Goal: Task Accomplishment & Management: Complete application form

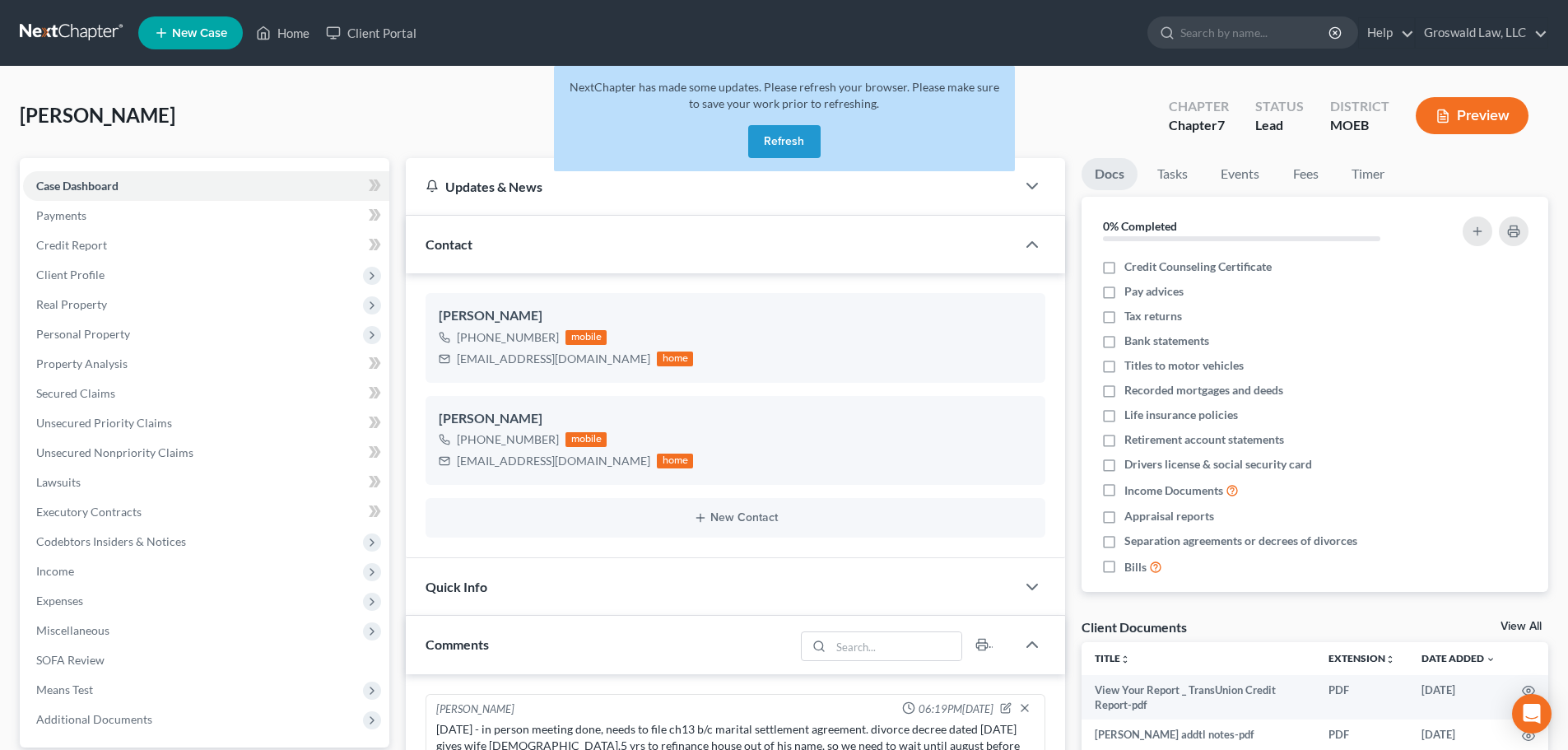
drag, startPoint x: 790, startPoint y: 136, endPoint x: 379, endPoint y: 184, distance: 413.8
click at [790, 136] on button "Refresh" at bounding box center [784, 141] width 72 height 33
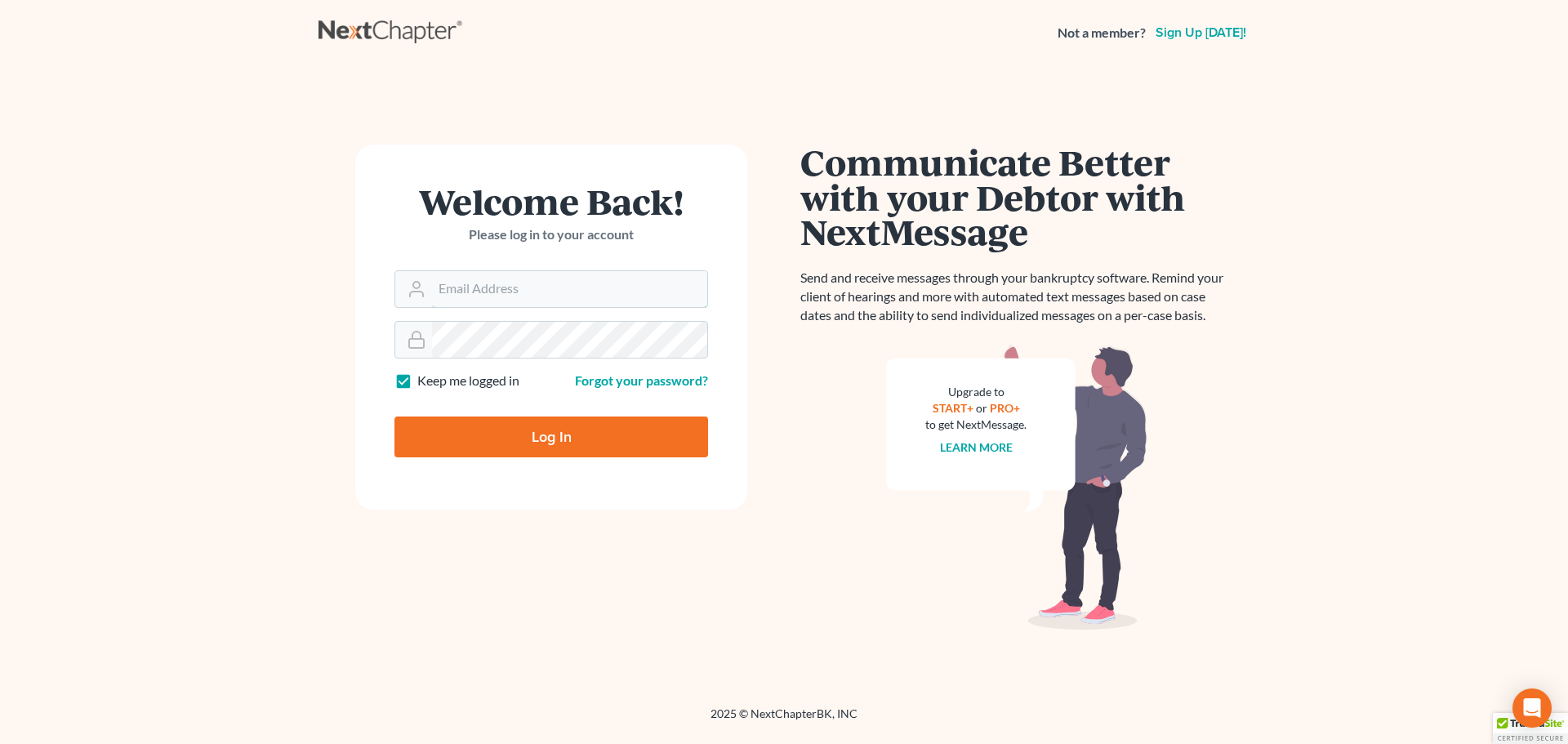
type input "[PERSON_NAME][EMAIL_ADDRESS][DOMAIN_NAME]"
click at [573, 446] on input "Log In" at bounding box center [551, 437] width 313 height 41
type input "Thinking..."
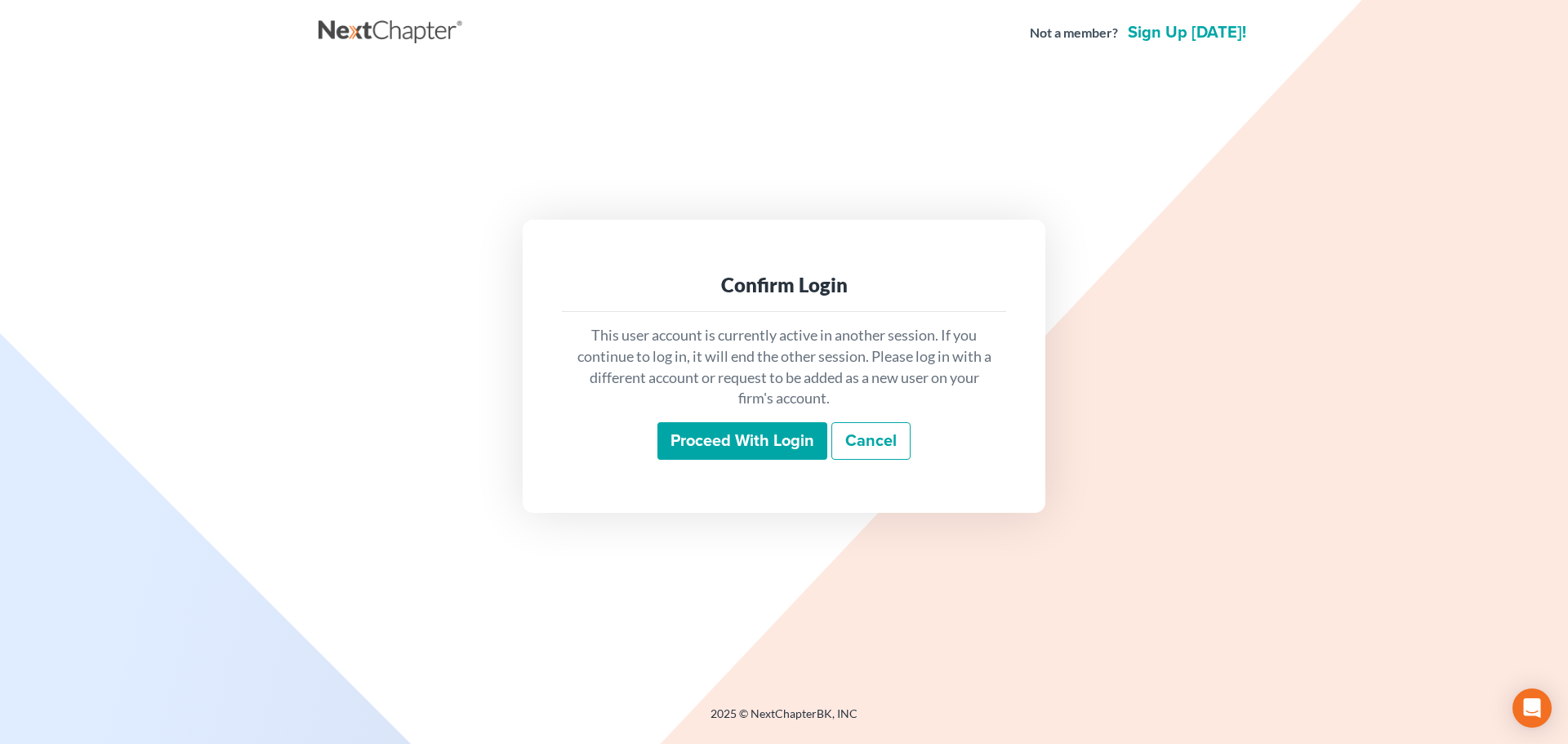
click at [694, 437] on input "Proceed with login" at bounding box center [742, 441] width 170 height 38
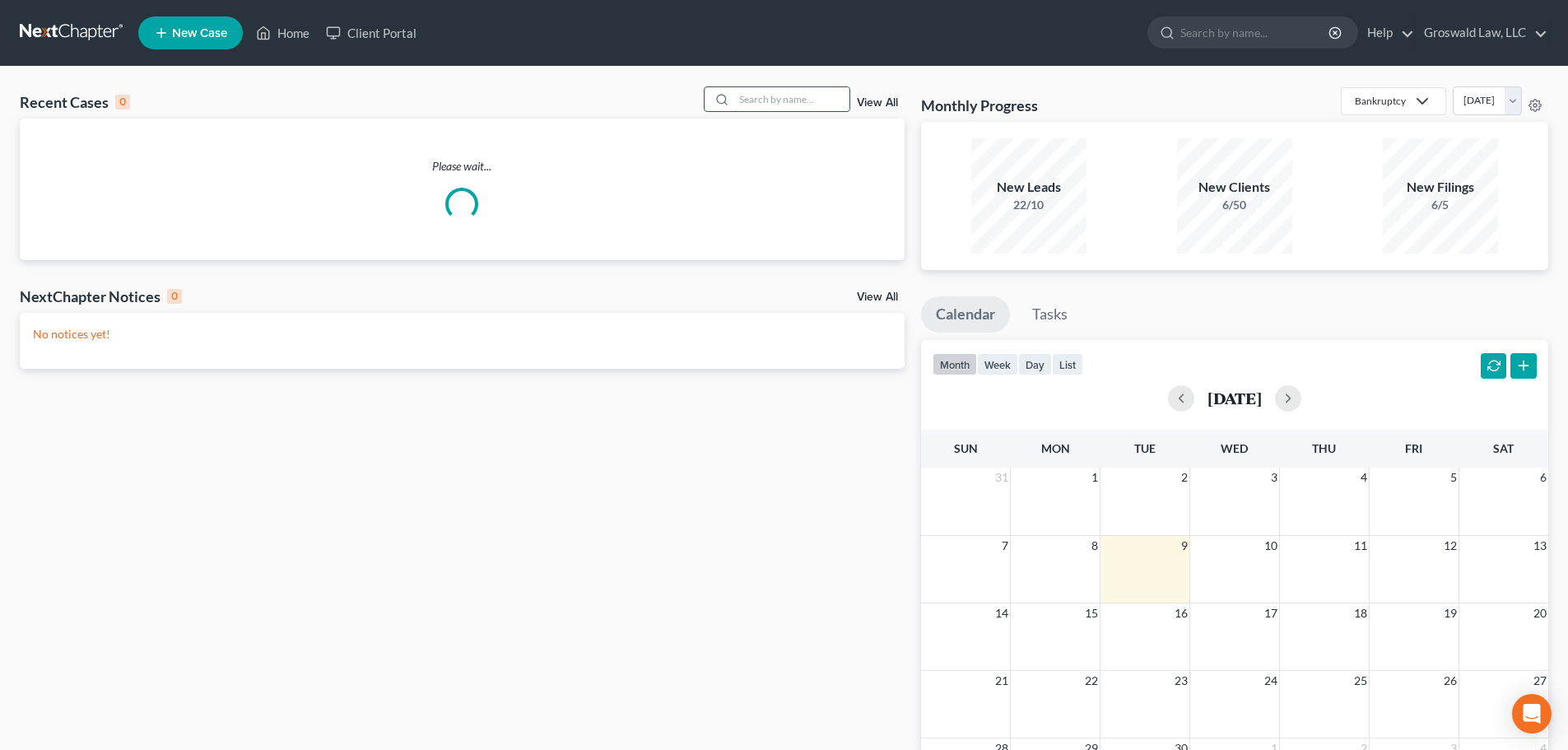
click at [792, 101] on input "search" at bounding box center [791, 99] width 115 height 24
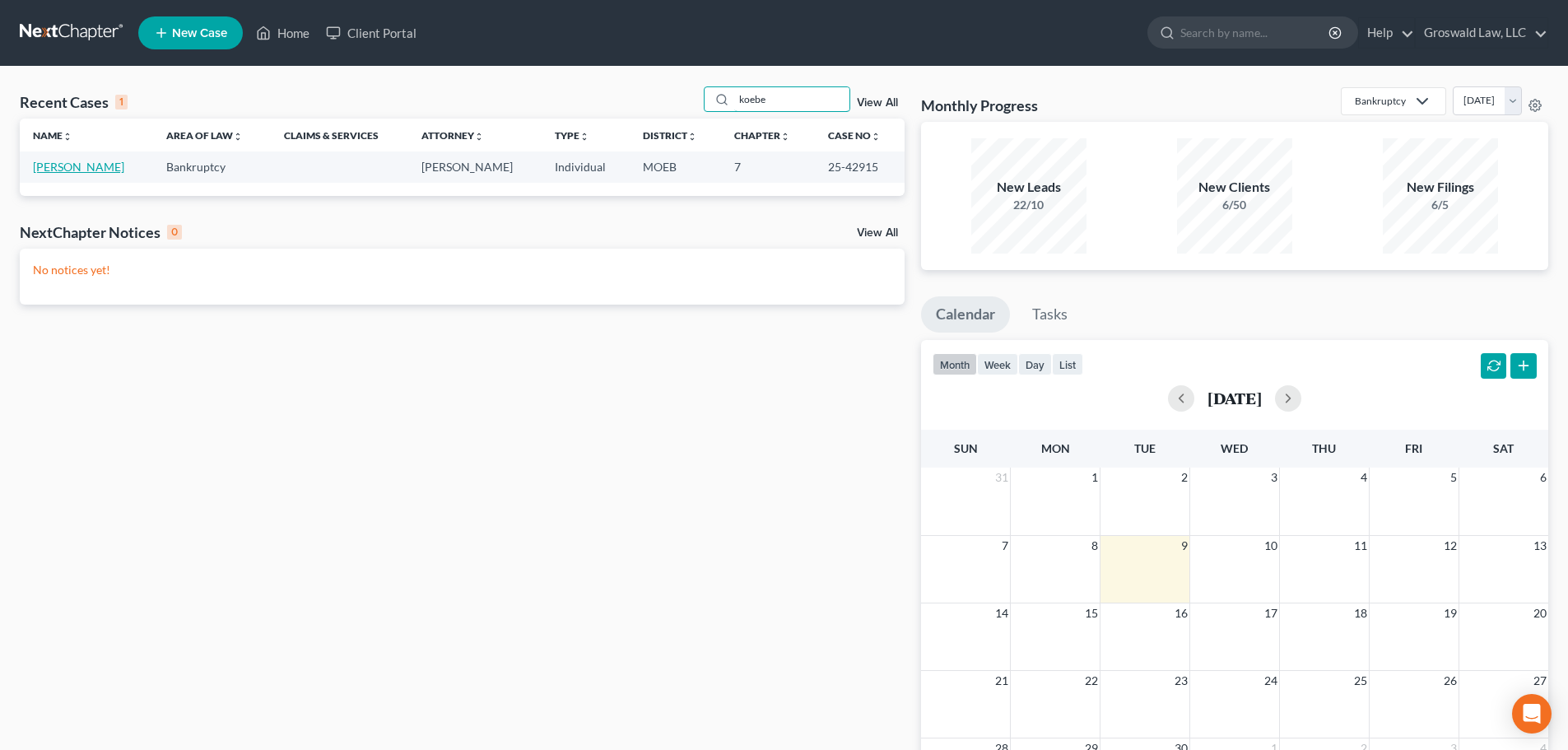
type input "koebe"
click at [101, 170] on link "Koebel, Therese" at bounding box center [78, 166] width 91 height 14
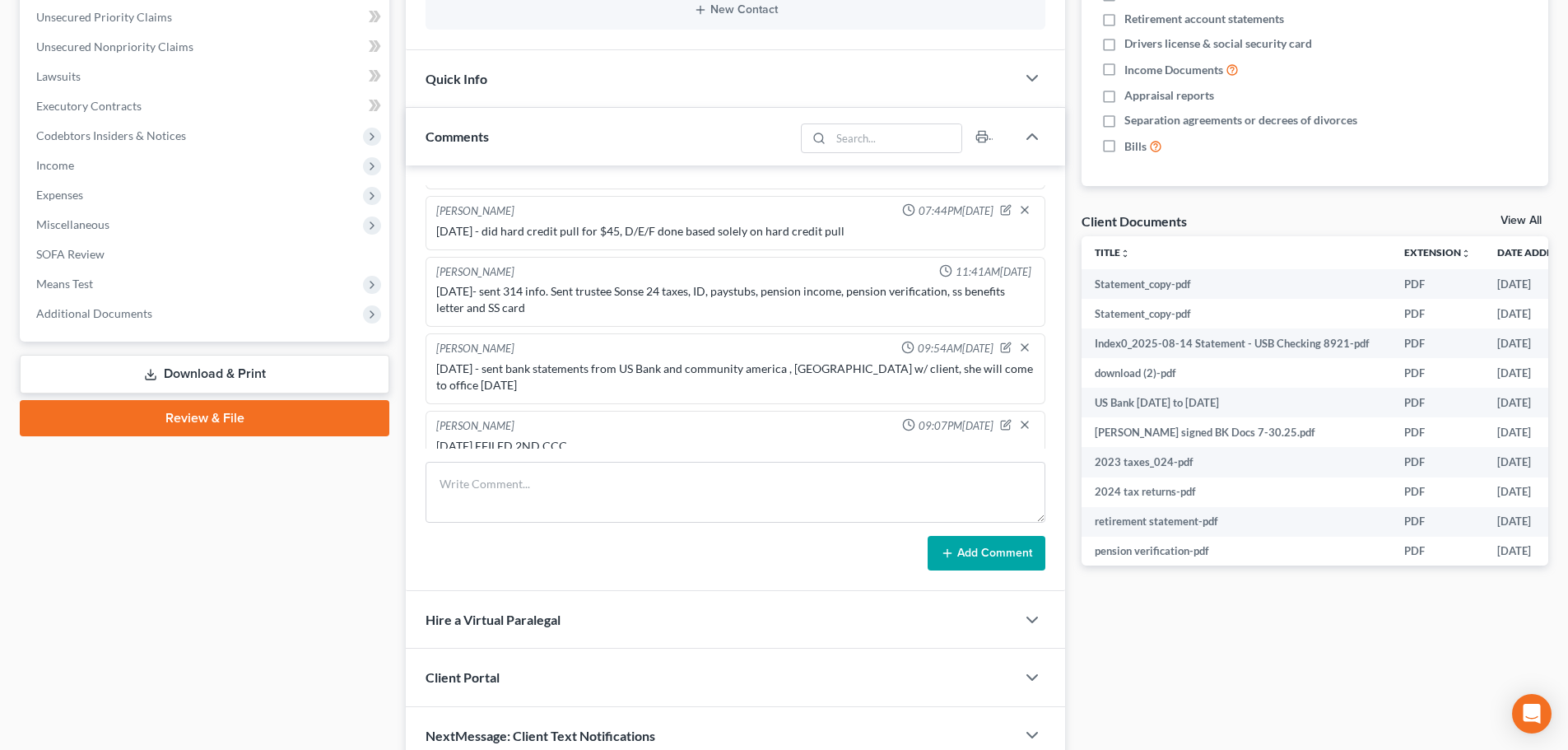
scroll to position [412, 0]
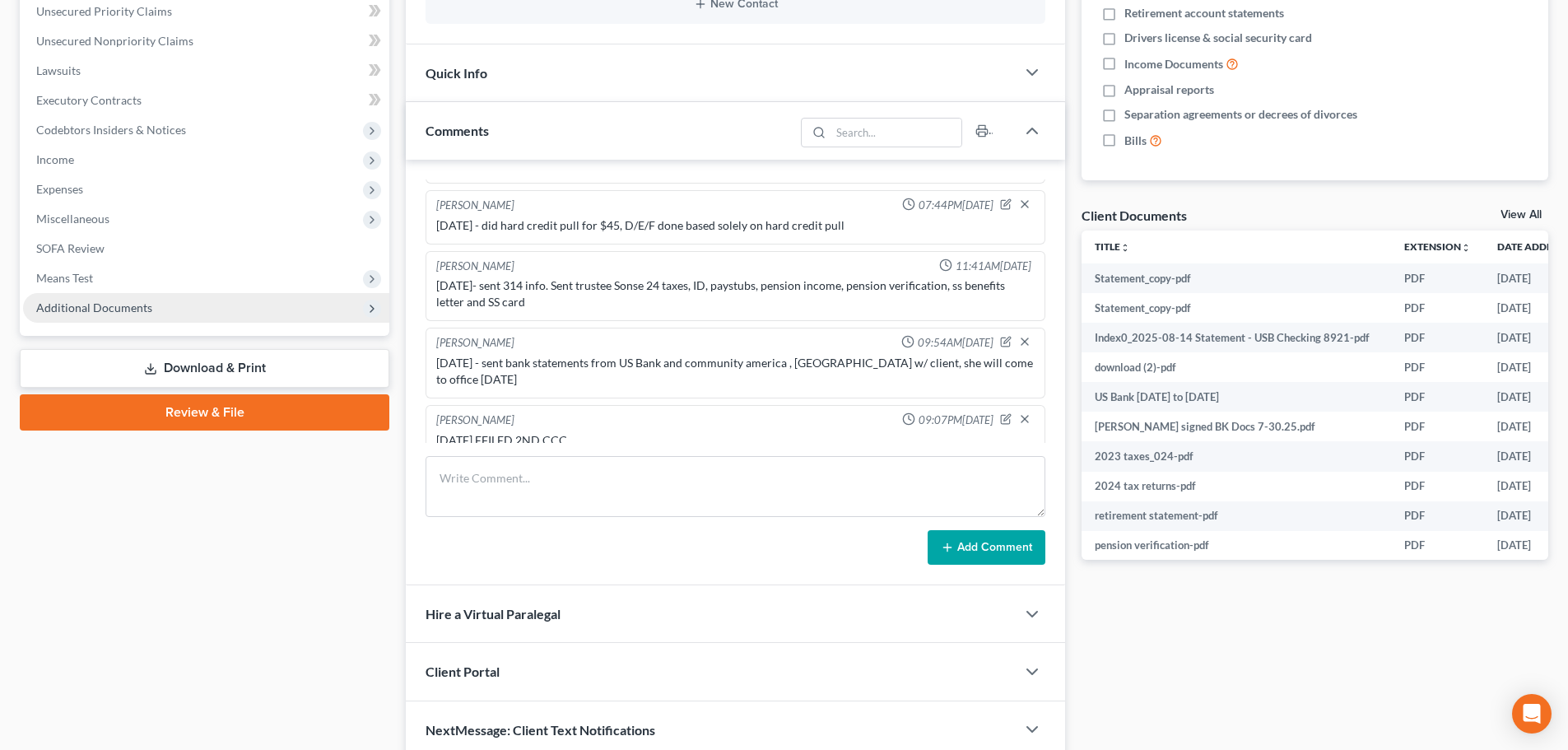
click at [254, 310] on span "Additional Documents" at bounding box center [206, 308] width 366 height 30
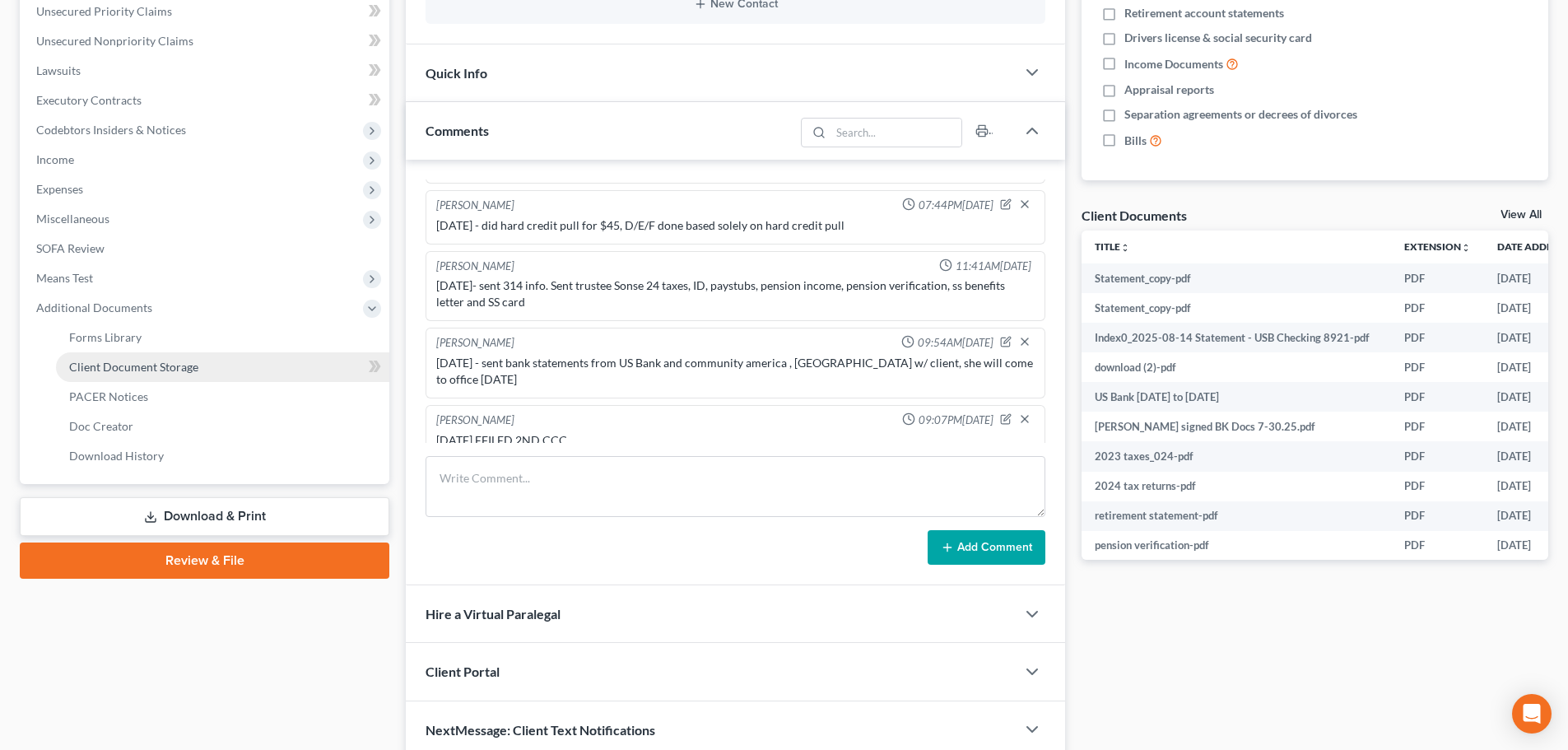
click at [249, 358] on link "Client Document Storage" at bounding box center [222, 367] width 333 height 30
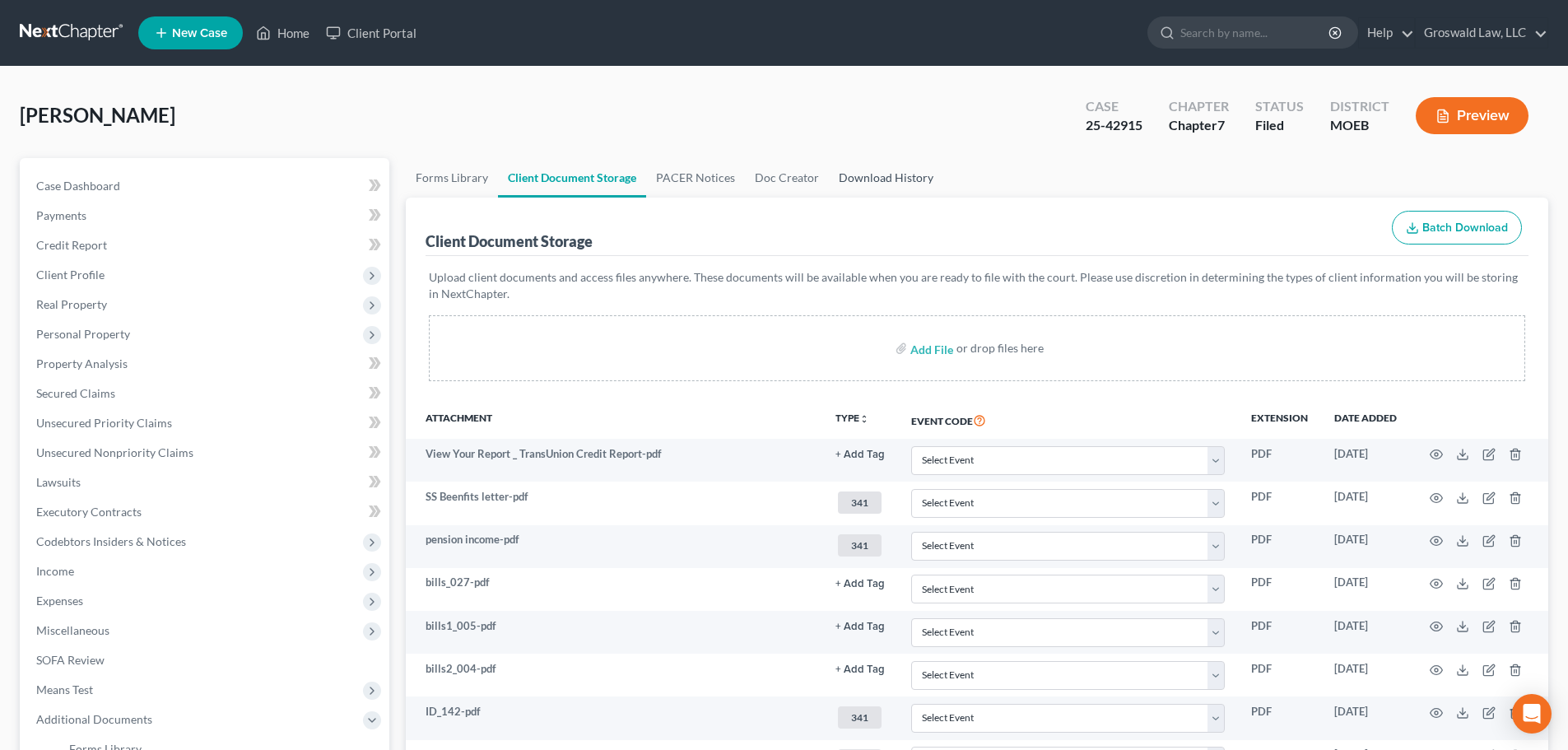
click at [870, 178] on link "Download History" at bounding box center [885, 178] width 114 height 40
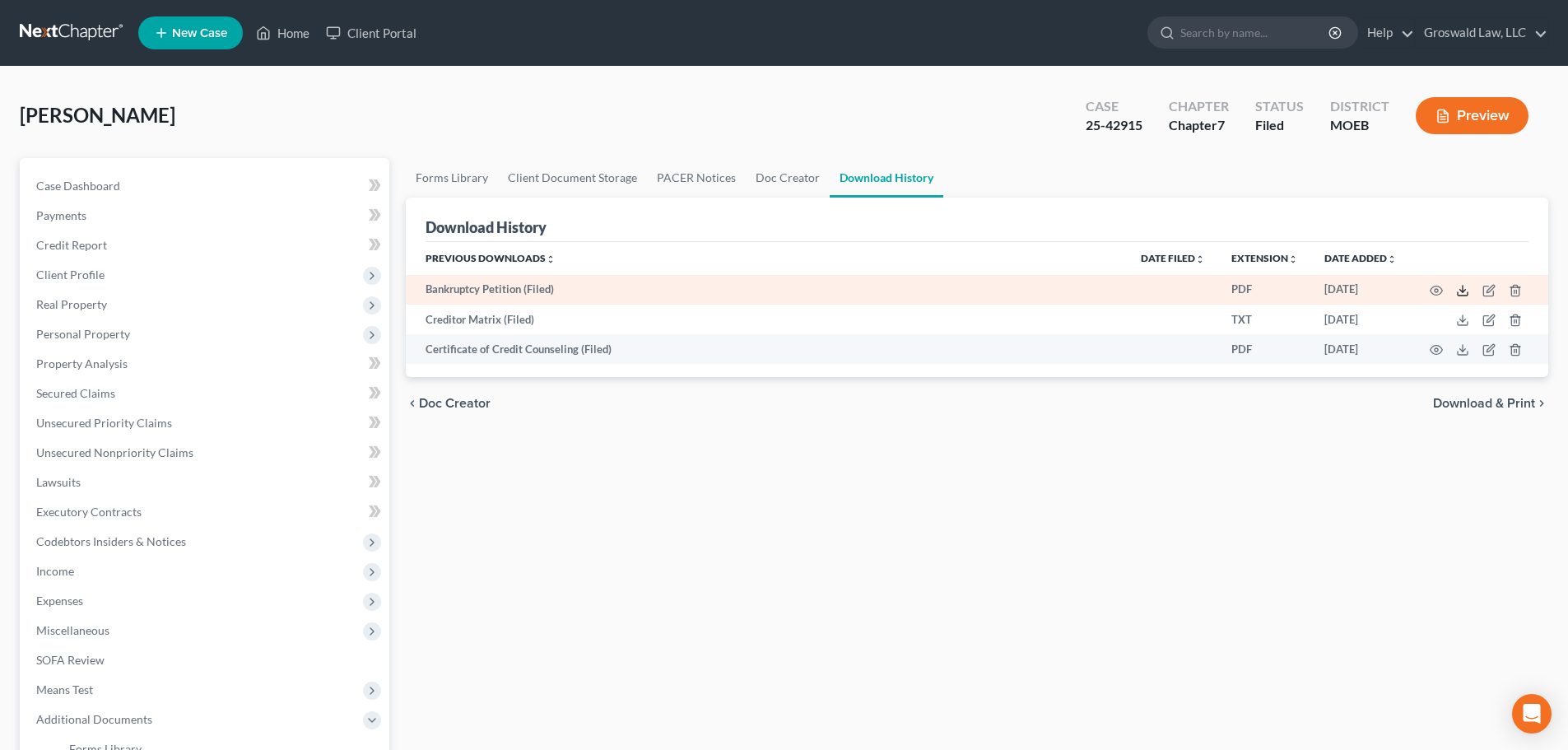
click at [1468, 288] on icon at bounding box center [1462, 291] width 13 height 13
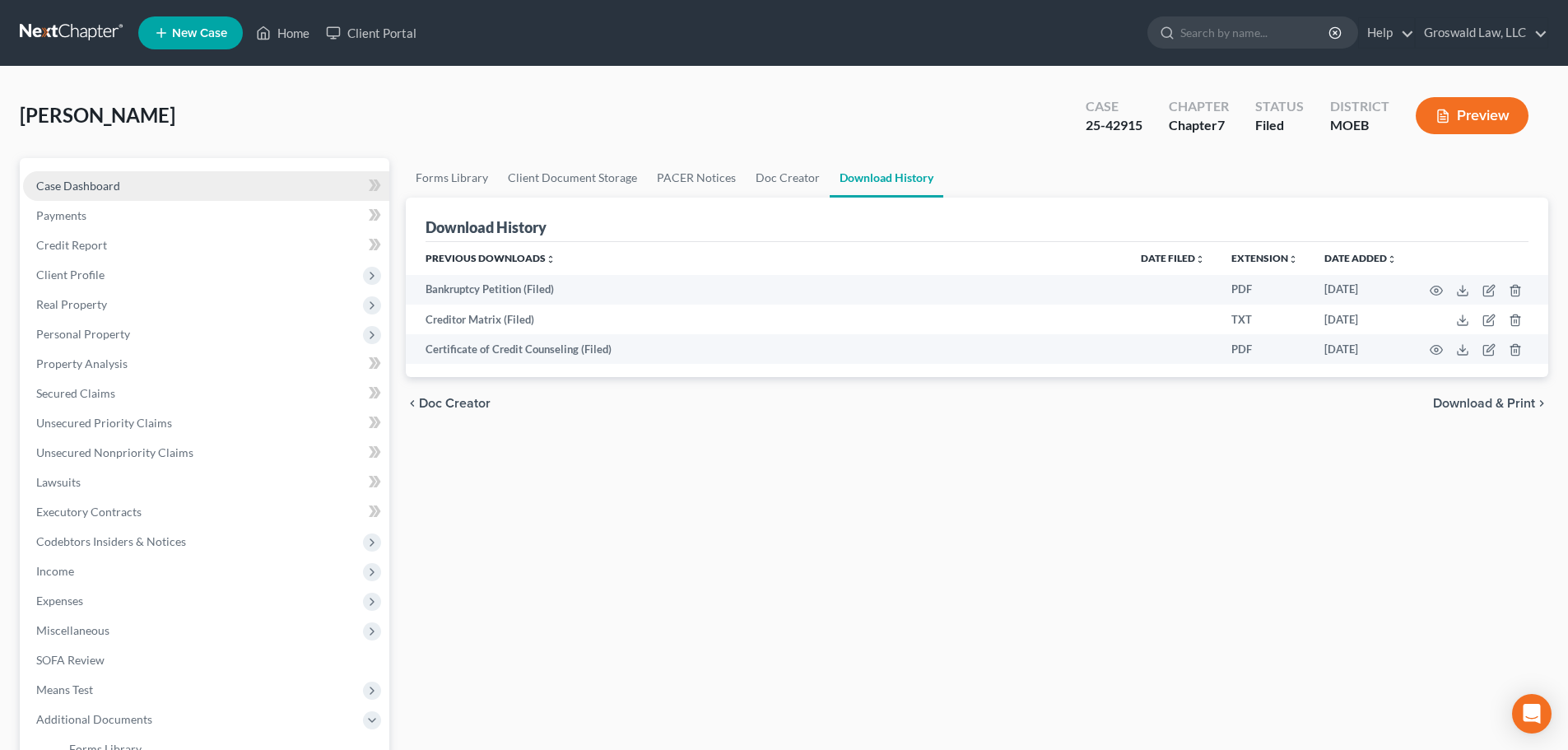
click at [186, 188] on link "Case Dashboard" at bounding box center [206, 186] width 366 height 30
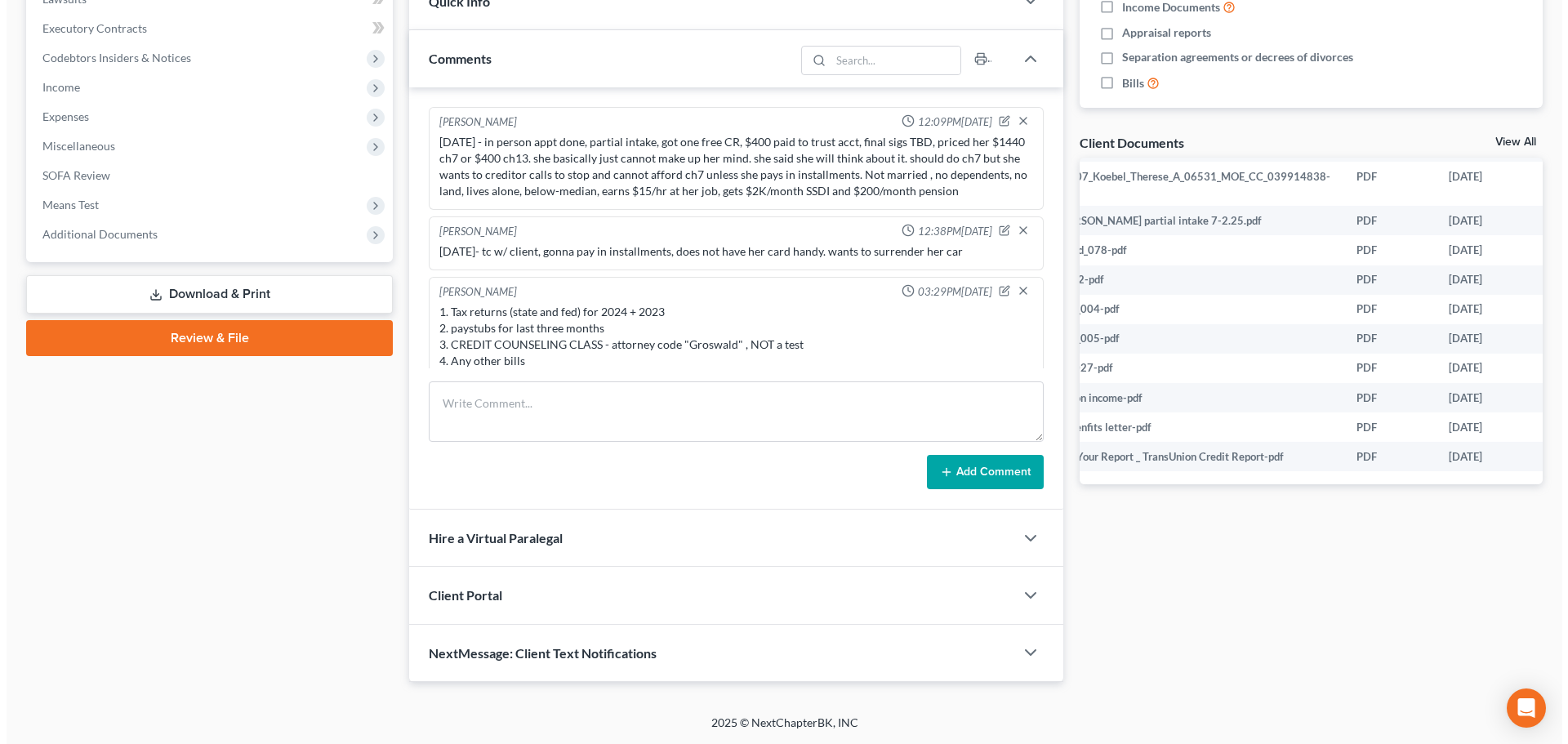
scroll to position [365, 81]
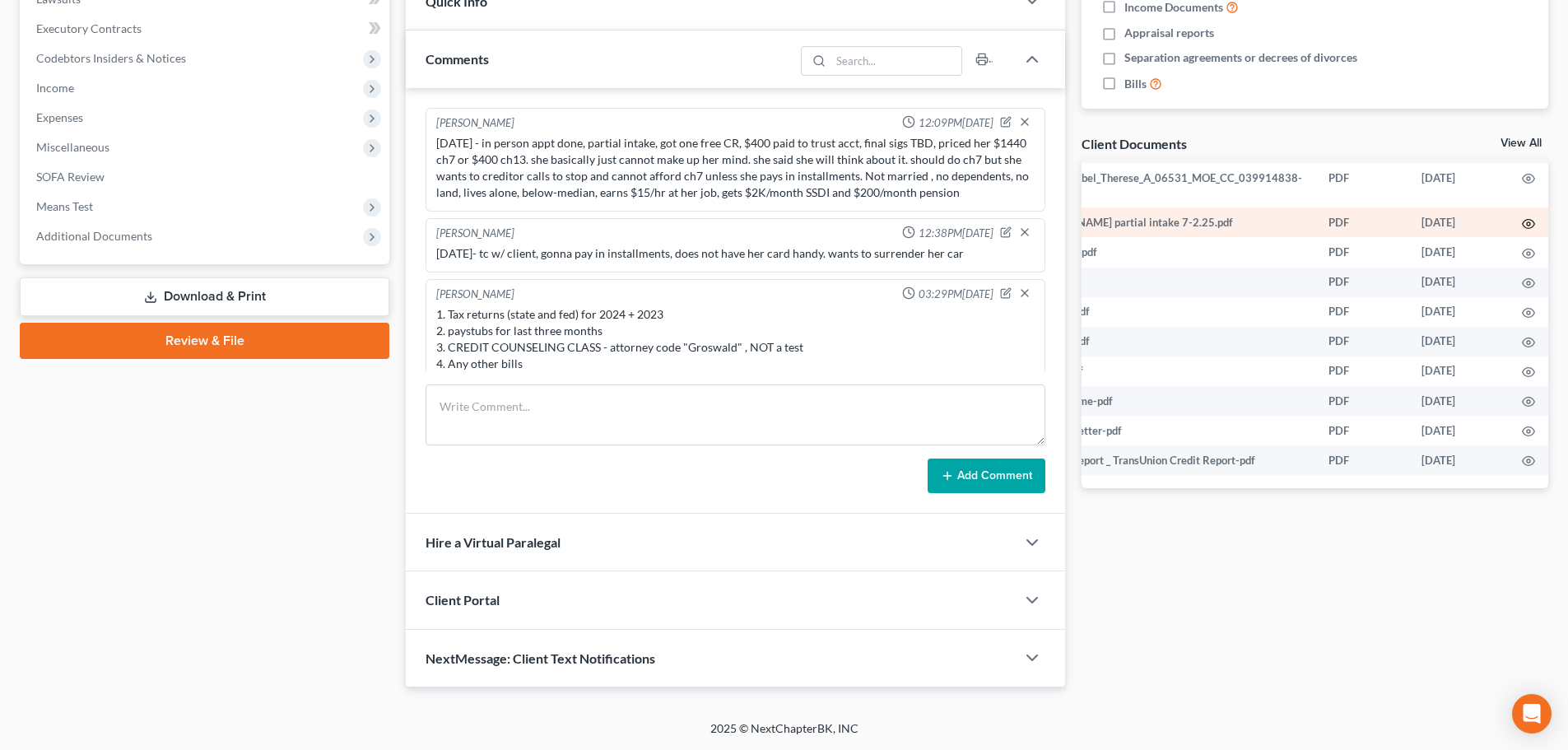
click at [1522, 217] on icon "button" at bounding box center [1528, 224] width 13 height 13
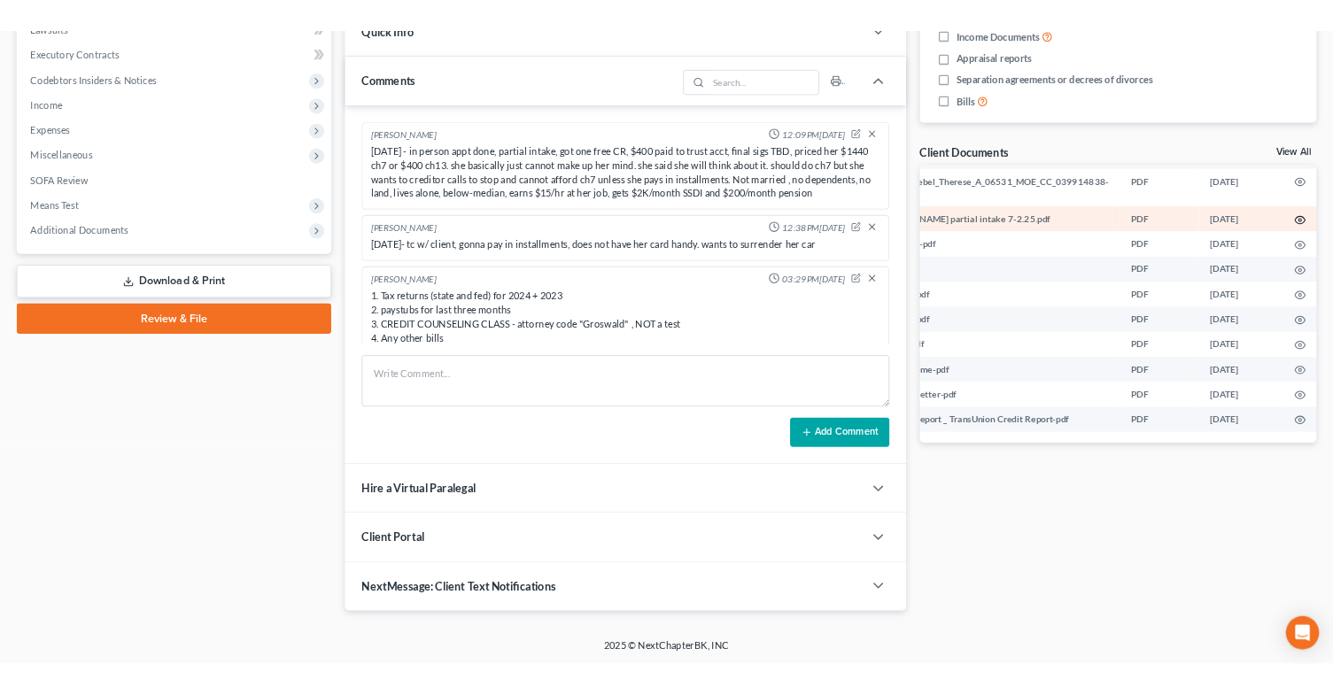
scroll to position [396, 84]
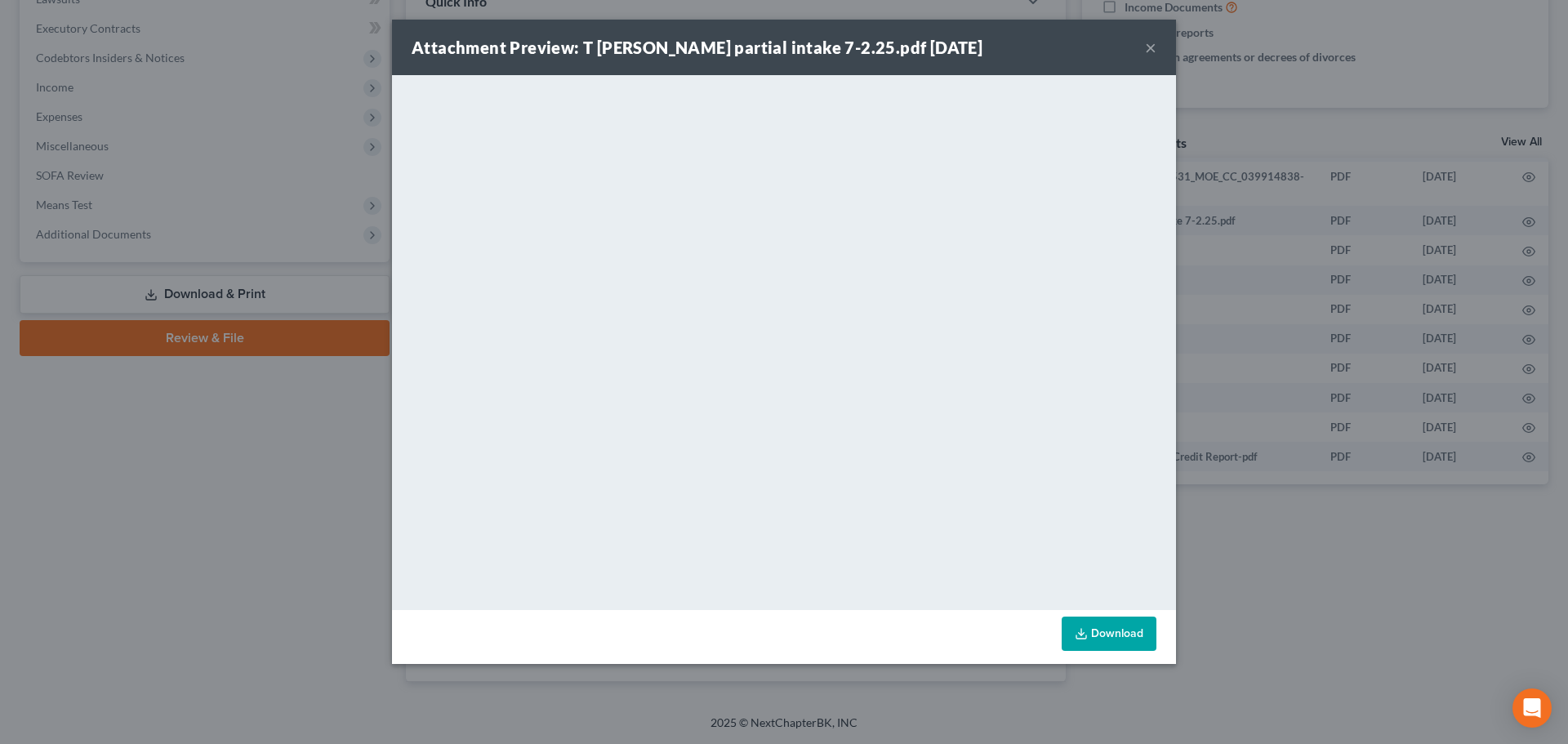
click at [1150, 51] on button "×" at bounding box center [1150, 47] width 11 height 19
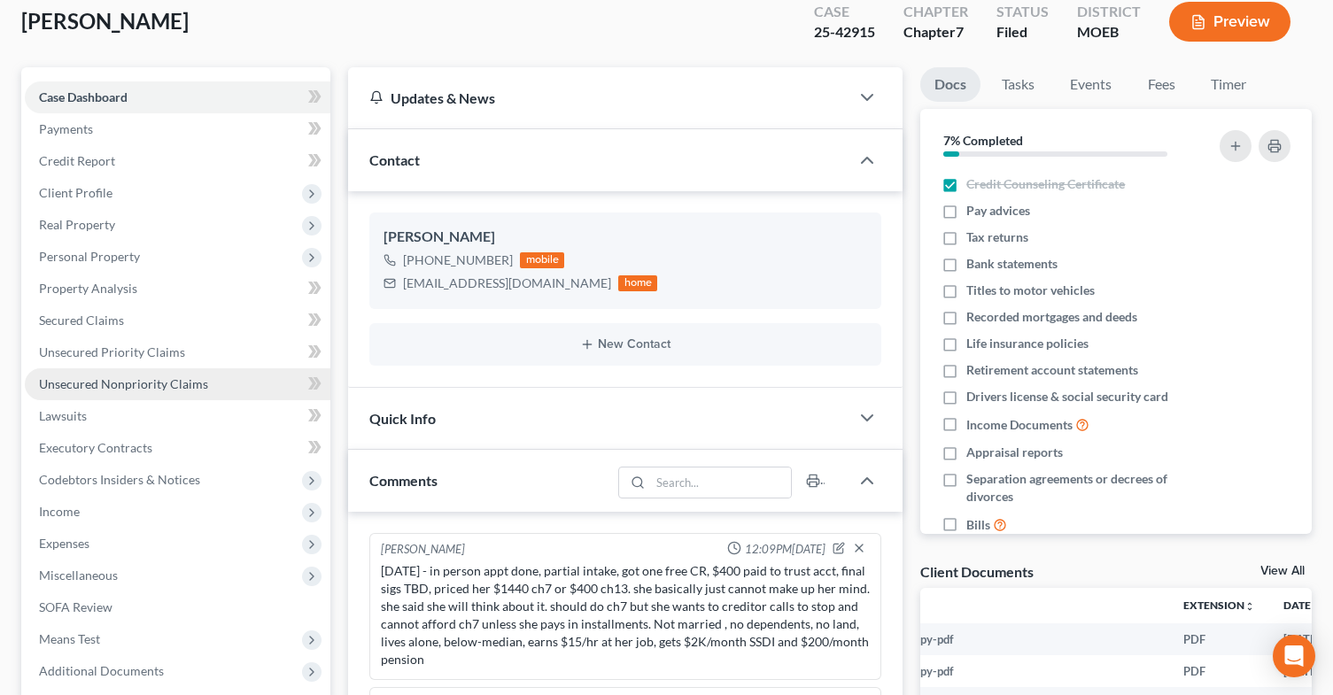
scroll to position [77, 0]
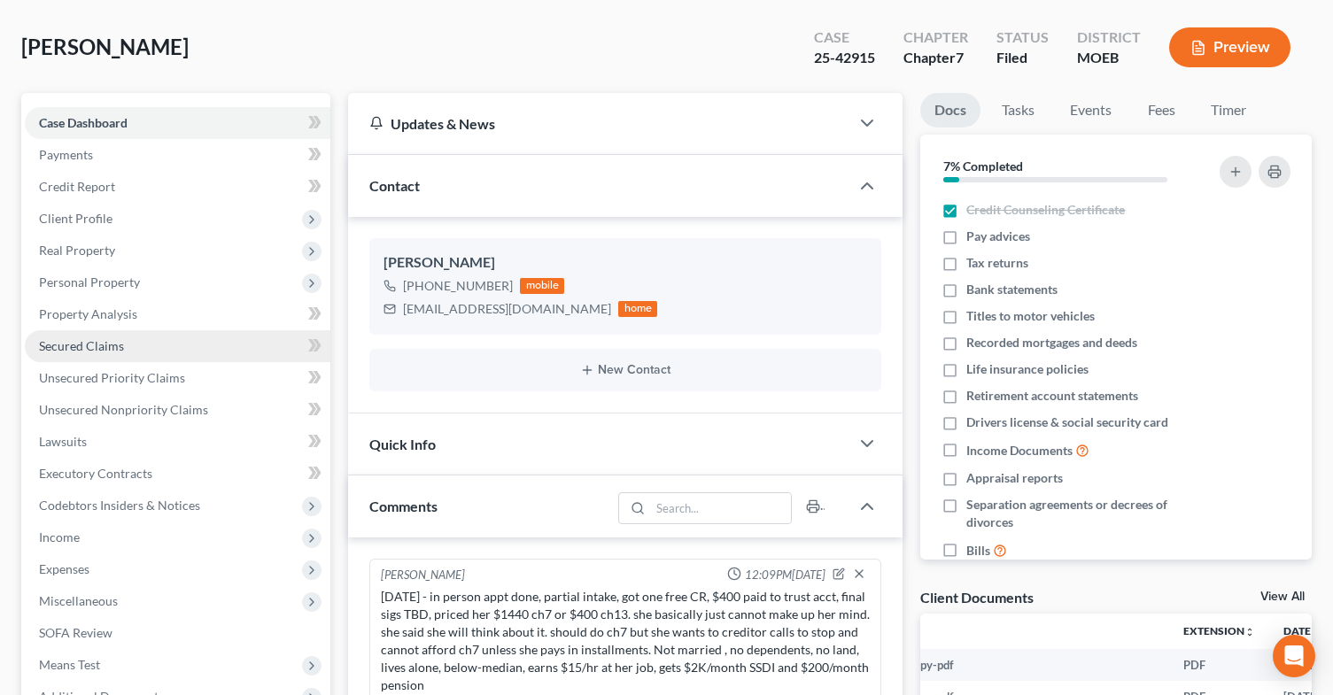
click at [116, 350] on span "Secured Claims" at bounding box center [81, 345] width 85 height 15
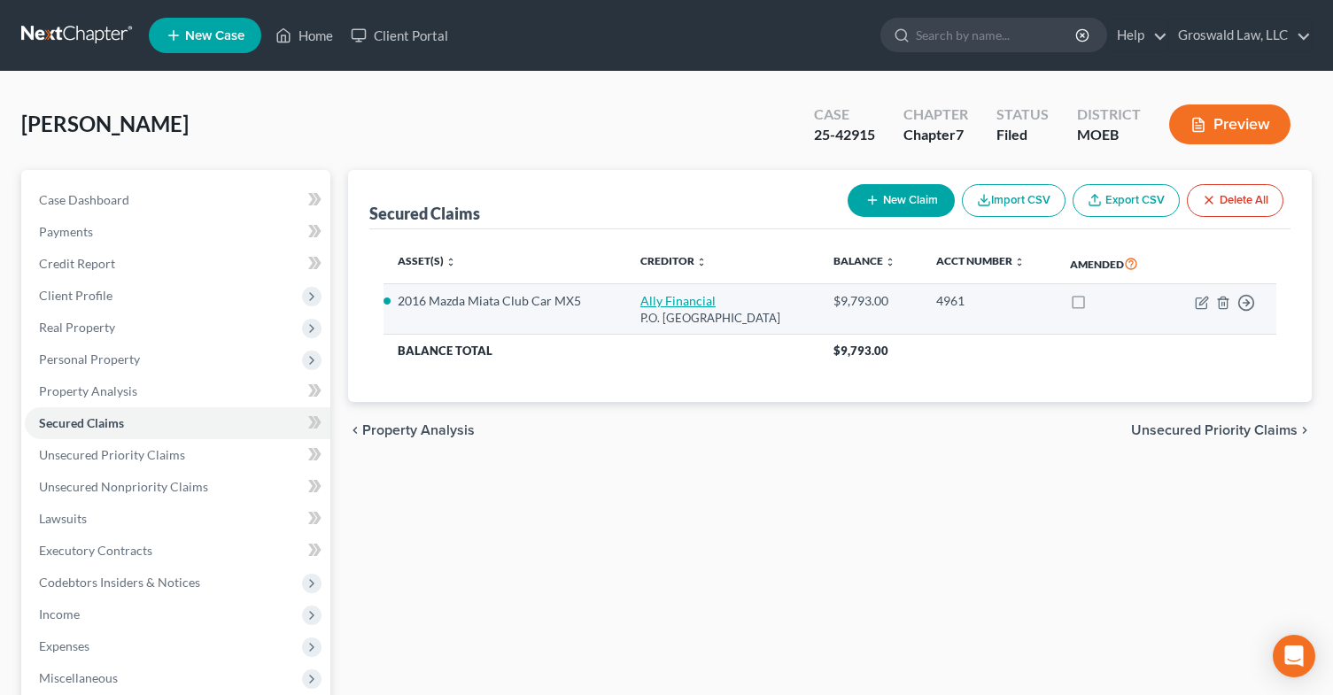
click at [652, 294] on link "Ally Financial" at bounding box center [678, 300] width 75 height 15
select select "24"
select select "0"
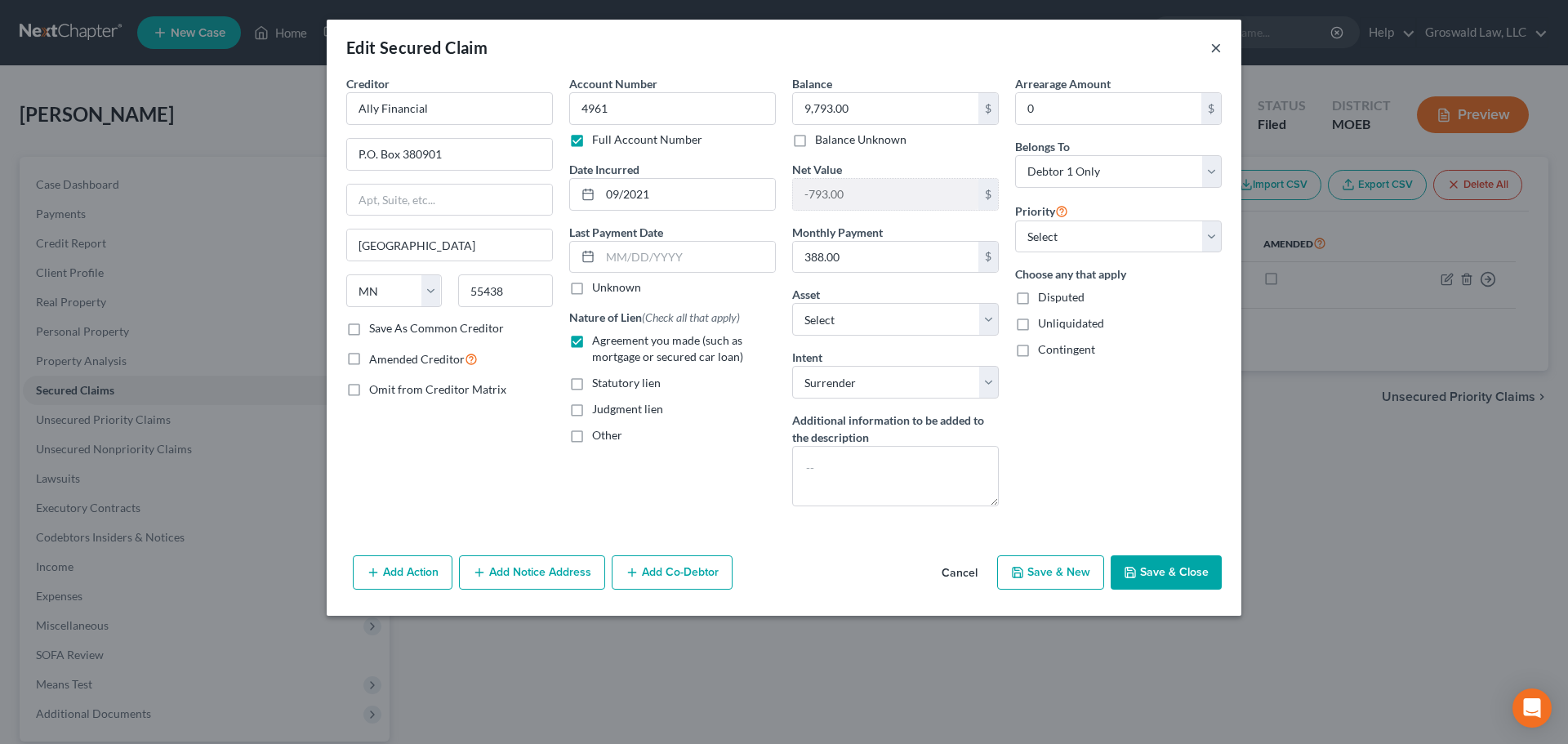
click at [1215, 47] on button "×" at bounding box center [1216, 47] width 11 height 19
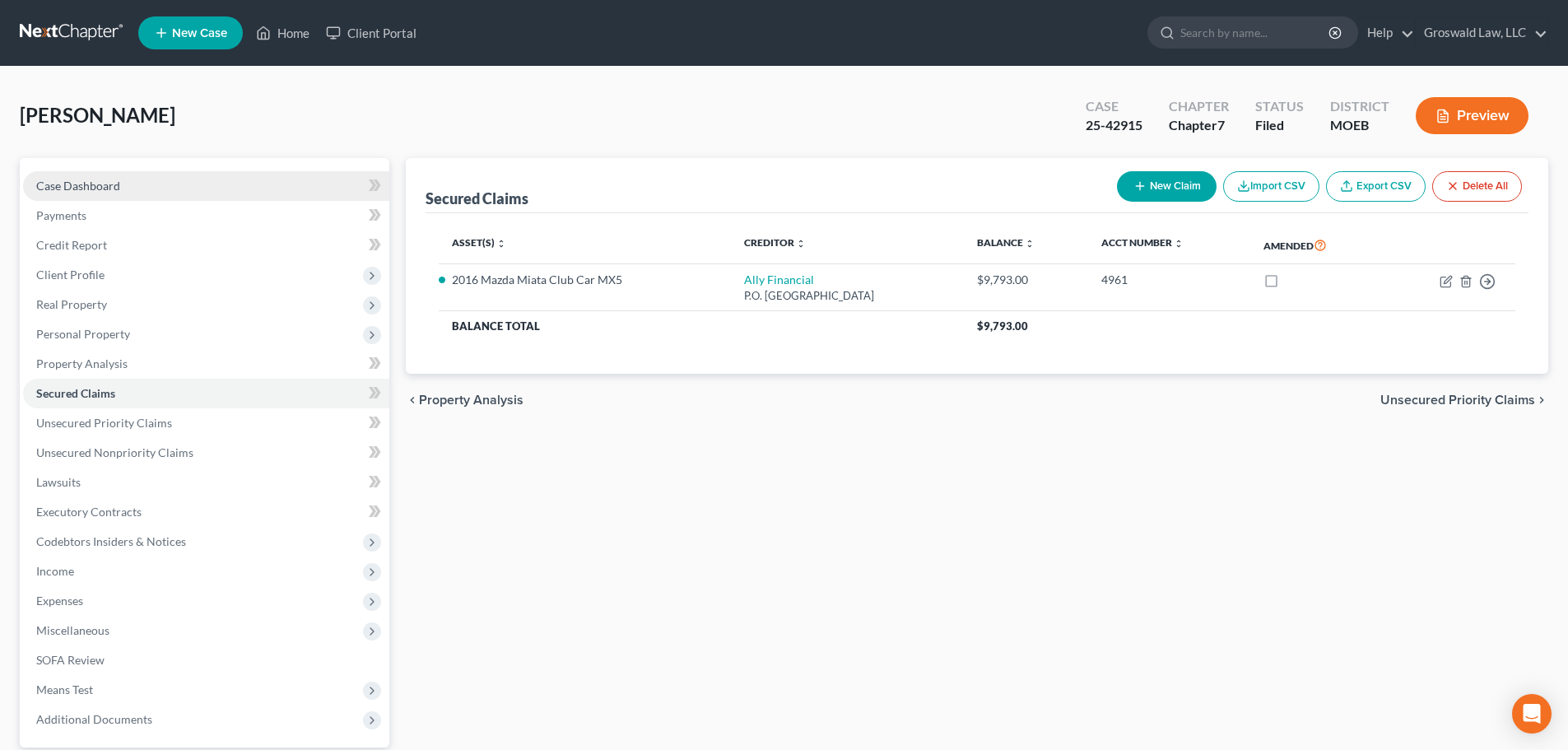
click at [89, 191] on span "Case Dashboard" at bounding box center [78, 185] width 84 height 14
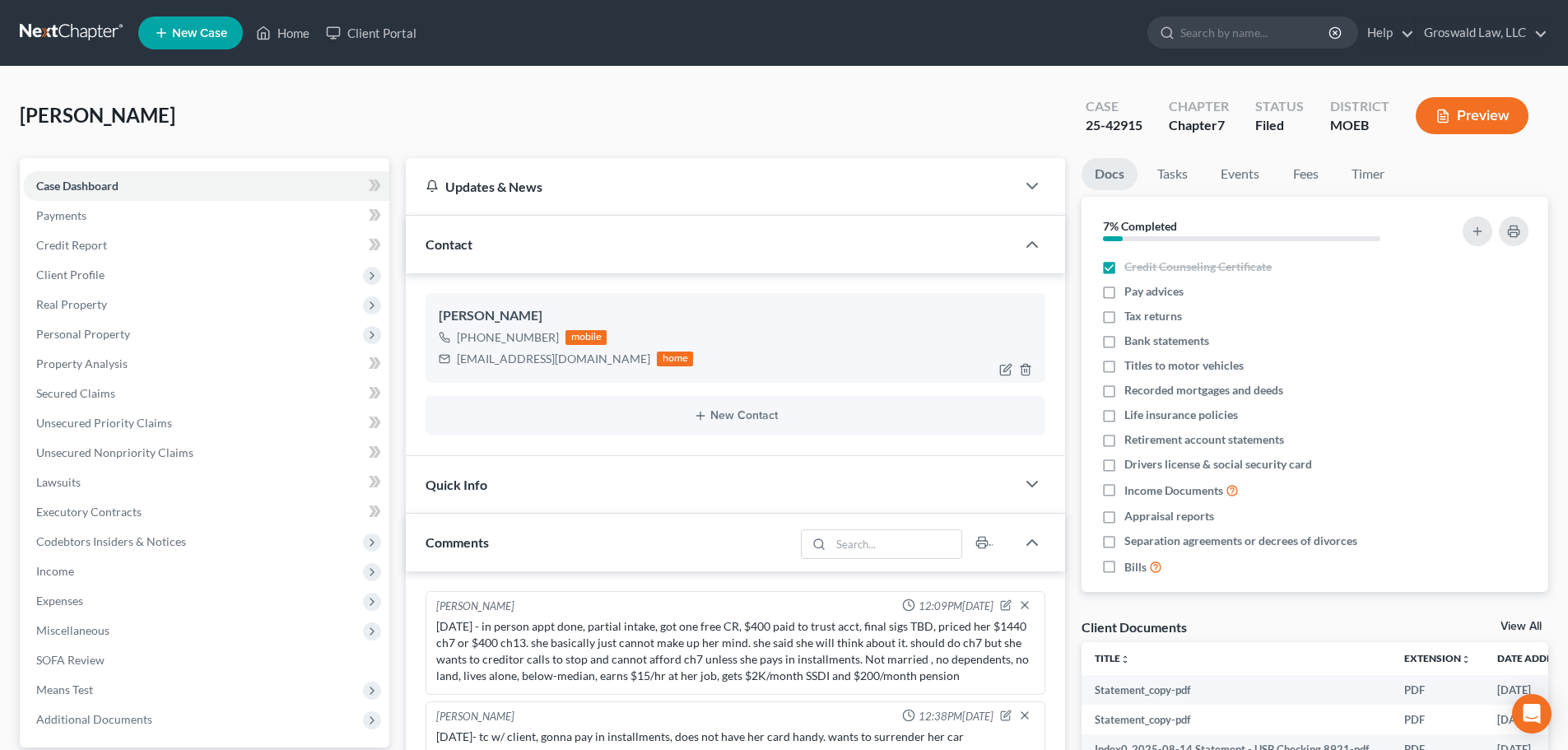
scroll to position [409, 0]
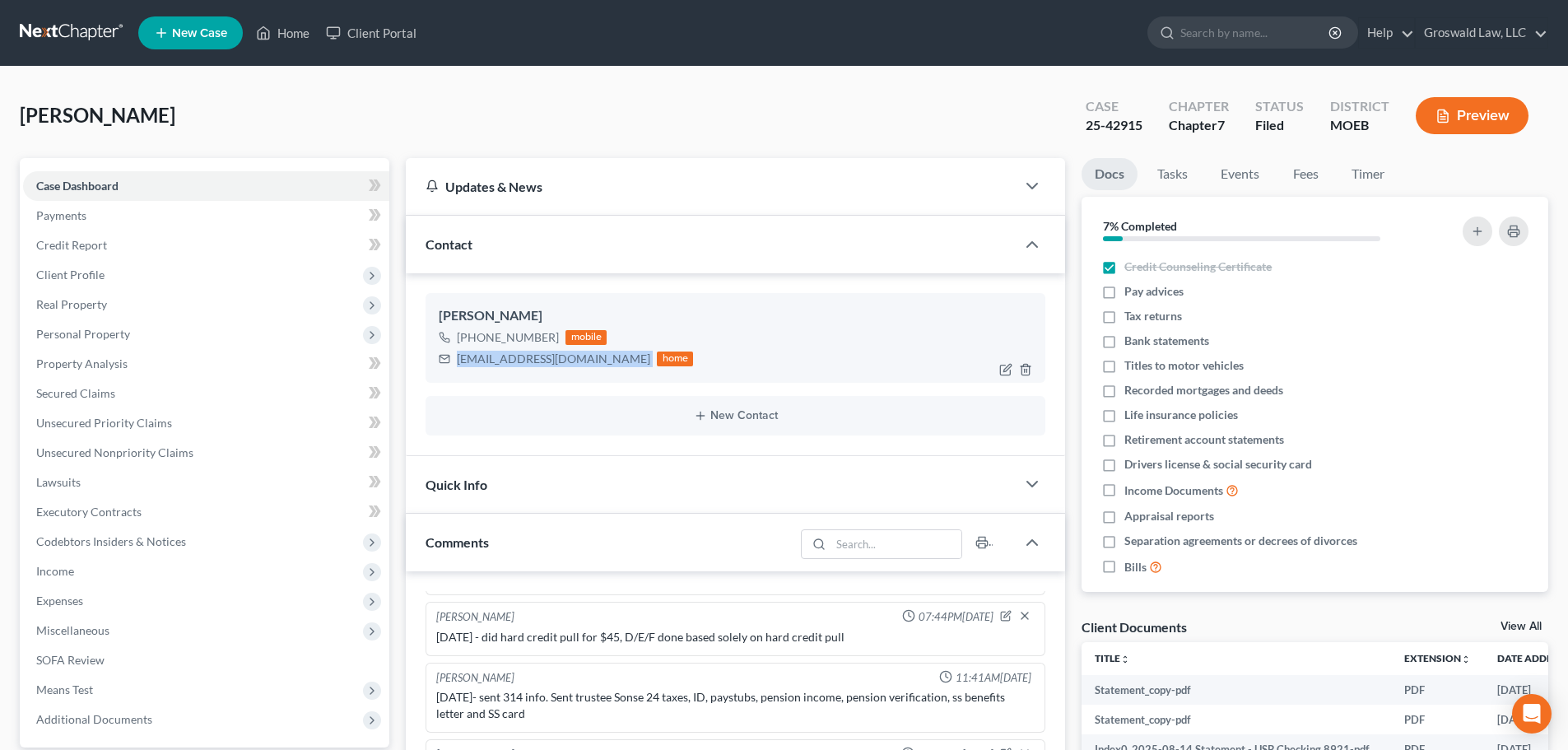
drag, startPoint x: 591, startPoint y: 357, endPoint x: 451, endPoint y: 362, distance: 140.1
click at [451, 362] on div "theresrkoebel@gmail.com home" at bounding box center [566, 359] width 255 height 21
click at [149, 187] on link "Case Dashboard" at bounding box center [206, 186] width 366 height 30
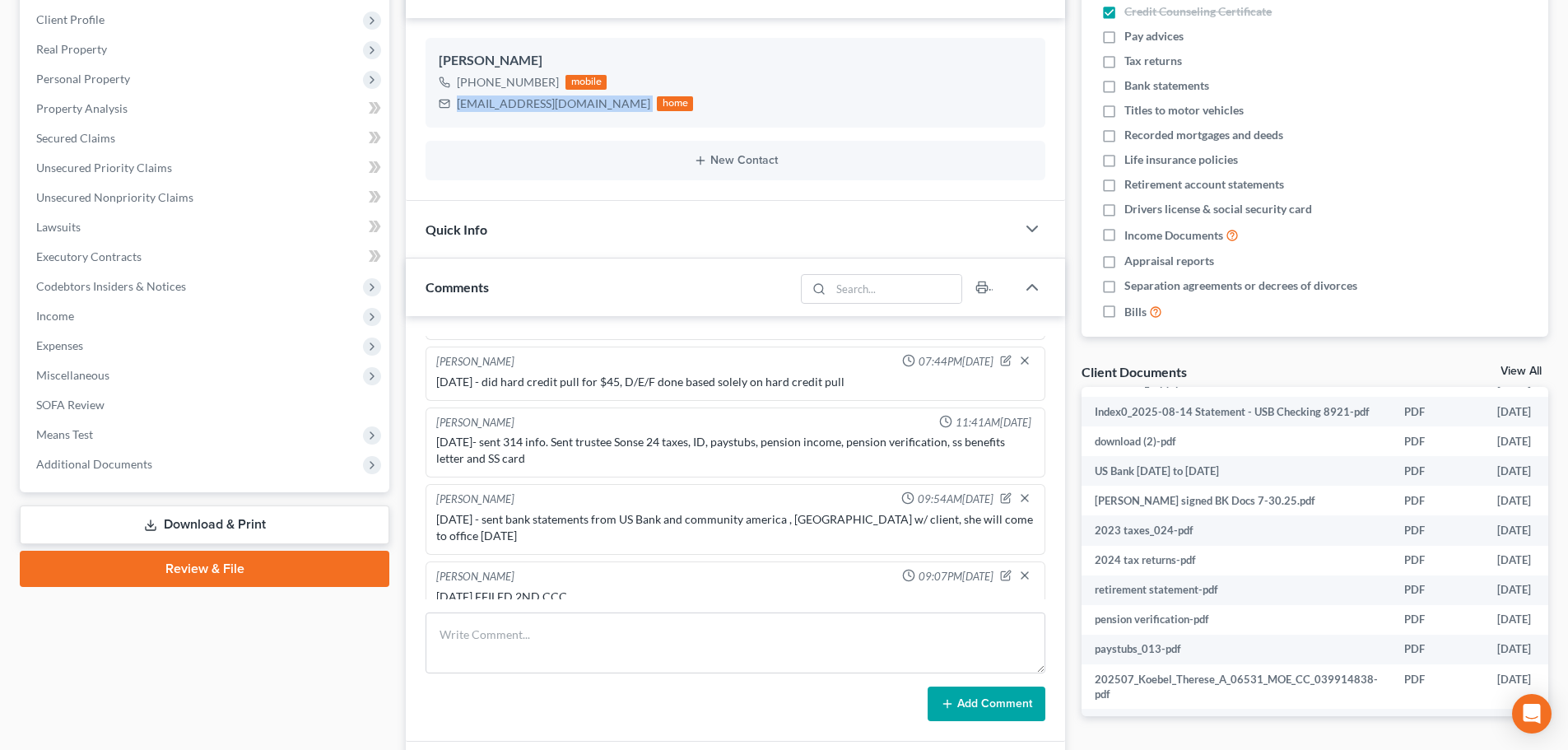
scroll to position [0, 0]
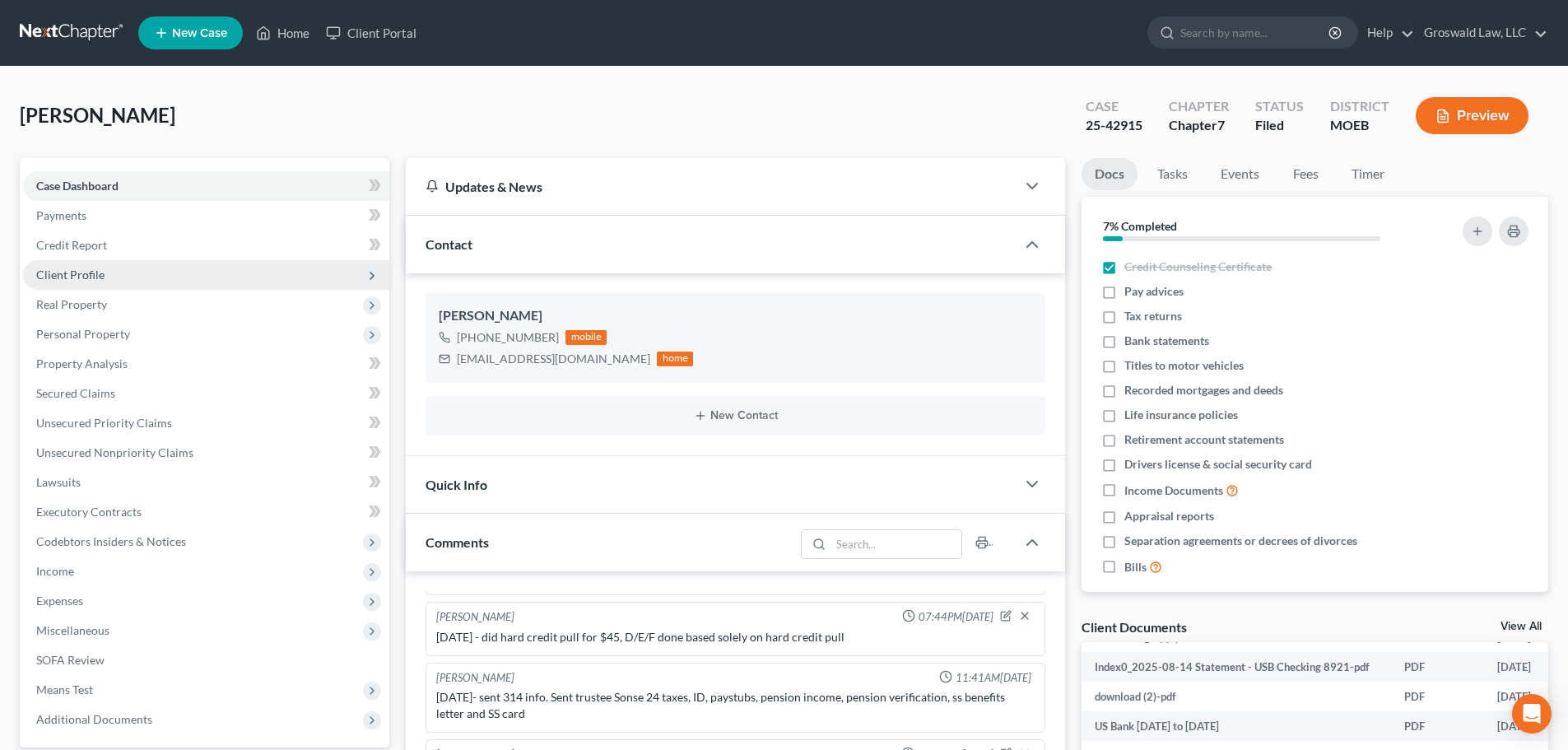
click at [98, 279] on span "Client Profile" at bounding box center [71, 274] width 69 height 14
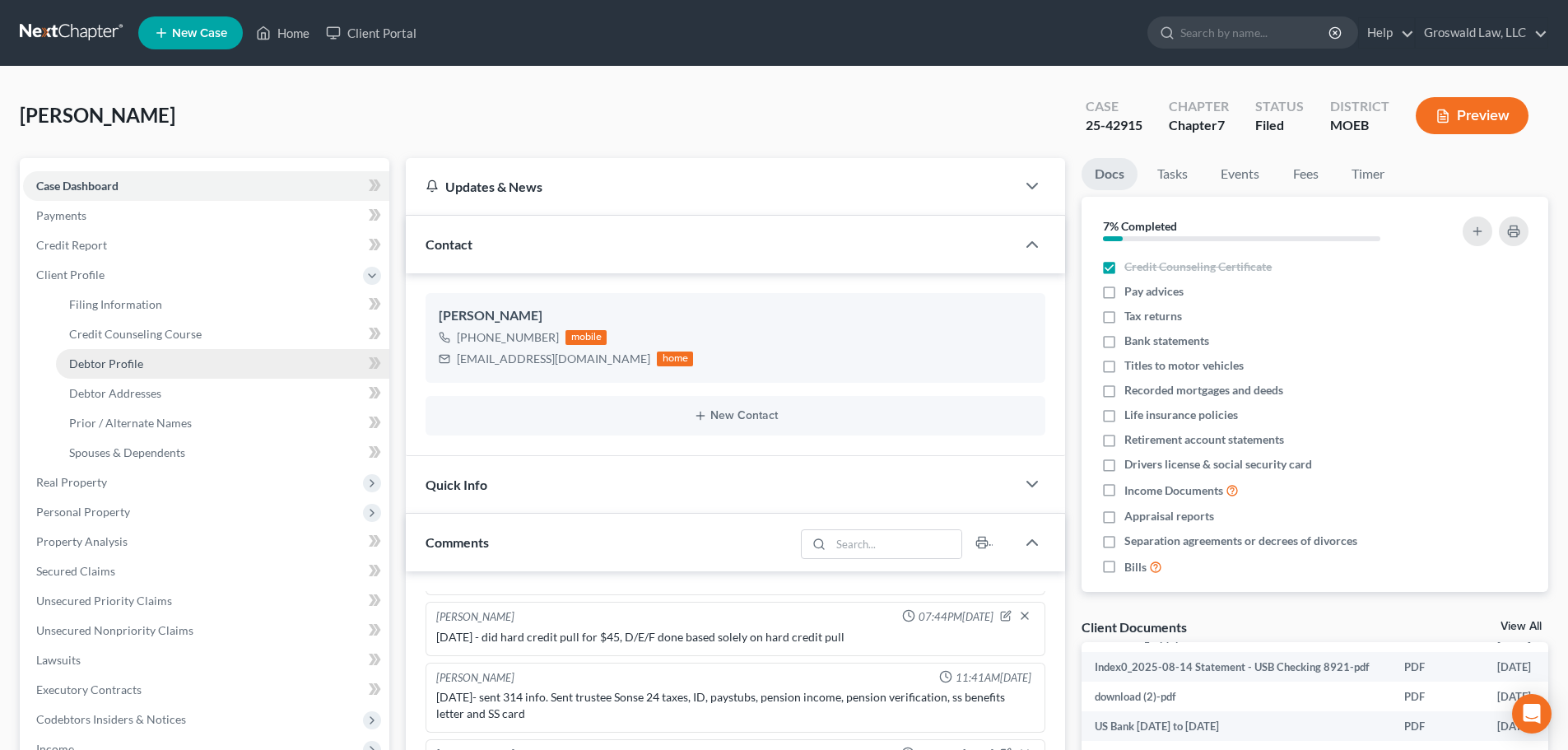
click at [132, 362] on span "Debtor Profile" at bounding box center [106, 363] width 74 height 14
select select "0"
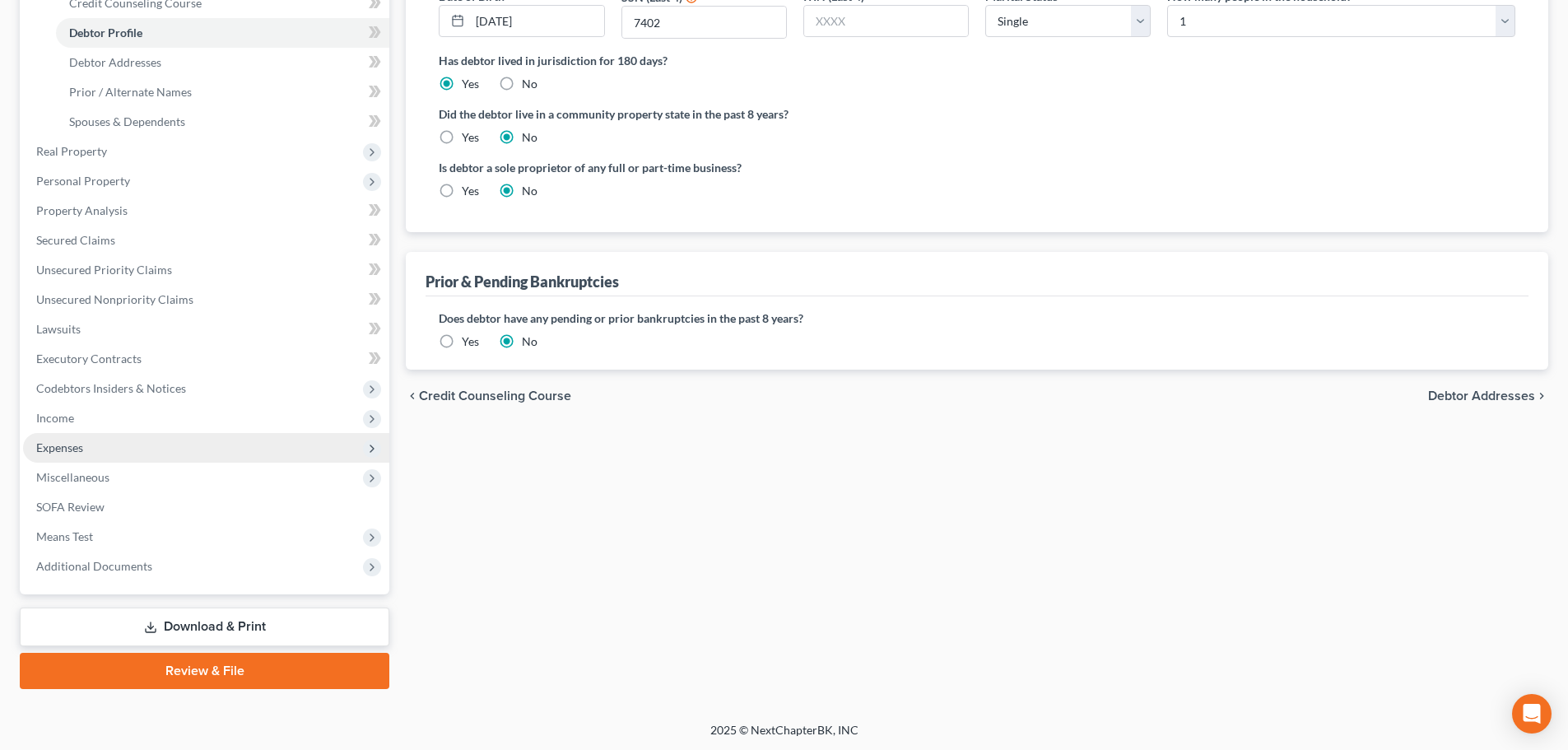
scroll to position [333, 0]
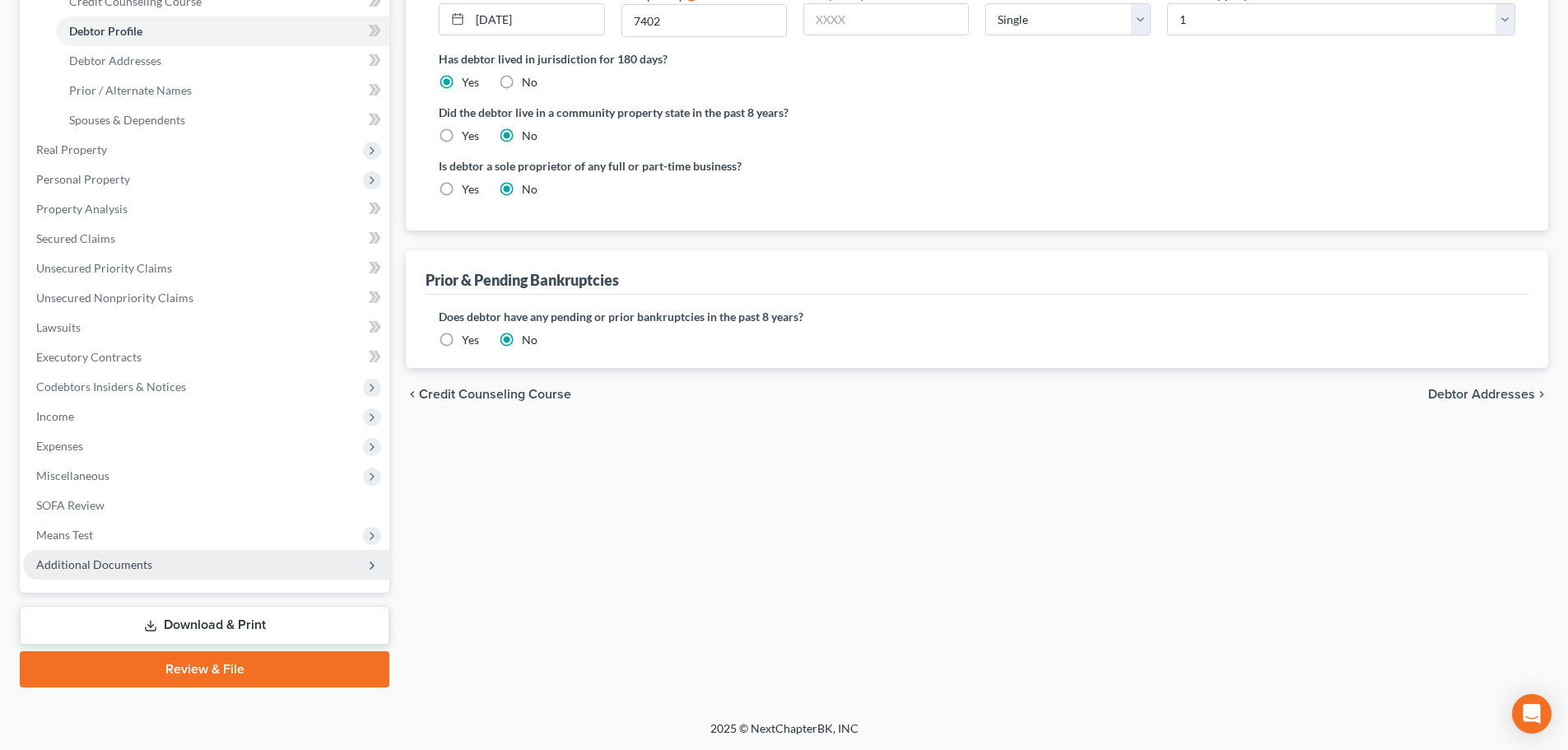
click at [181, 567] on span "Additional Documents" at bounding box center [206, 565] width 366 height 30
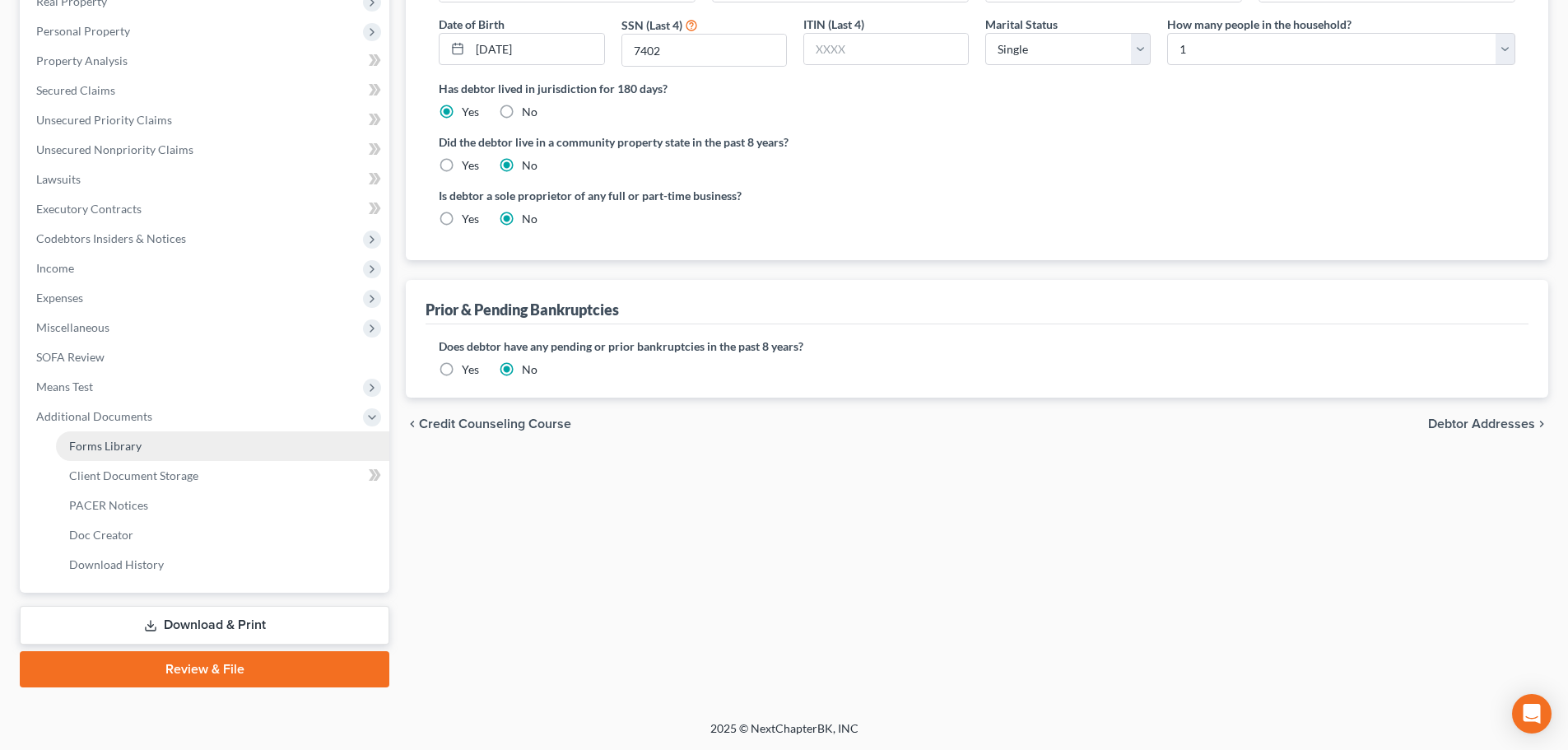
scroll to position [303, 0]
click at [189, 481] on span "Client Document Storage" at bounding box center [133, 475] width 129 height 14
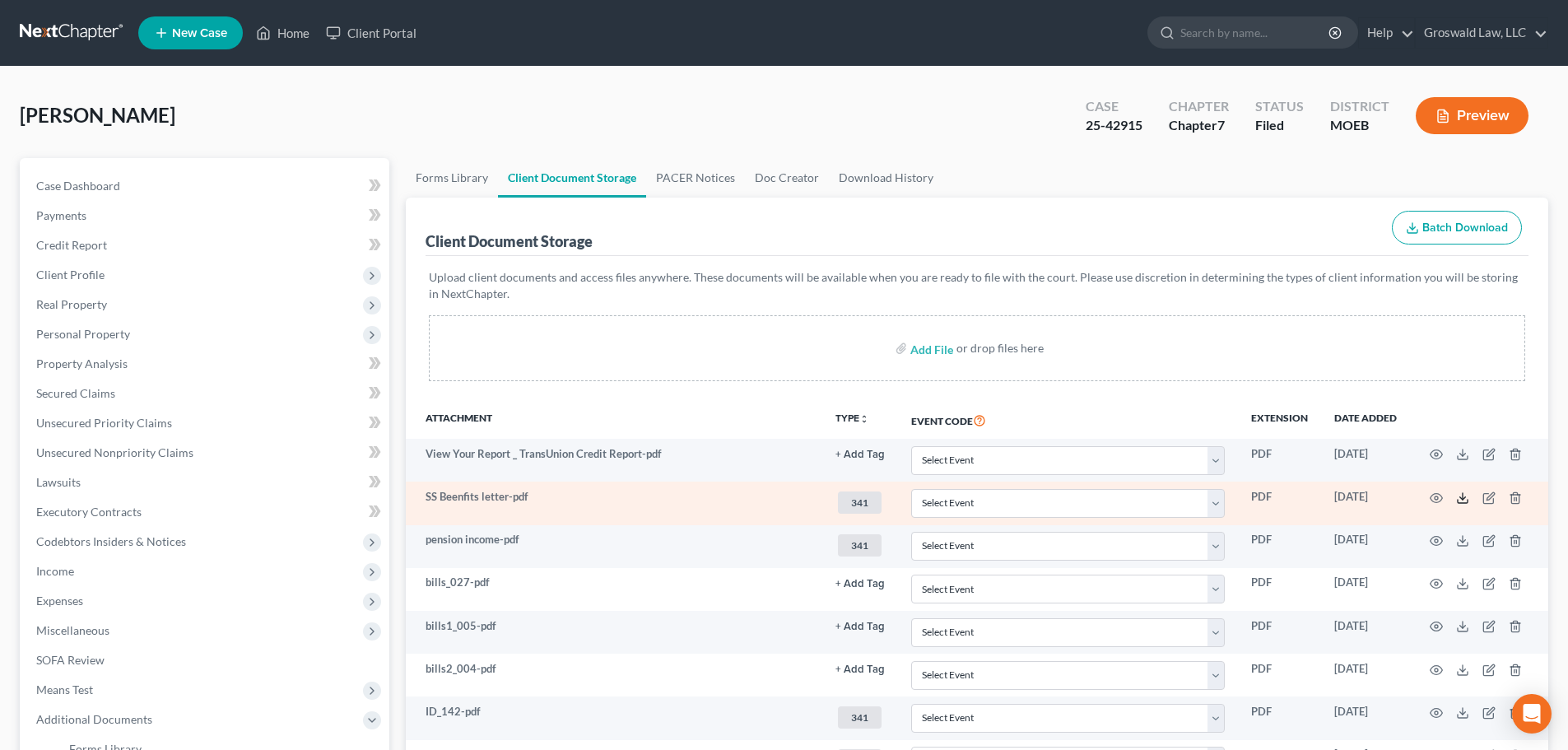
click at [1462, 497] on line at bounding box center [1462, 496] width 0 height 7
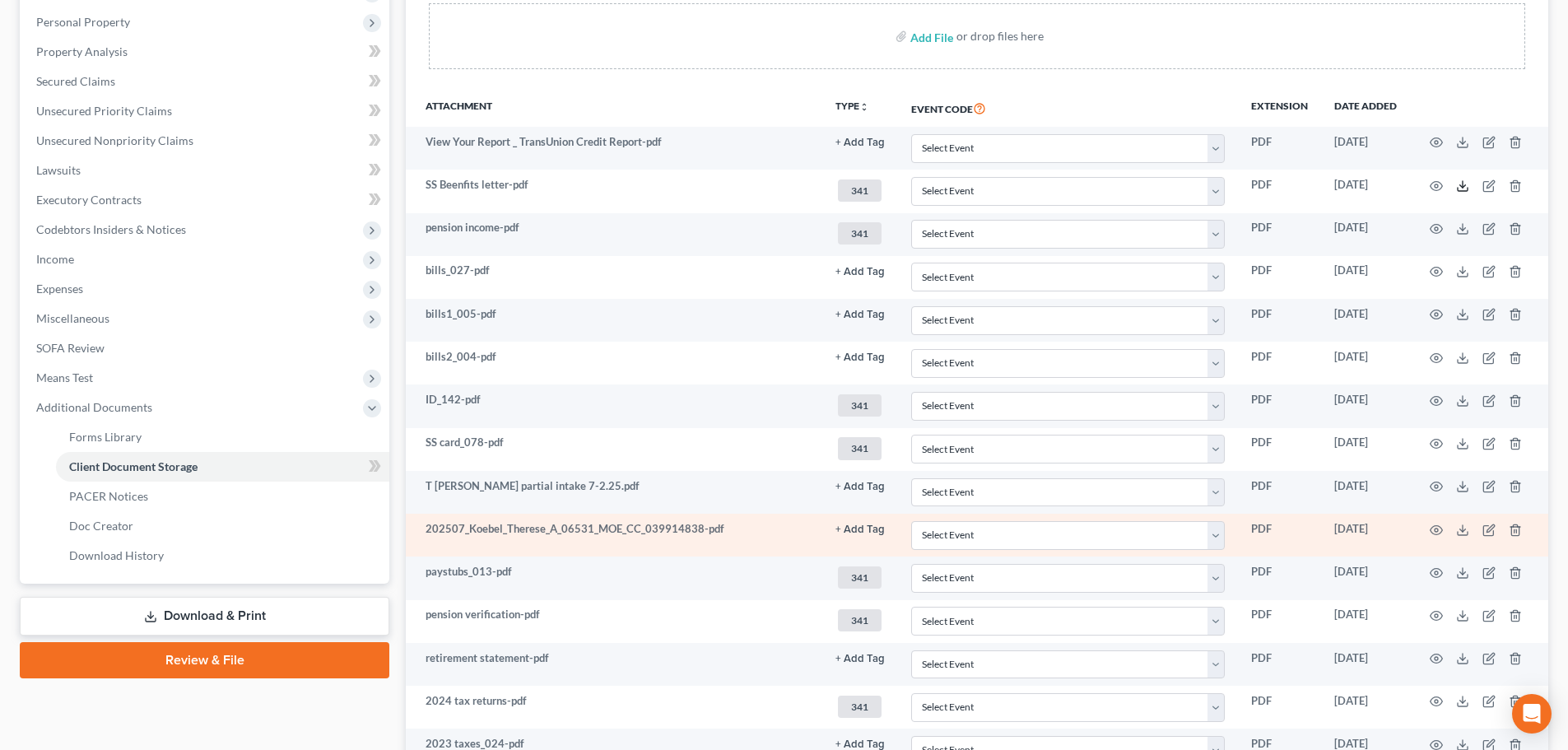
scroll to position [329, 0]
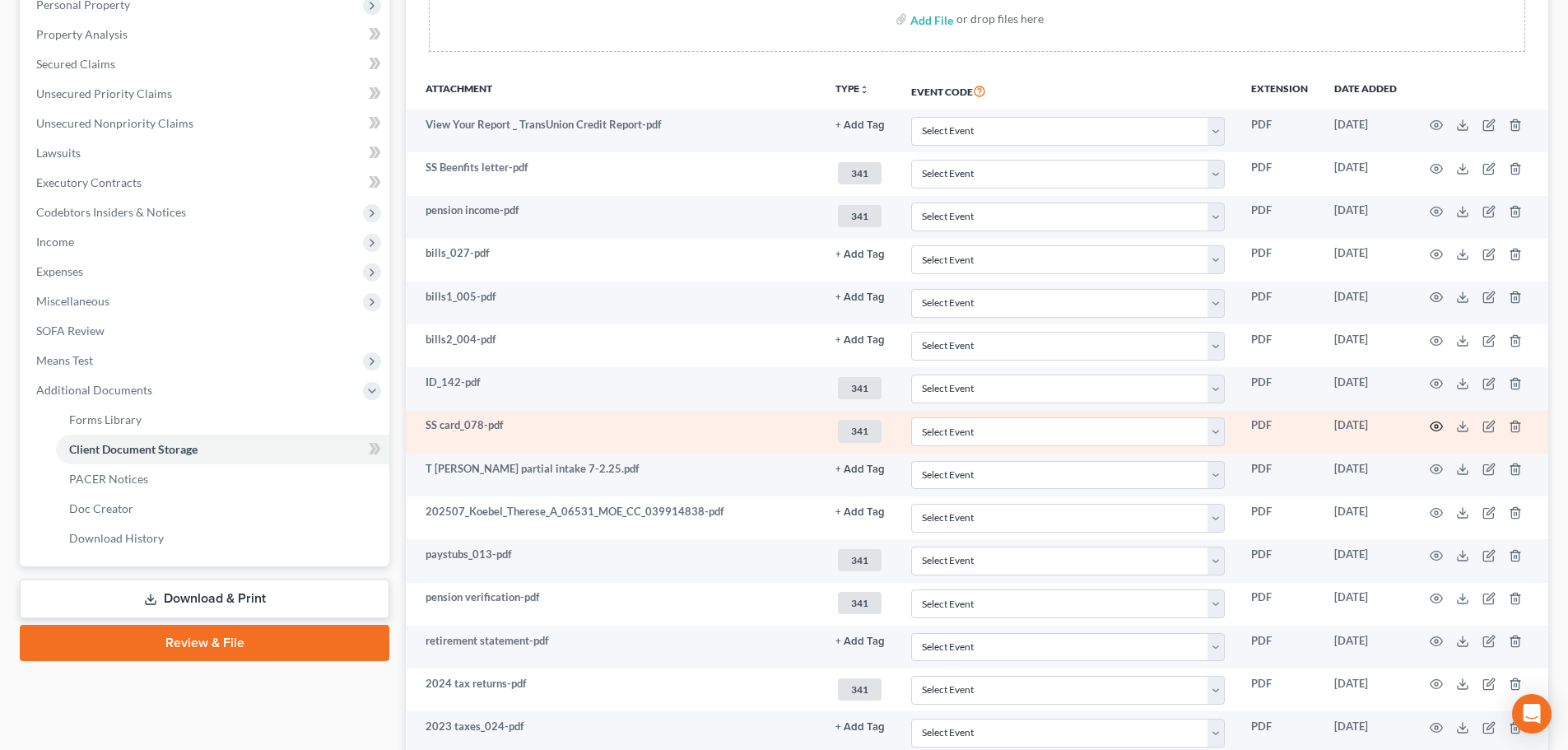
click at [1437, 429] on icon "button" at bounding box center [1436, 427] width 13 height 13
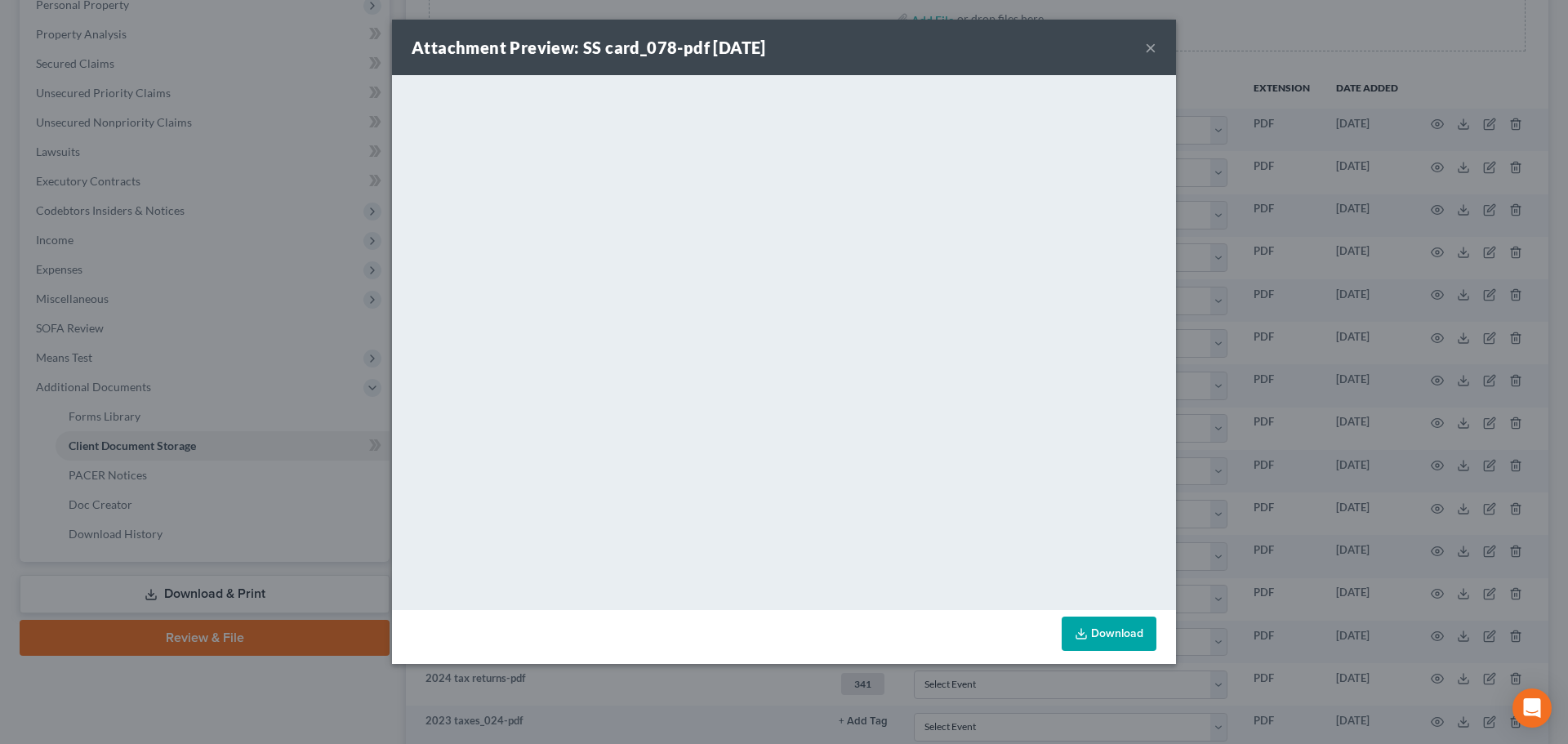
click at [1154, 48] on button "×" at bounding box center [1150, 47] width 11 height 19
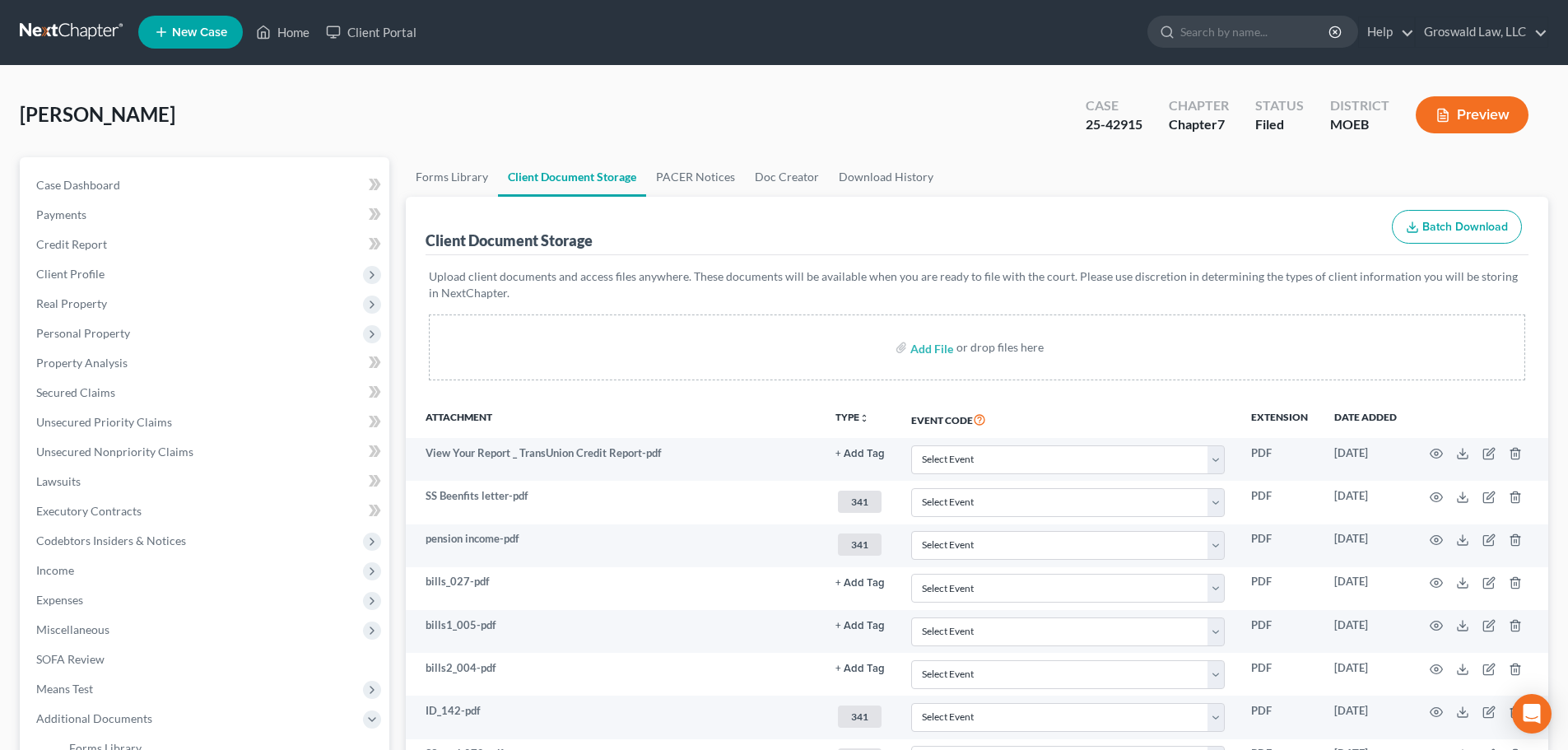
scroll to position [0, 0]
drag, startPoint x: 431, startPoint y: 278, endPoint x: 409, endPoint y: 273, distance: 22.6
click at [65, 336] on span "Personal Property" at bounding box center [83, 334] width 94 height 14
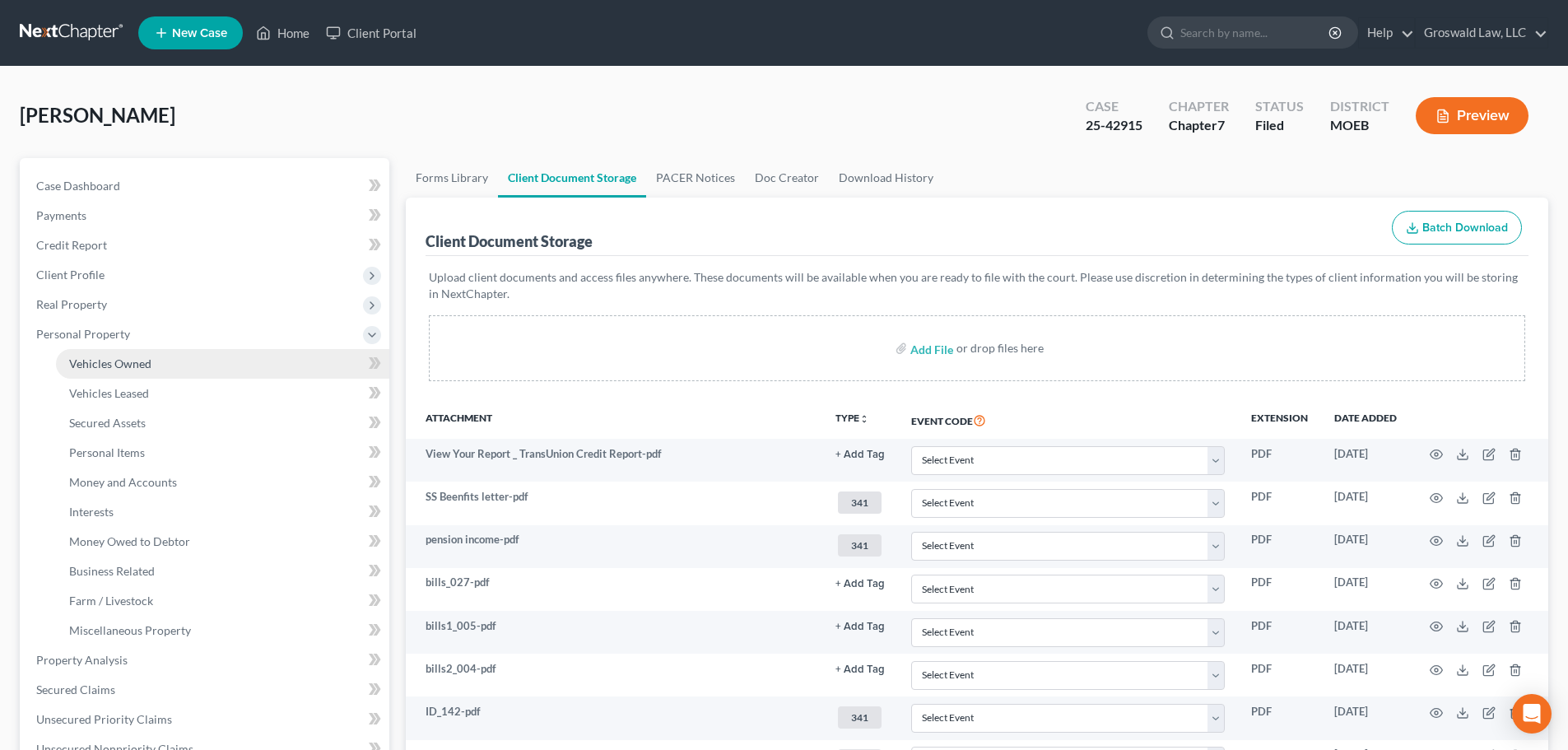
click at [79, 369] on span "Vehicles Owned" at bounding box center [110, 363] width 83 height 14
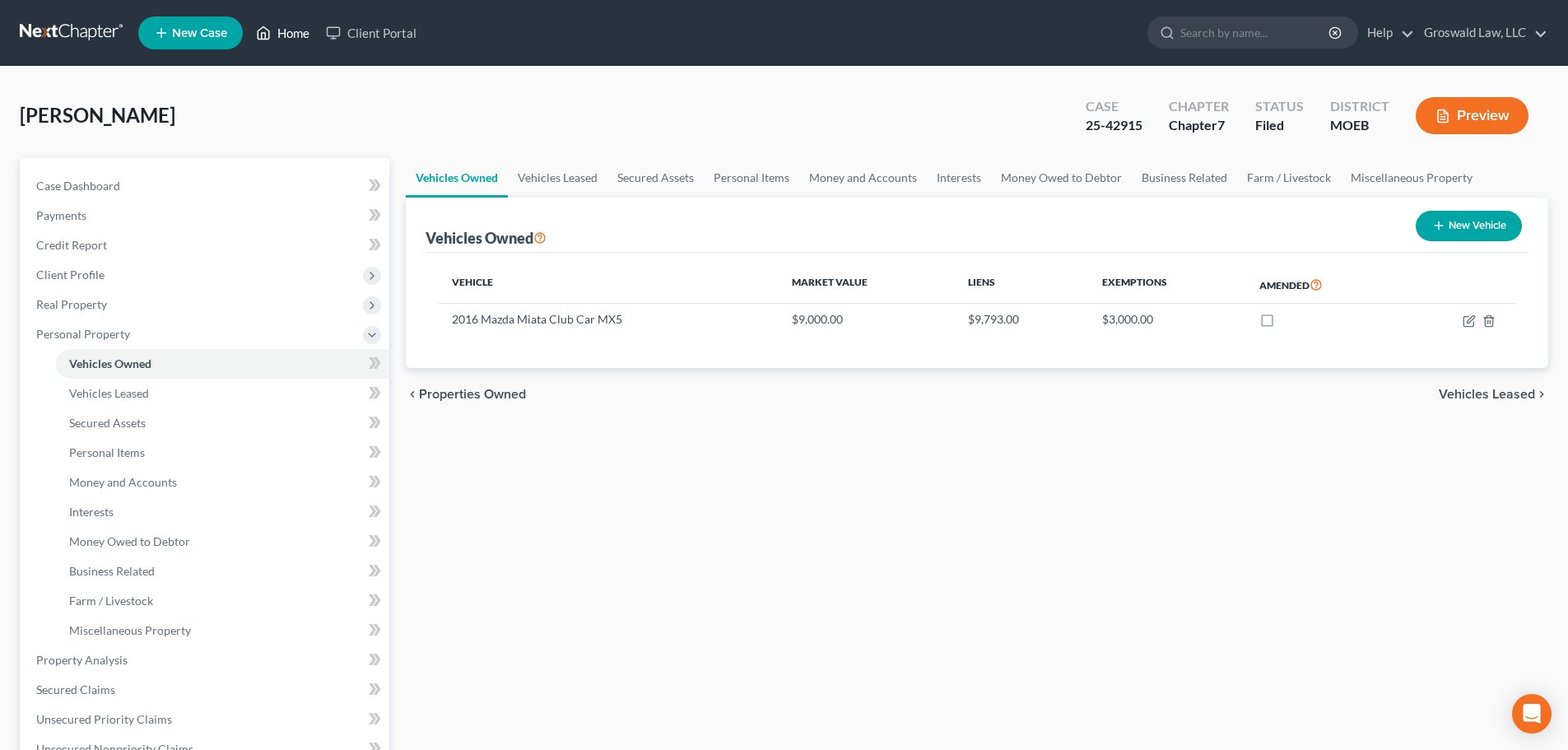
click at [287, 34] on link "Home" at bounding box center [282, 33] width 70 height 30
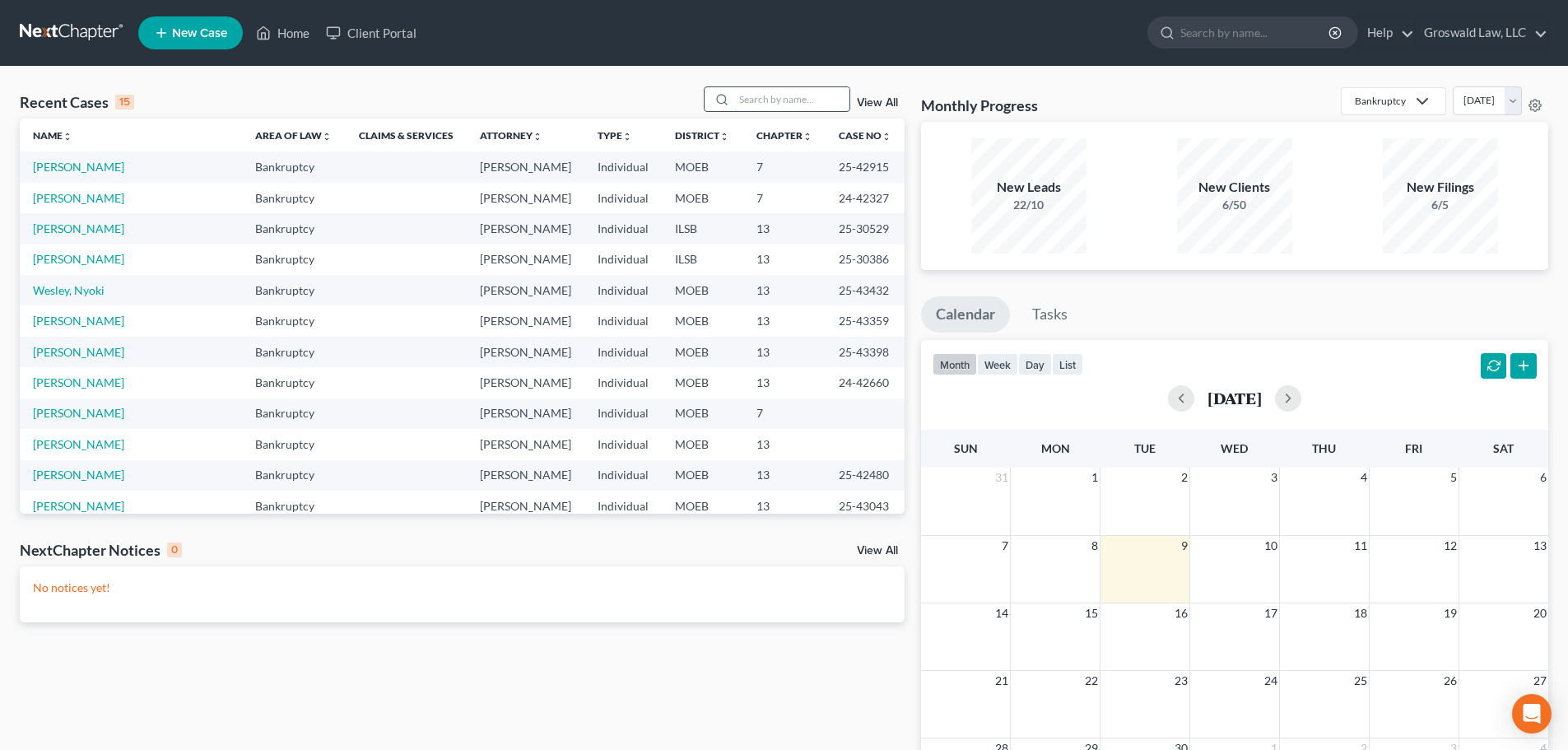
click at [764, 105] on input "search" at bounding box center [791, 99] width 115 height 24
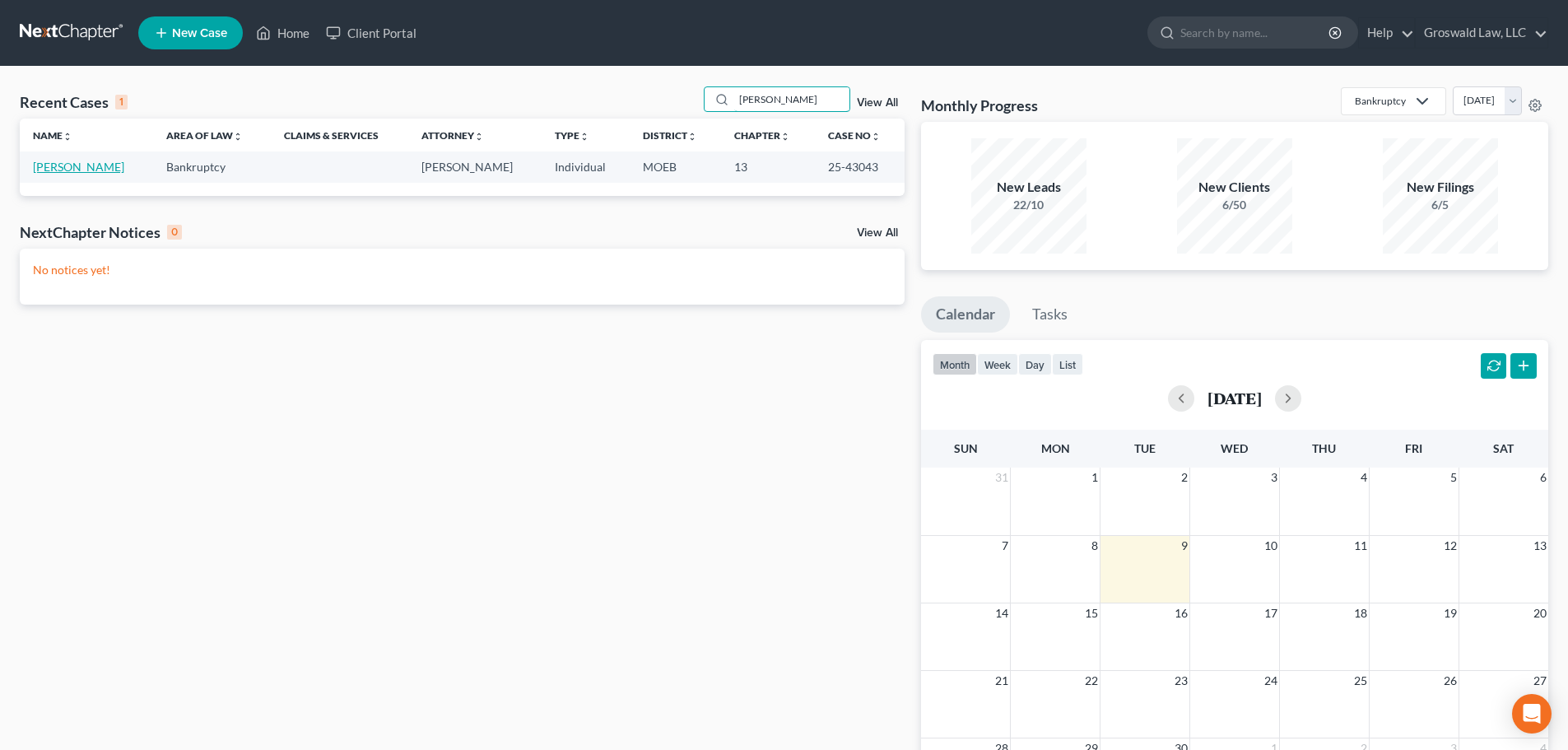
type input "rayborn"
click at [70, 164] on link "Rayborn, Mara" at bounding box center [78, 166] width 91 height 14
select select "6"
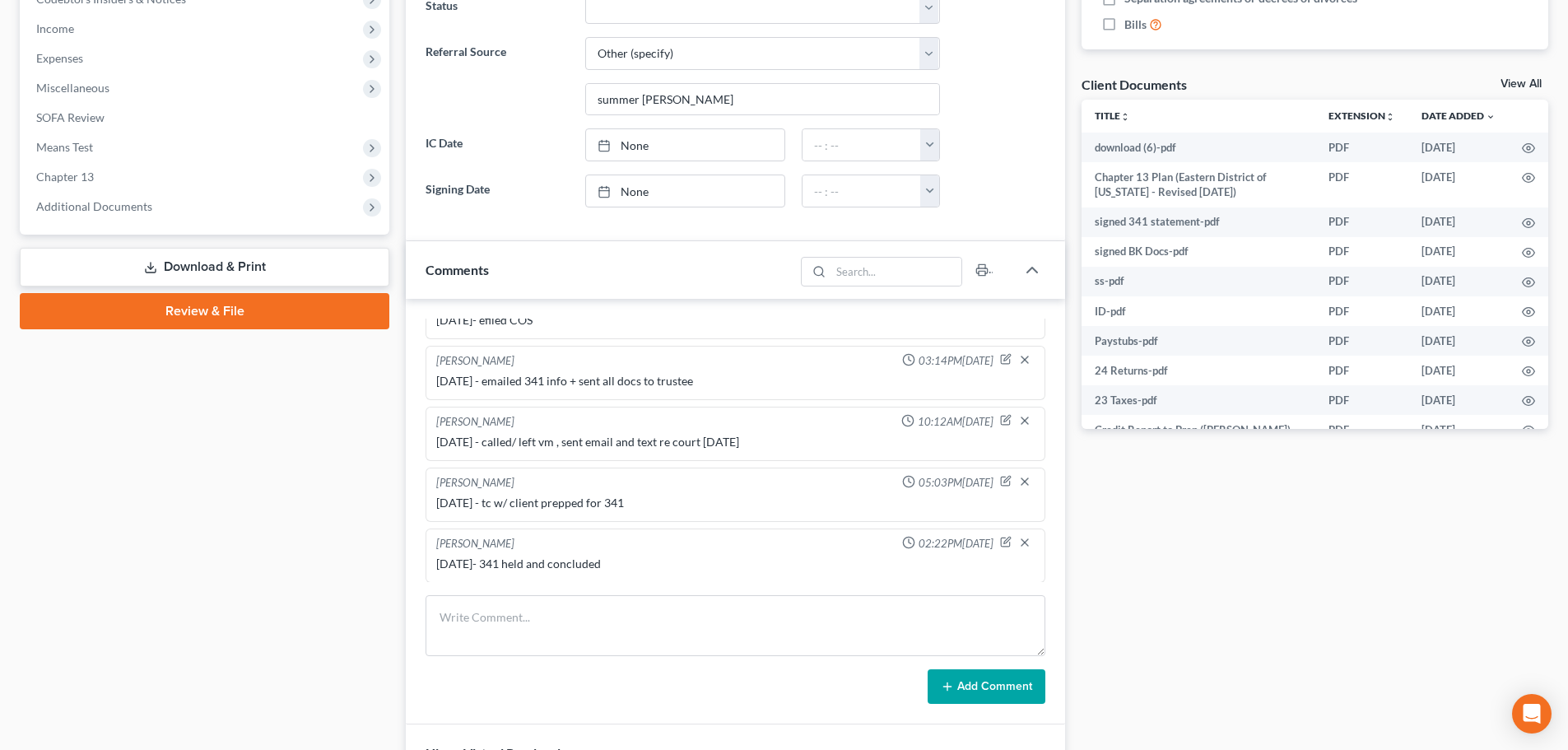
scroll to position [576, 0]
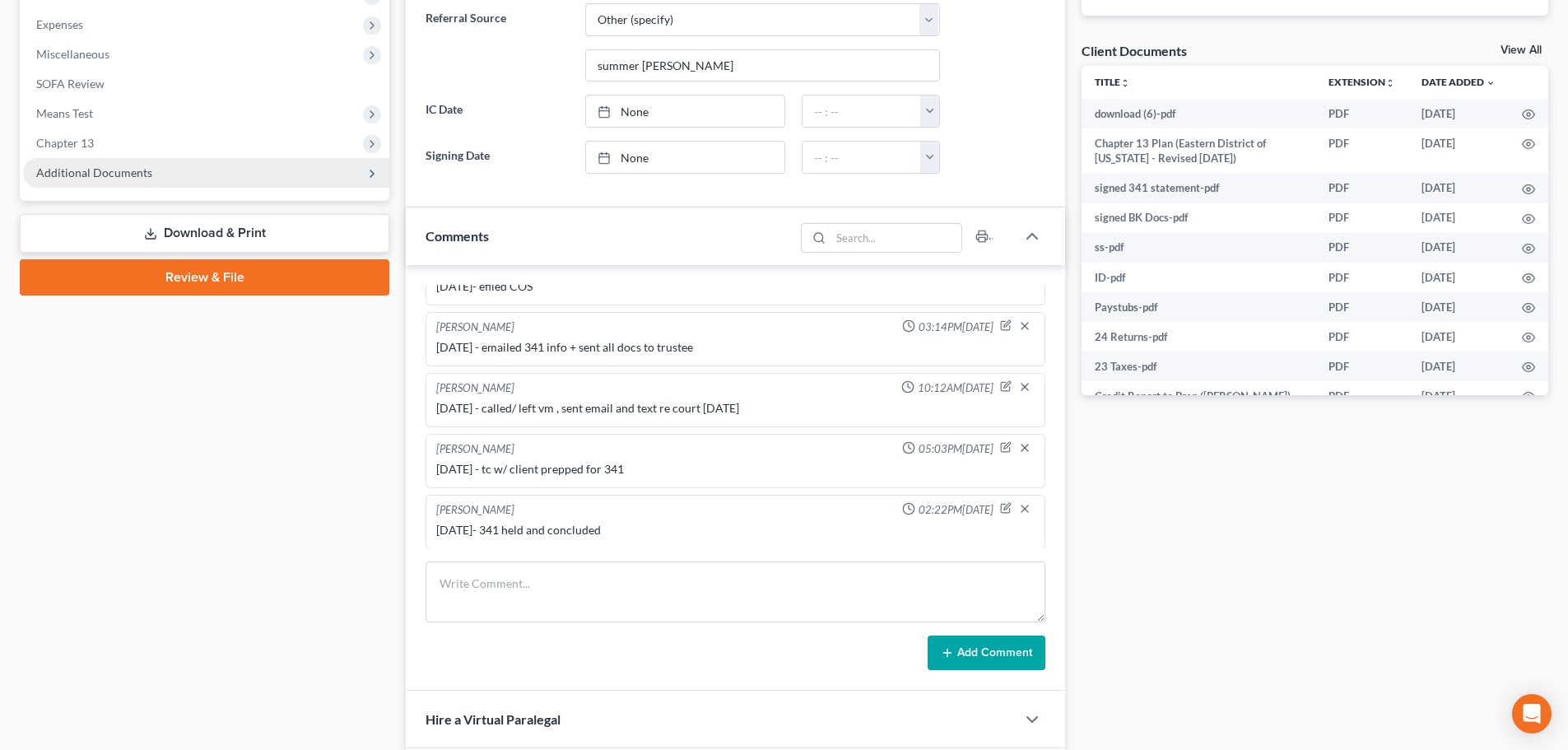
click at [167, 176] on span "Additional Documents" at bounding box center [206, 173] width 366 height 30
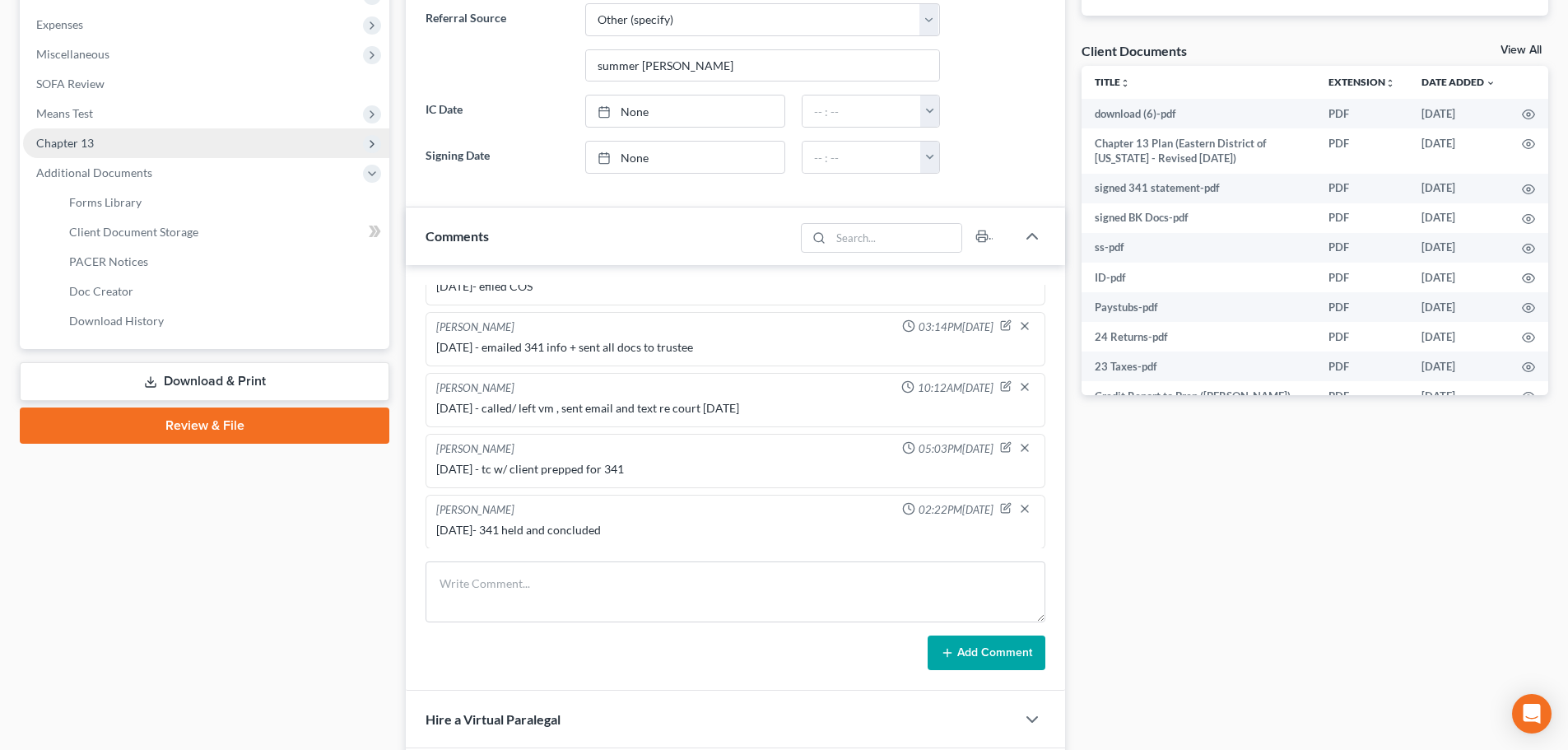
click at [119, 146] on span "Chapter 13" at bounding box center [206, 143] width 366 height 30
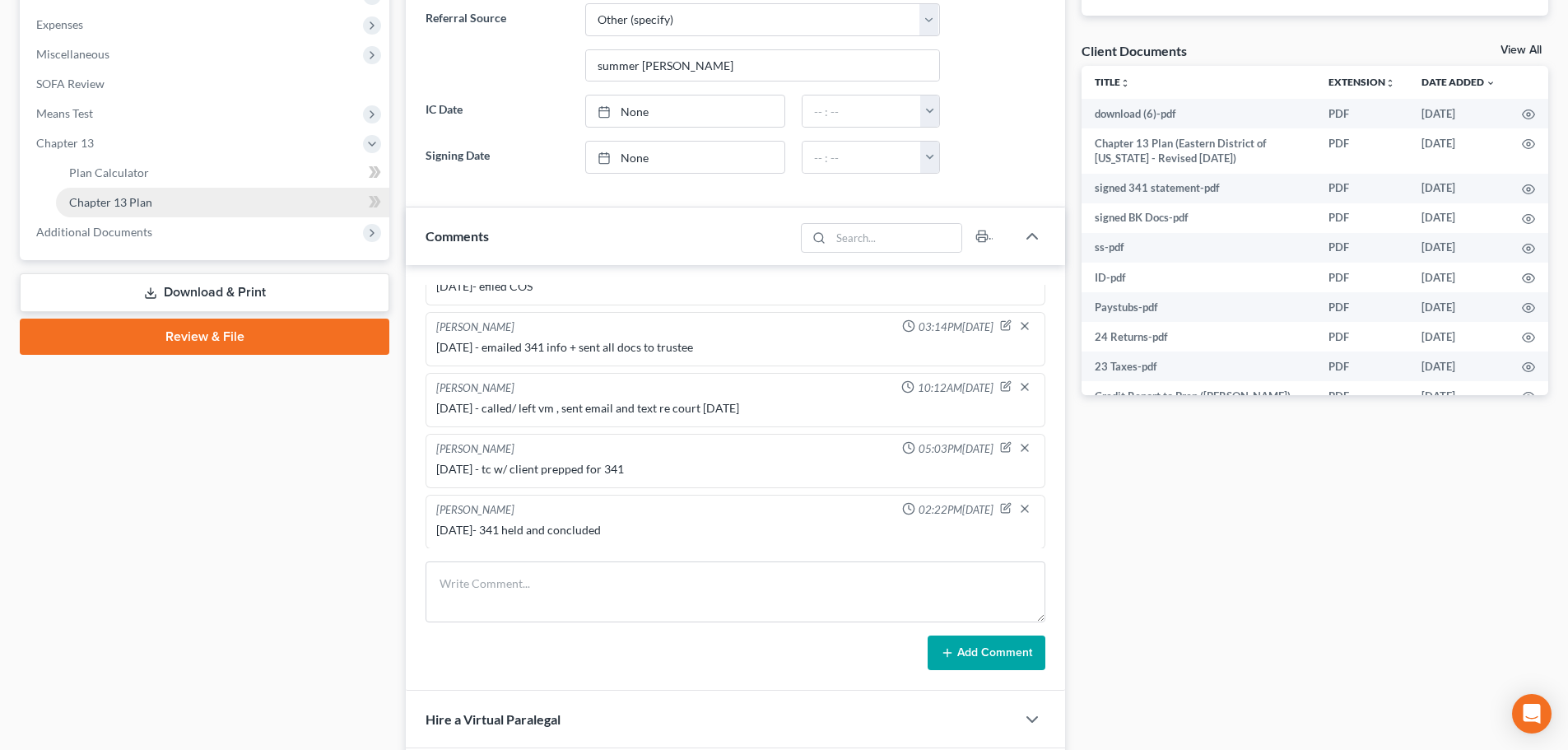
click at [139, 197] on span "Chapter 13 Plan" at bounding box center [110, 202] width 83 height 14
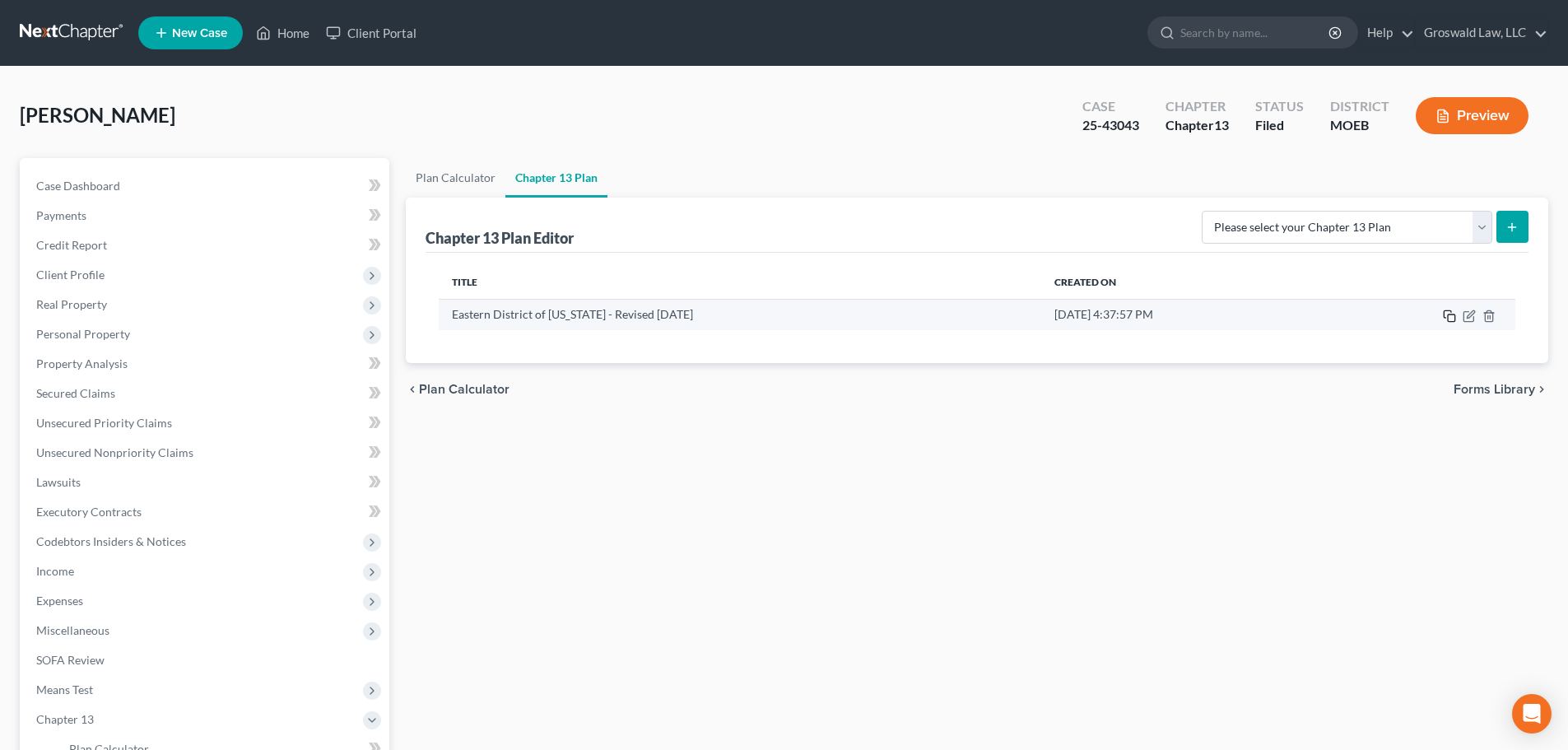
click at [1450, 319] on icon "button" at bounding box center [1449, 316] width 13 height 13
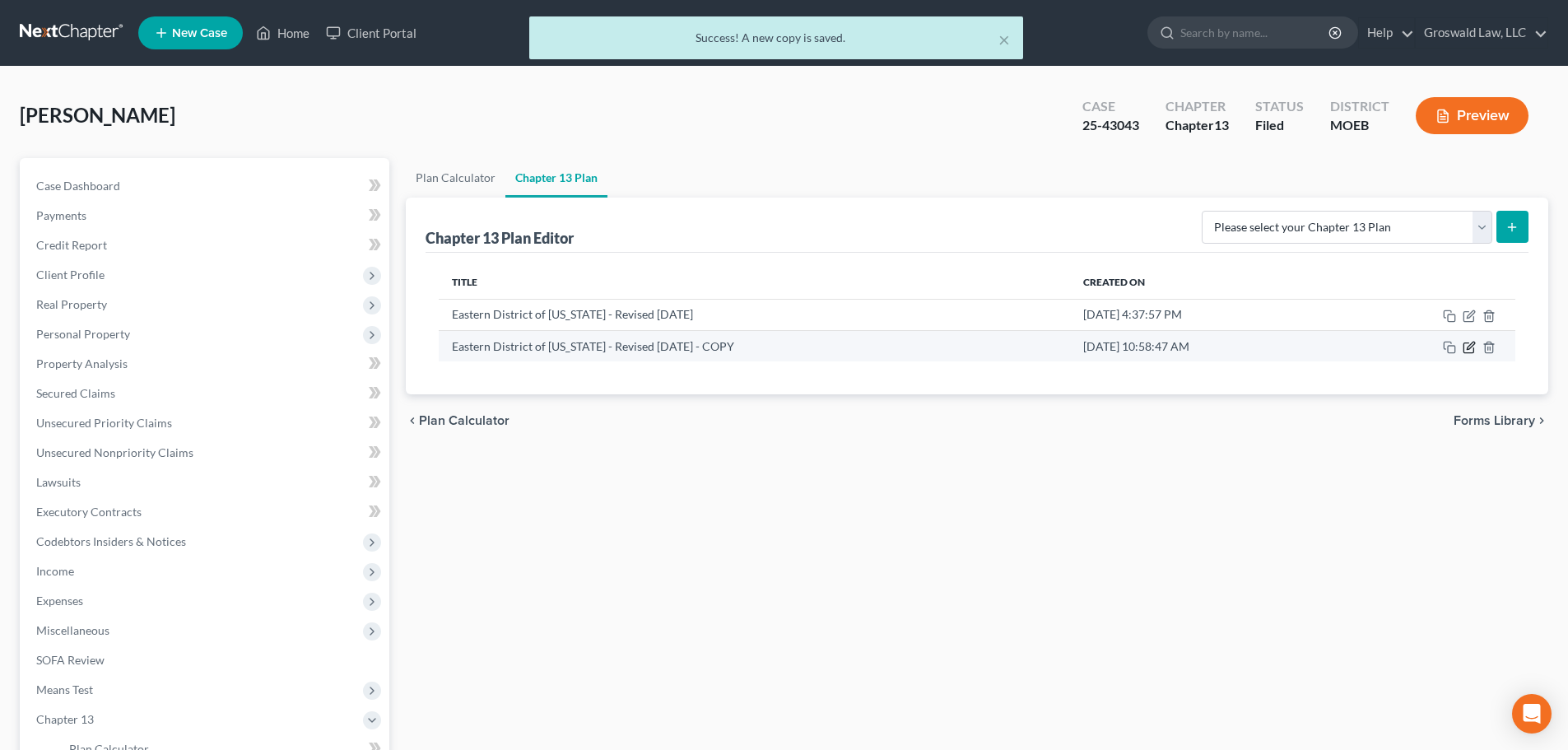
click at [1472, 343] on icon "button" at bounding box center [1470, 346] width 7 height 7
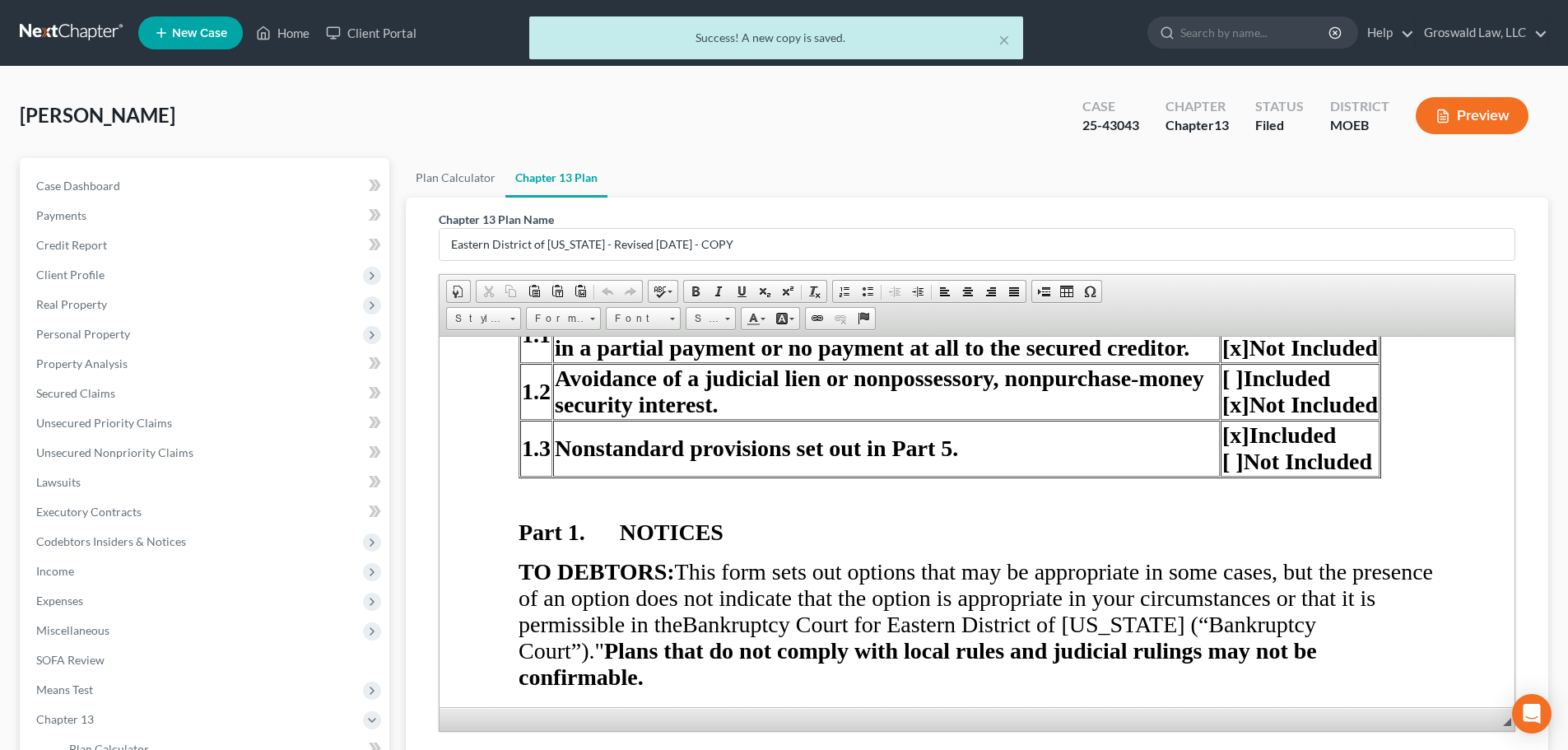
scroll to position [412, 0]
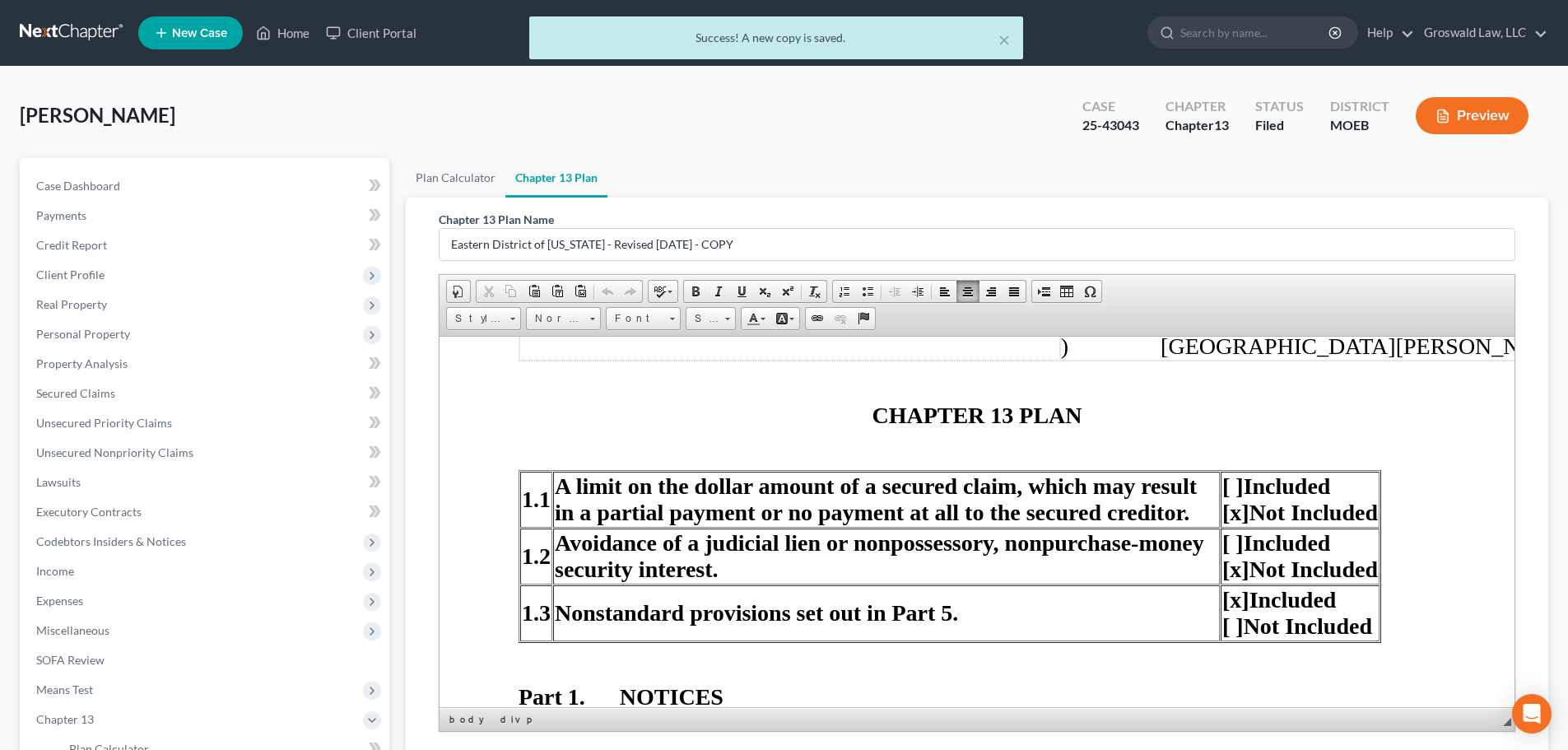
click at [841, 410] on p "CHAPTER 13 PLAN" at bounding box center [976, 414] width 917 height 26
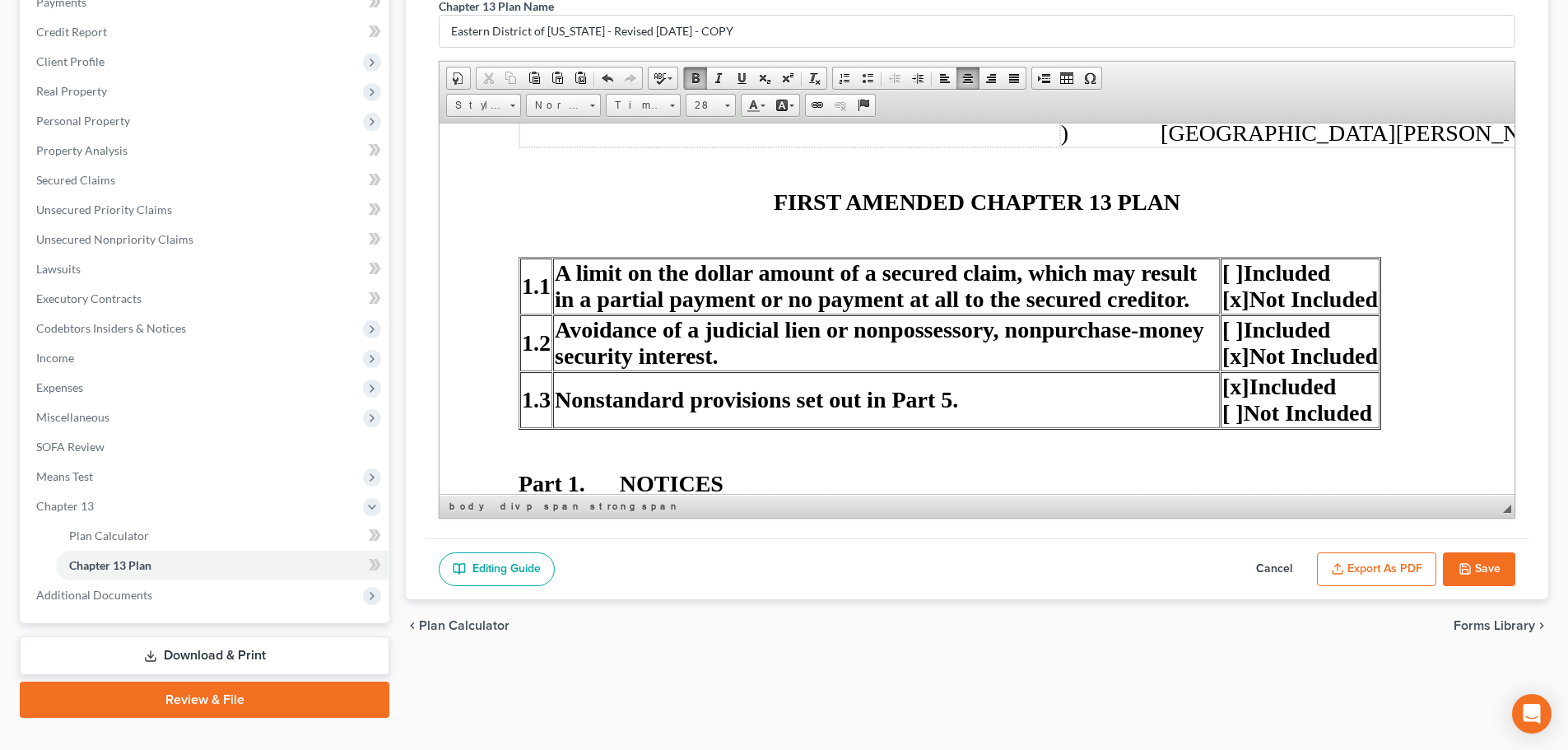
scroll to position [243, 0]
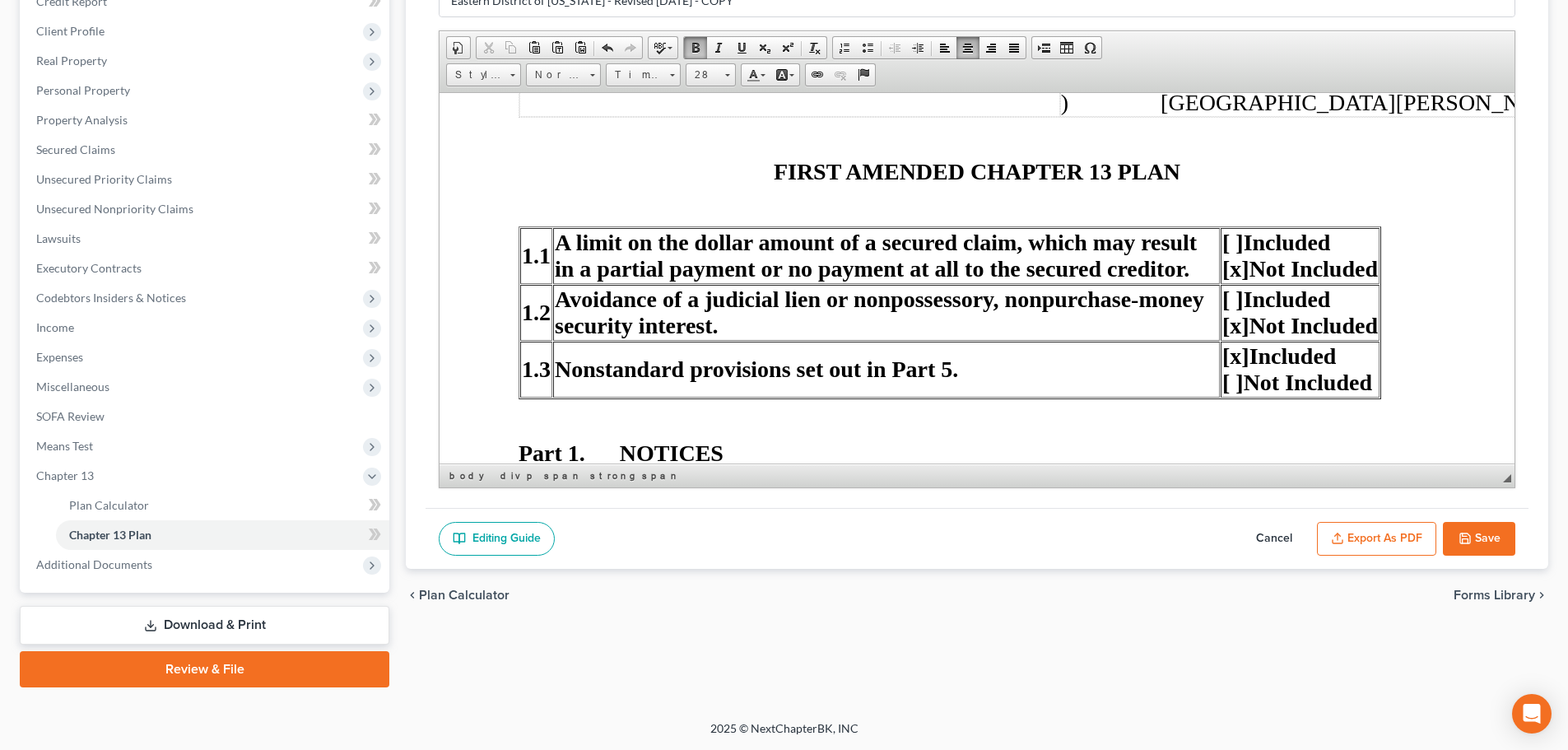
click at [1271, 532] on button "Cancel" at bounding box center [1274, 539] width 72 height 34
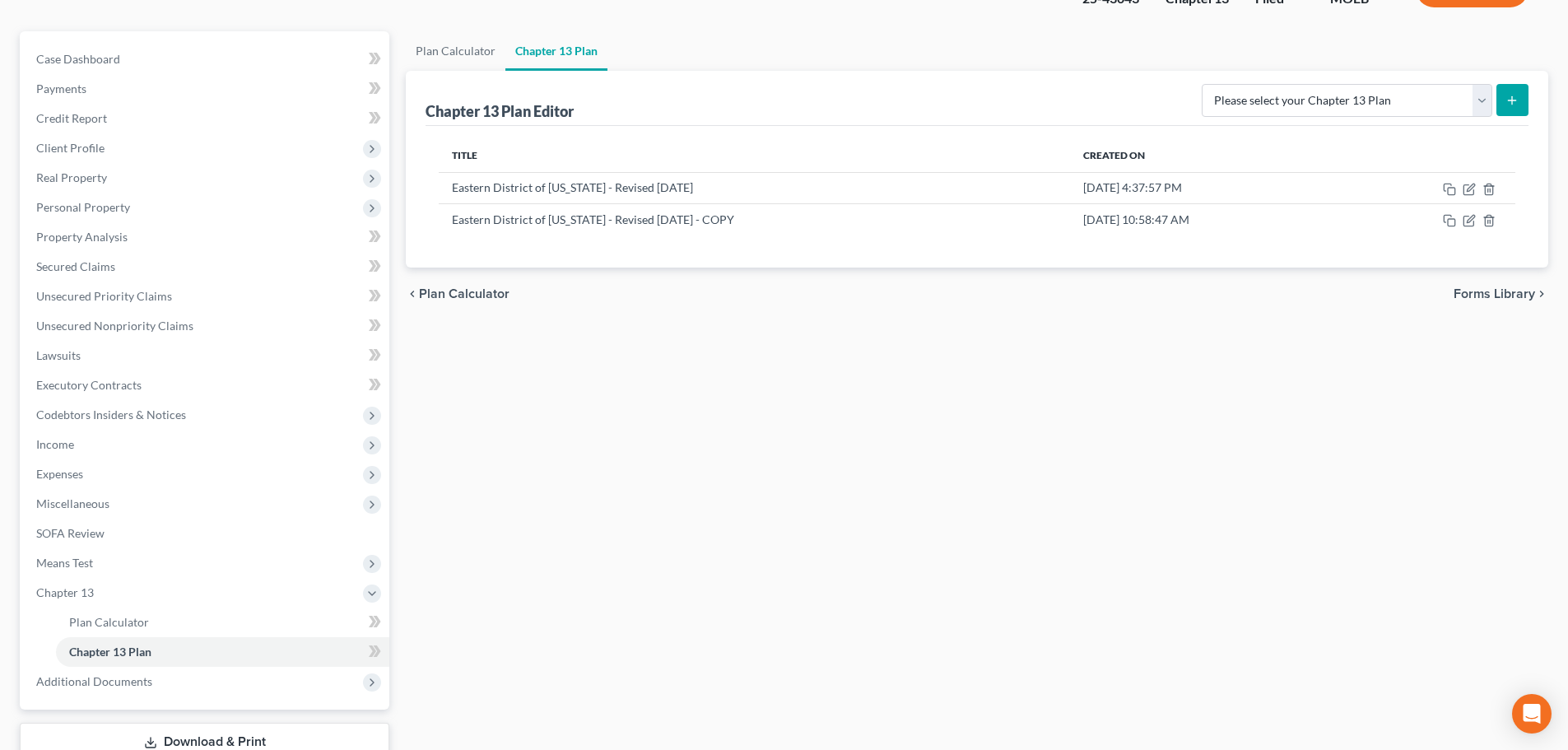
scroll to position [0, 0]
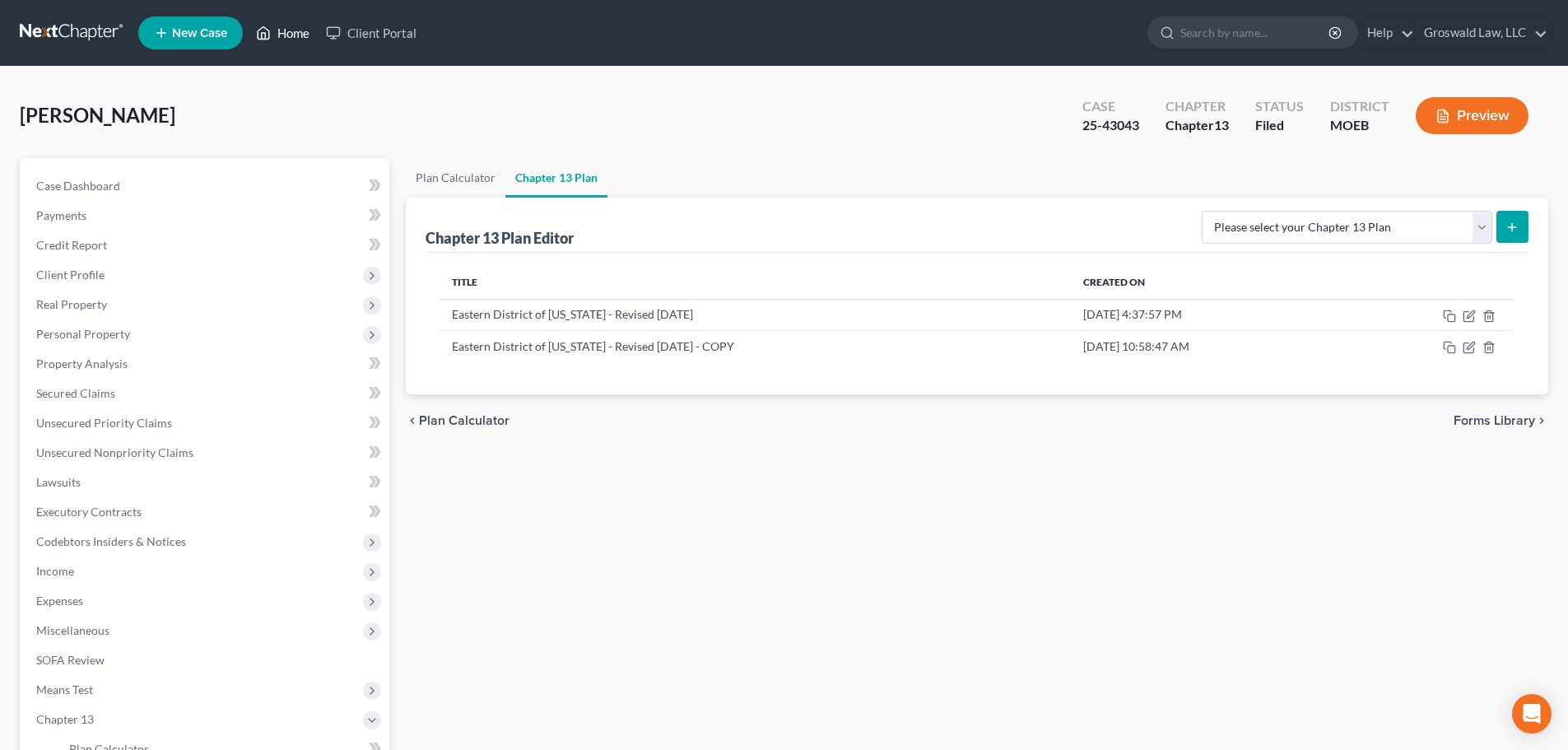
click at [288, 34] on link "Home" at bounding box center [282, 33] width 70 height 30
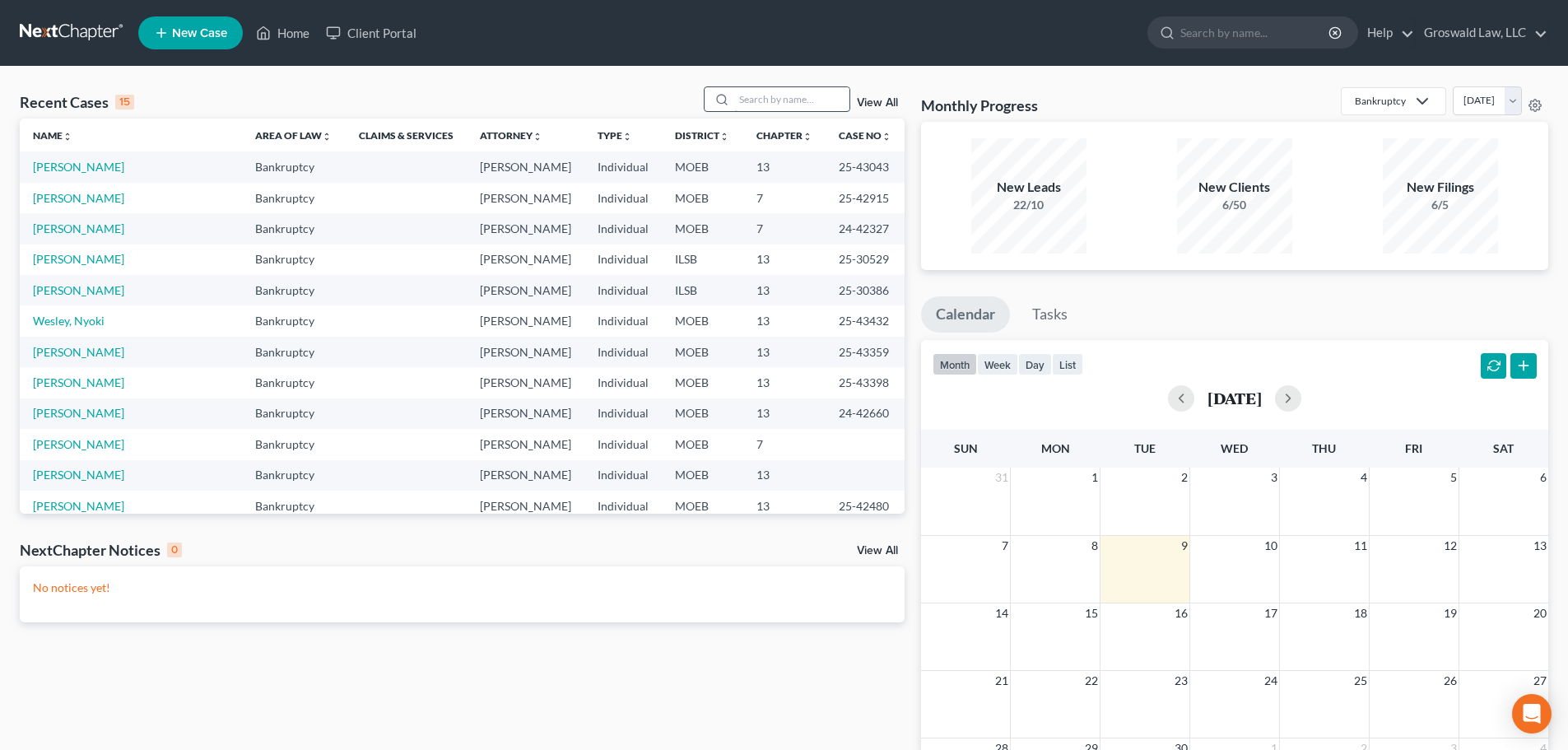
click at [780, 101] on input "search" at bounding box center [791, 99] width 115 height 24
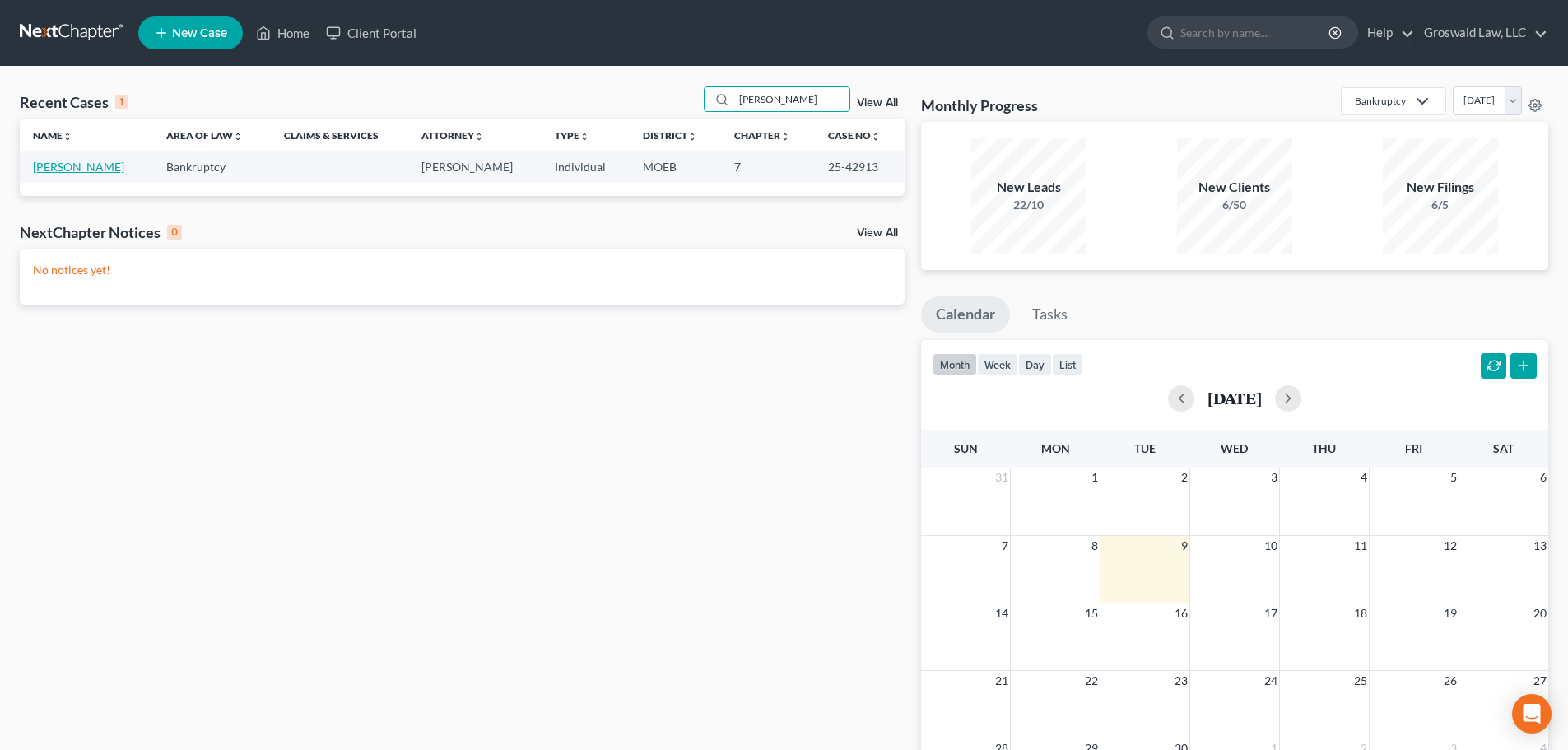
type input "roney"
click at [75, 170] on link "Roney, Ashlee" at bounding box center [78, 166] width 91 height 14
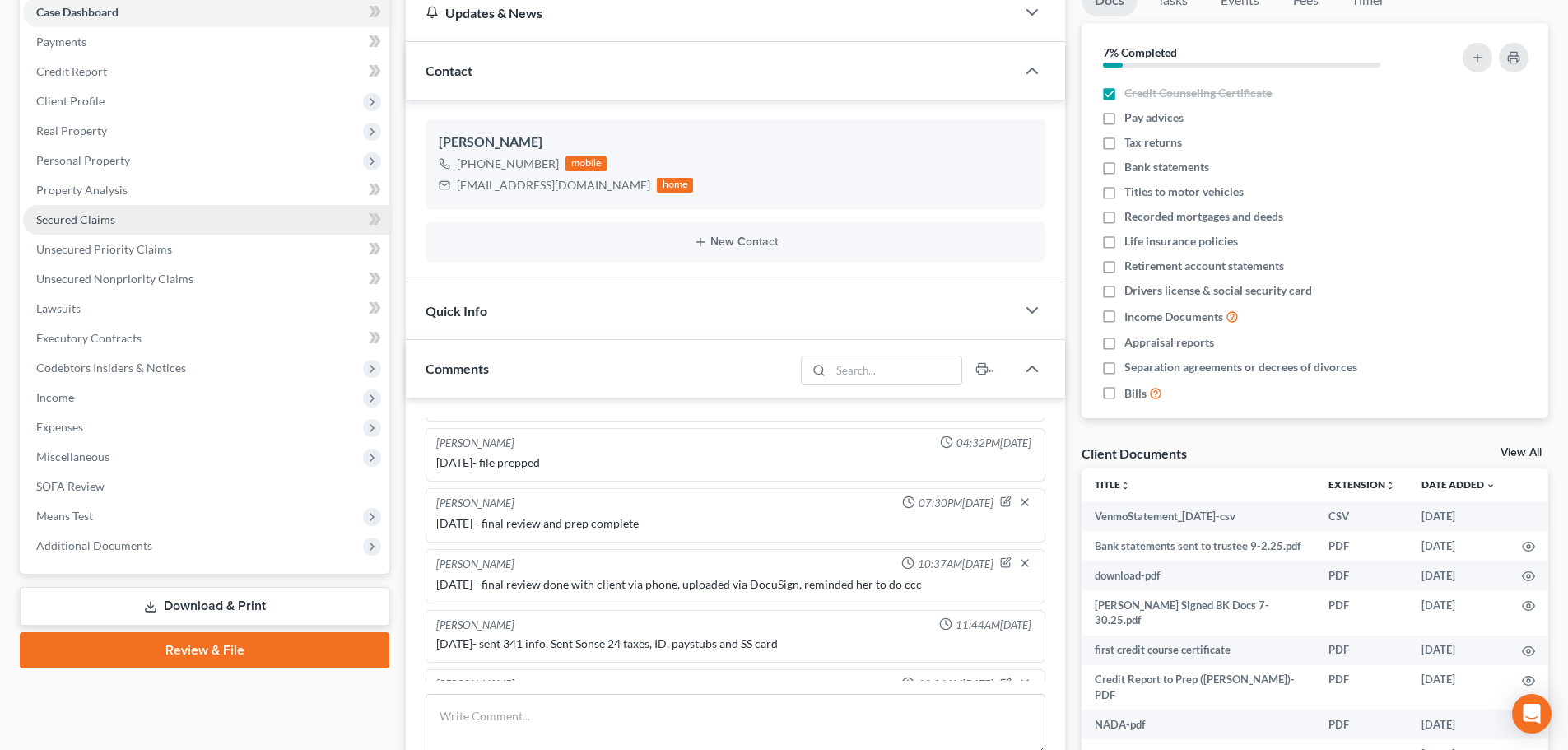
scroll to position [154, 0]
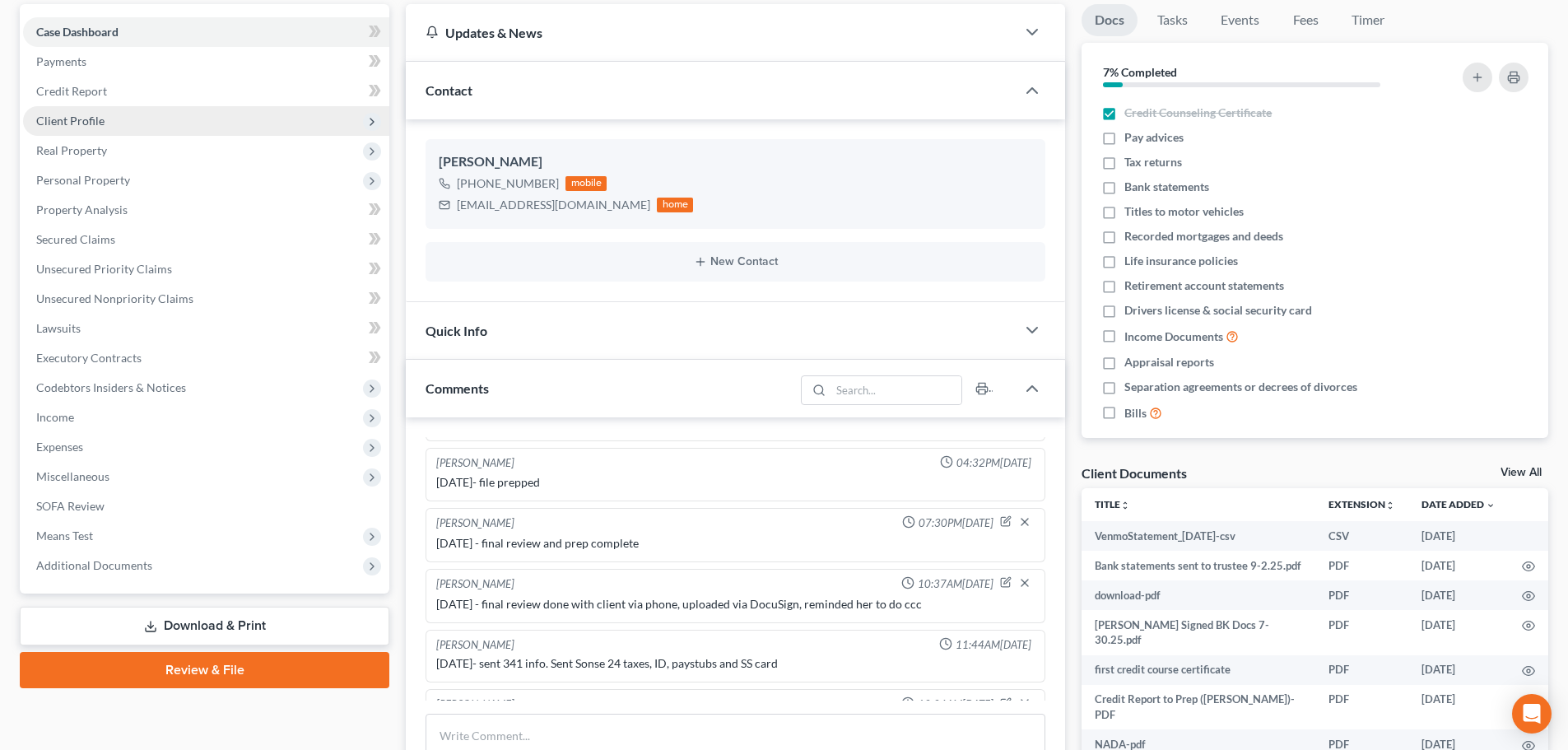
click at [98, 112] on span "Client Profile" at bounding box center [206, 121] width 366 height 30
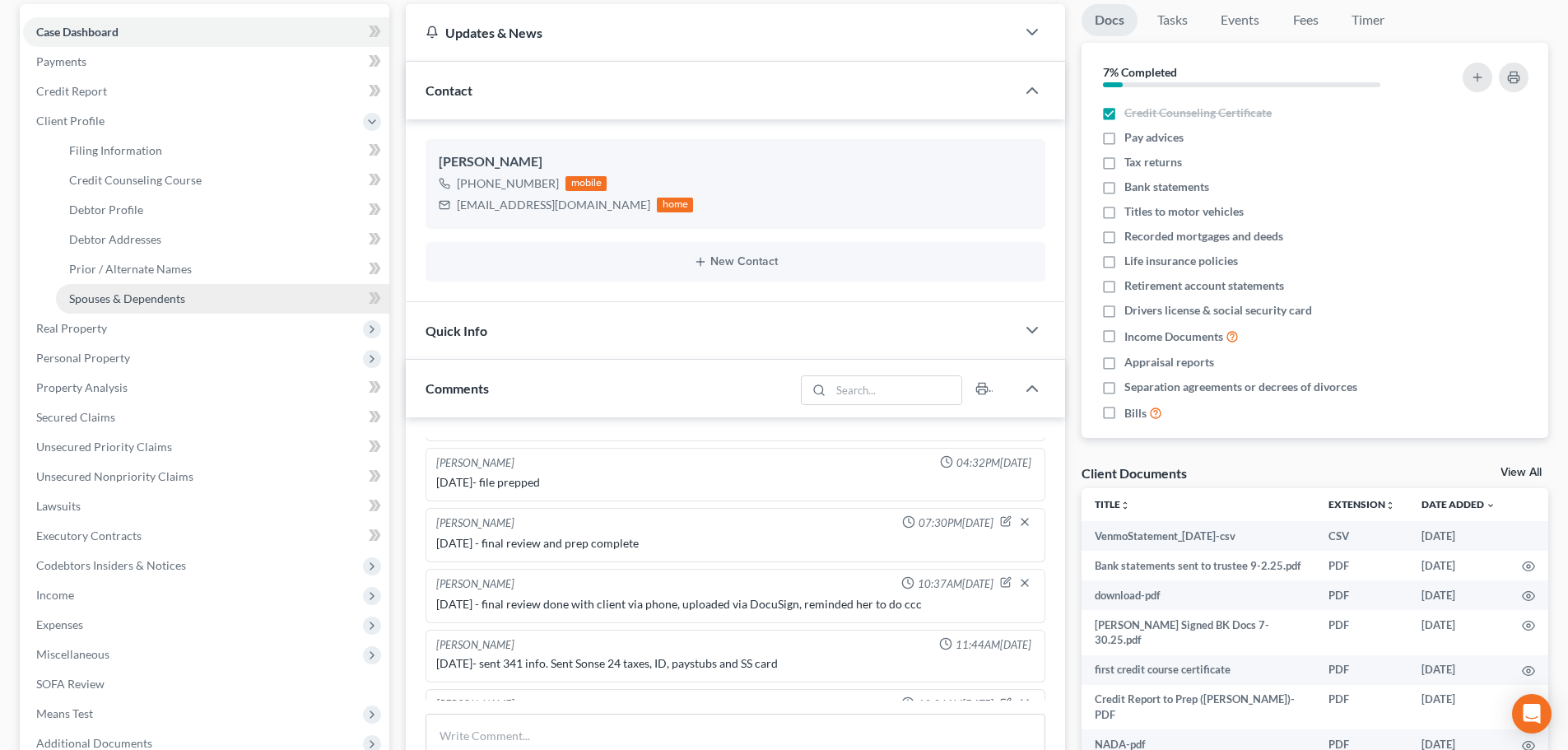
click at [241, 308] on link "Spouses & Dependents" at bounding box center [222, 299] width 333 height 30
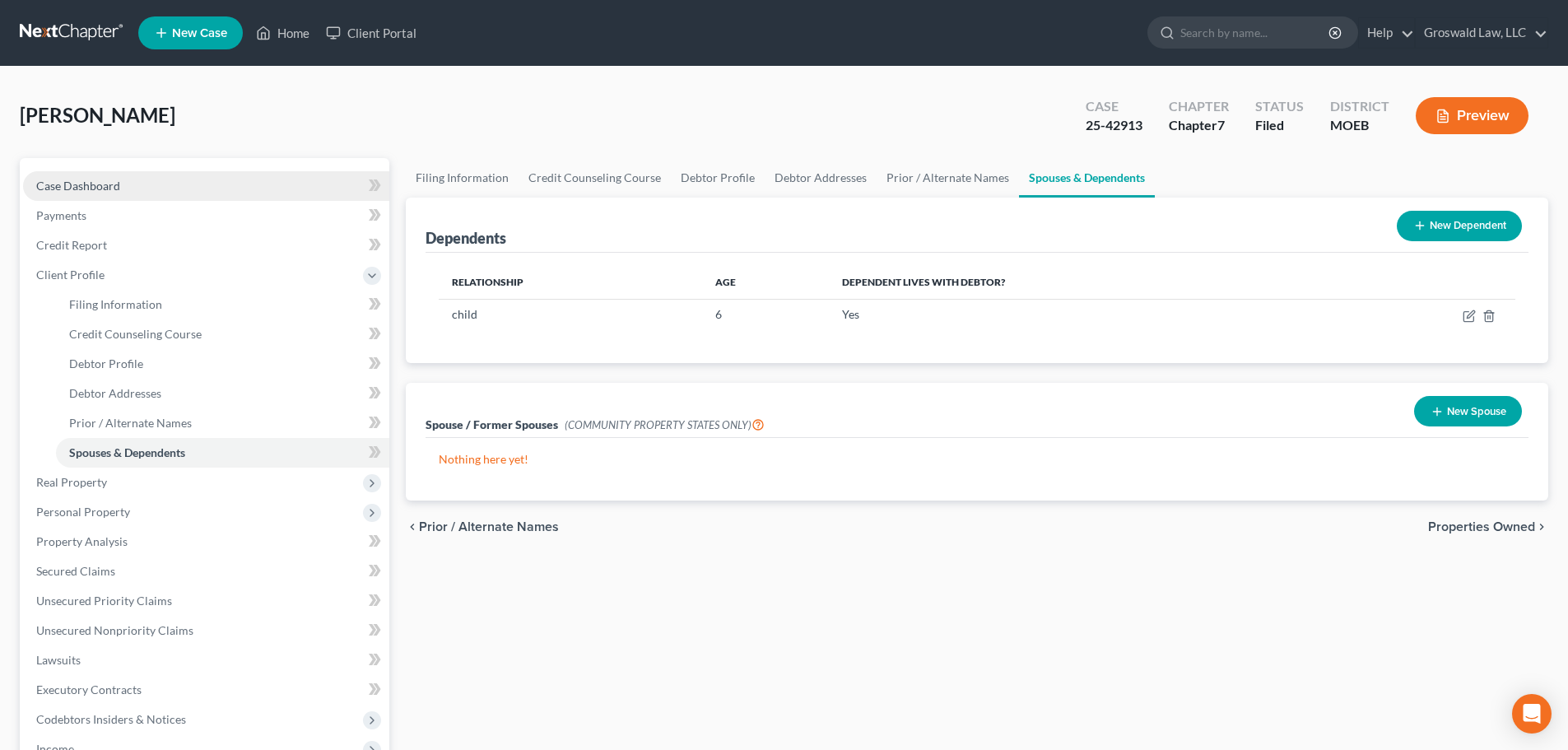
click at [178, 179] on link "Case Dashboard" at bounding box center [206, 186] width 366 height 30
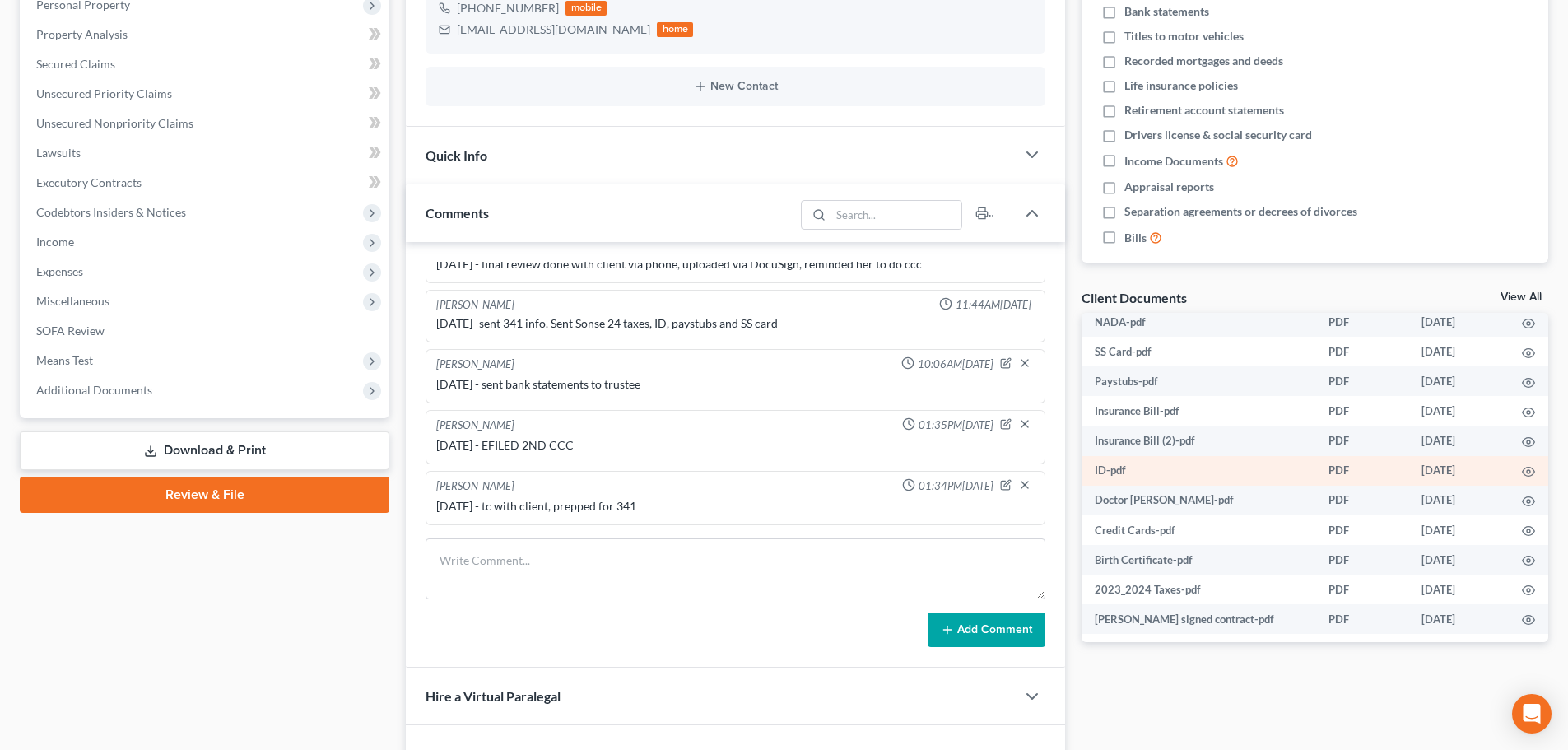
scroll to position [252, 0]
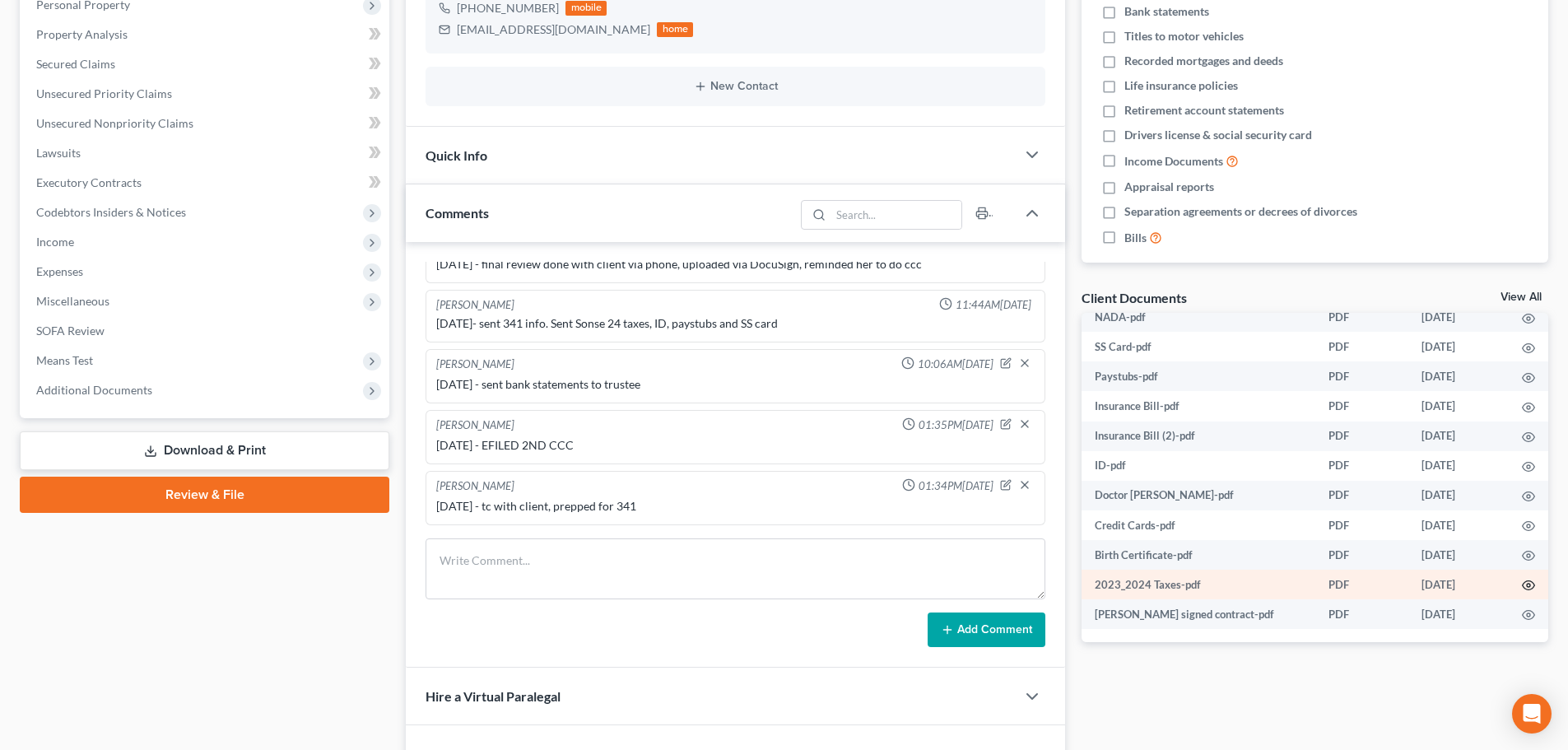
click at [1522, 583] on icon "button" at bounding box center [1528, 586] width 12 height 9
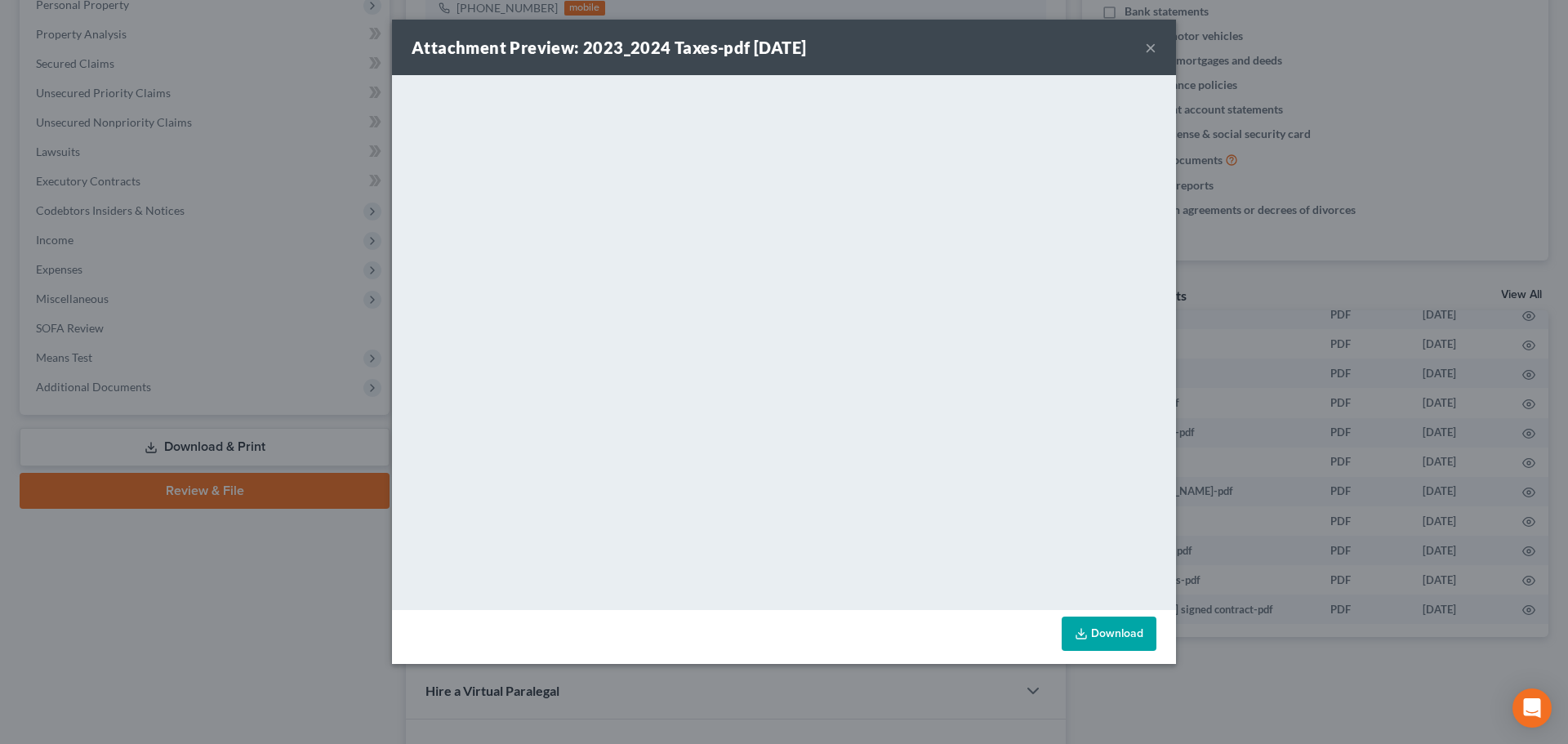
click at [1149, 53] on button "×" at bounding box center [1150, 47] width 11 height 19
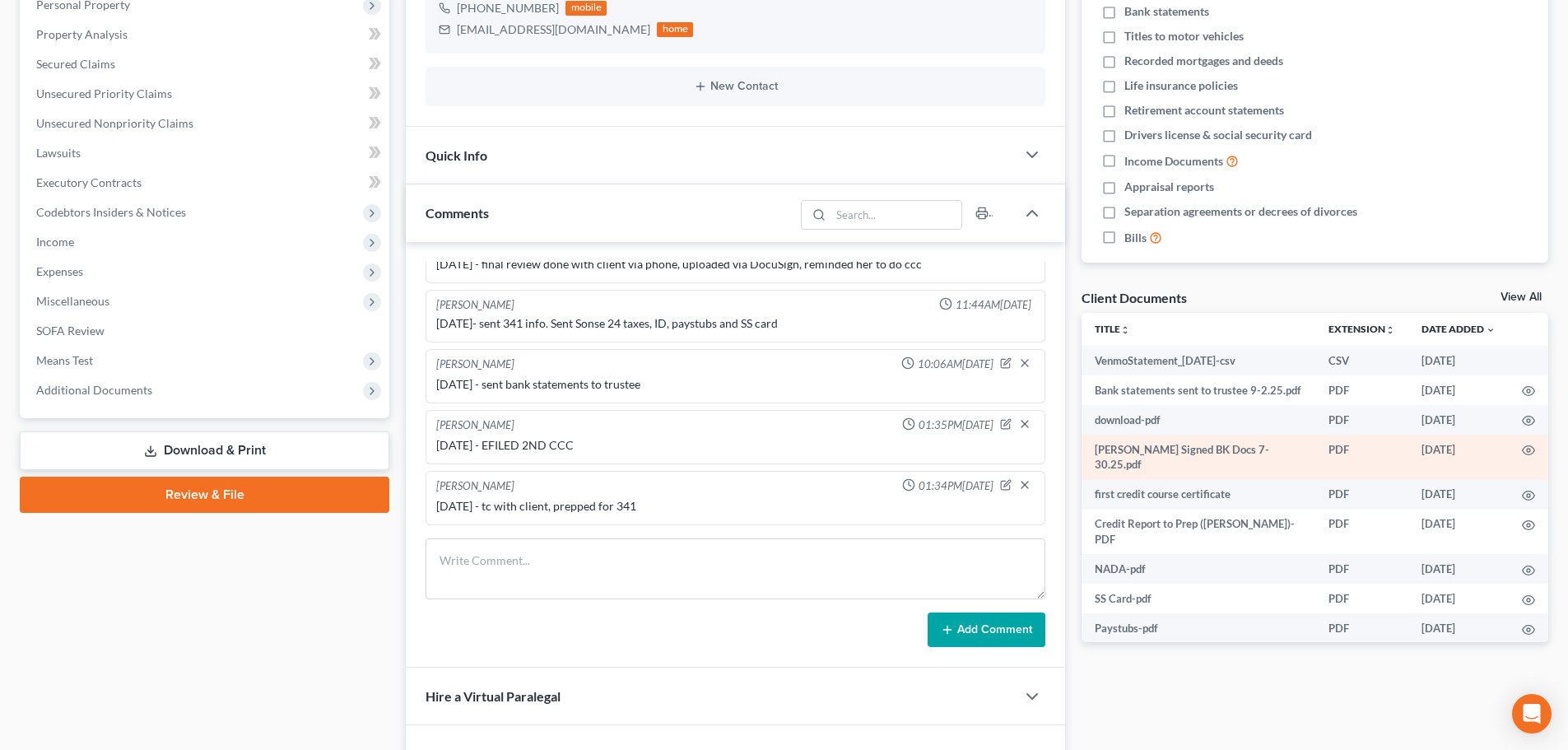
scroll to position [83, 0]
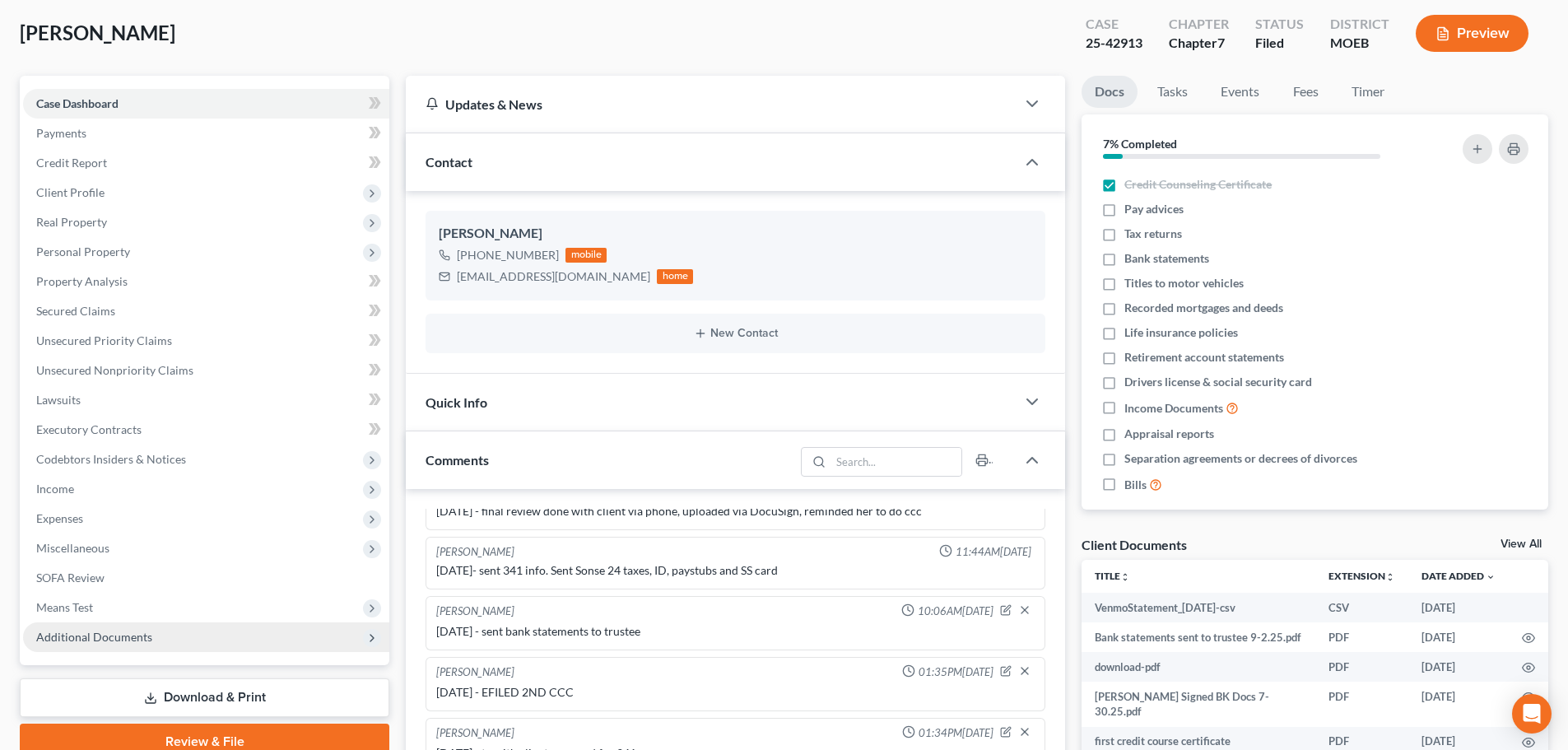
drag, startPoint x: 213, startPoint y: 638, endPoint x: 201, endPoint y: 639, distance: 12.0
click at [213, 638] on span "Additional Documents" at bounding box center [206, 638] width 366 height 30
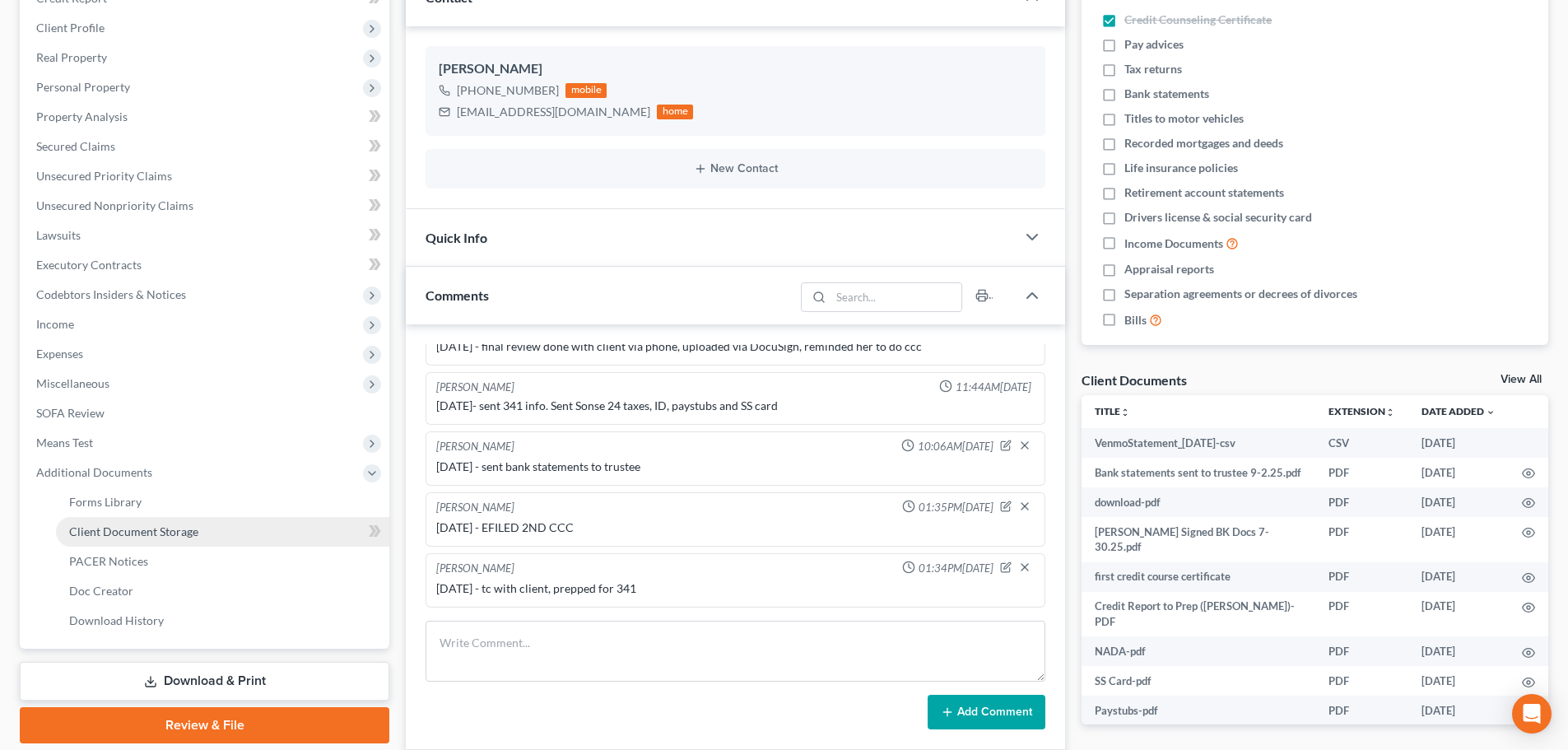
click at [166, 533] on span "Client Document Storage" at bounding box center [133, 531] width 129 height 14
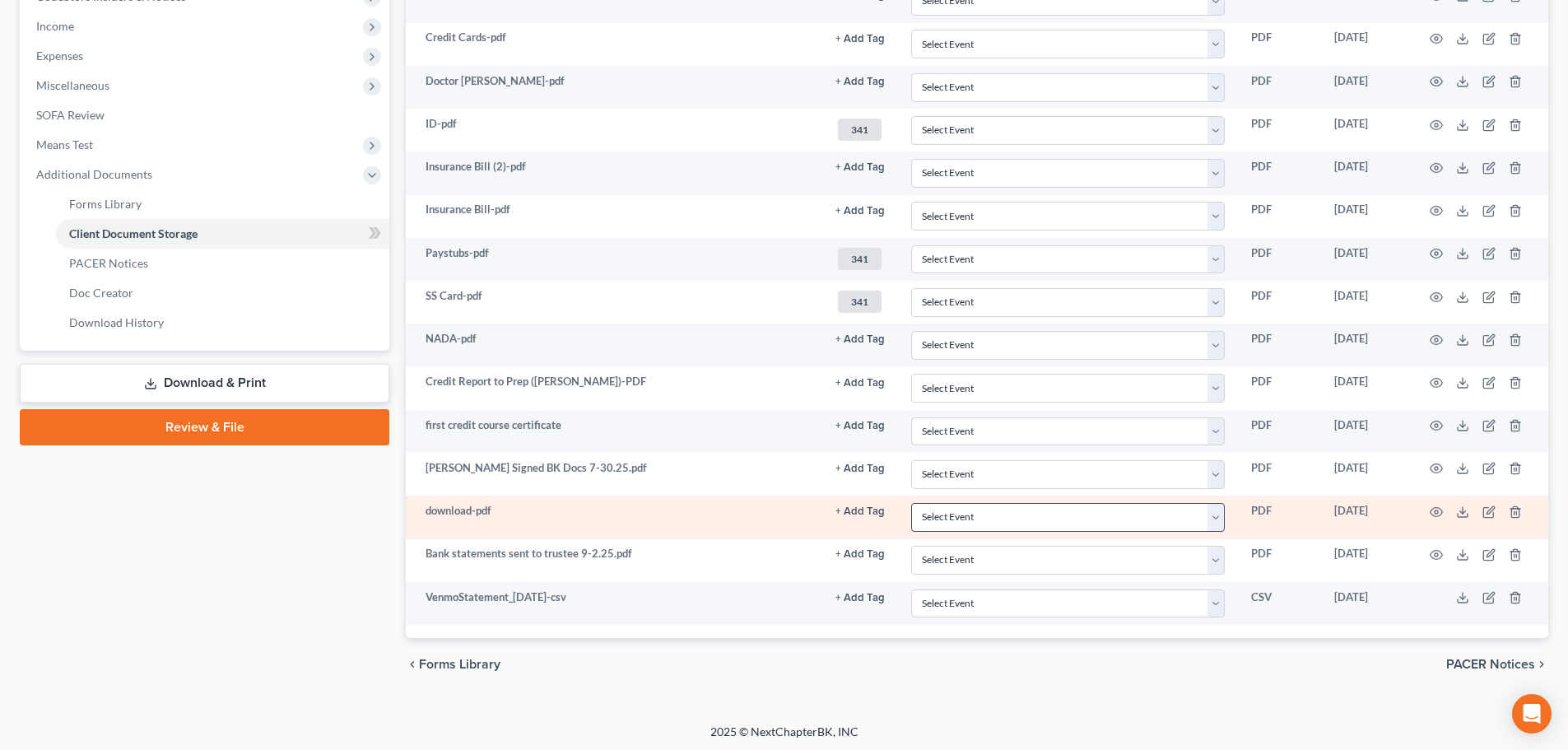
scroll to position [548, 0]
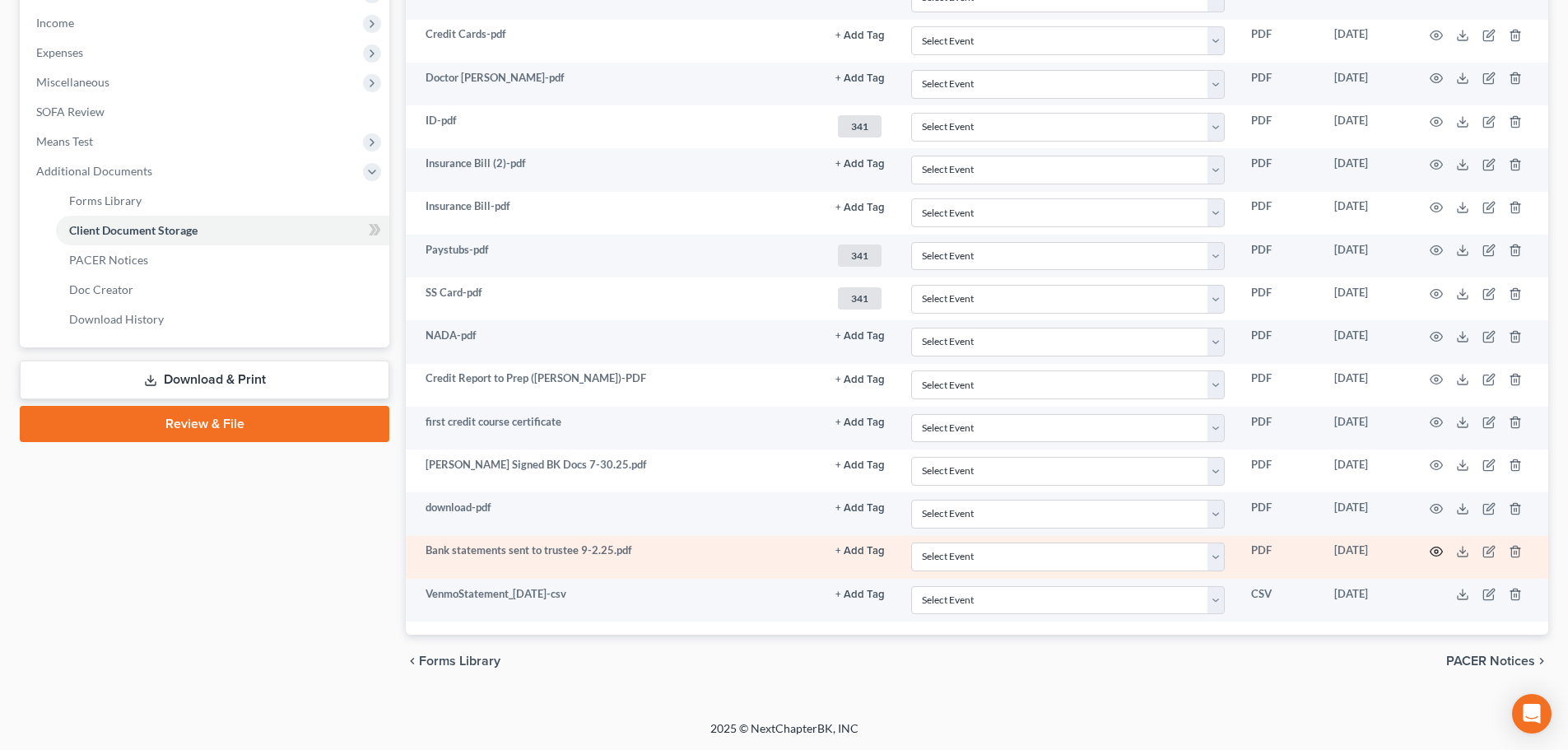
click at [1435, 552] on circle "button" at bounding box center [1436, 552] width 4 height 4
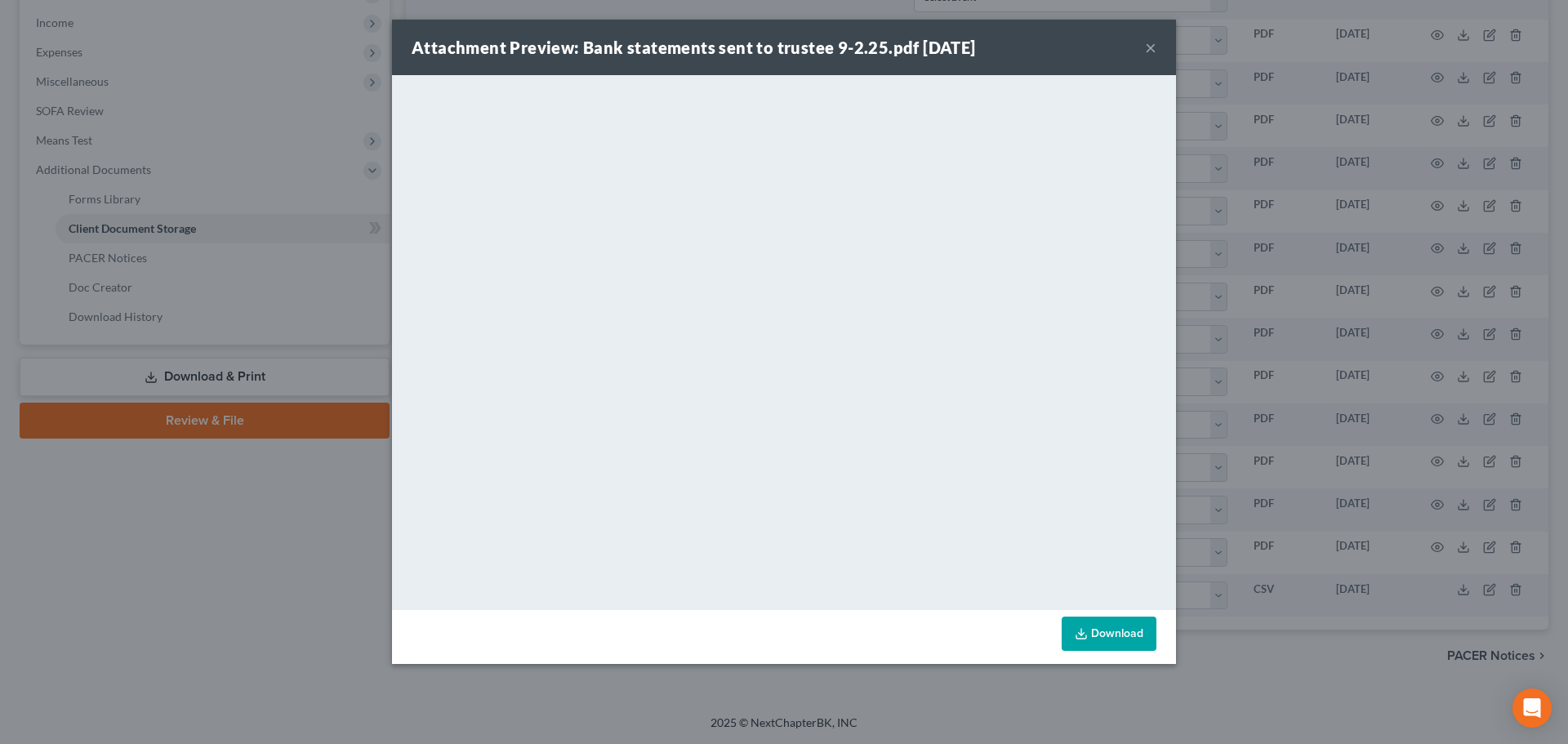
drag, startPoint x: 1150, startPoint y: 46, endPoint x: 1120, endPoint y: 50, distance: 30.3
click at [1149, 48] on button "×" at bounding box center [1150, 47] width 11 height 19
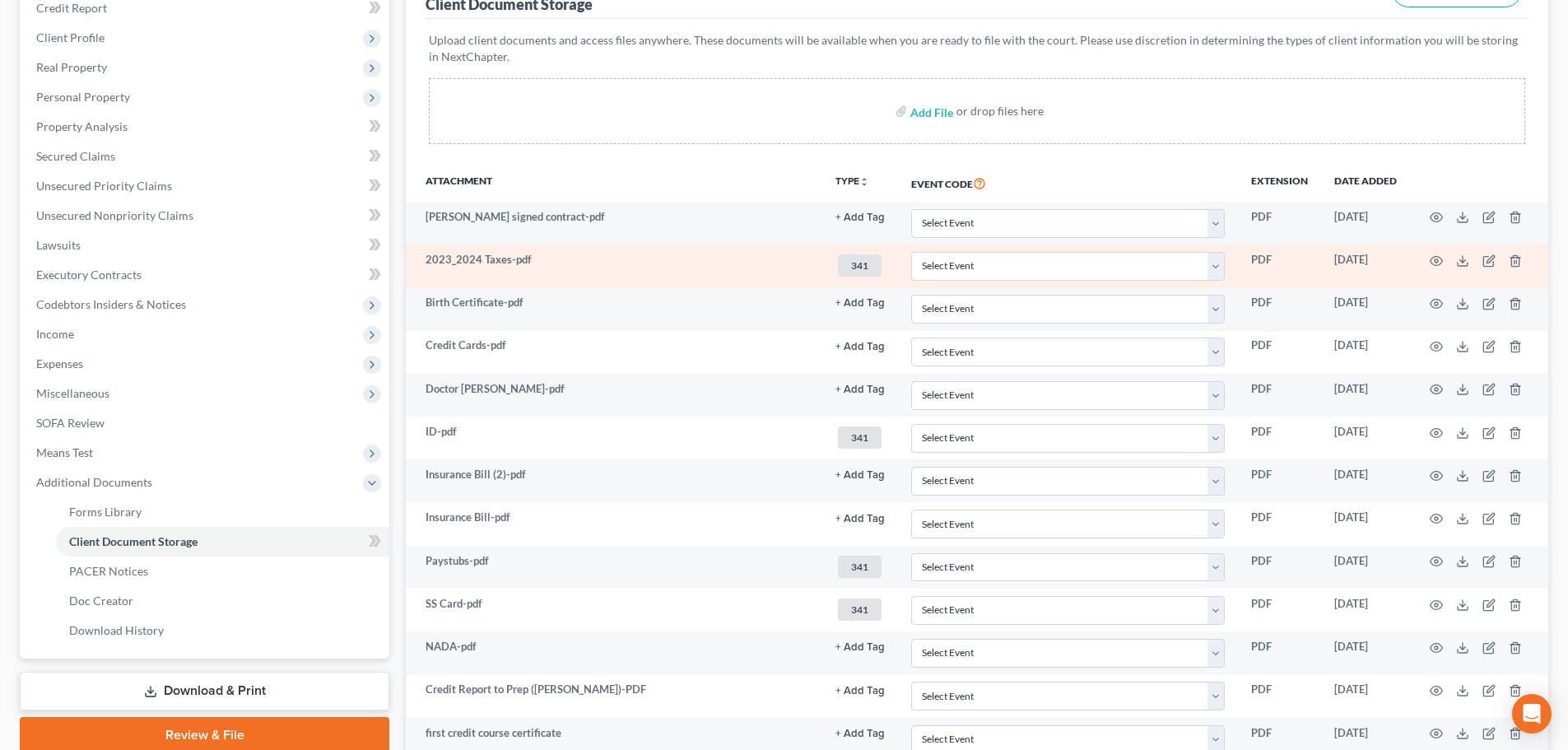
scroll to position [0, 0]
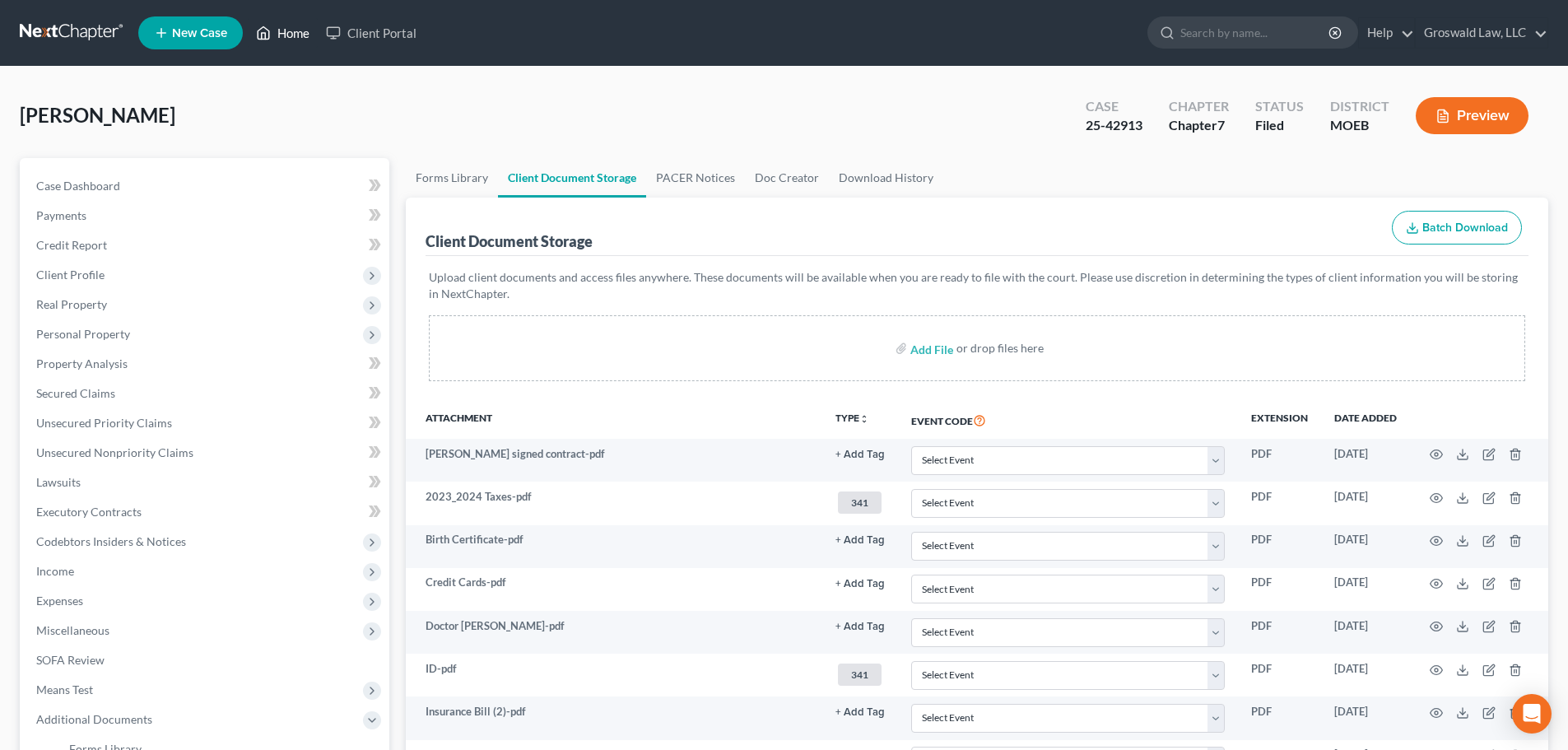
click at [308, 36] on link "Home" at bounding box center [282, 33] width 70 height 30
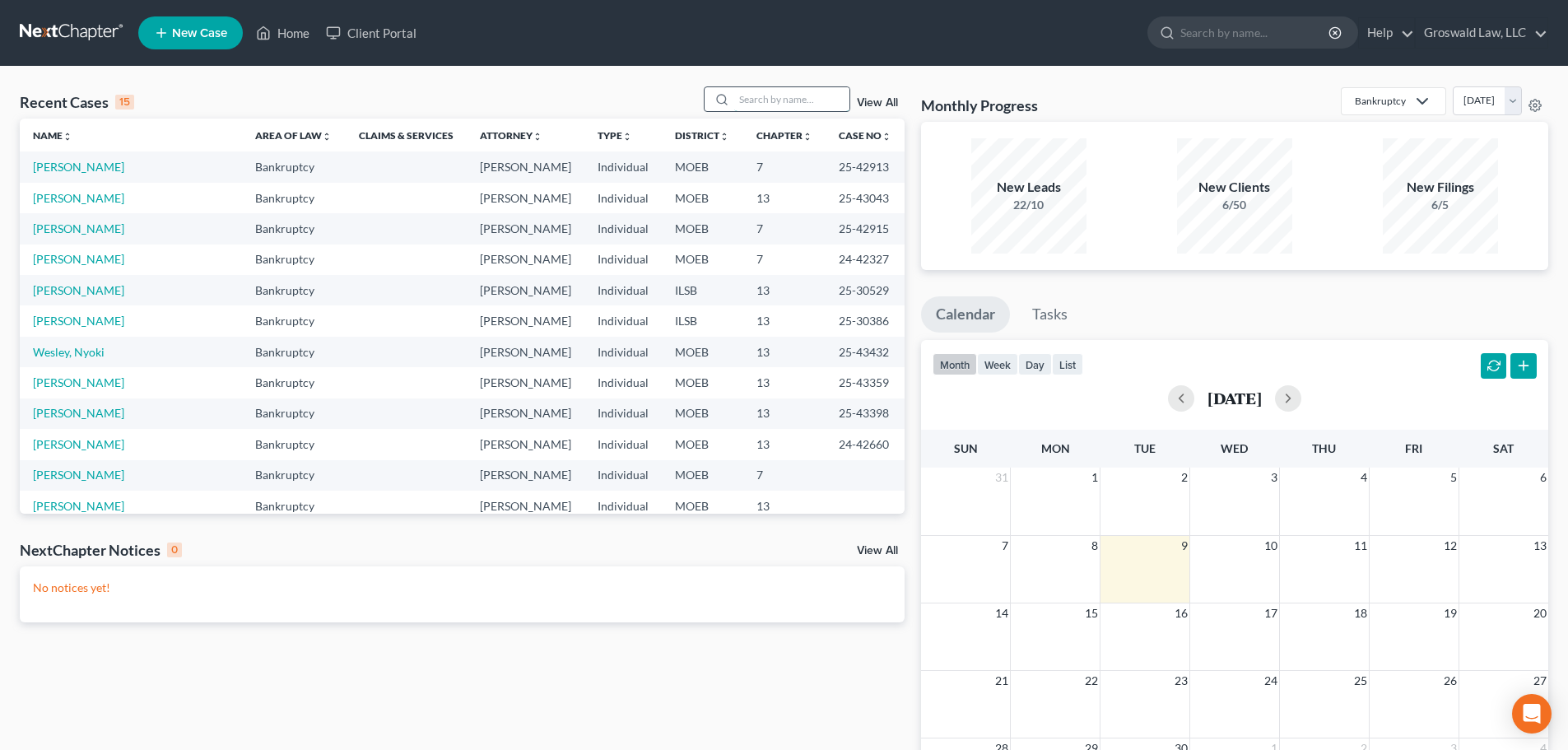
click at [751, 98] on input "search" at bounding box center [791, 99] width 115 height 24
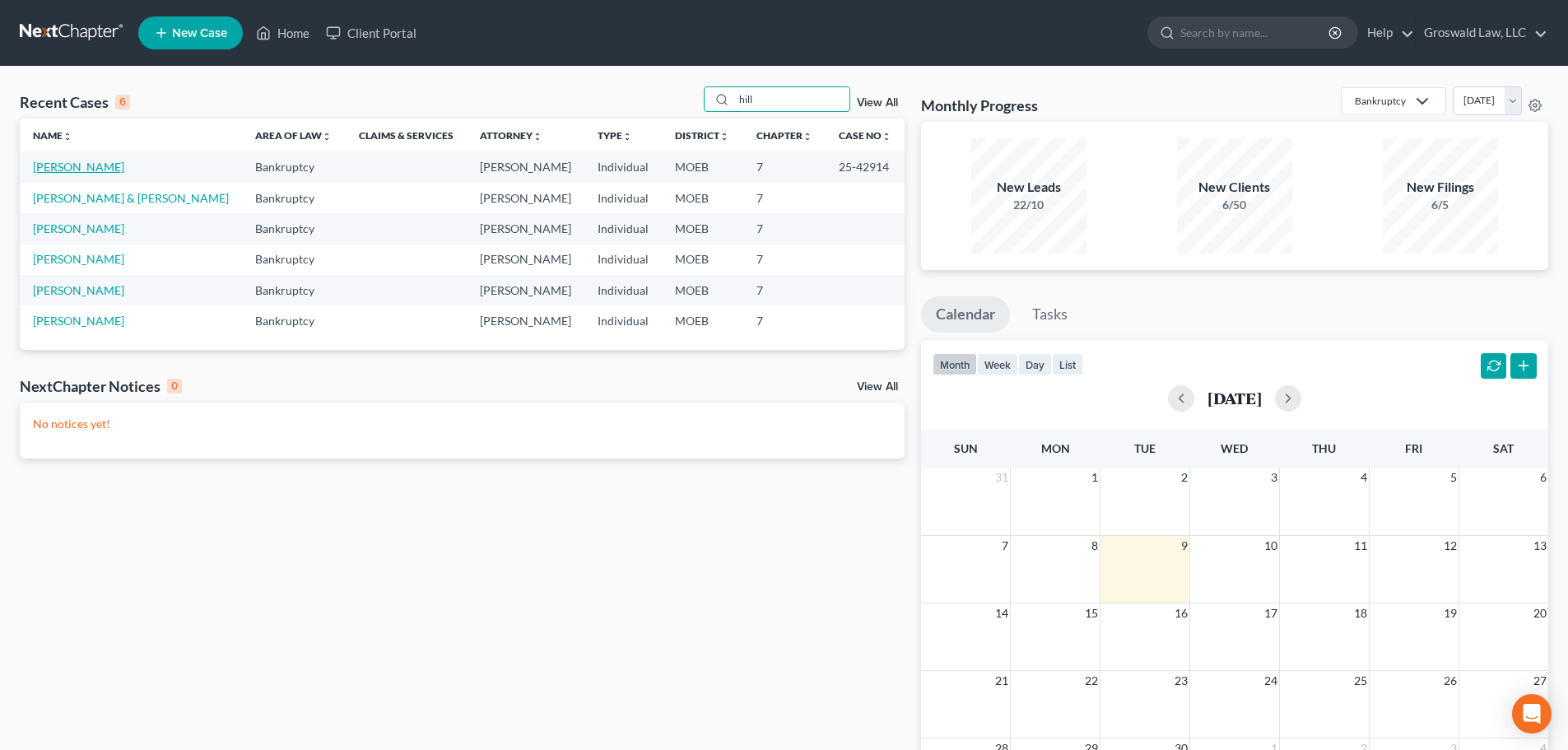
type input "hill"
click at [82, 169] on link "Hill, Brandi" at bounding box center [78, 166] width 91 height 14
select select "6"
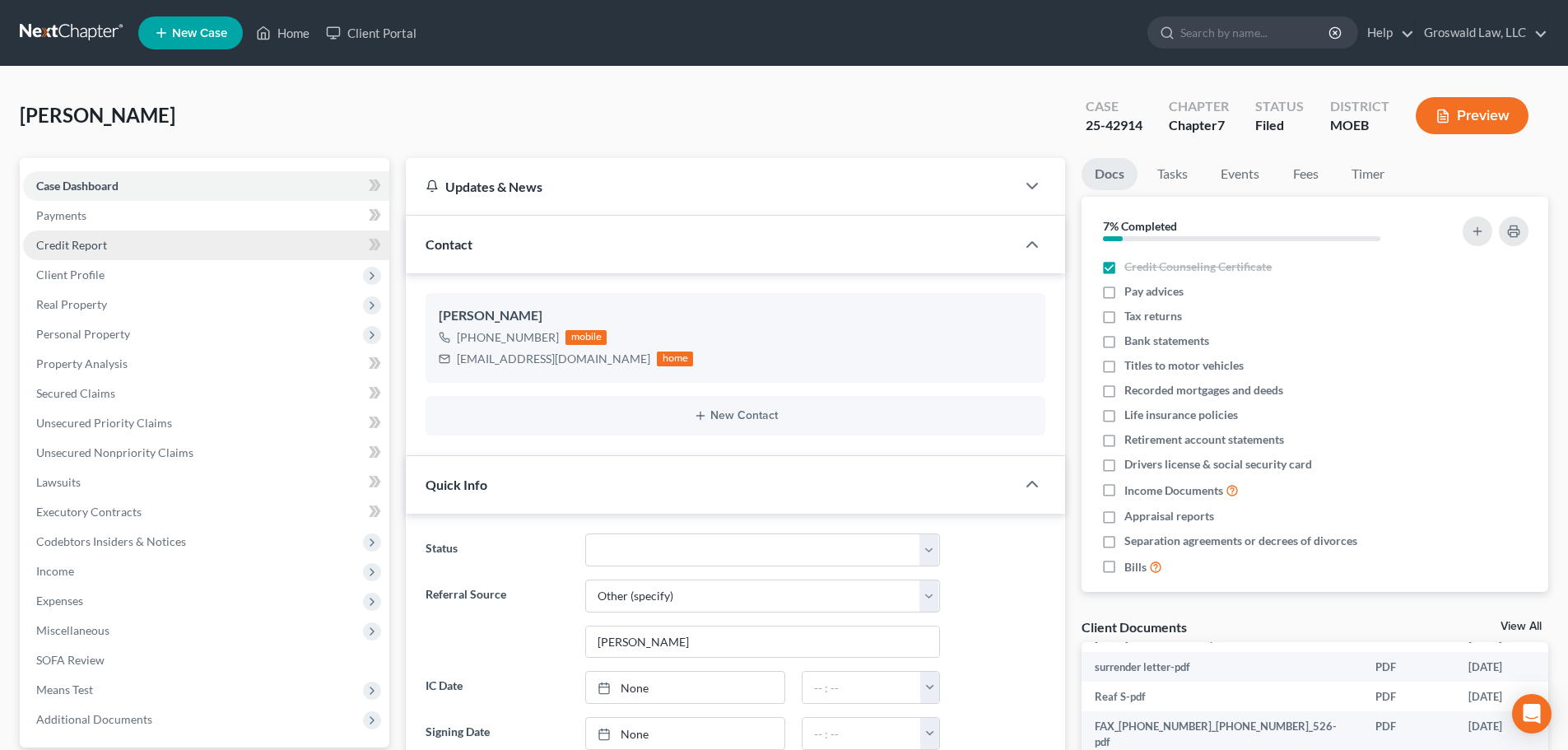
click at [147, 240] on link "Credit Report" at bounding box center [206, 245] width 366 height 30
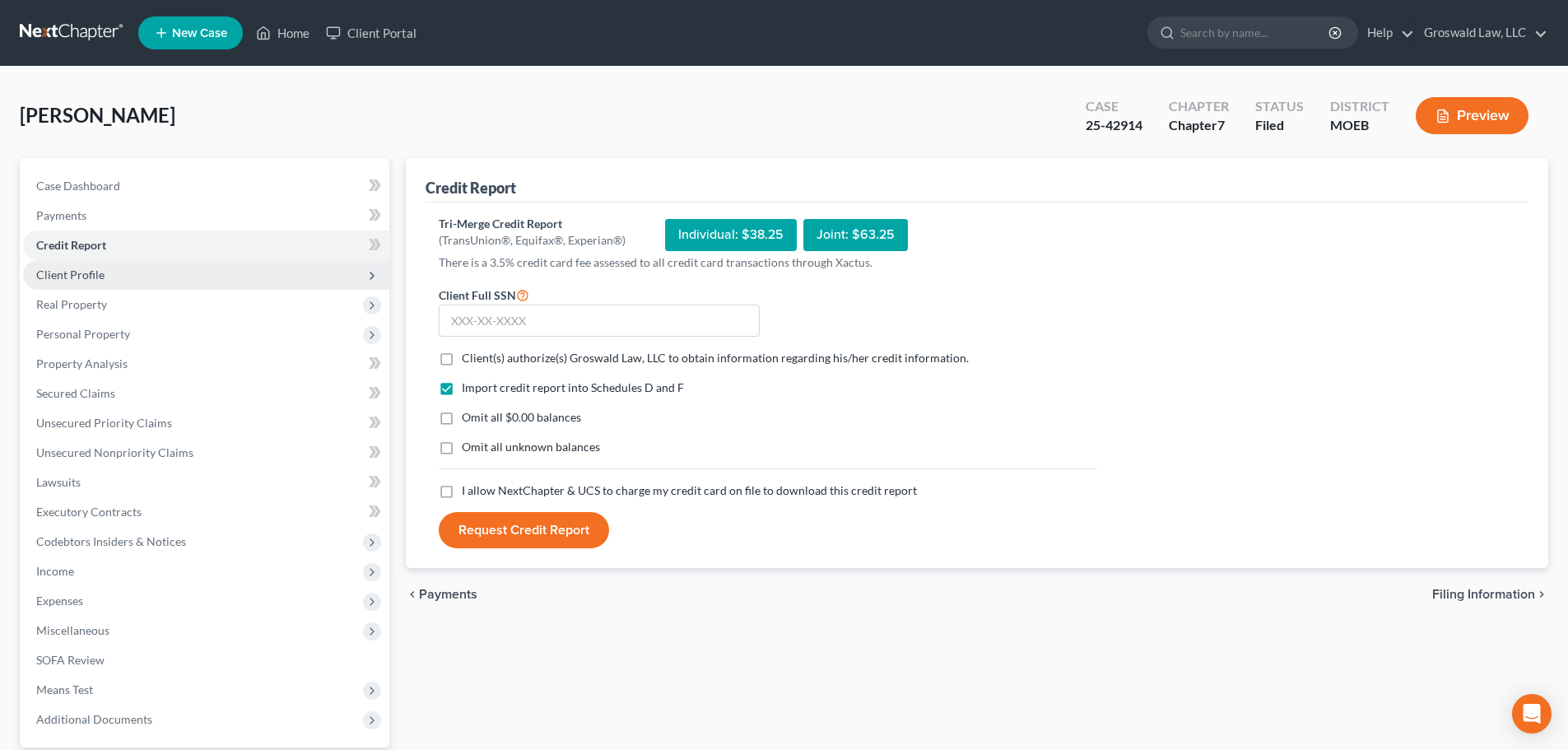
click at [126, 278] on span "Client Profile" at bounding box center [206, 275] width 366 height 30
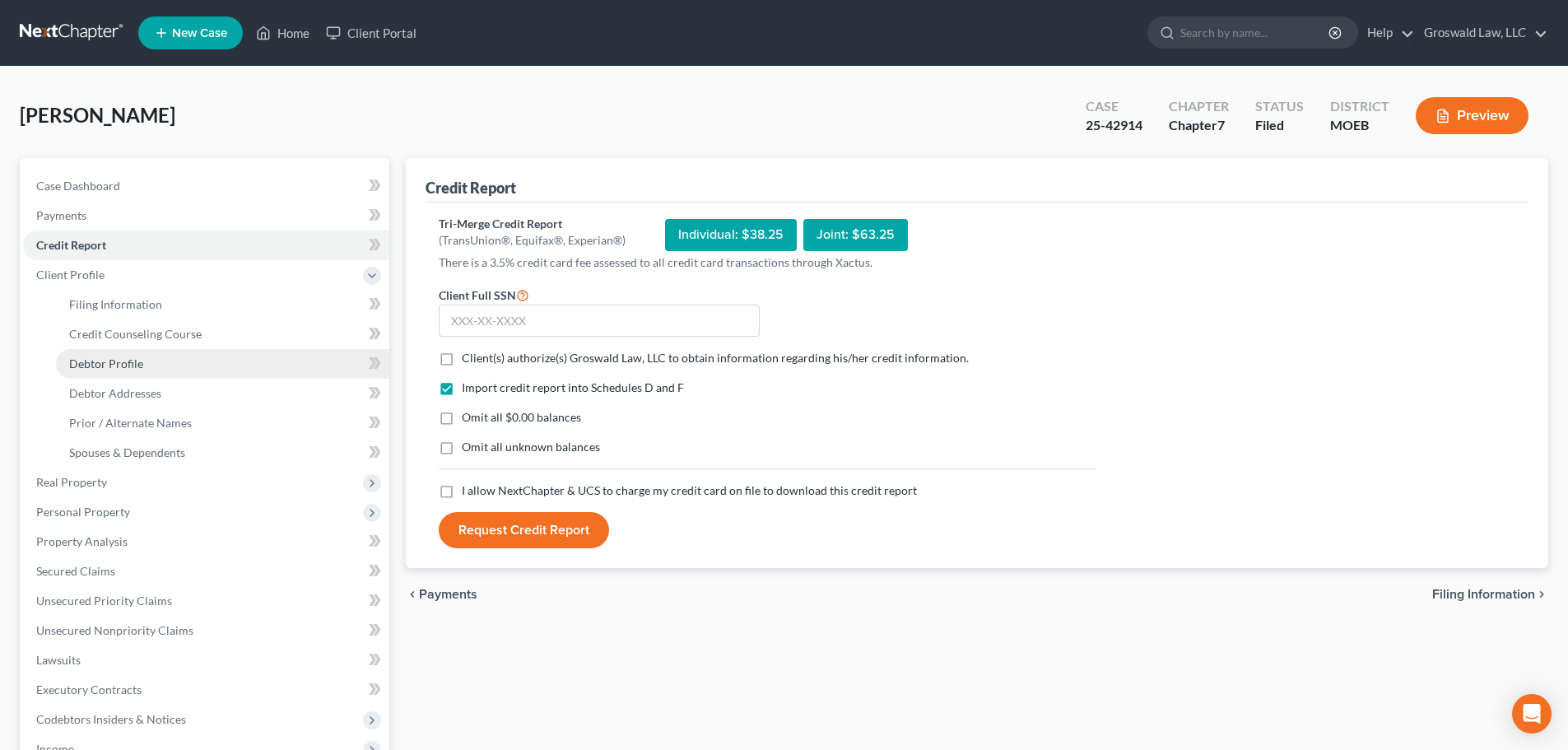
click at [134, 361] on span "Debtor Profile" at bounding box center [106, 363] width 74 height 14
select select "0"
select select "2"
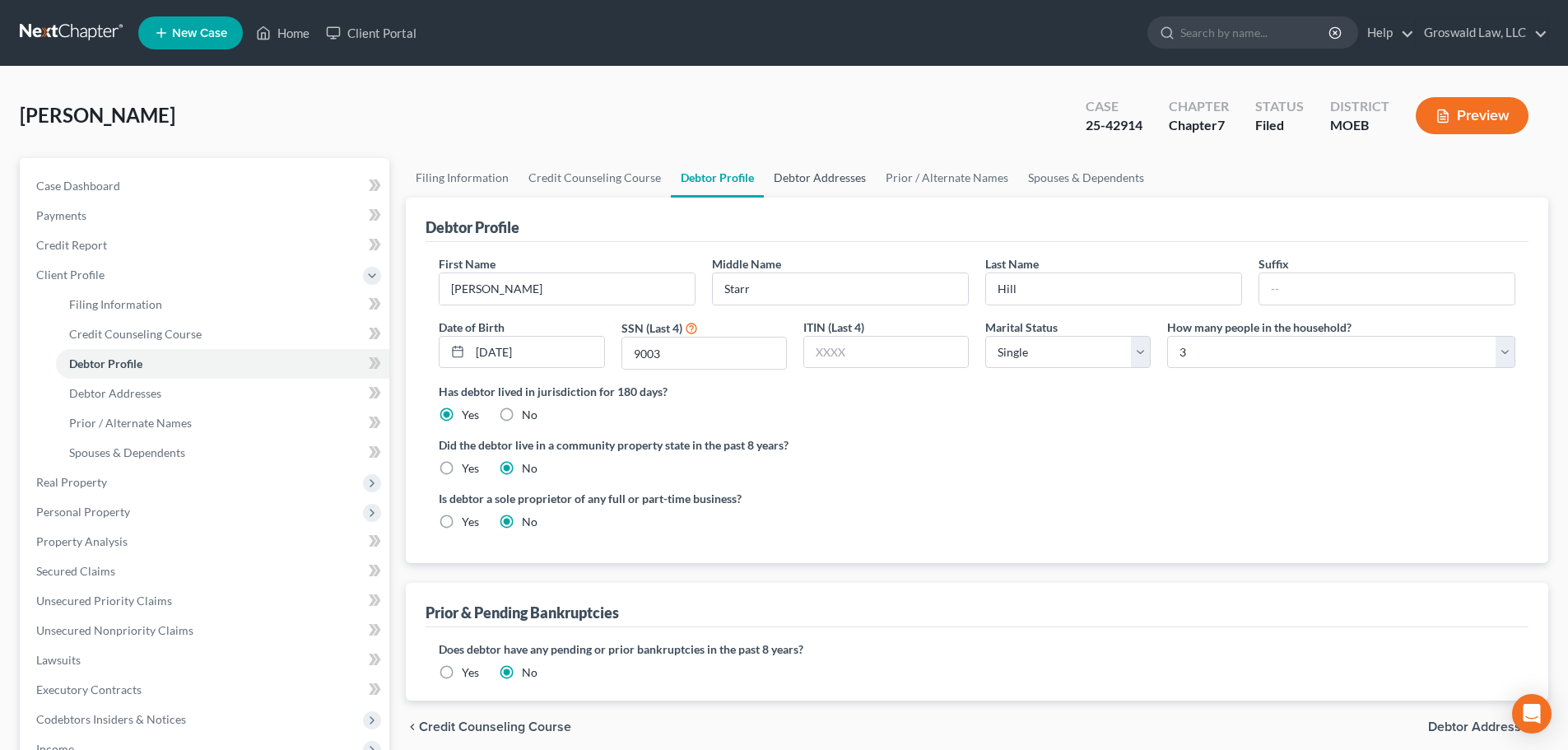
click at [808, 181] on link "Debtor Addresses" at bounding box center [819, 178] width 111 height 40
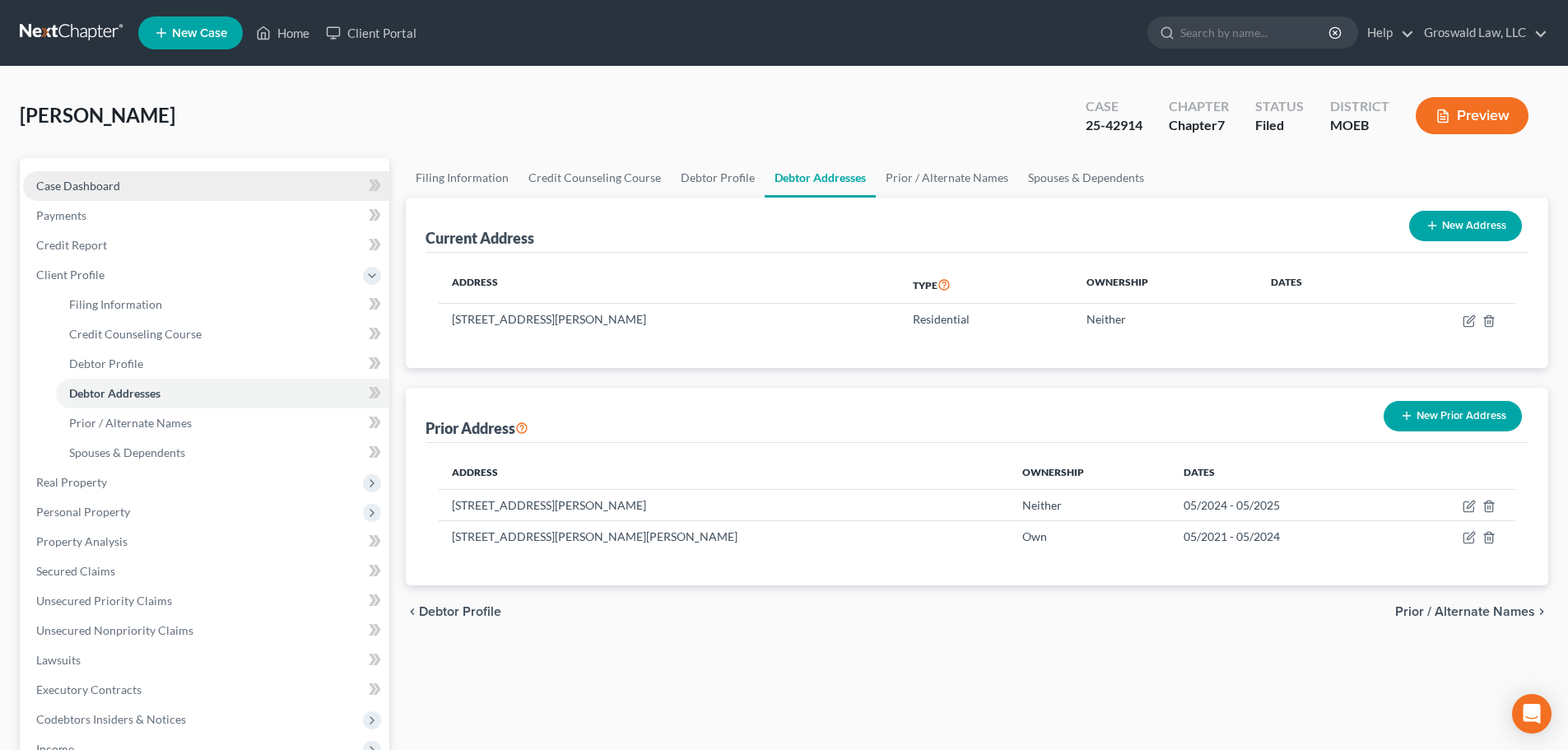
click at [206, 188] on link "Case Dashboard" at bounding box center [206, 186] width 366 height 30
select select "6"
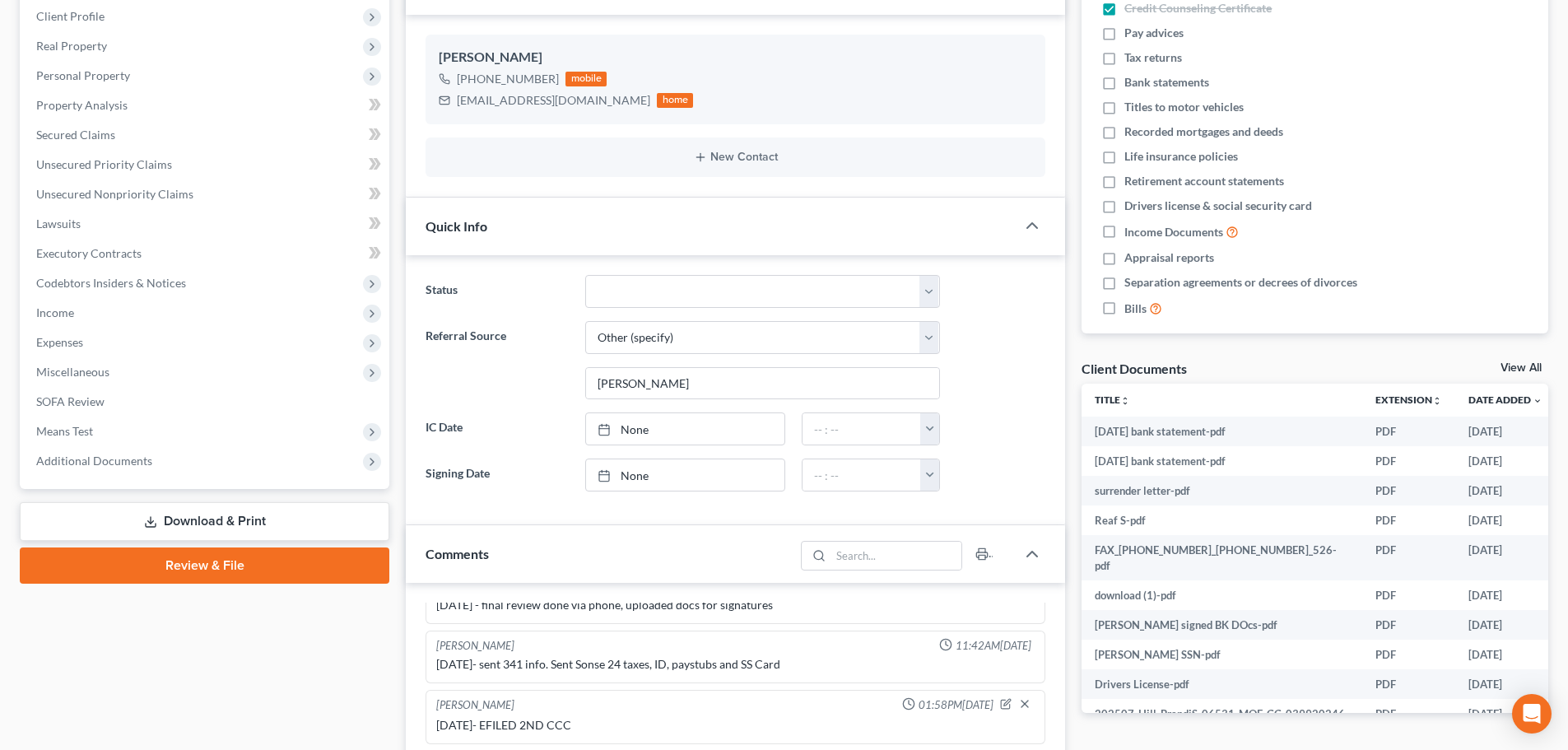
scroll to position [329, 0]
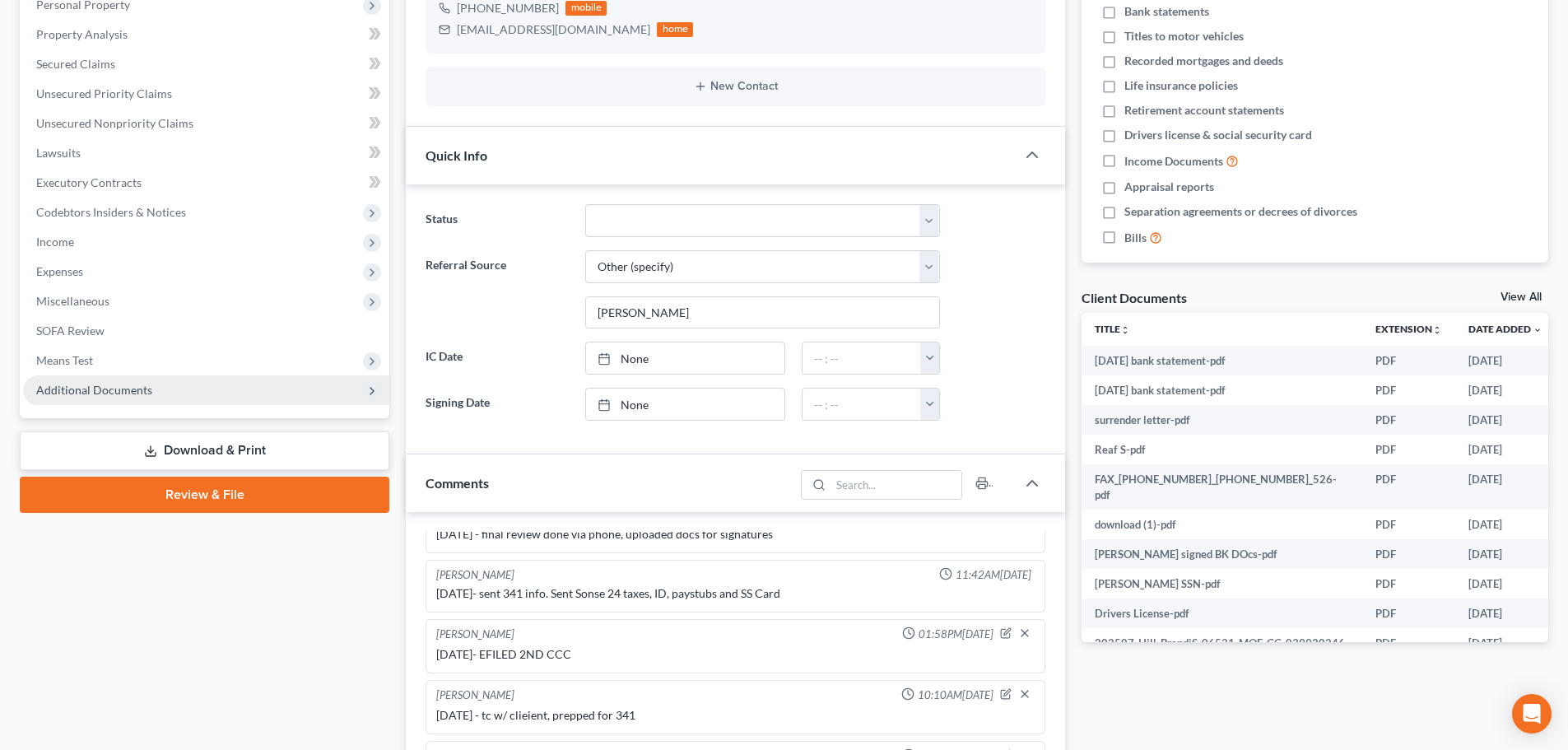
click at [176, 387] on span "Additional Documents" at bounding box center [206, 390] width 366 height 30
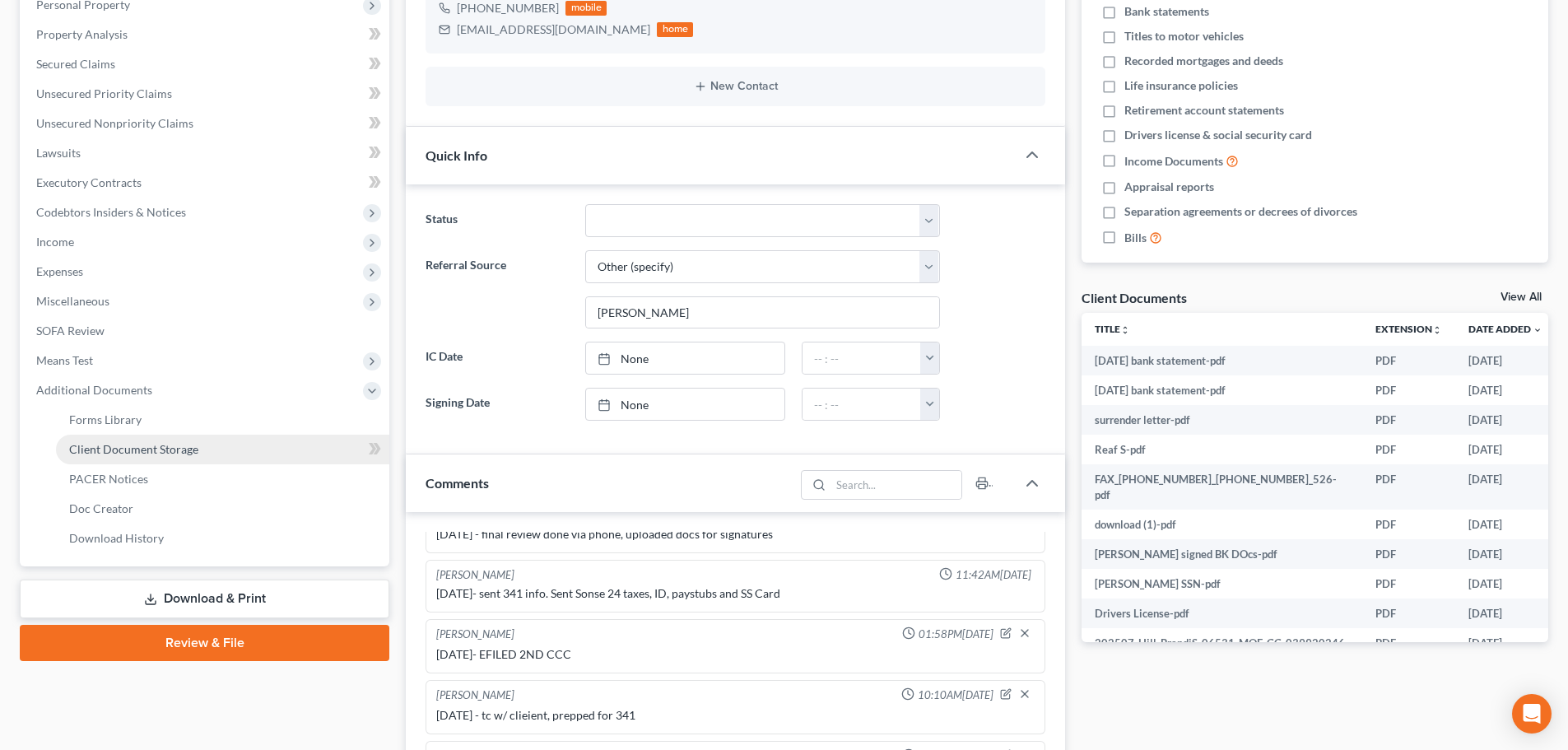
click at [233, 451] on link "Client Document Storage" at bounding box center [222, 450] width 333 height 30
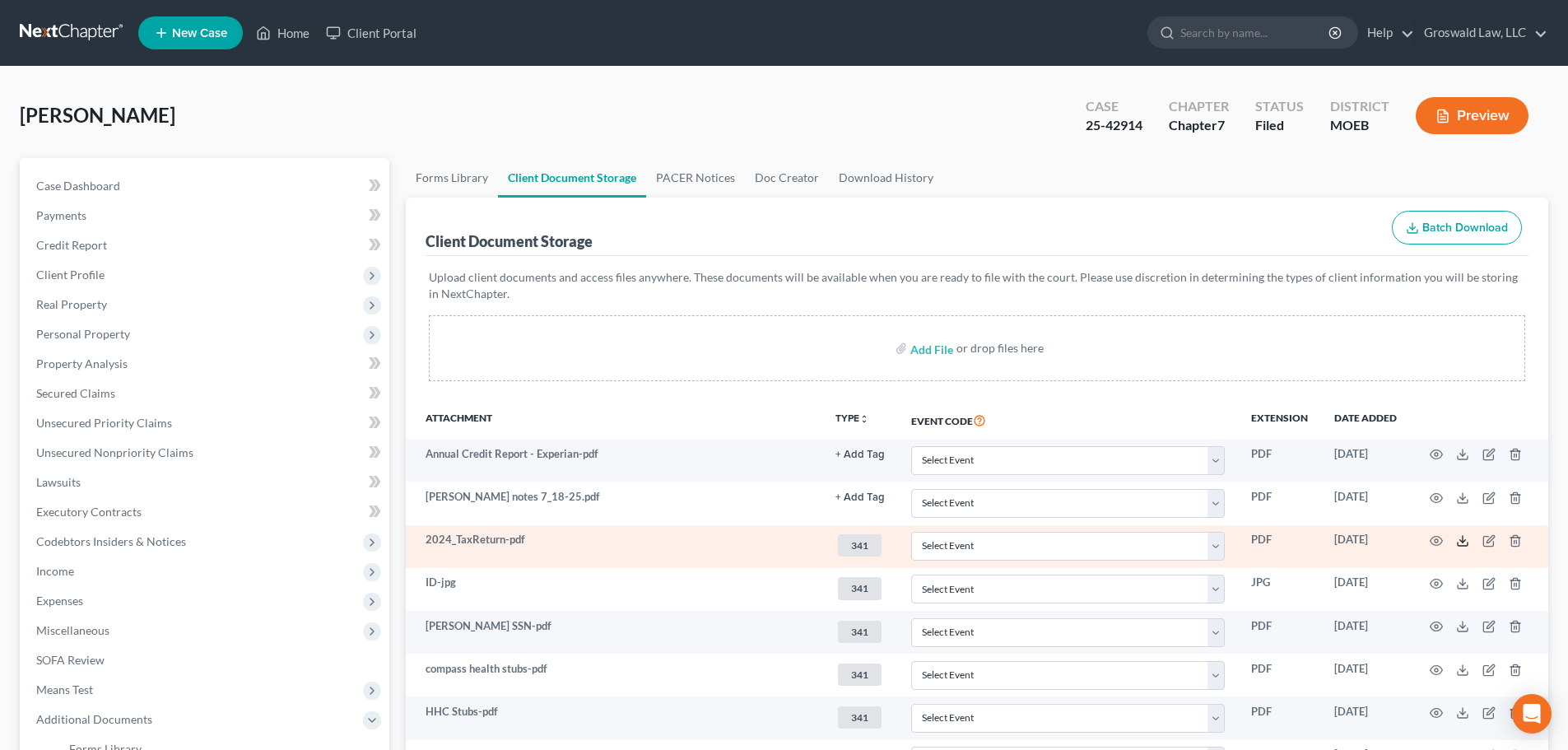
click at [1467, 541] on icon at bounding box center [1462, 541] width 13 height 13
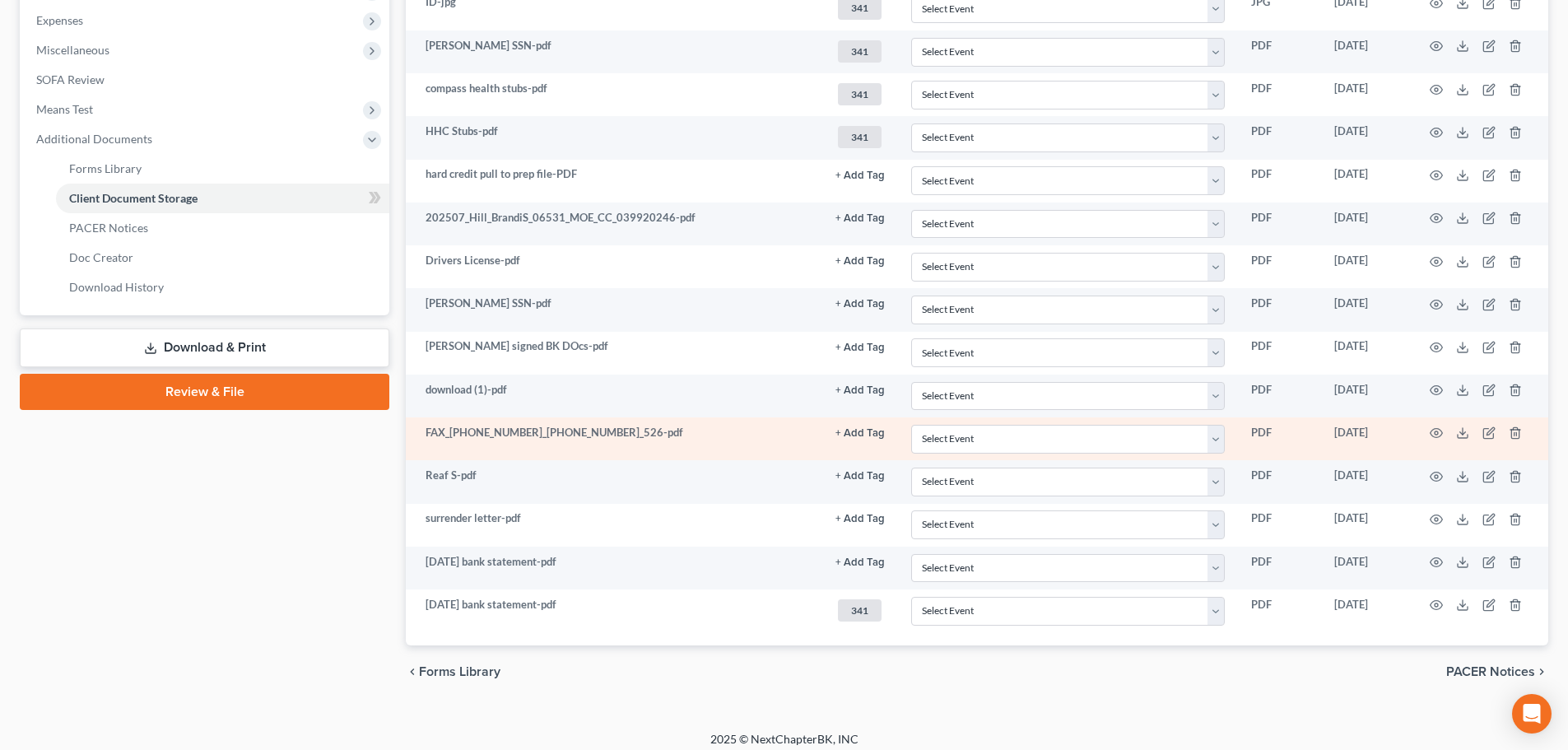
scroll to position [591, 0]
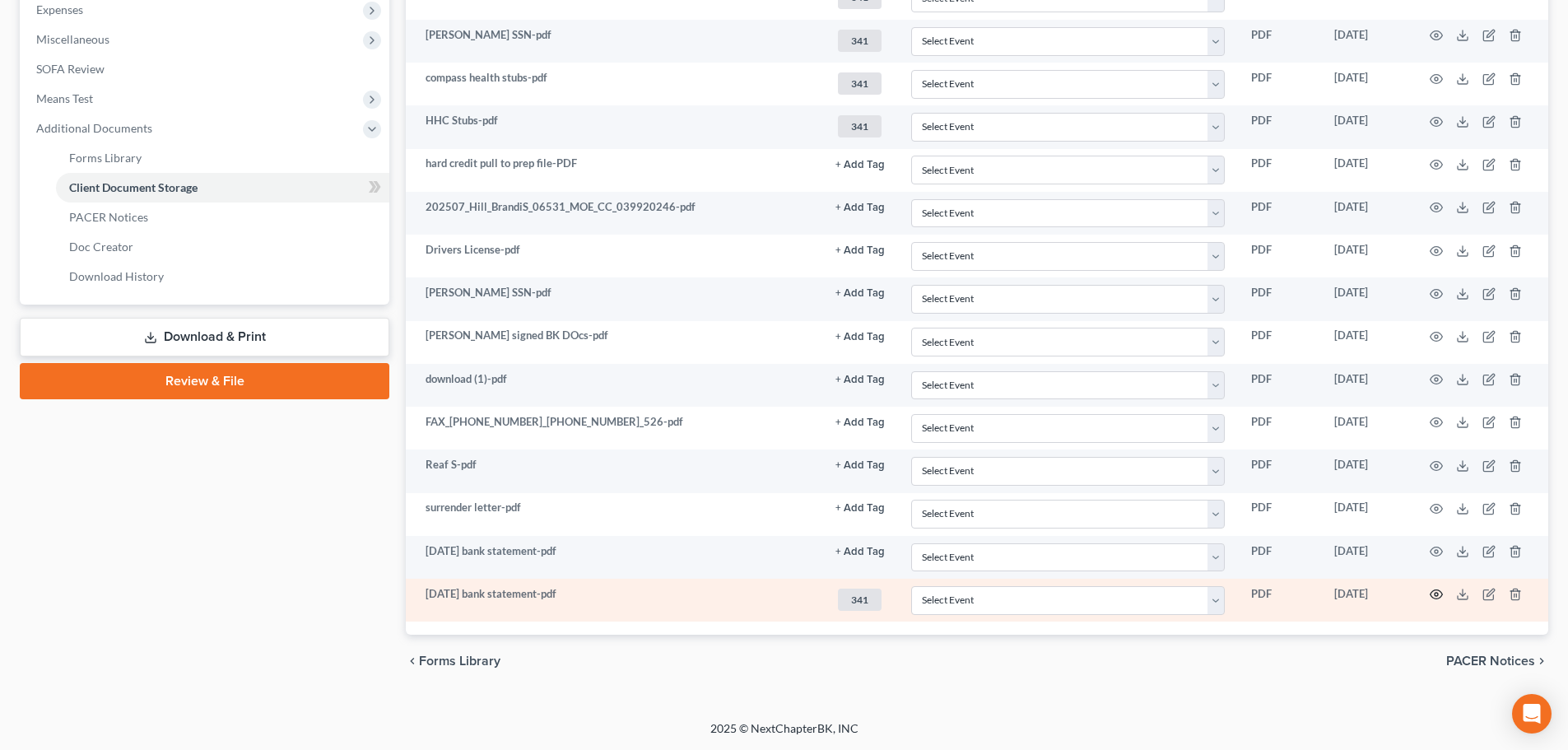
click at [1435, 596] on icon "button" at bounding box center [1436, 595] width 13 height 13
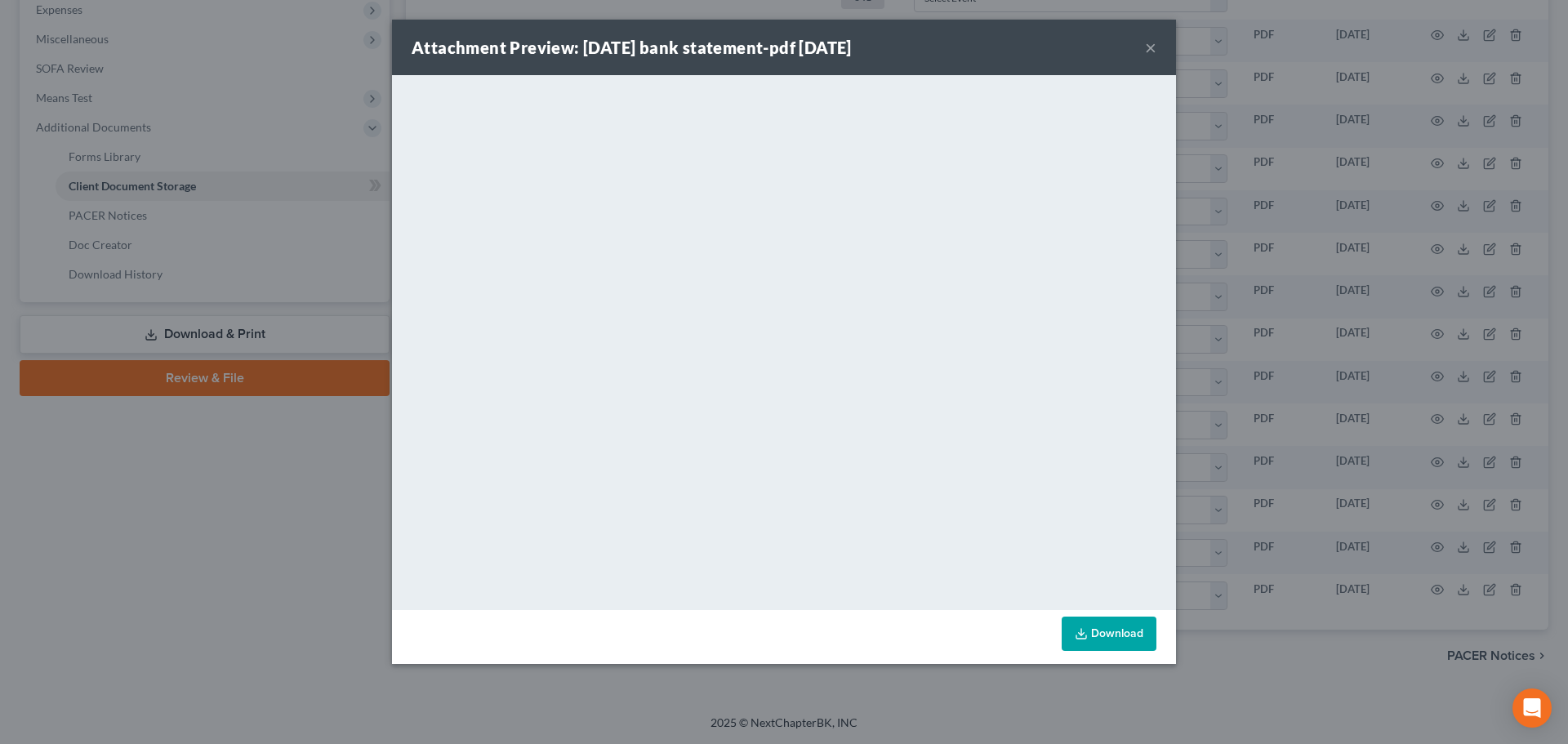
click at [1149, 46] on button "×" at bounding box center [1150, 47] width 11 height 19
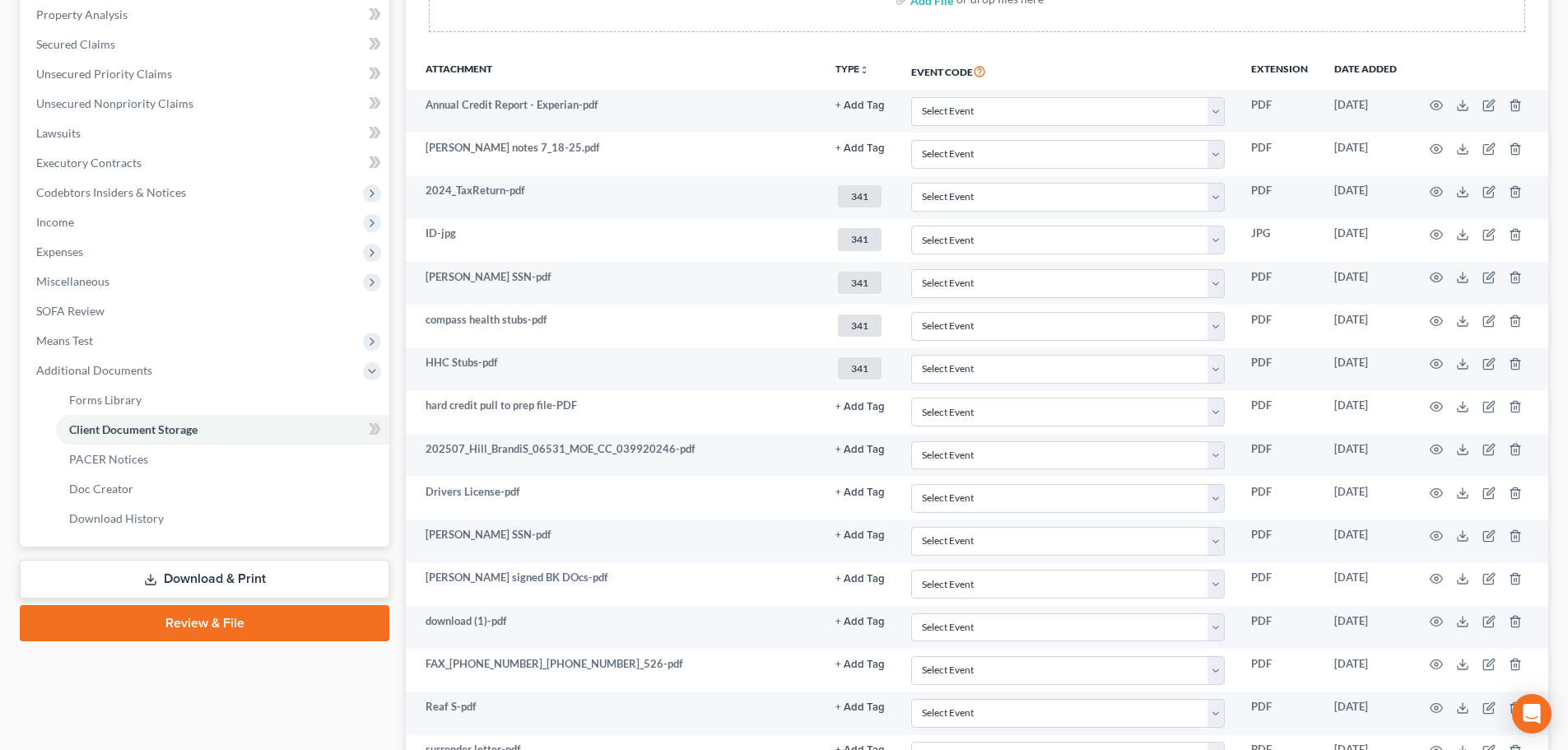
scroll to position [98, 0]
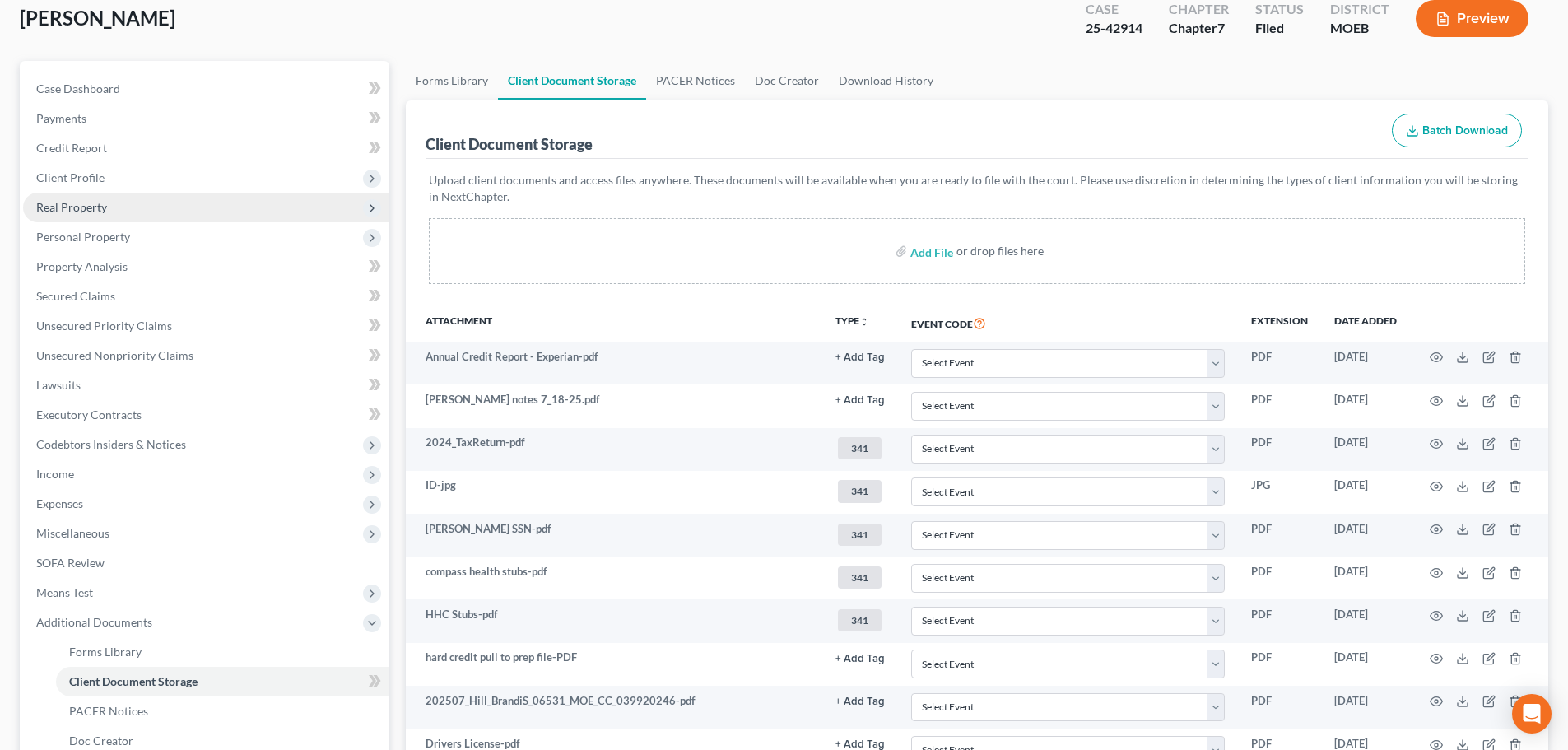
click at [96, 214] on span "Real Property" at bounding box center [206, 207] width 366 height 30
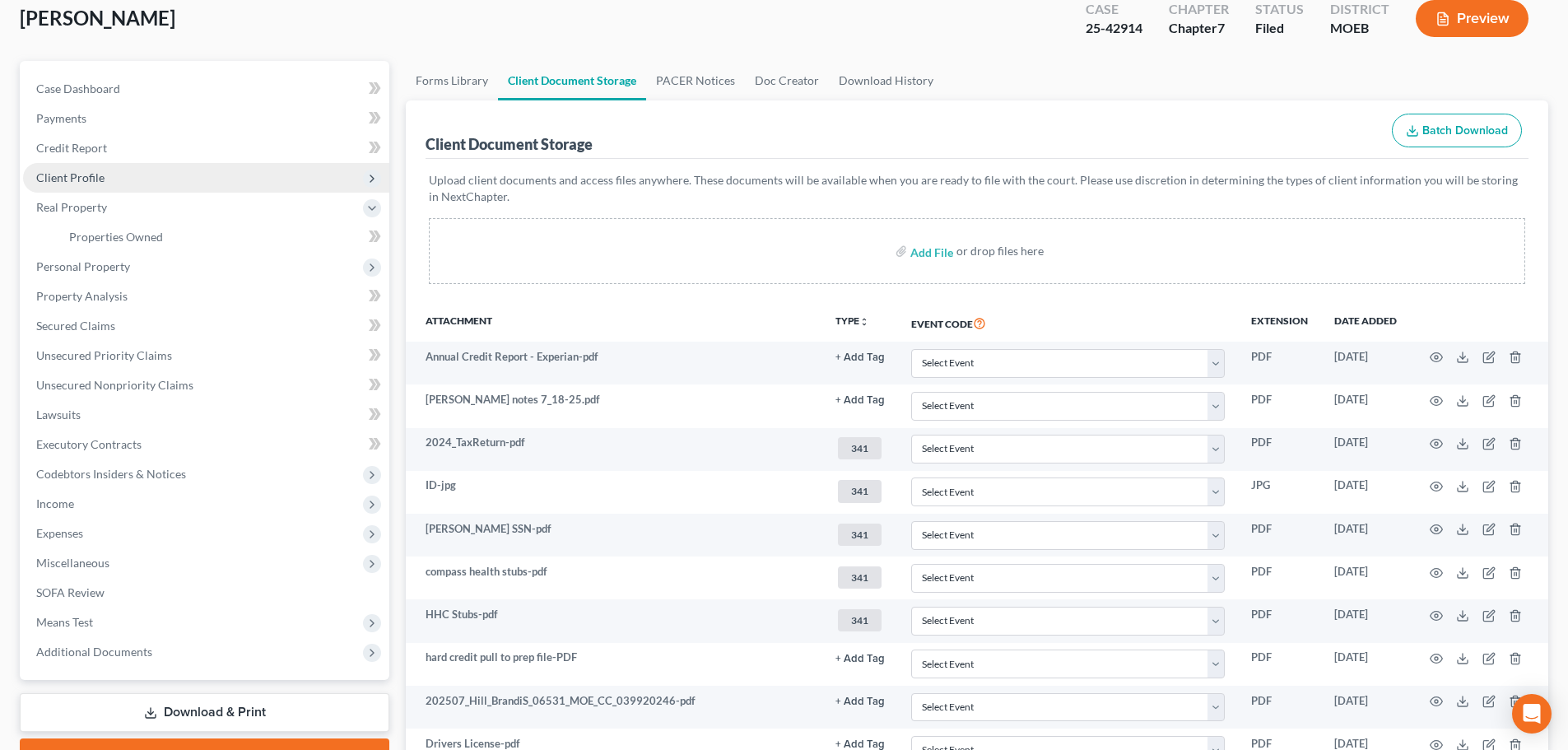
click at [105, 180] on span "Client Profile" at bounding box center [206, 178] width 366 height 30
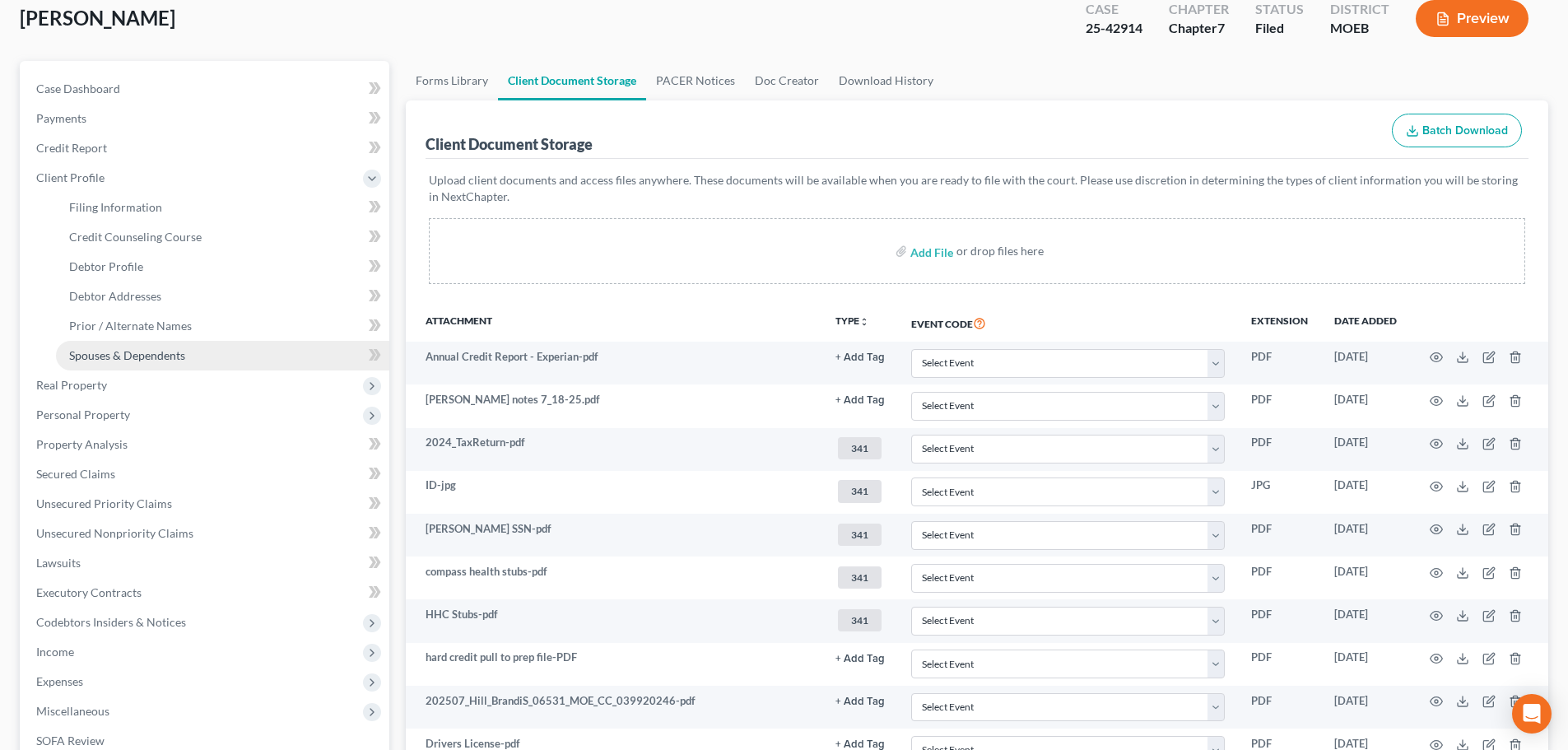
click at [125, 357] on span "Spouses & Dependents" at bounding box center [126, 355] width 116 height 14
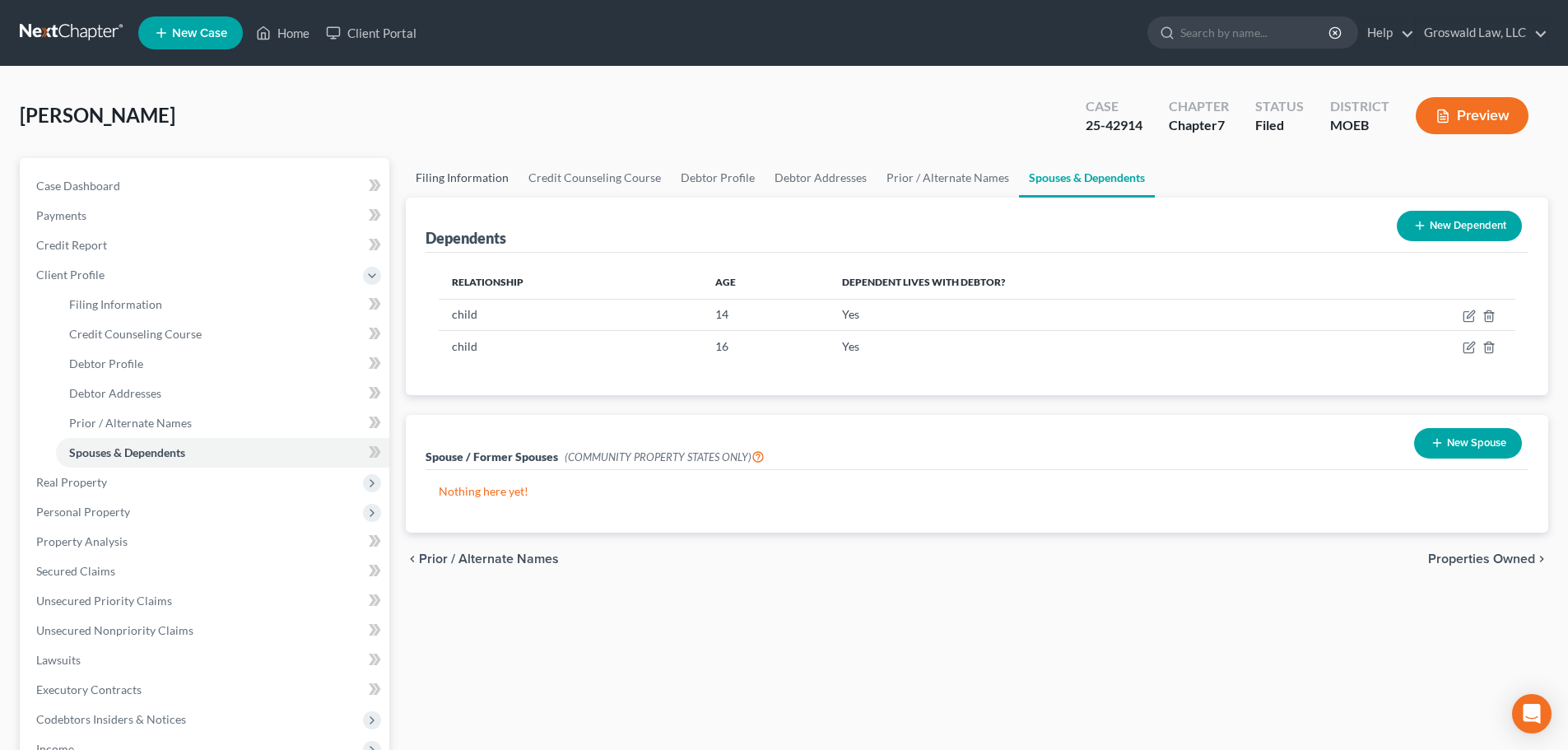
click at [471, 174] on link "Filing Information" at bounding box center [462, 178] width 112 height 40
select select "1"
select select "0"
select select "26"
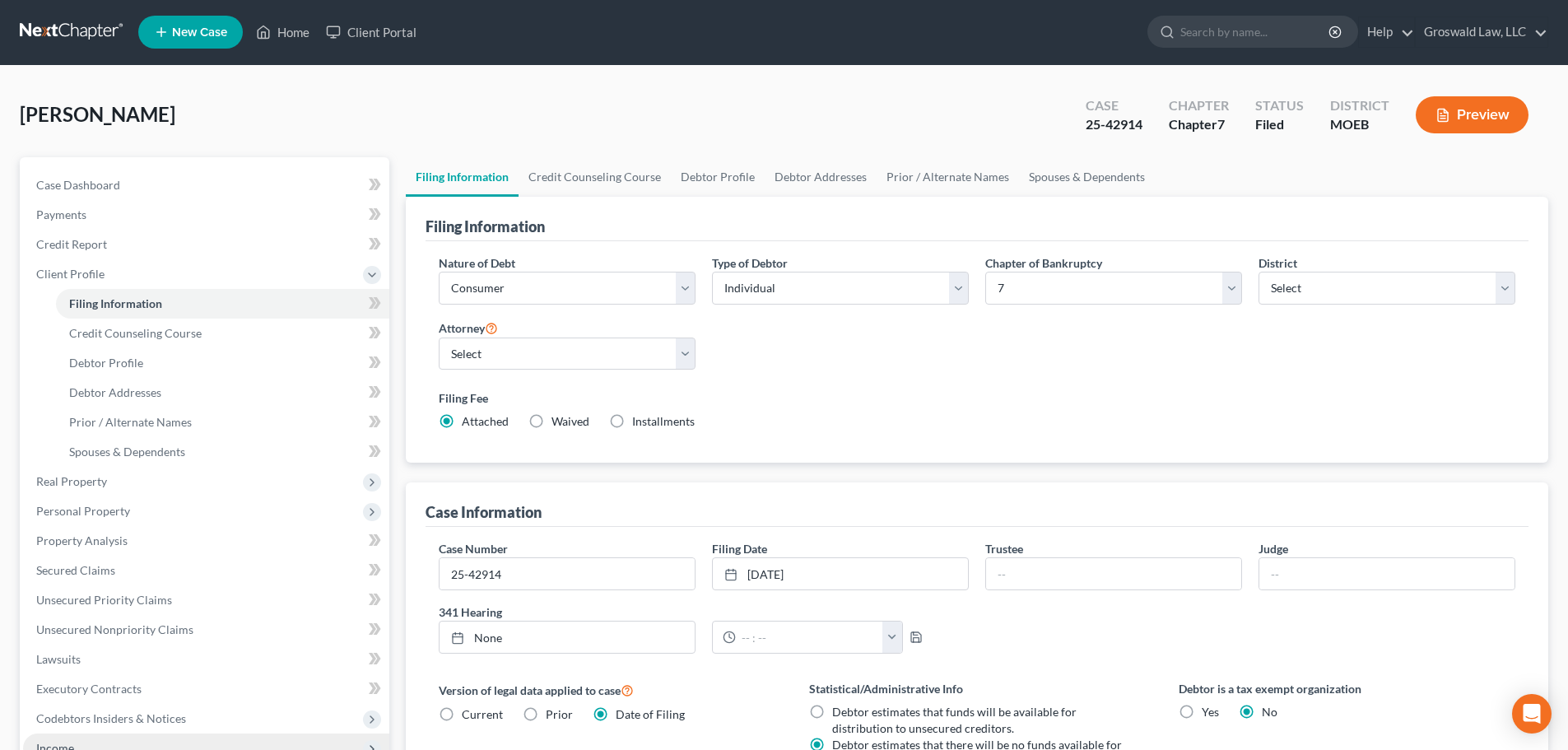
scroll to position [336, 0]
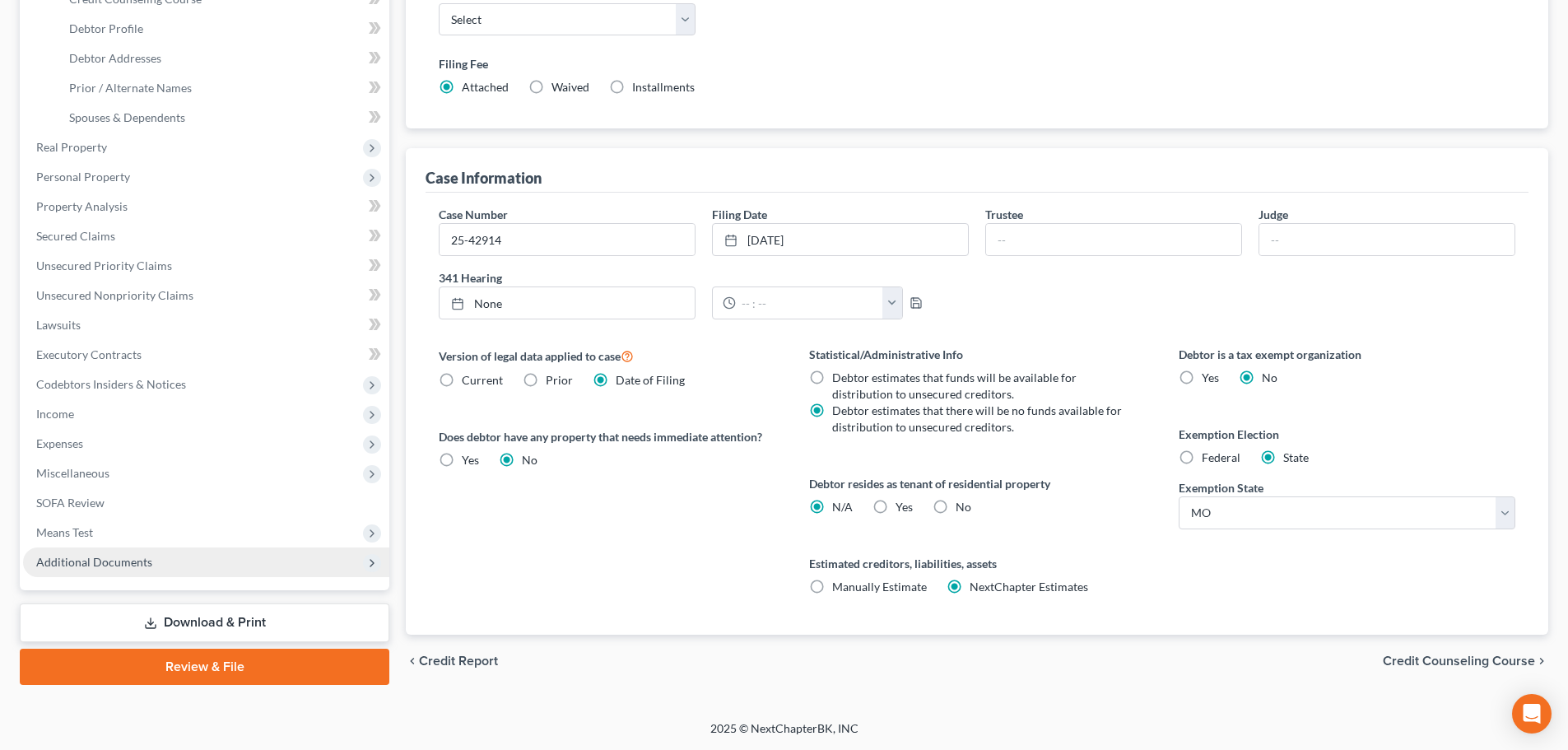
click at [118, 564] on span "Additional Documents" at bounding box center [94, 561] width 116 height 14
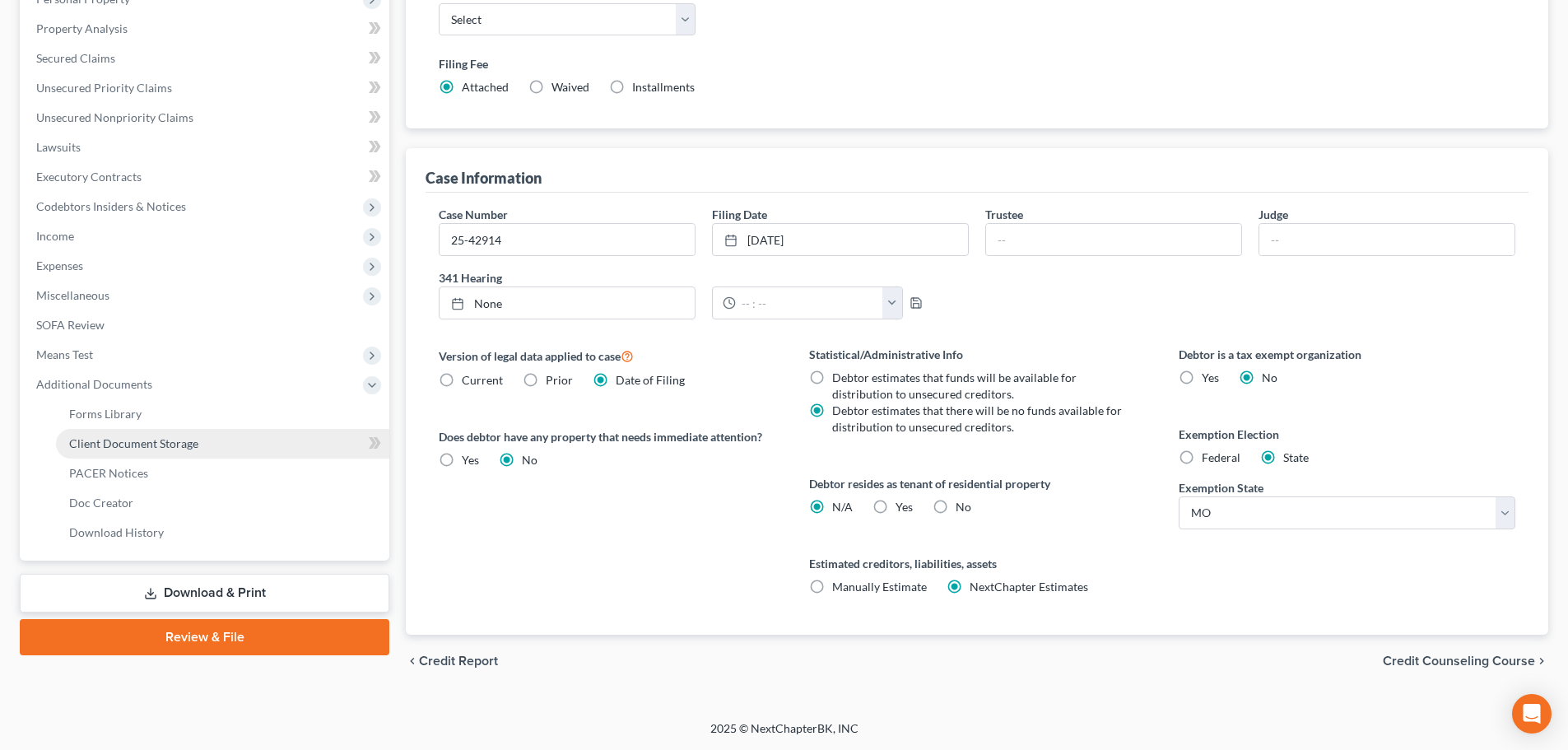
click at [209, 442] on link "Client Document Storage" at bounding box center [222, 444] width 333 height 30
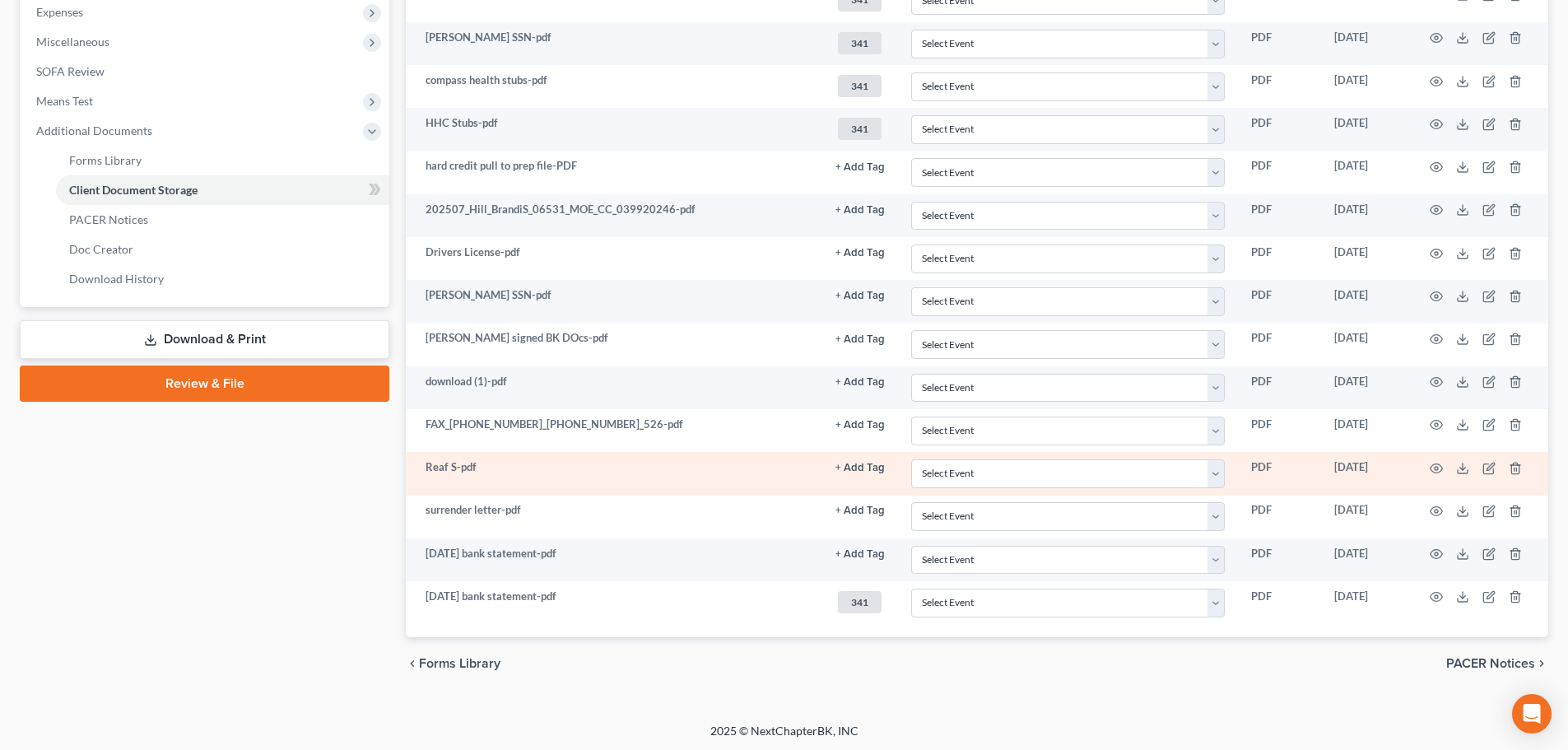
scroll to position [591, 0]
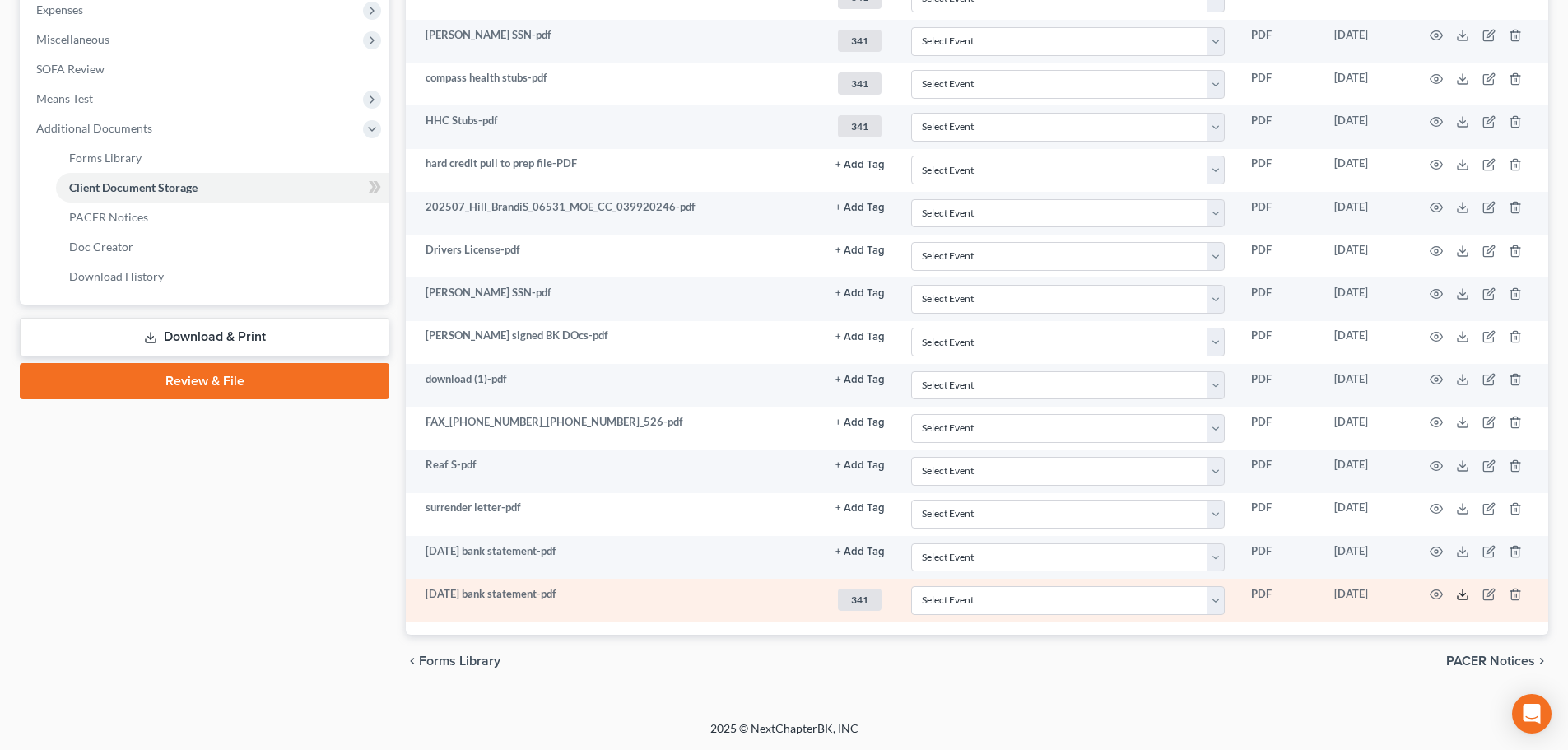
click at [1458, 588] on icon at bounding box center [1462, 595] width 13 height 13
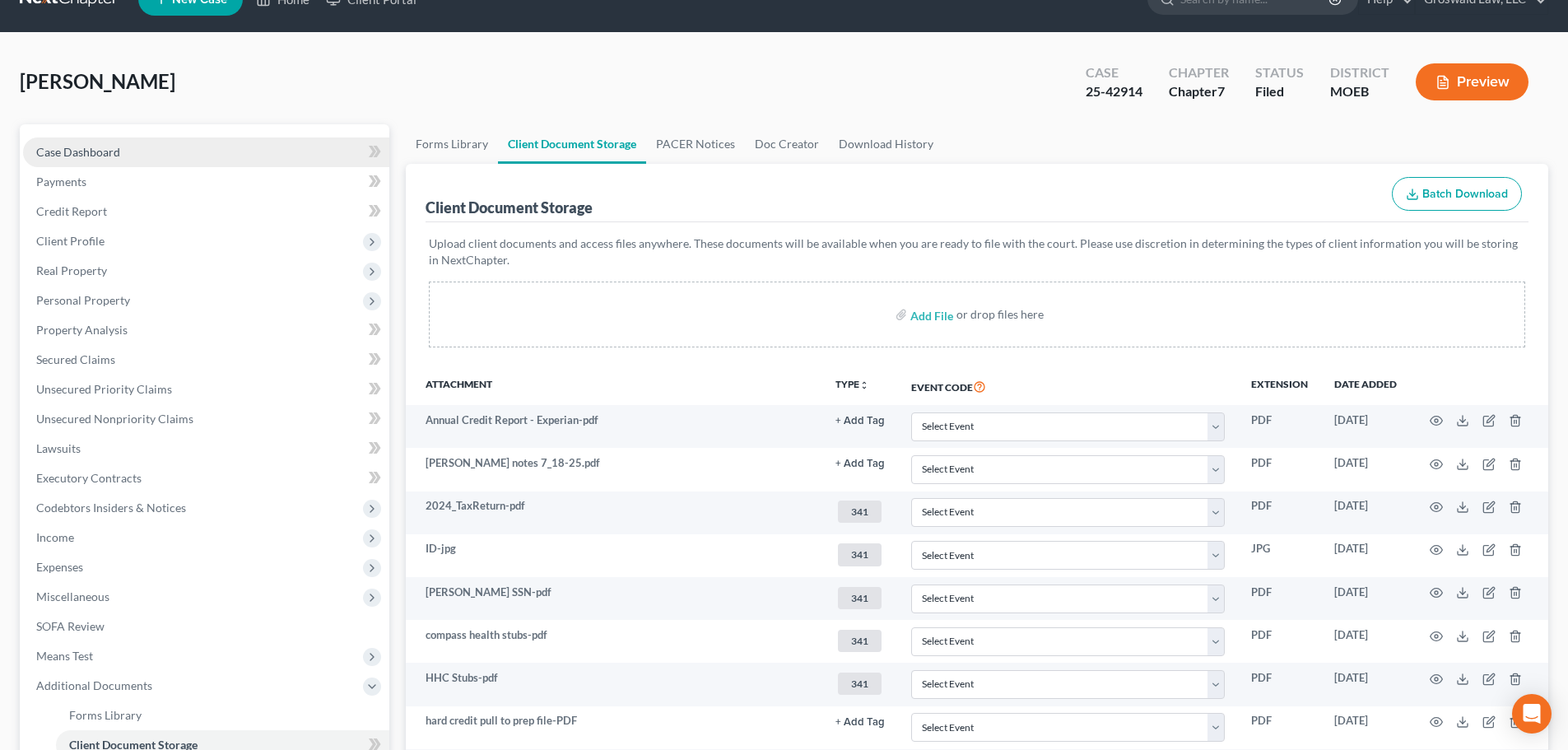
scroll to position [0, 0]
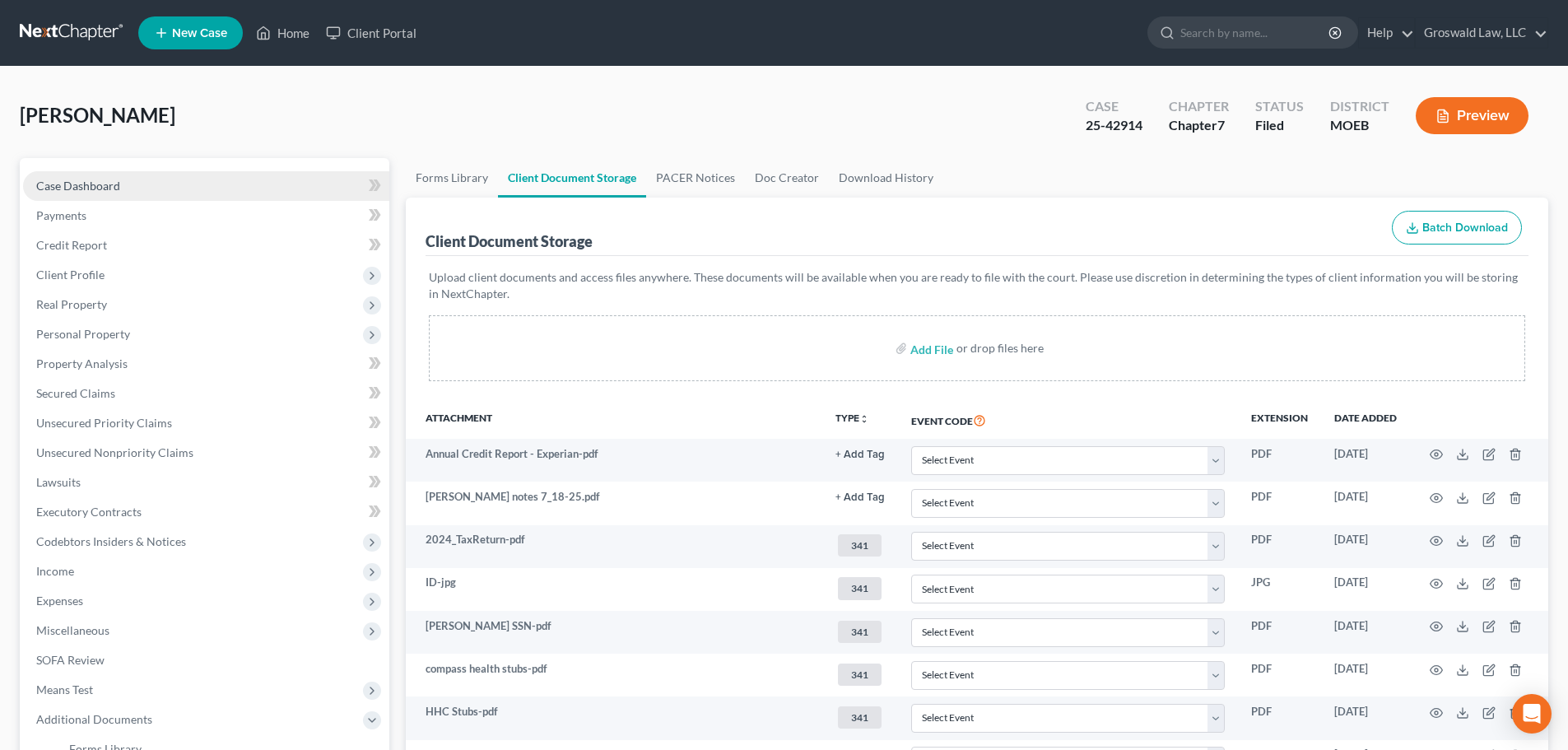
click at [89, 186] on span "Case Dashboard" at bounding box center [78, 185] width 84 height 14
select select "6"
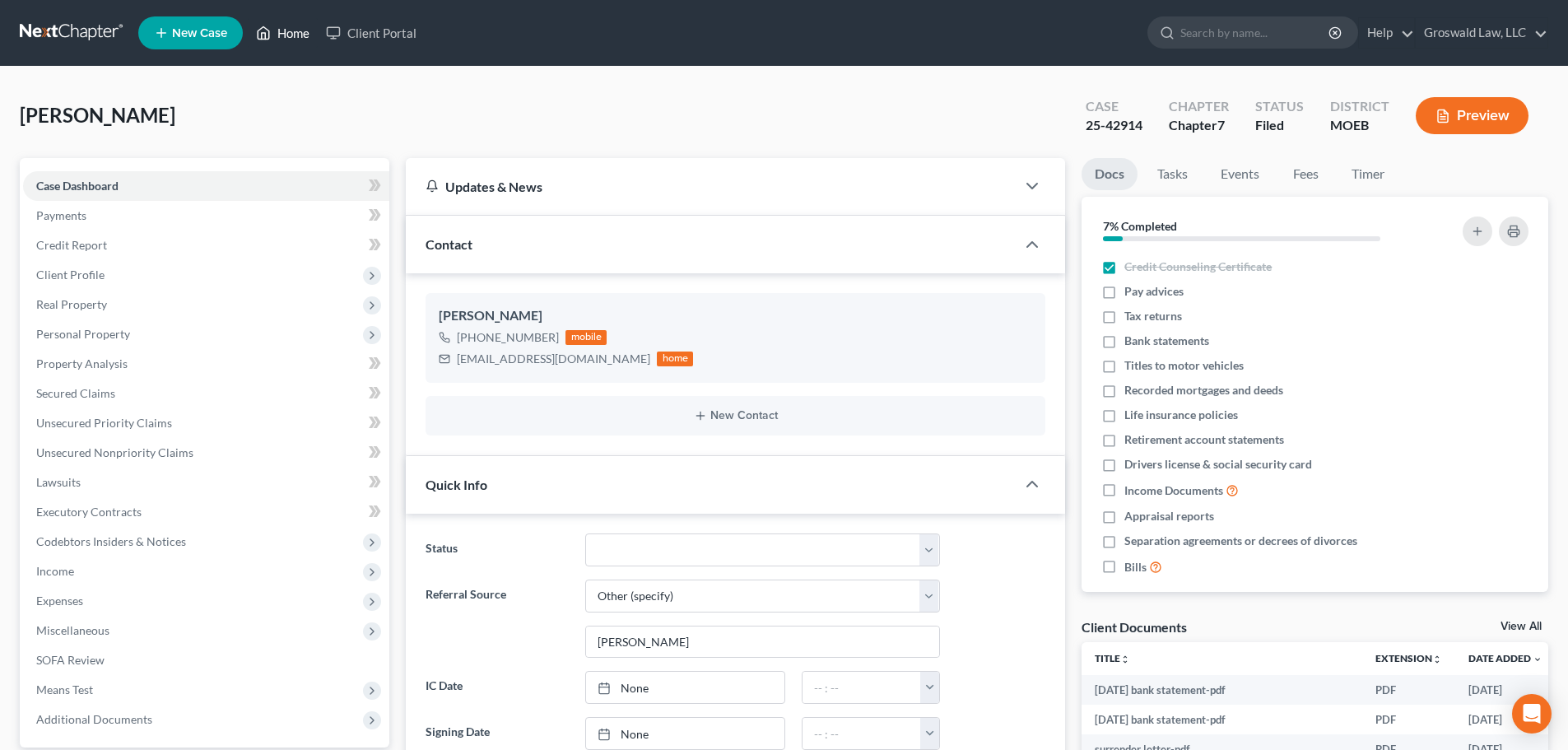
click at [256, 33] on icon at bounding box center [264, 33] width 15 height 20
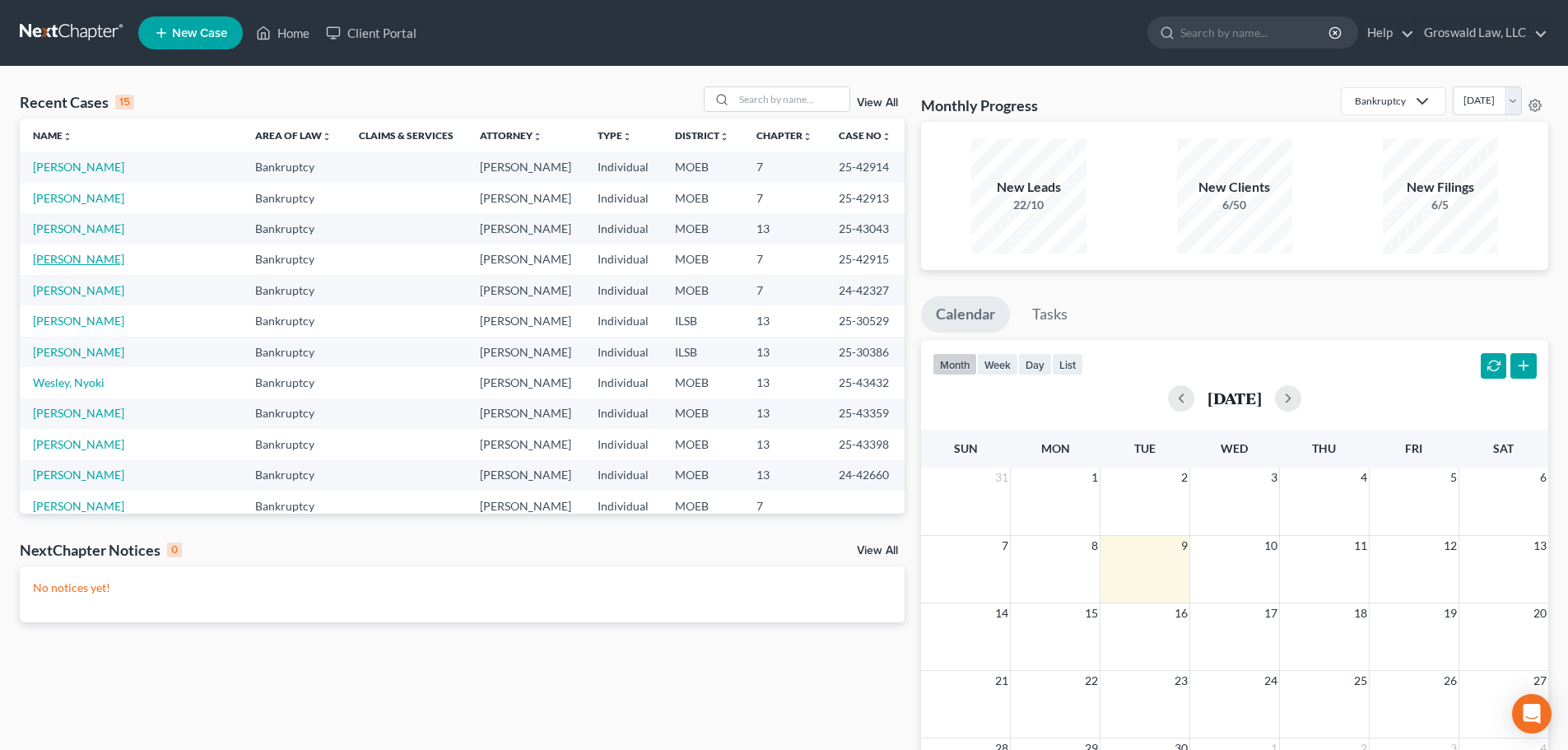
click at [101, 259] on link "Koebel, Therese" at bounding box center [78, 258] width 91 height 14
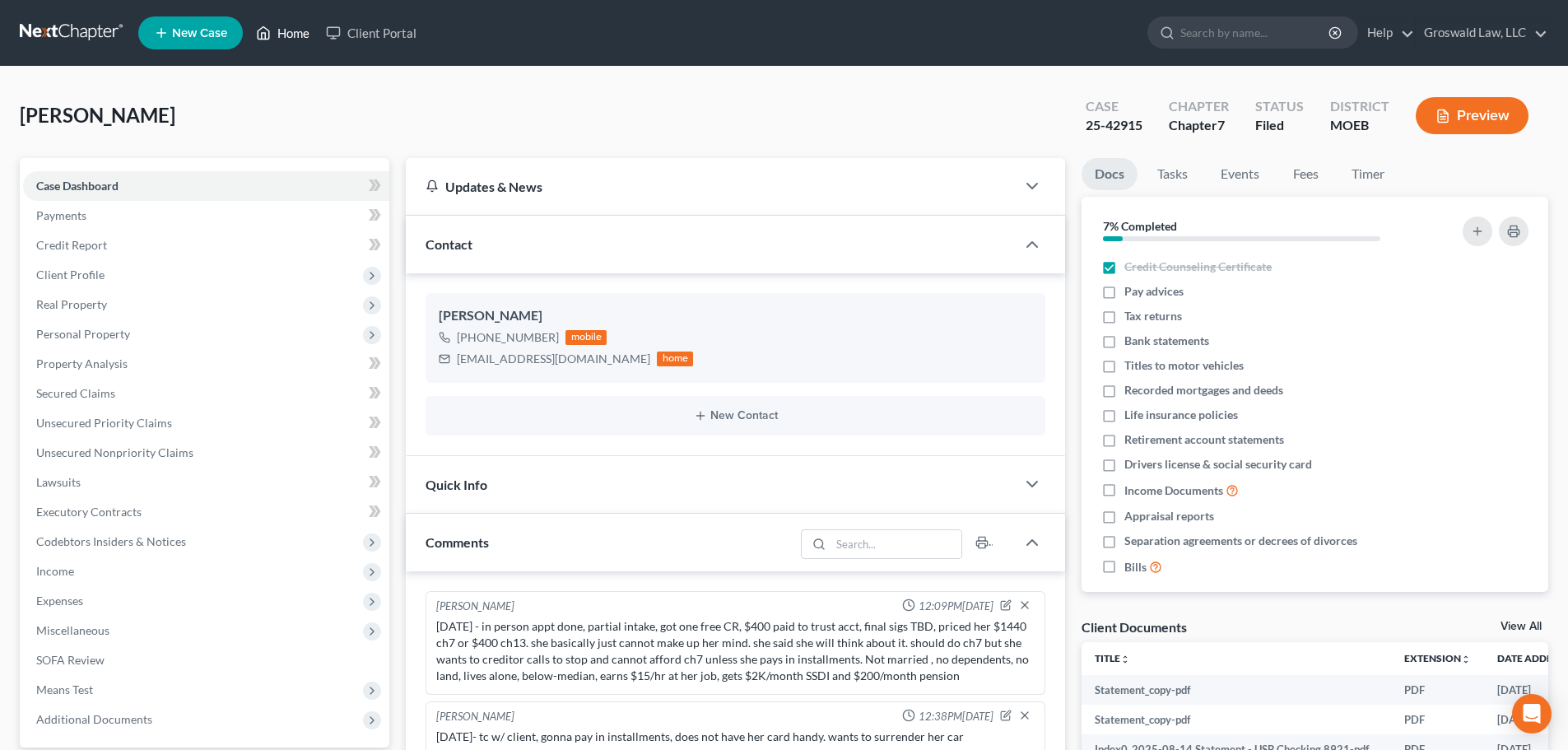
click at [268, 30] on icon at bounding box center [264, 33] width 11 height 12
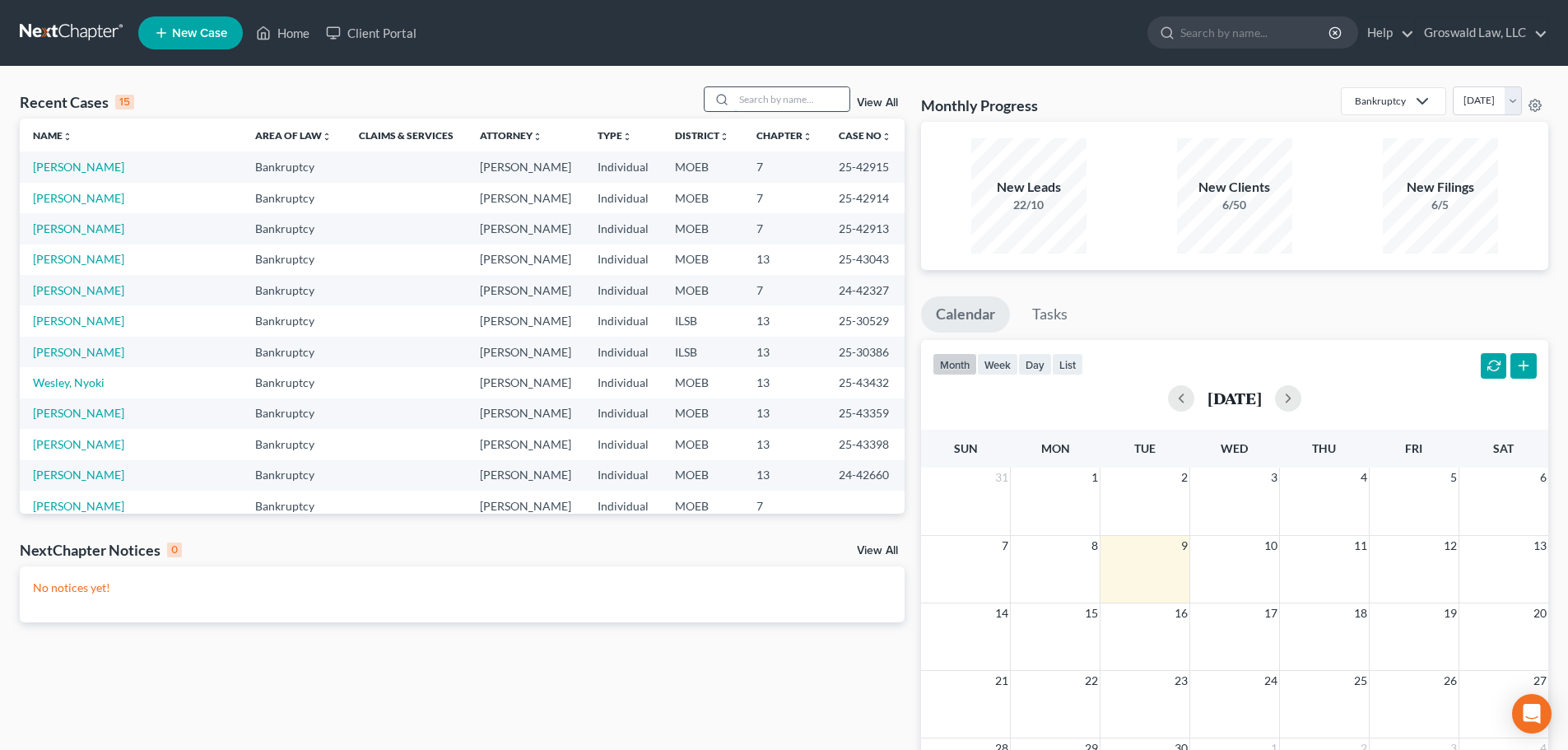
click at [776, 104] on input "search" at bounding box center [791, 99] width 115 height 24
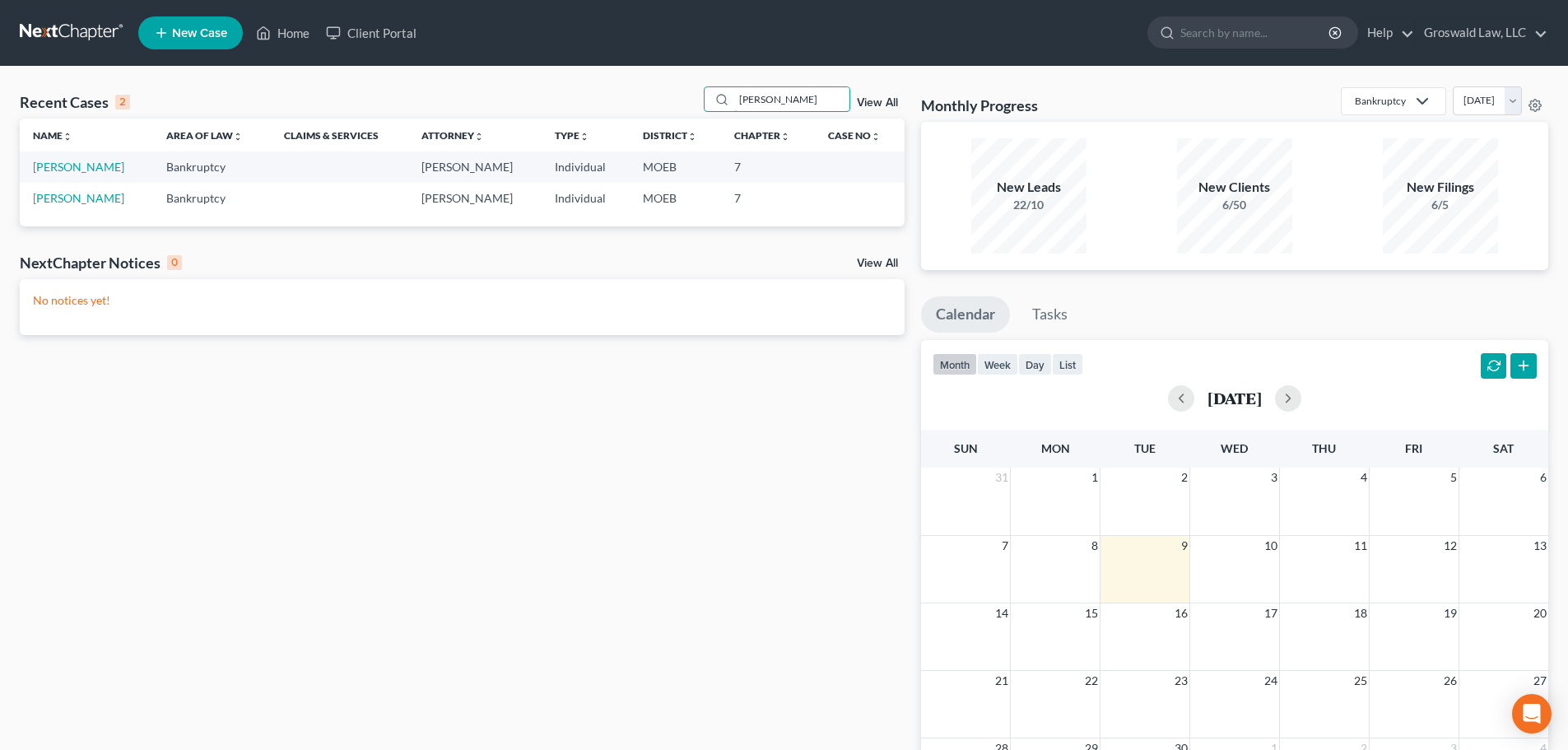
type input "hughes"
click at [185, 49] on li "New Case" at bounding box center [193, 33] width 110 height 38
click at [194, 41] on link "New Case" at bounding box center [190, 33] width 105 height 33
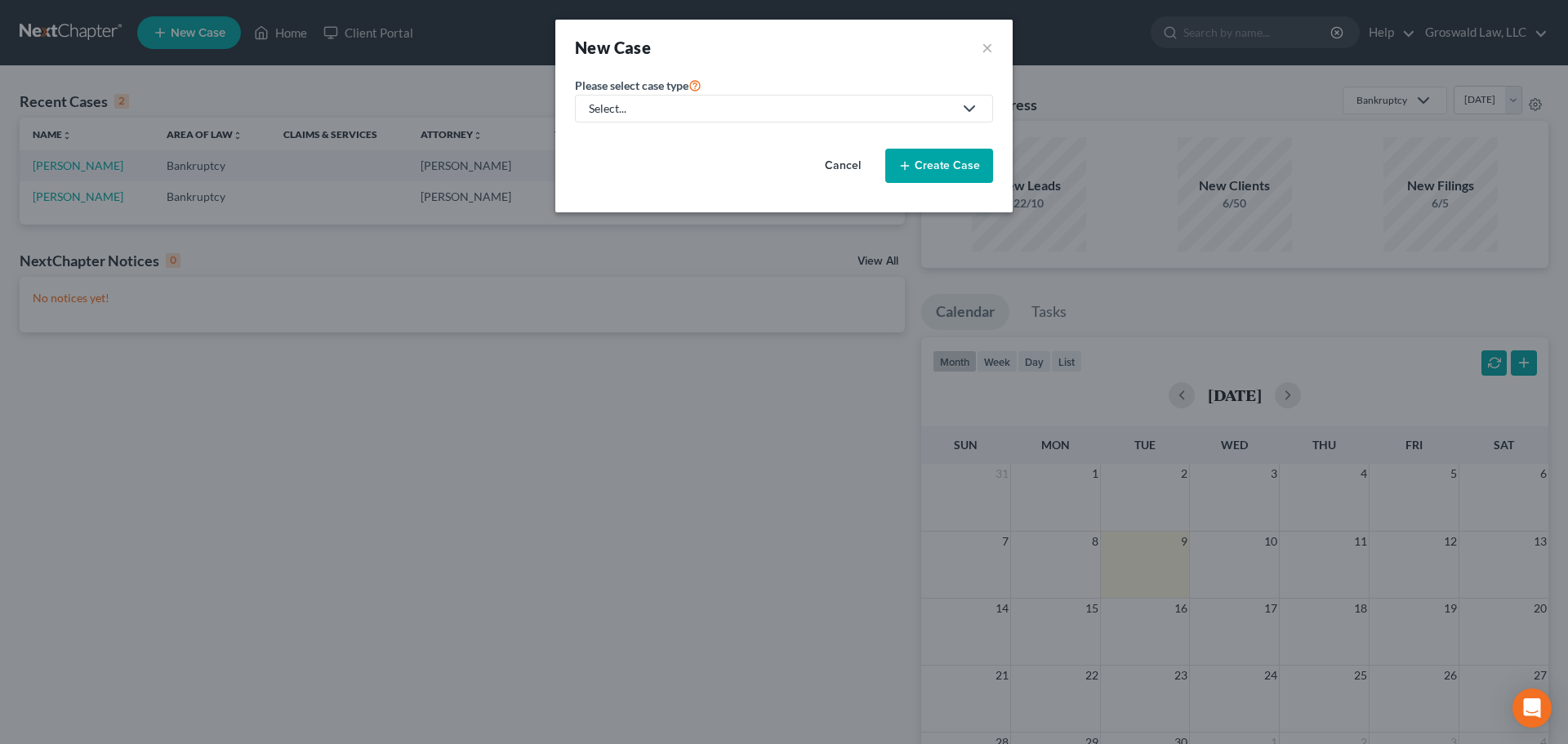
click at [662, 109] on div "Select..." at bounding box center [771, 109] width 364 height 17
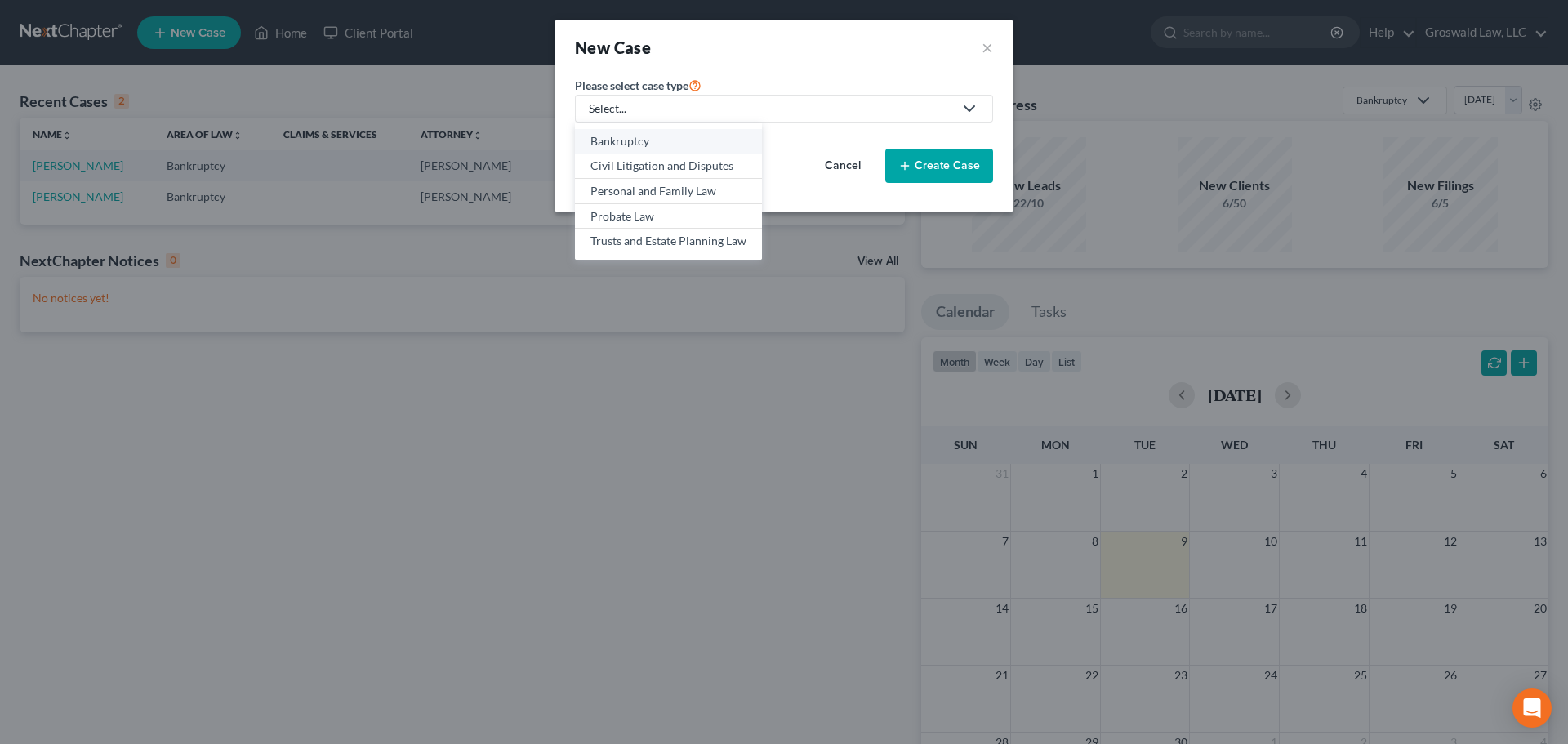
click at [633, 139] on div "Bankruptcy" at bounding box center [668, 141] width 156 height 17
select select "45"
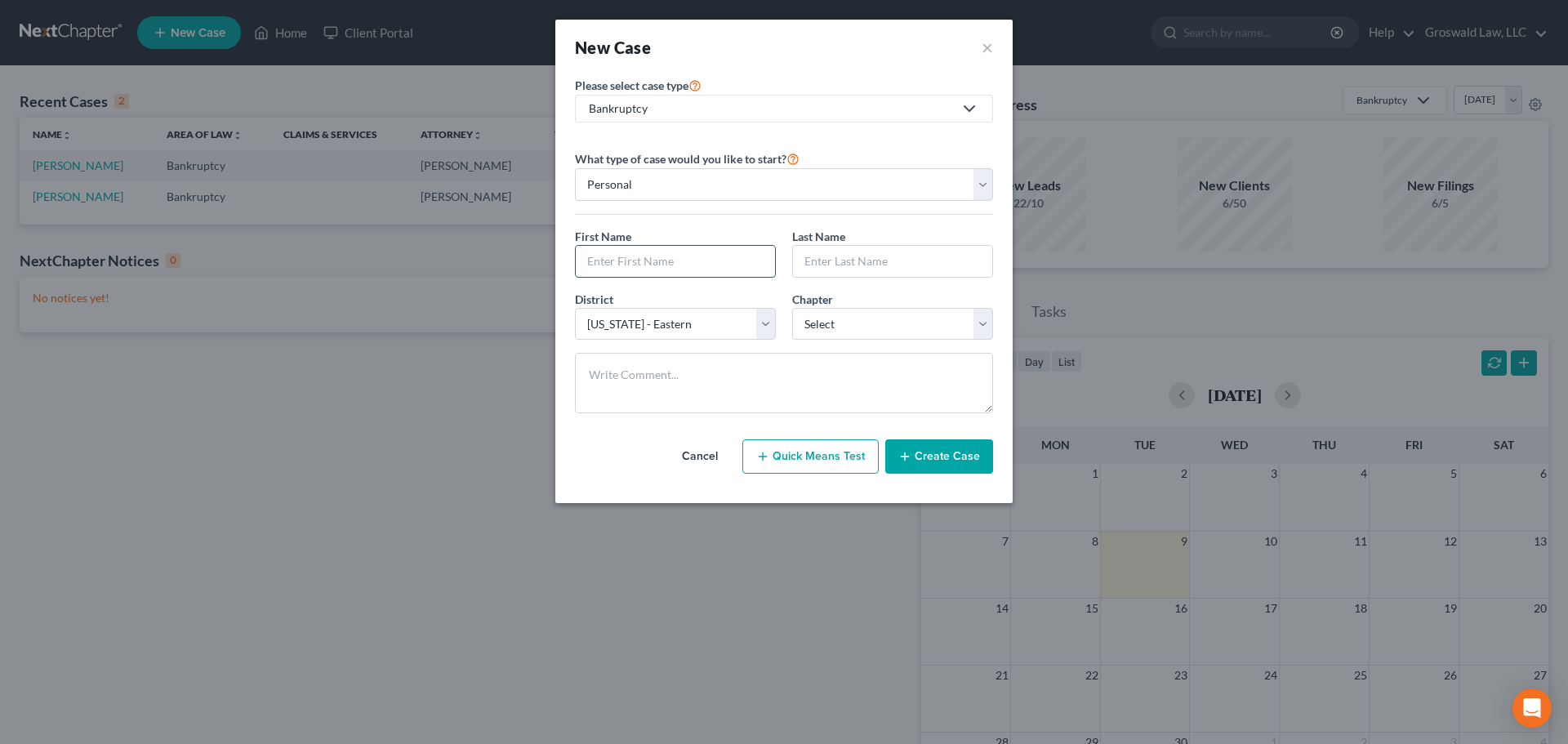
click at [601, 266] on input "text" at bounding box center [676, 262] width 199 height 31
type input "d"
type input "Daniel"
type input "Hughes"
select select "0"
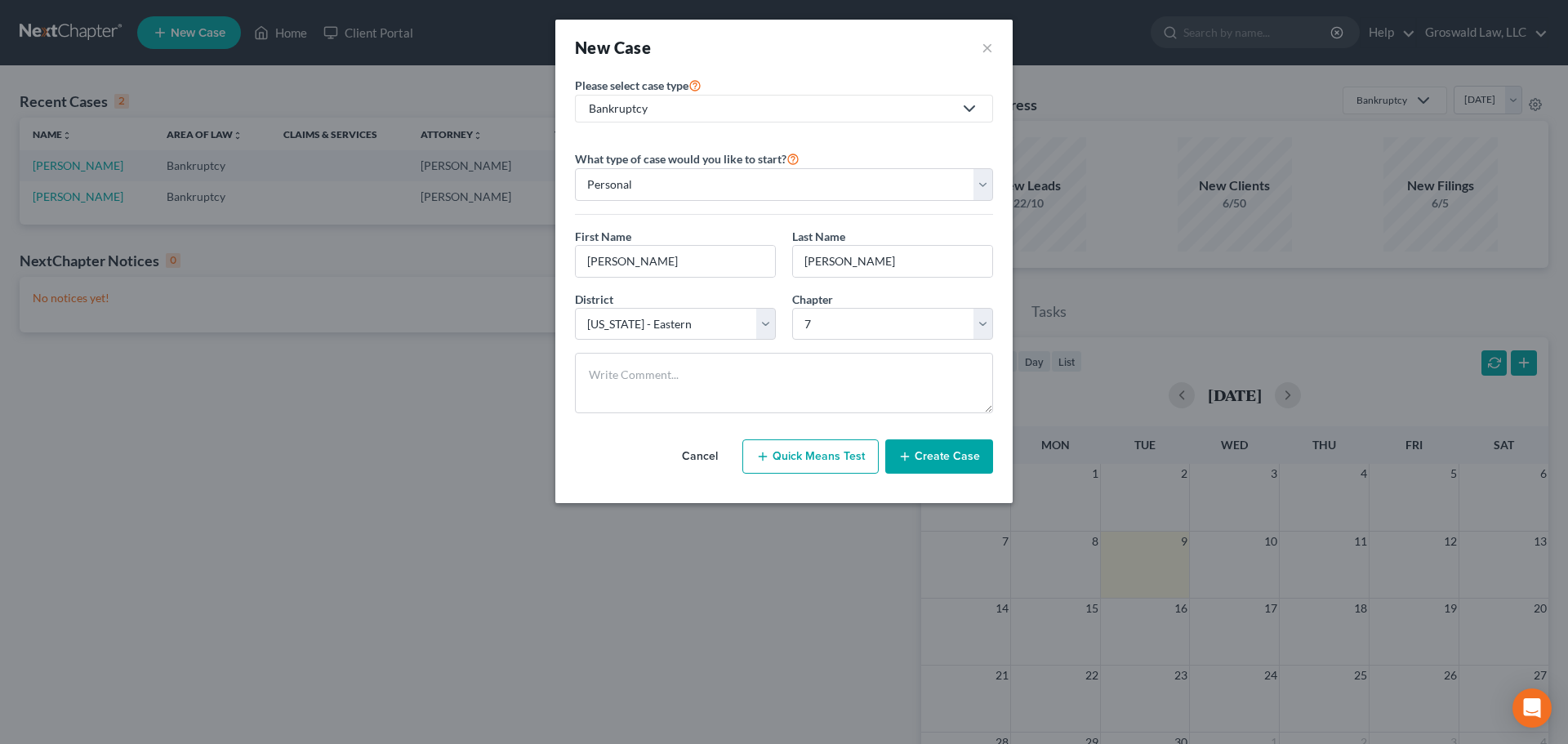
click at [957, 452] on button "Create Case" at bounding box center [938, 456] width 108 height 34
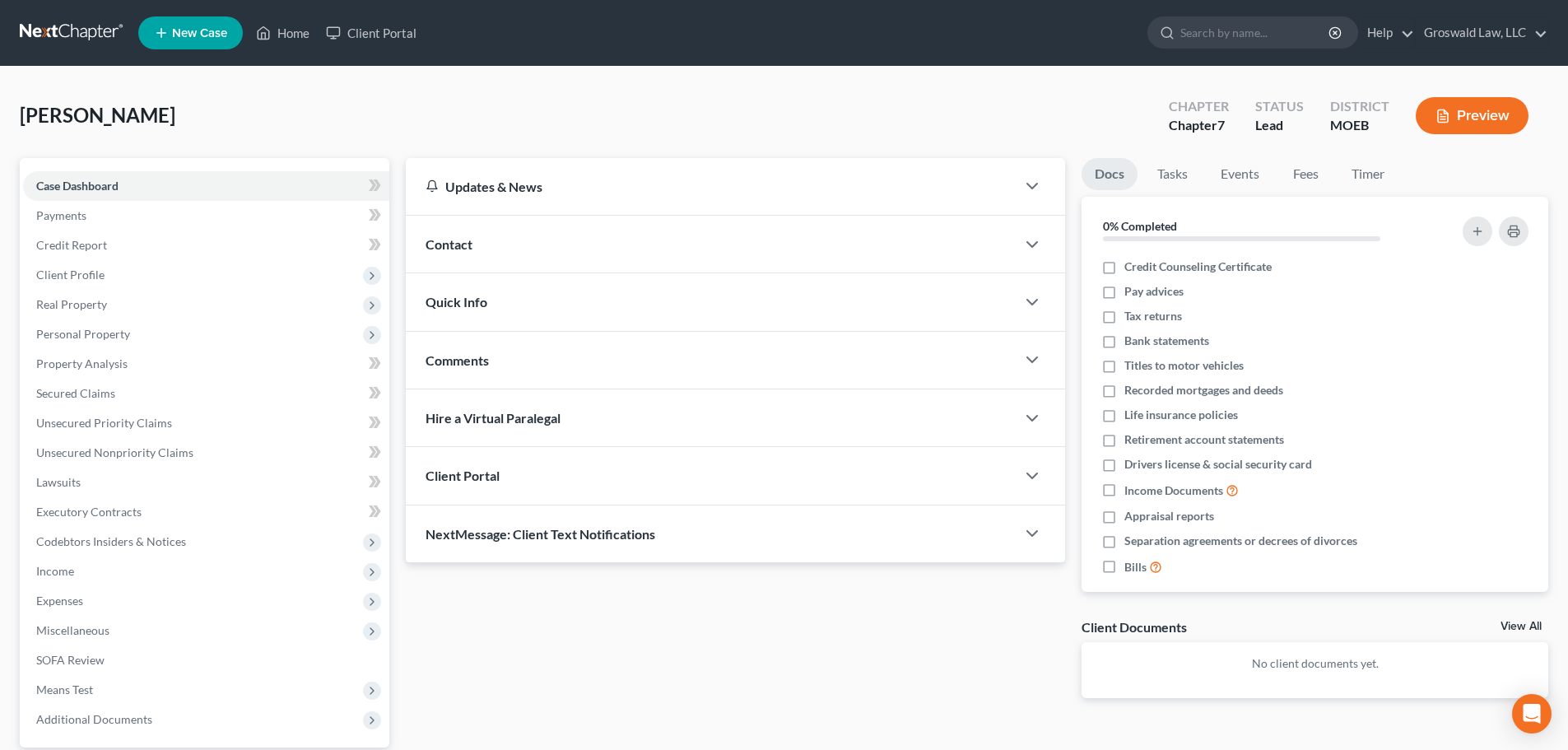
click at [508, 247] on div "Contact" at bounding box center [711, 243] width 609 height 57
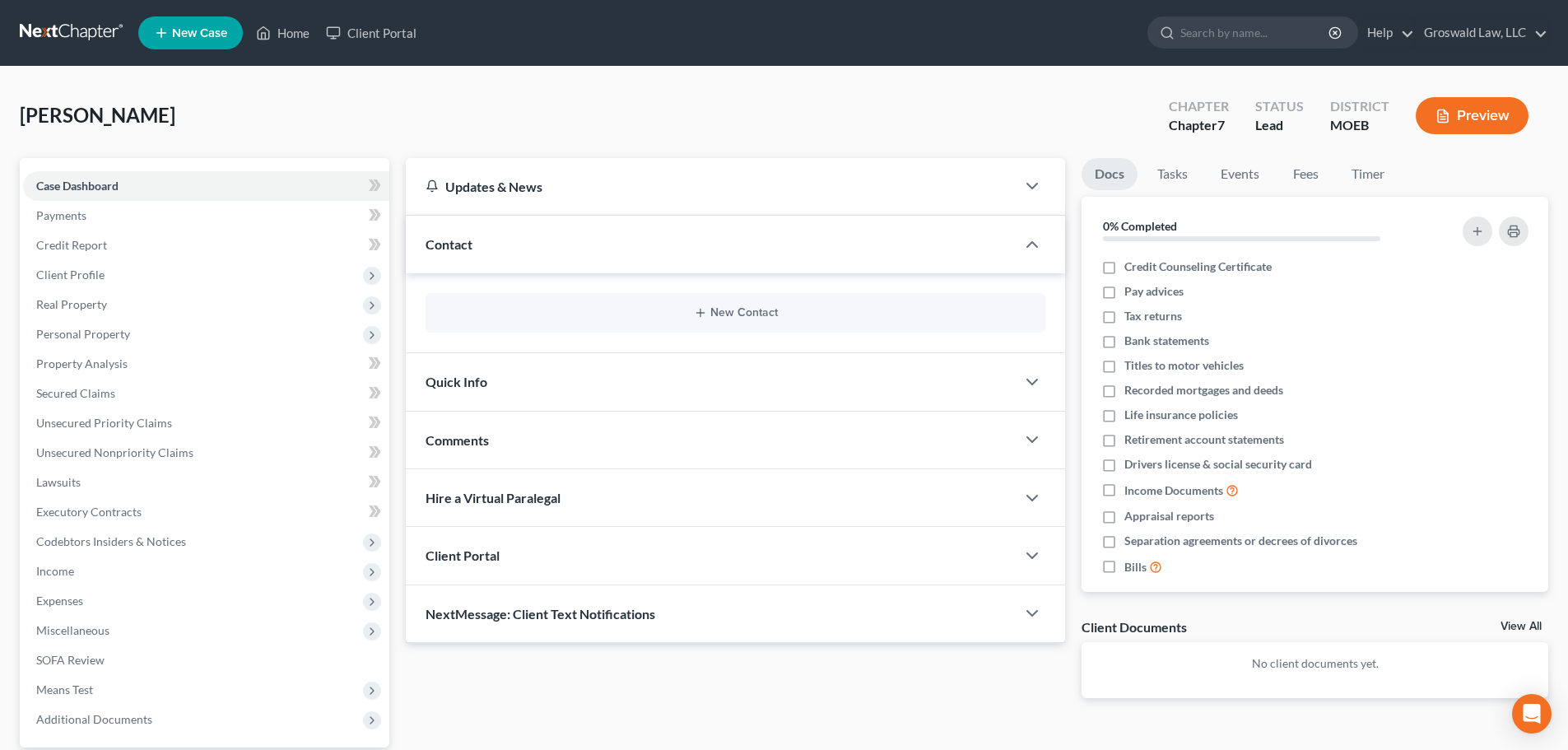
click at [723, 321] on div "New Contact" at bounding box center [735, 312] width 620 height 40
click at [738, 314] on button "New Contact" at bounding box center [735, 313] width 594 height 13
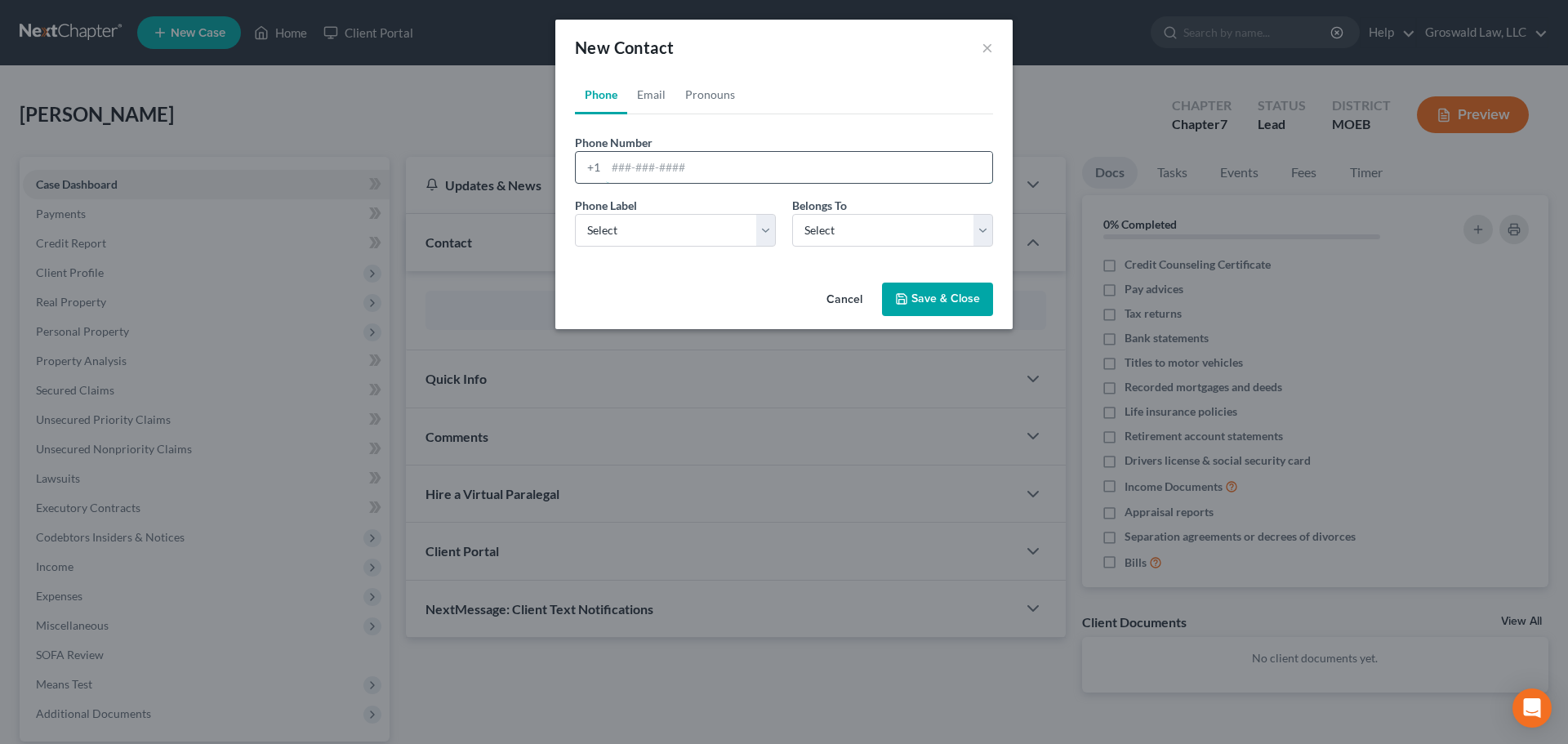
click at [696, 154] on input "tel" at bounding box center [798, 168] width 386 height 31
type input "314-413-6492"
select select "0"
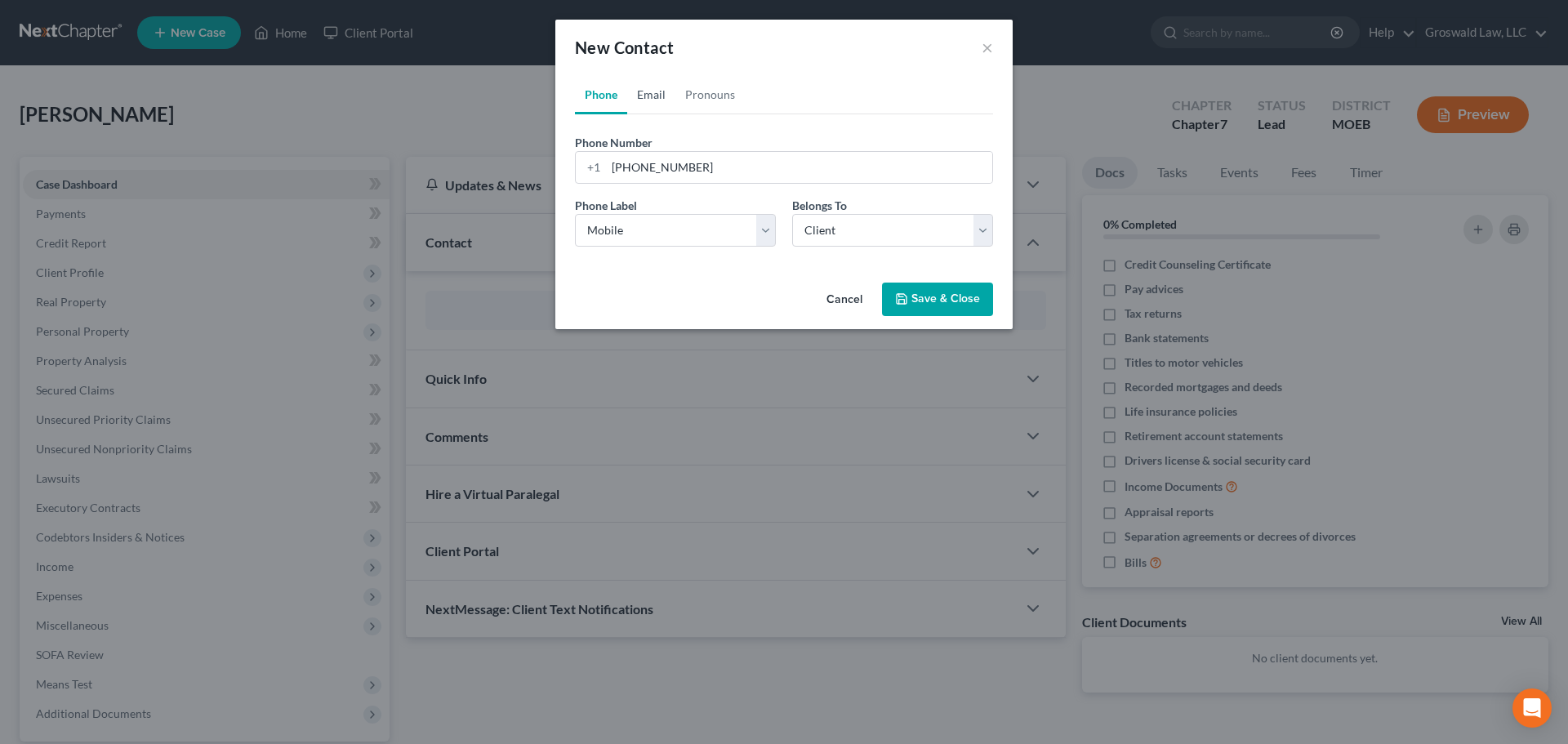
click at [658, 94] on link "Email" at bounding box center [651, 95] width 48 height 40
click at [710, 175] on input "email" at bounding box center [798, 168] width 386 height 31
type input "user16398178@proton.com"
select select "0"
click at [940, 314] on button "Save & Close" at bounding box center [937, 300] width 111 height 34
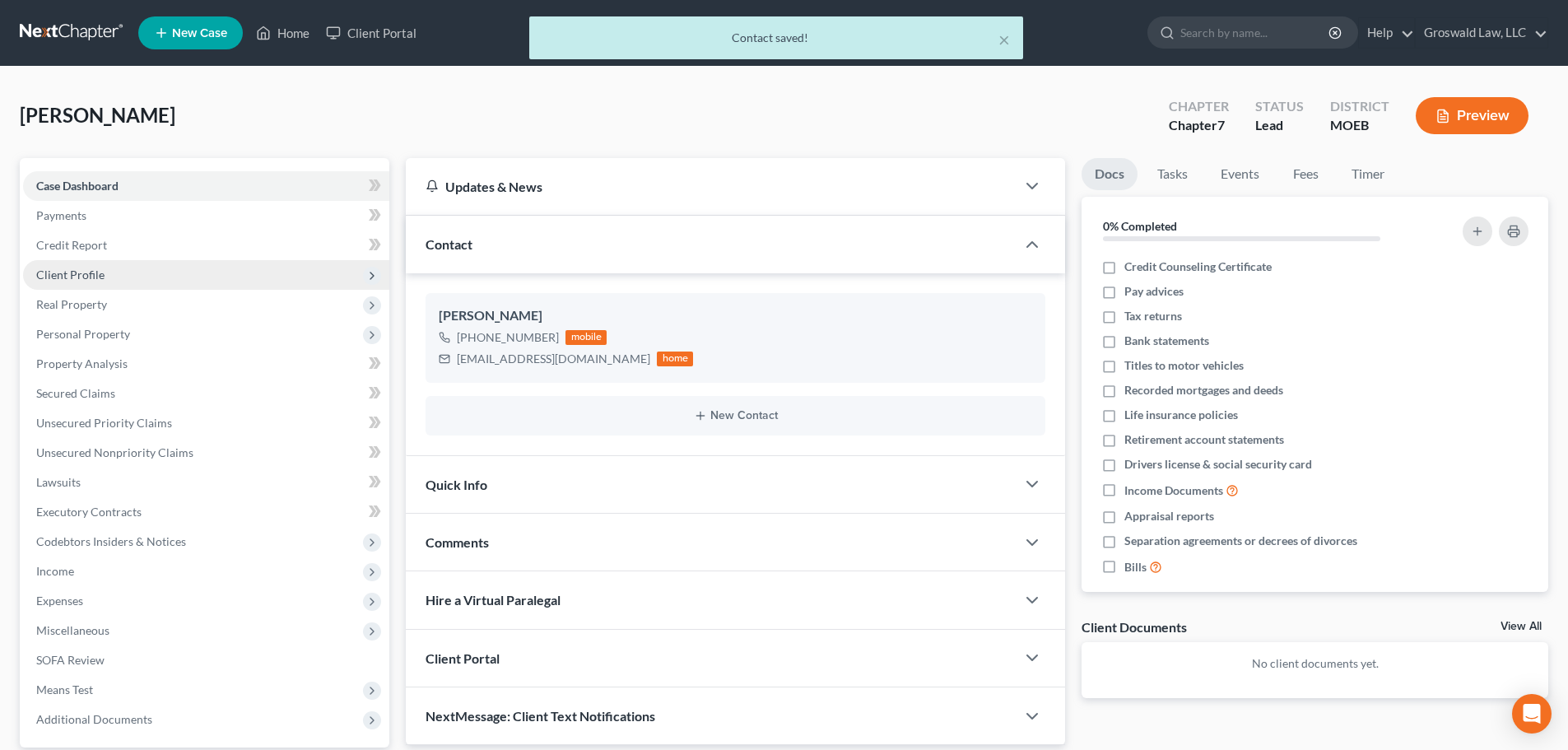
click at [97, 273] on span "Client Profile" at bounding box center [71, 274] width 69 height 14
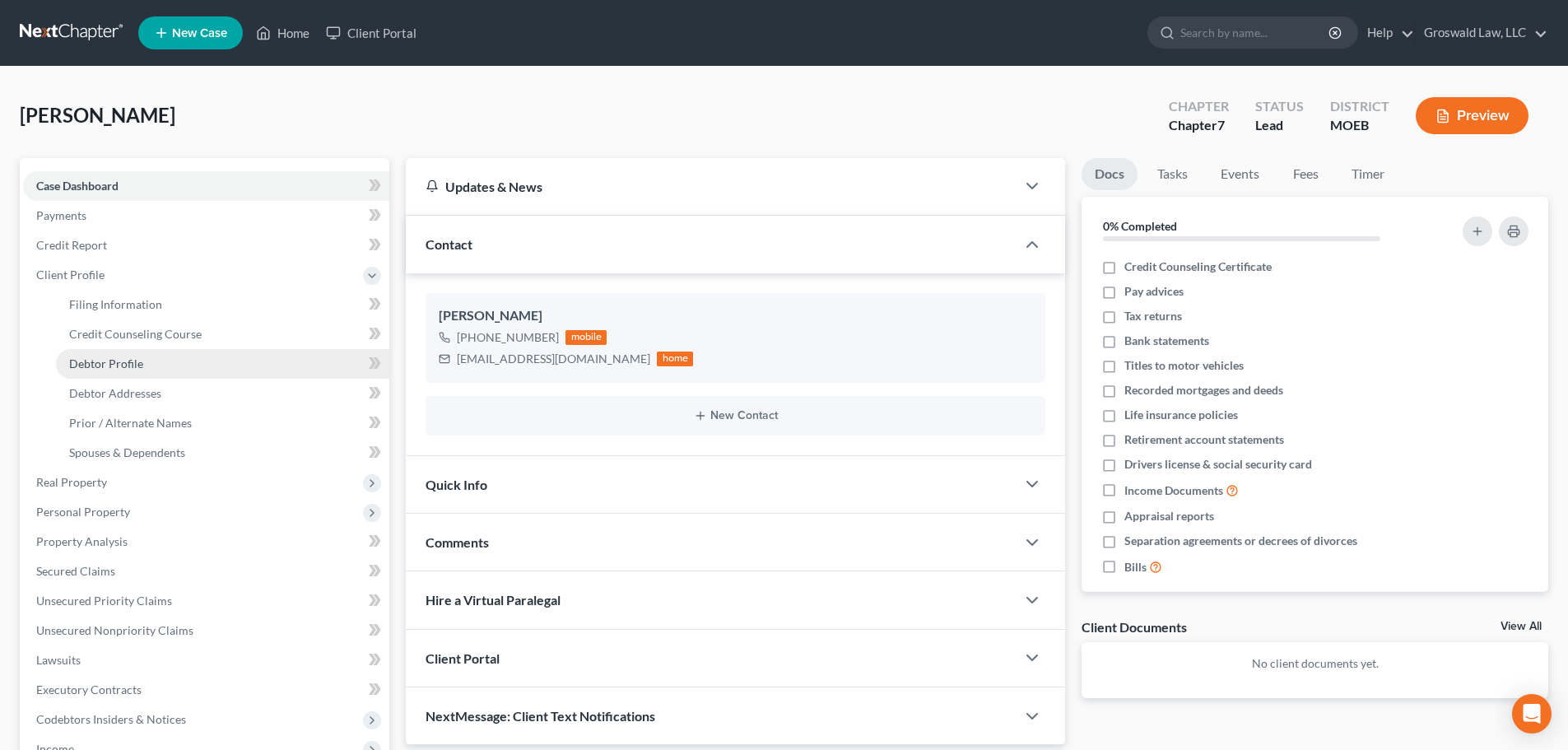
click at [111, 357] on span "Debtor Profile" at bounding box center [106, 363] width 74 height 14
select select "0"
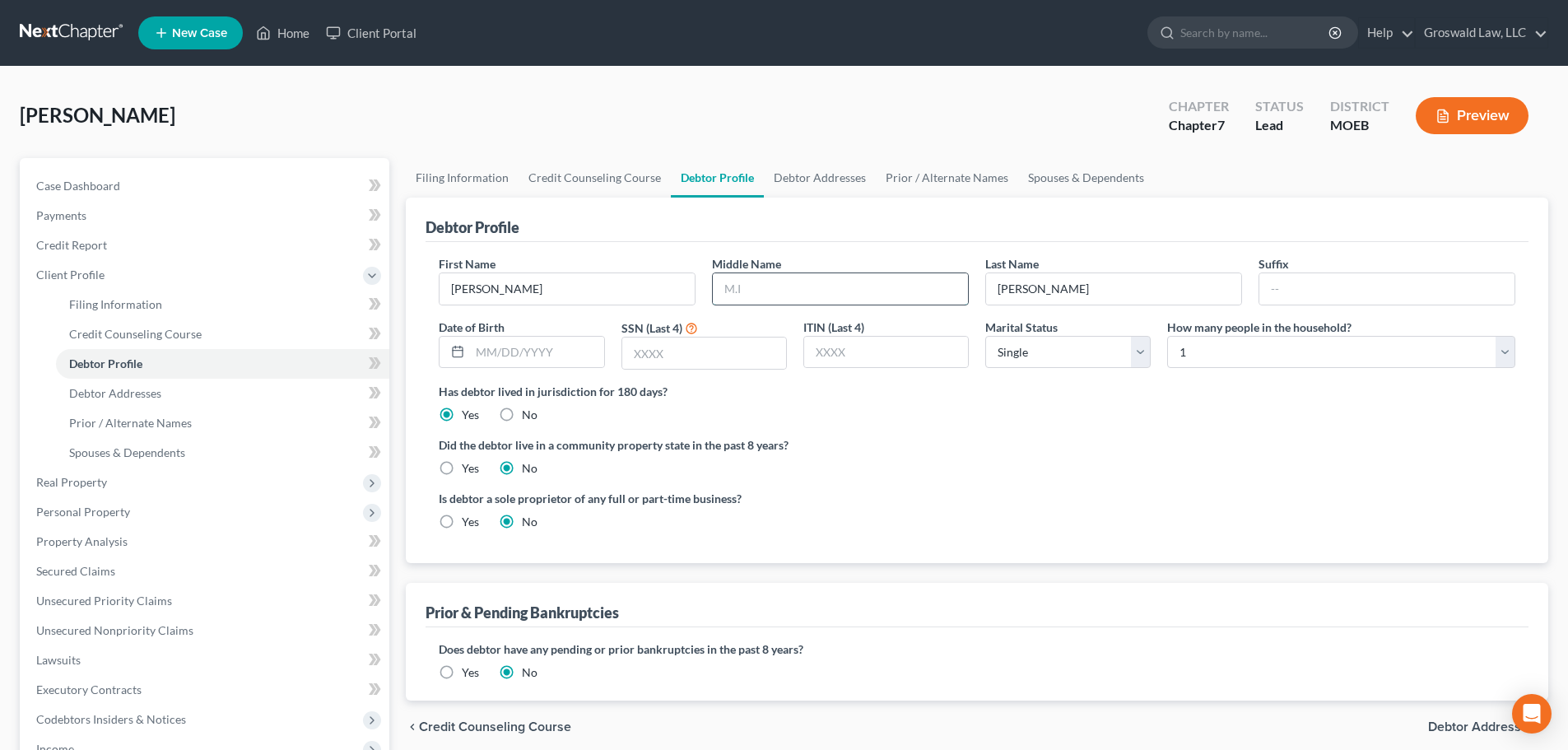
click at [733, 296] on input "text" at bounding box center [840, 289] width 255 height 32
type input "J."
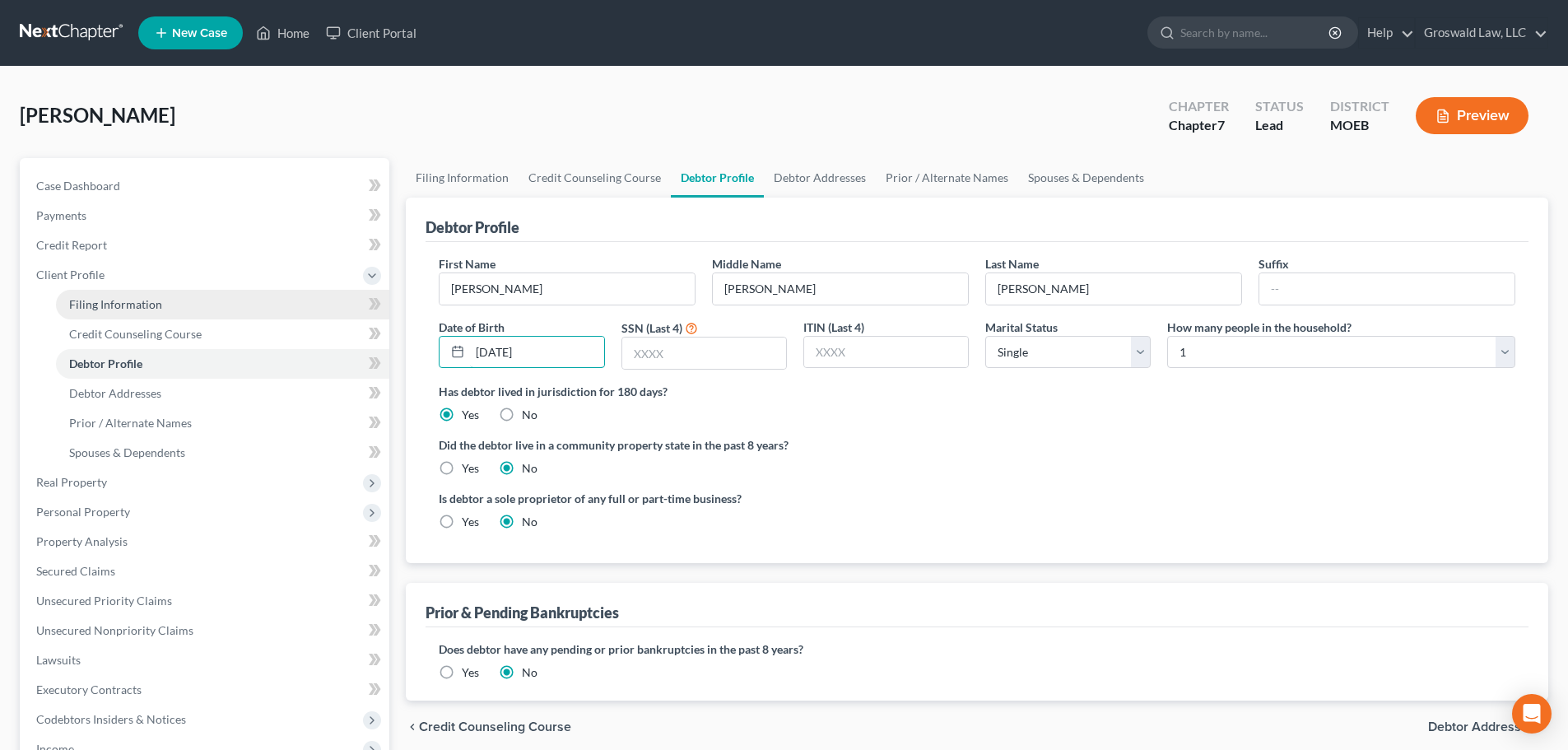
type input "04/12/1997"
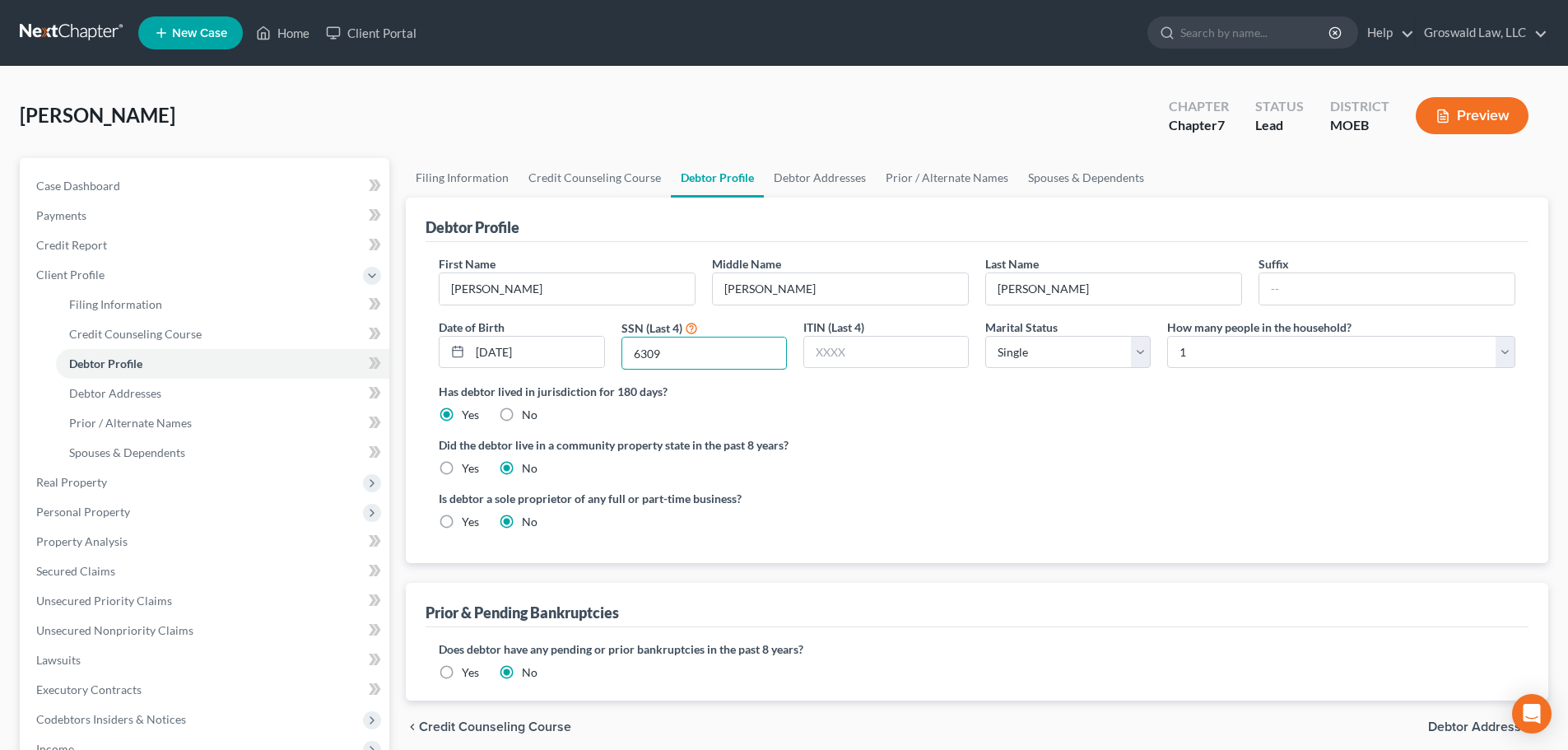
type input "6309"
drag, startPoint x: 999, startPoint y: 507, endPoint x: 879, endPoint y: 243, distance: 290.0
click at [999, 512] on div "Is debtor a sole proprietor of any full or part-time business? Yes No" at bounding box center [976, 517] width 1092 height 54
click at [826, 184] on link "Debtor Addresses" at bounding box center [819, 178] width 111 height 40
select select "0"
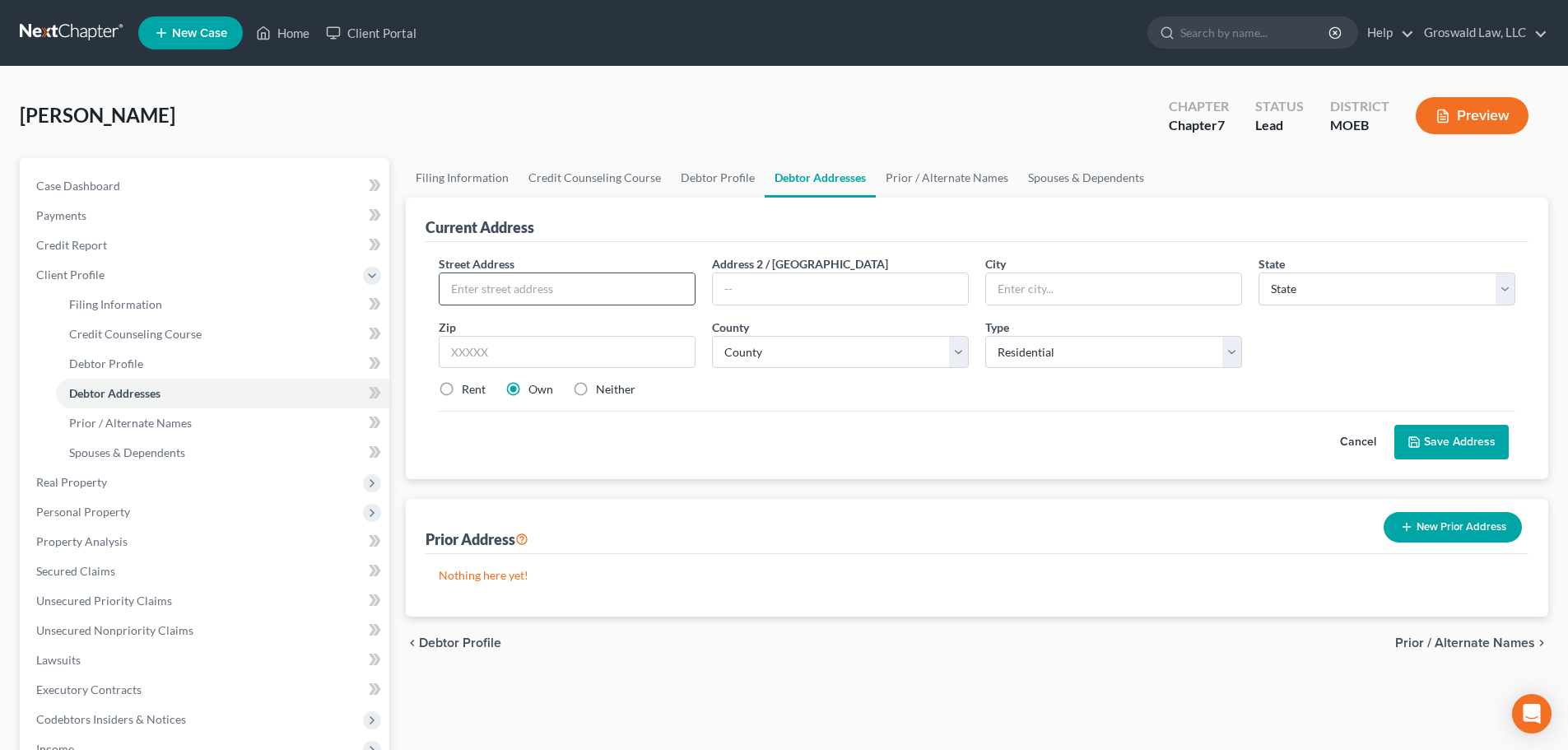
click at [595, 296] on input "text" at bounding box center [567, 289] width 255 height 32
click at [553, 280] on input "text" at bounding box center [567, 289] width 255 height 32
paste input "3638"
type input "3638 Dunnica Ave."
type input "Unit 2"
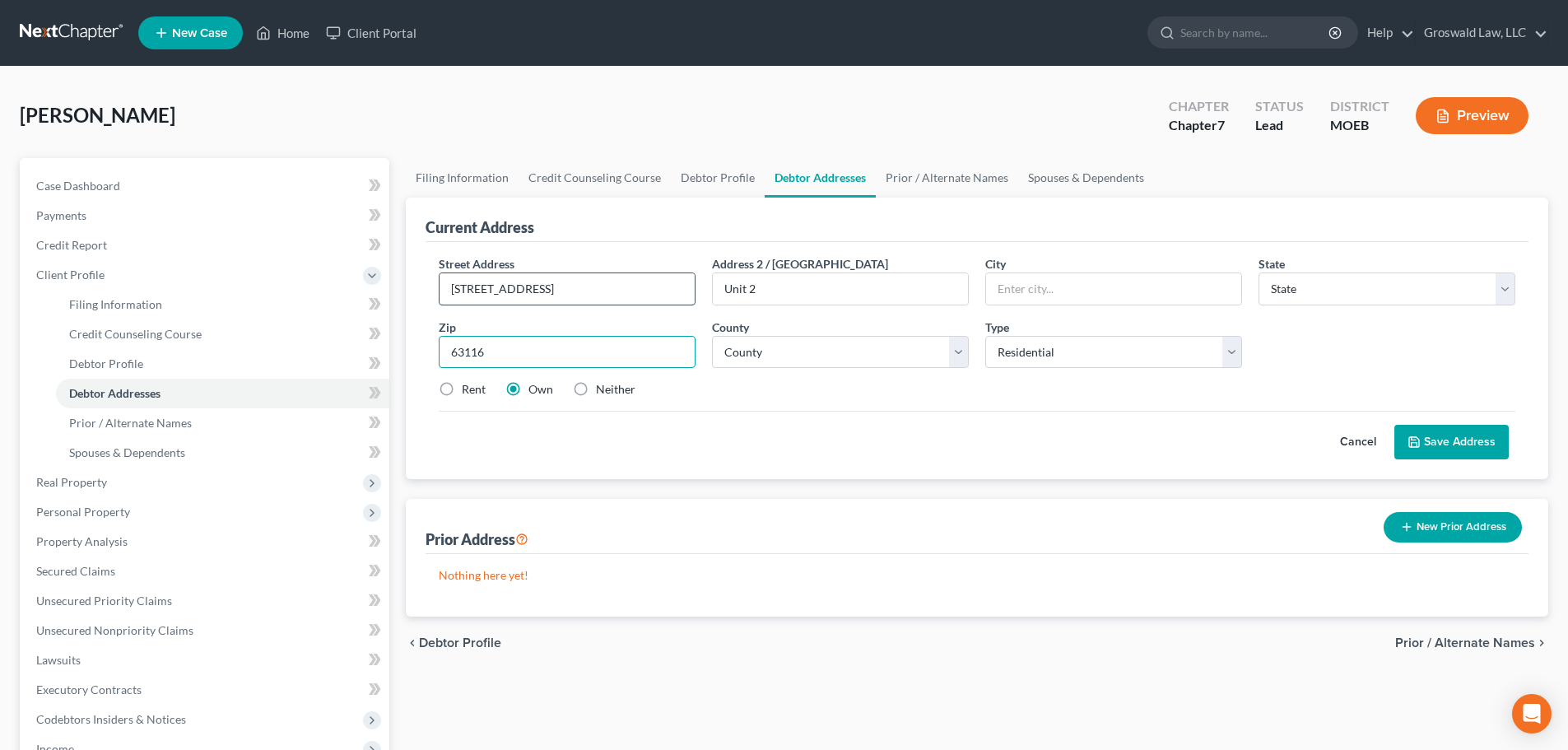
type input "63116"
type input "Saint Louis"
select select "26"
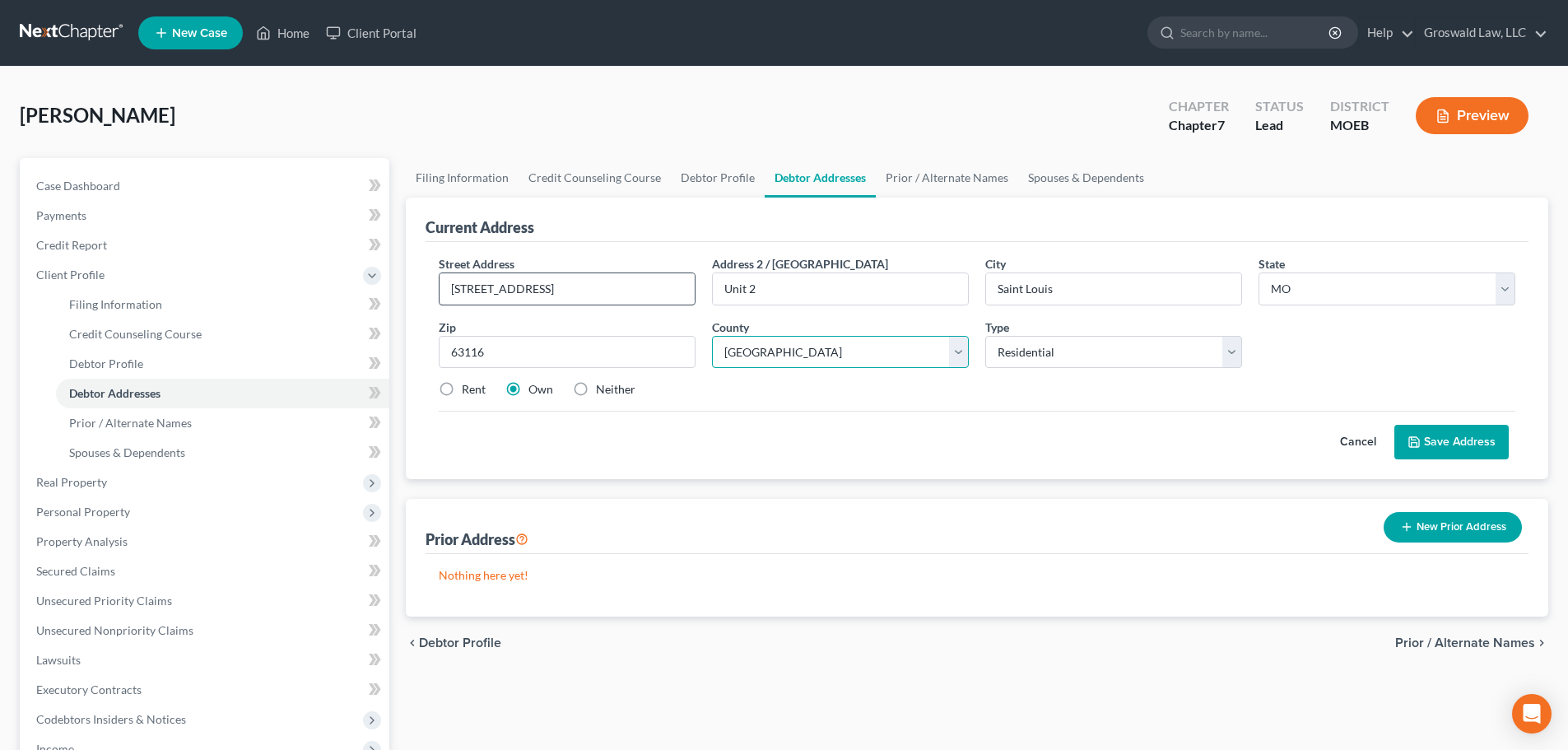
select select "101"
click at [462, 390] on label "Rent" at bounding box center [474, 389] width 24 height 17
click at [468, 390] on input "Rent" at bounding box center [474, 387] width 11 height 11
radio input "true"
click at [1413, 437] on icon at bounding box center [1414, 441] width 10 height 10
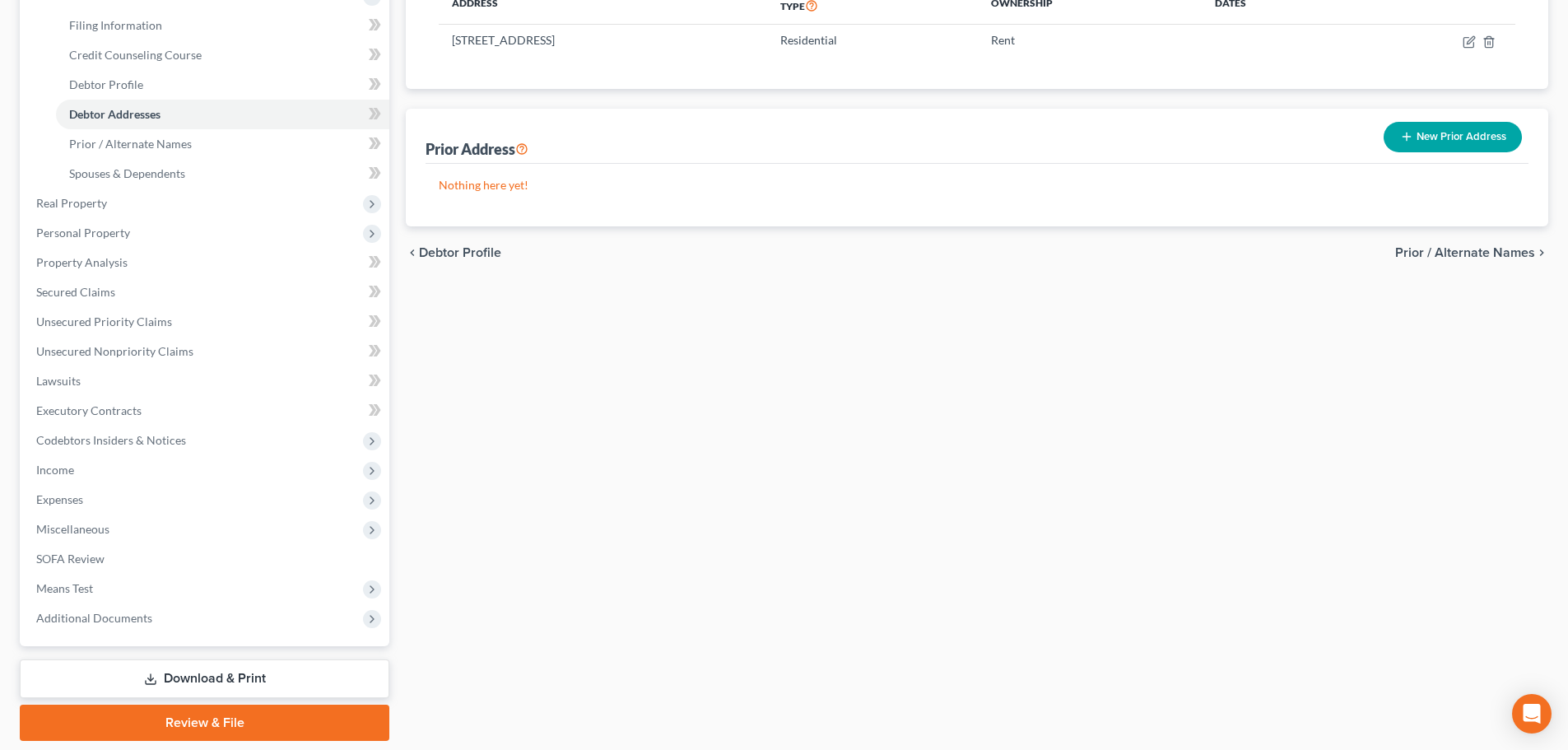
scroll to position [329, 0]
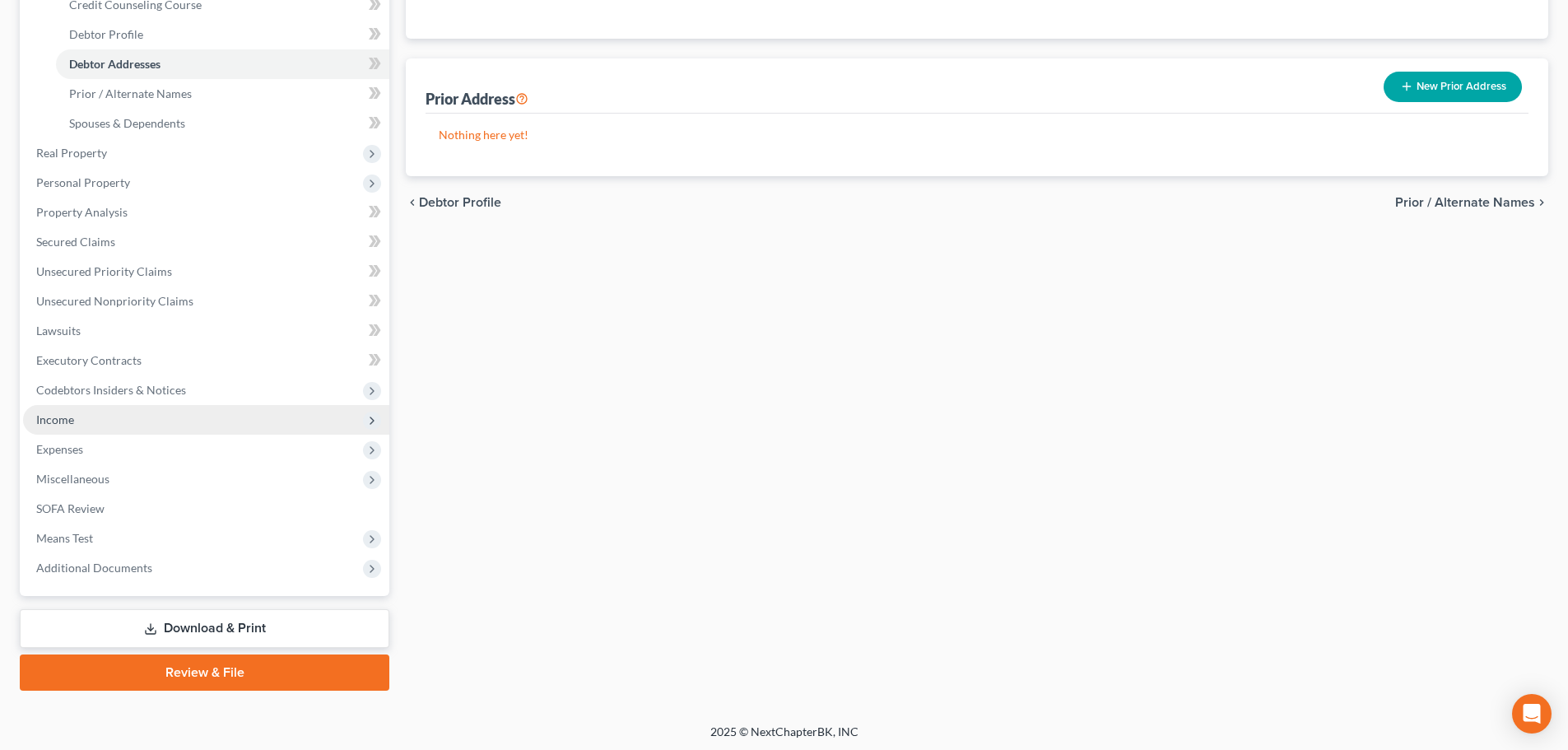
click at [166, 417] on span "Income" at bounding box center [206, 420] width 366 height 30
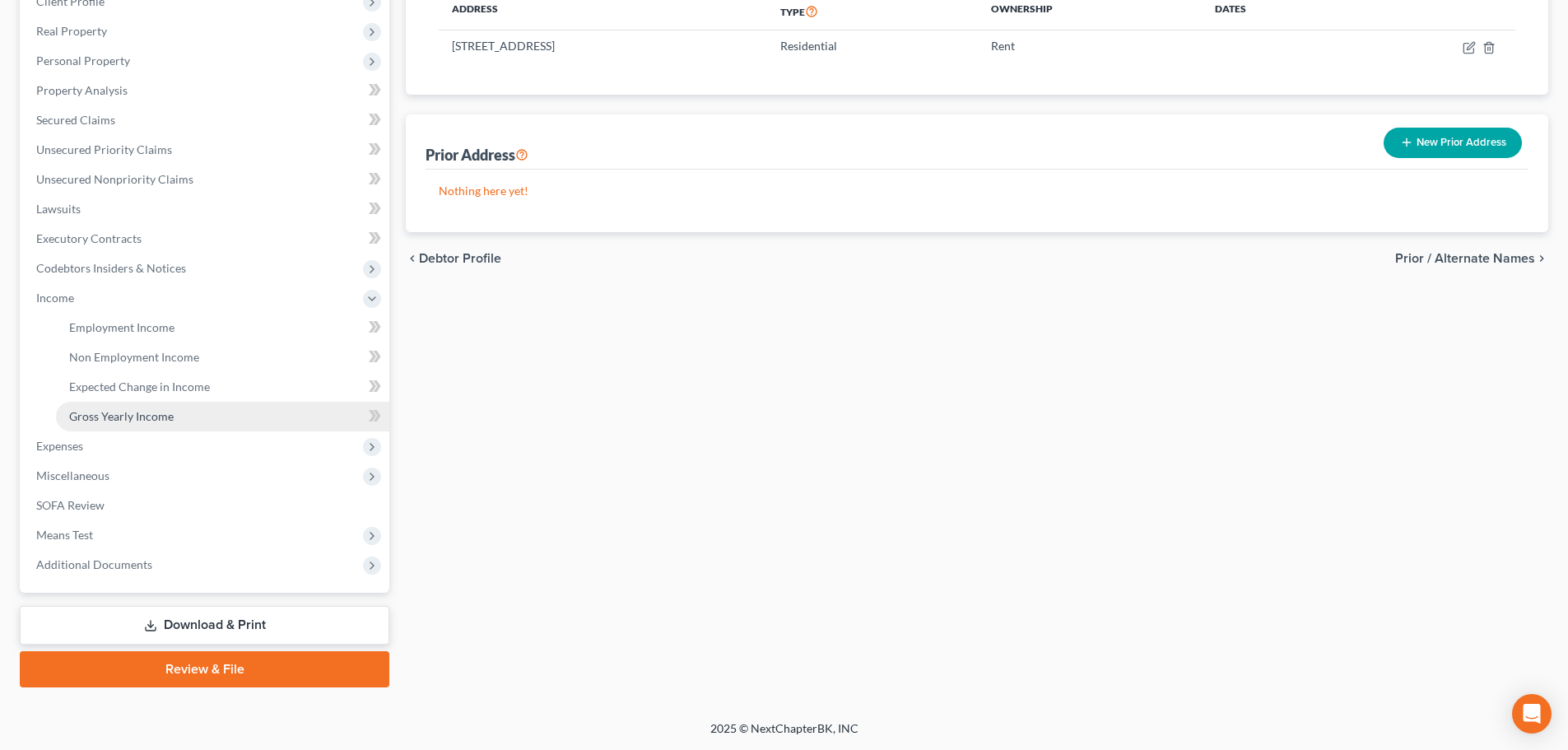
scroll to position [273, 0]
click at [199, 328] on link "Employment Income" at bounding box center [222, 328] width 333 height 30
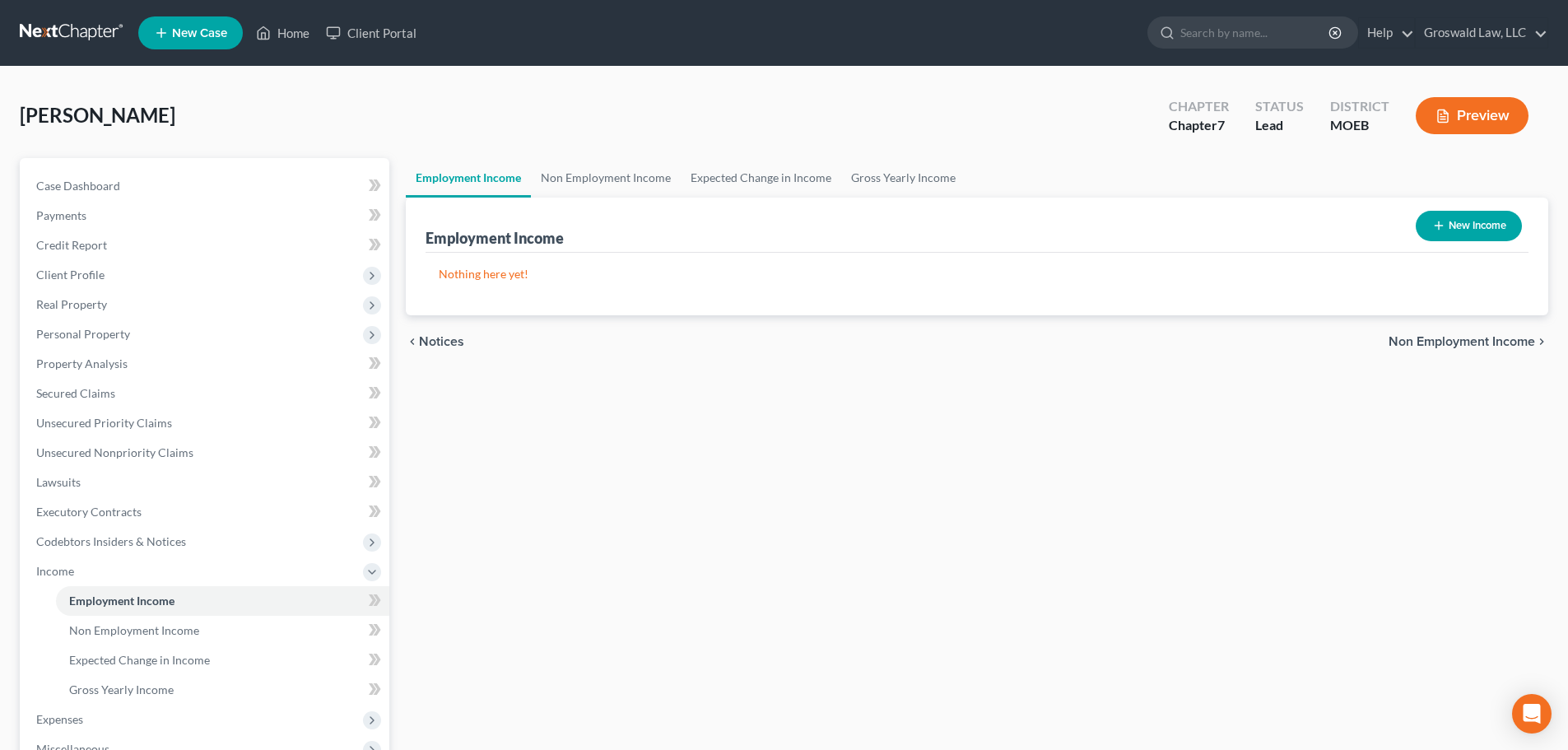
click at [1460, 213] on button "New Income" at bounding box center [1469, 226] width 106 height 31
select select "0"
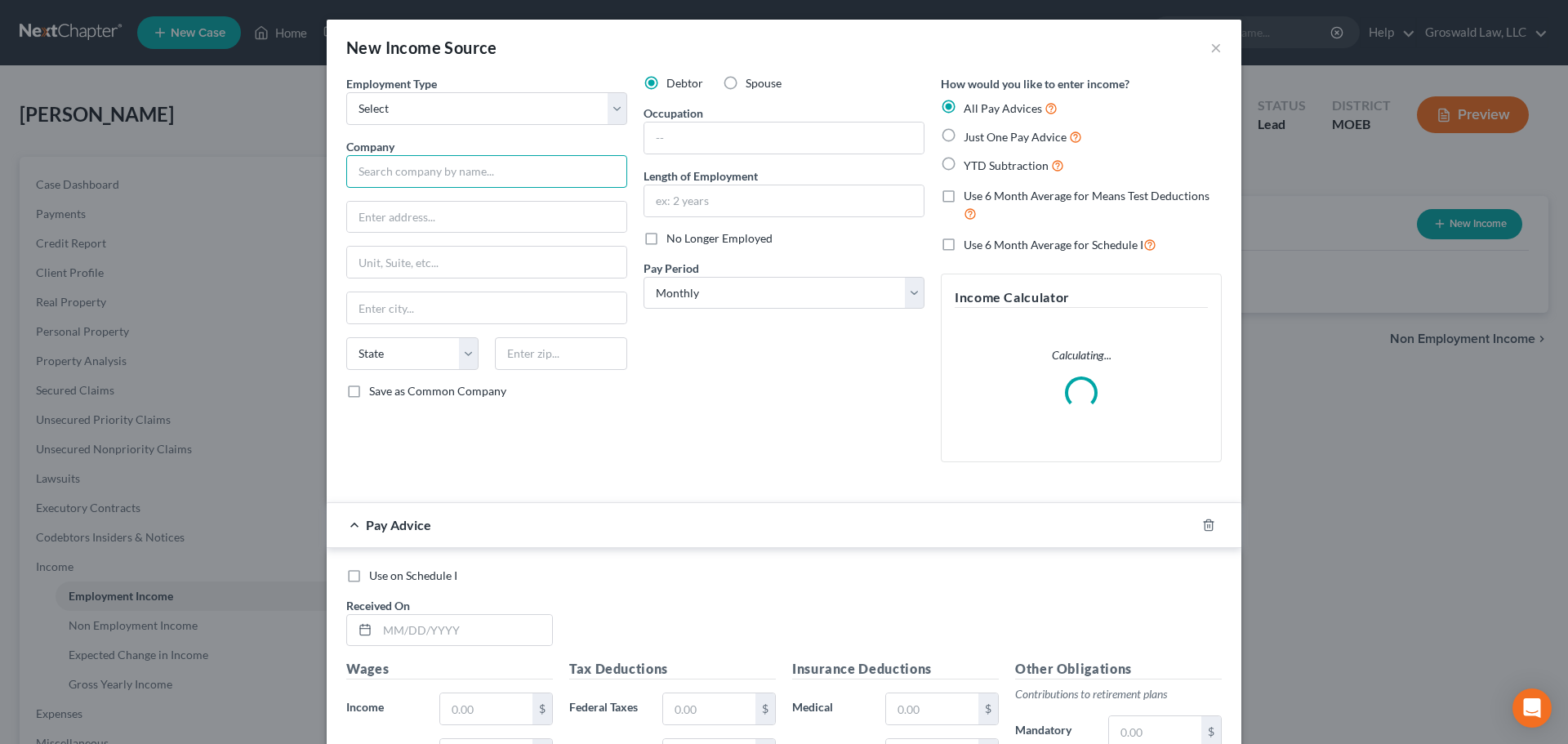
click at [454, 177] on input "text" at bounding box center [487, 171] width 281 height 32
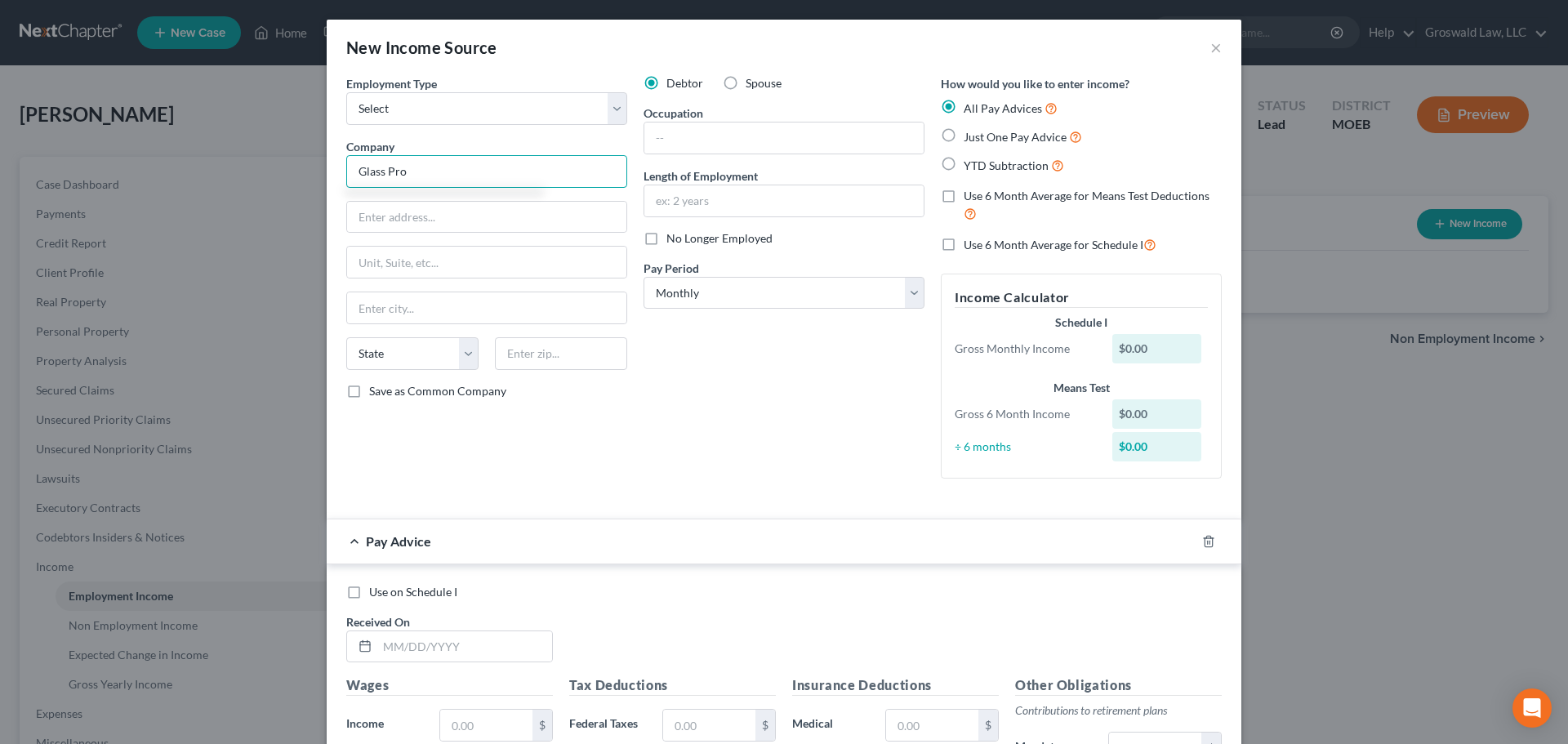
type input "Glass Pro"
click at [685, 145] on input "text" at bounding box center [784, 138] width 279 height 31
type input "Window Cleaner"
type input "2024 to present"
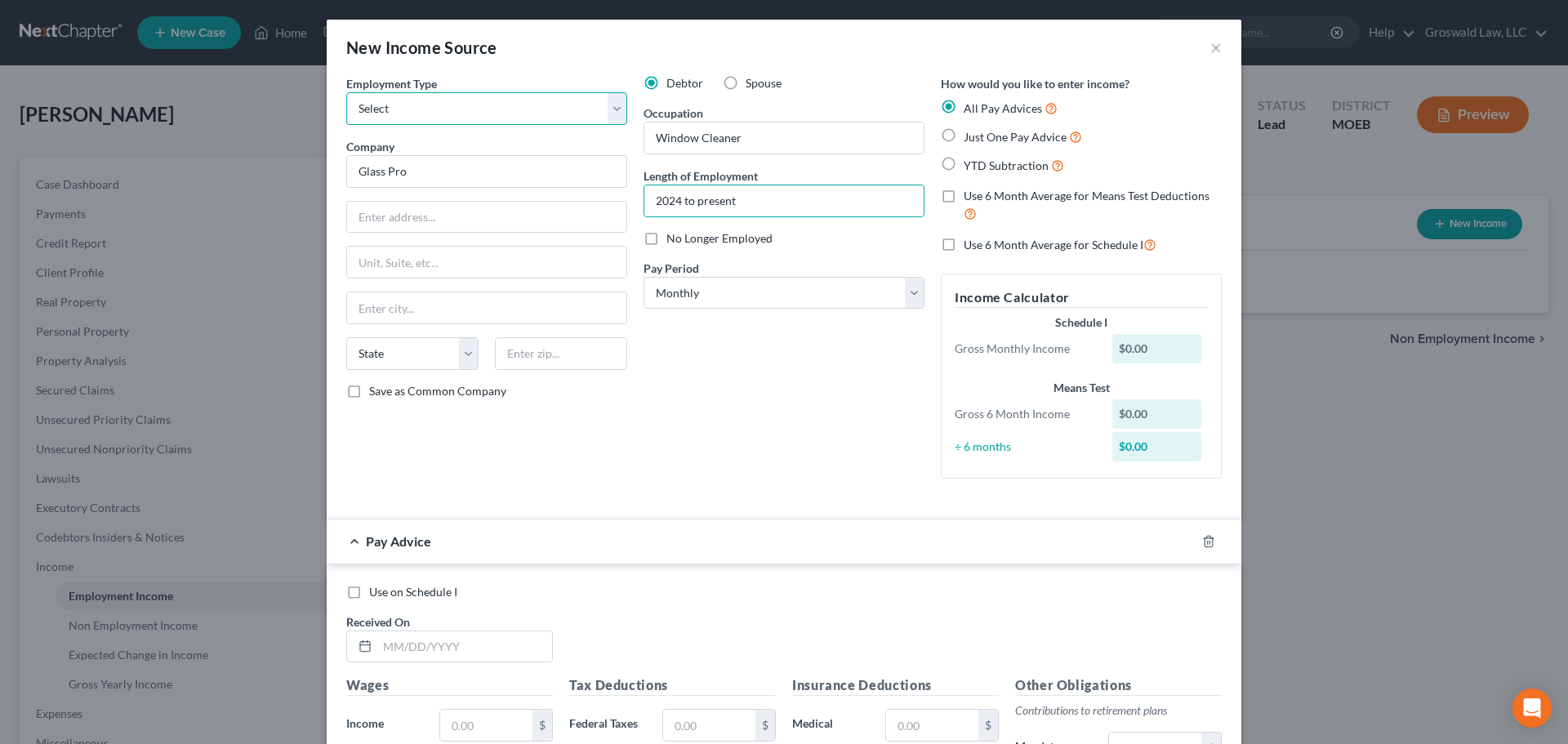
click at [406, 97] on select "Select Full or Part Time Employment Self Employment" at bounding box center [487, 108] width 281 height 32
select select "0"
click at [347, 92] on select "Select Full or Part Time Employment Self Employment" at bounding box center [487, 108] width 281 height 32
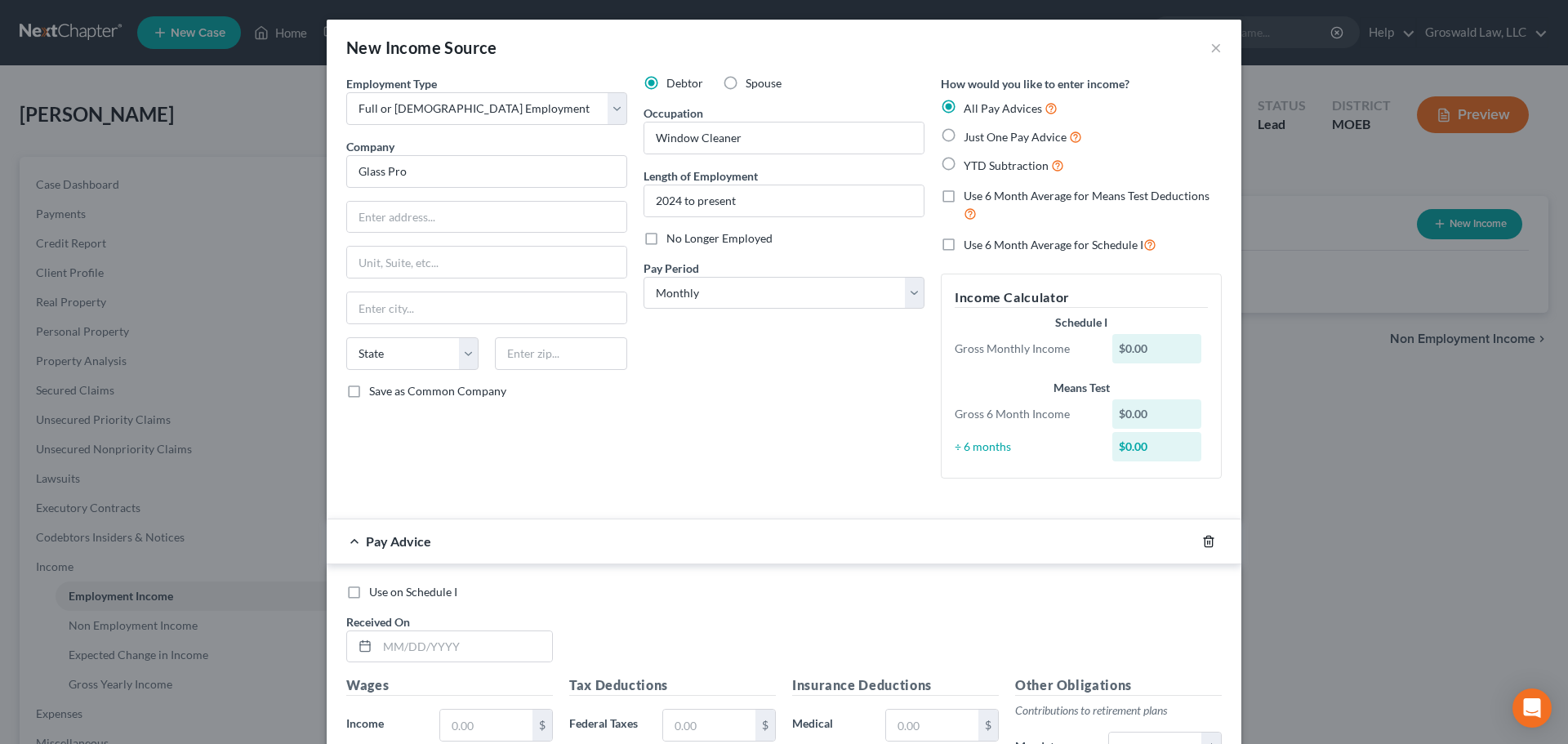
click at [1207, 544] on icon "button" at bounding box center [1208, 541] width 13 height 13
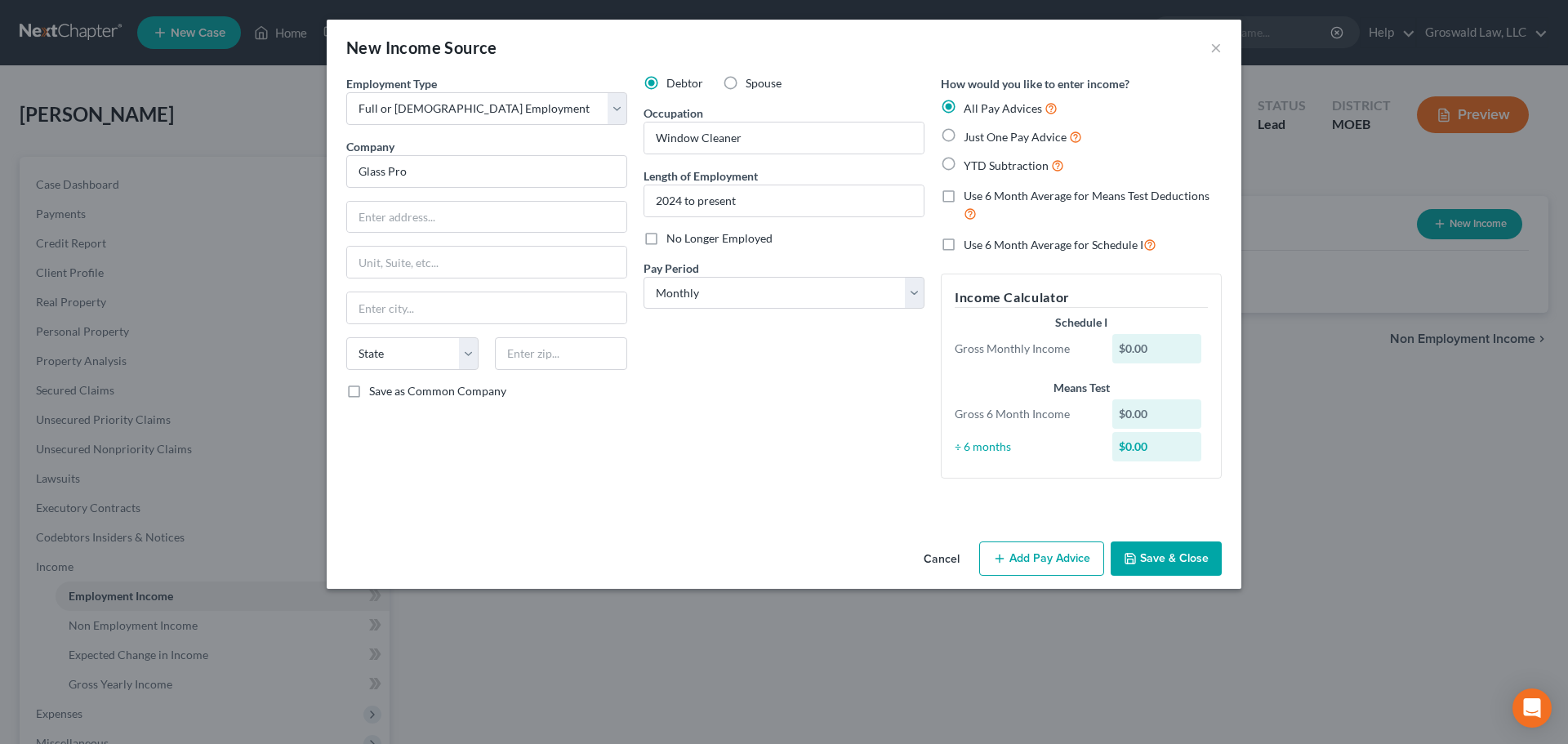
click at [1167, 561] on button "Save & Close" at bounding box center [1166, 558] width 111 height 34
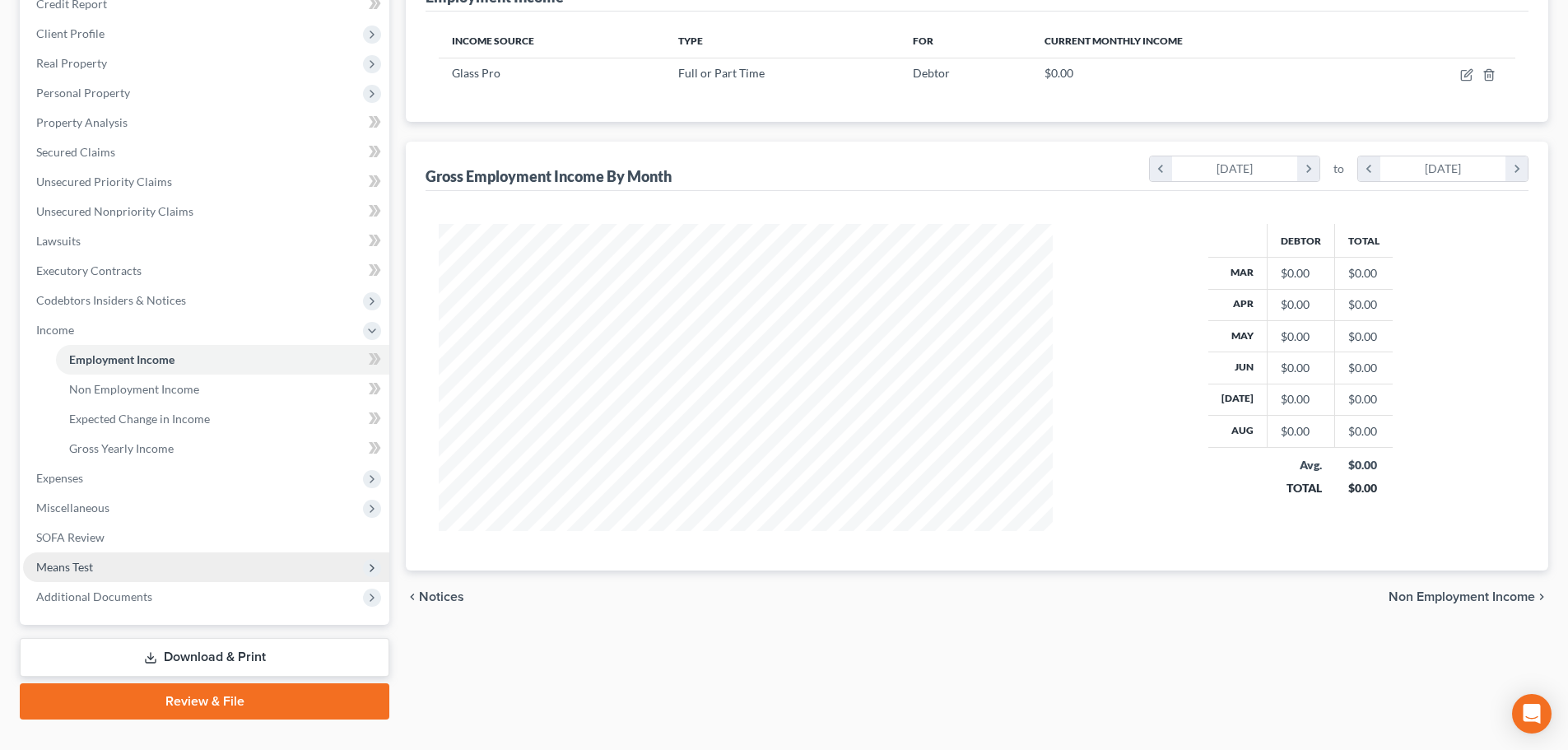
scroll to position [247, 0]
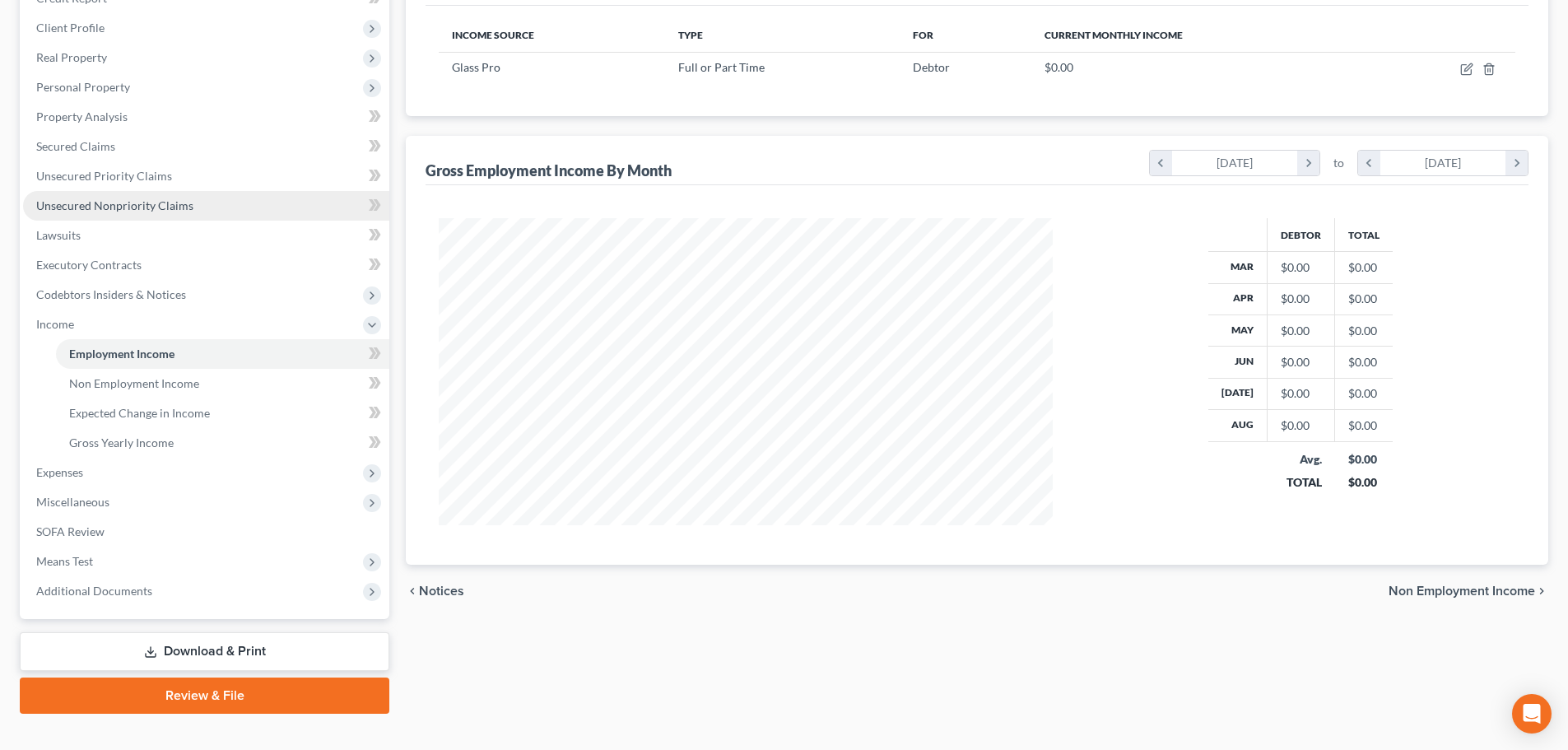
click at [179, 207] on span "Unsecured Nonpriority Claims" at bounding box center [114, 205] width 157 height 14
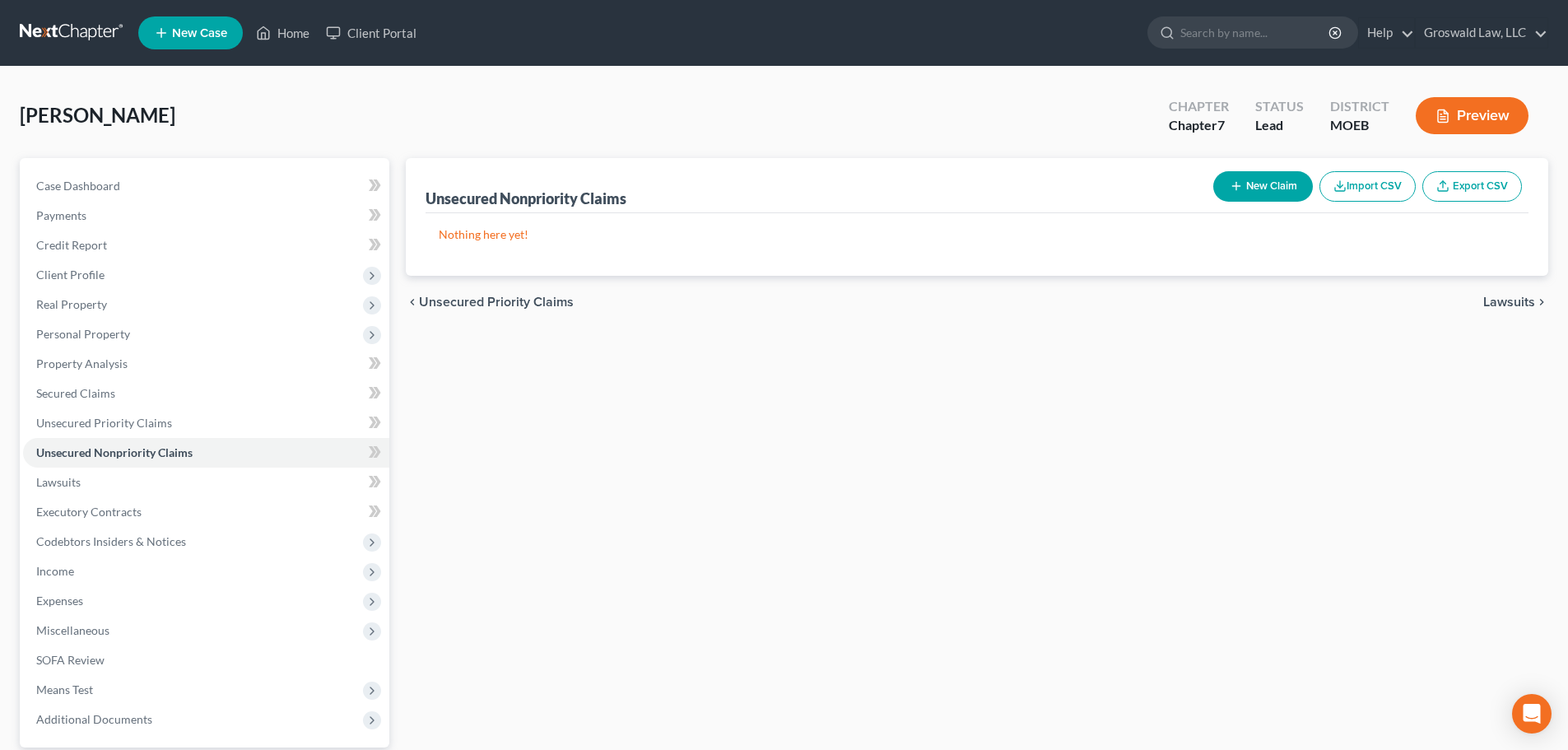
click at [1246, 191] on button "New Claim" at bounding box center [1262, 186] width 99 height 31
select select "0"
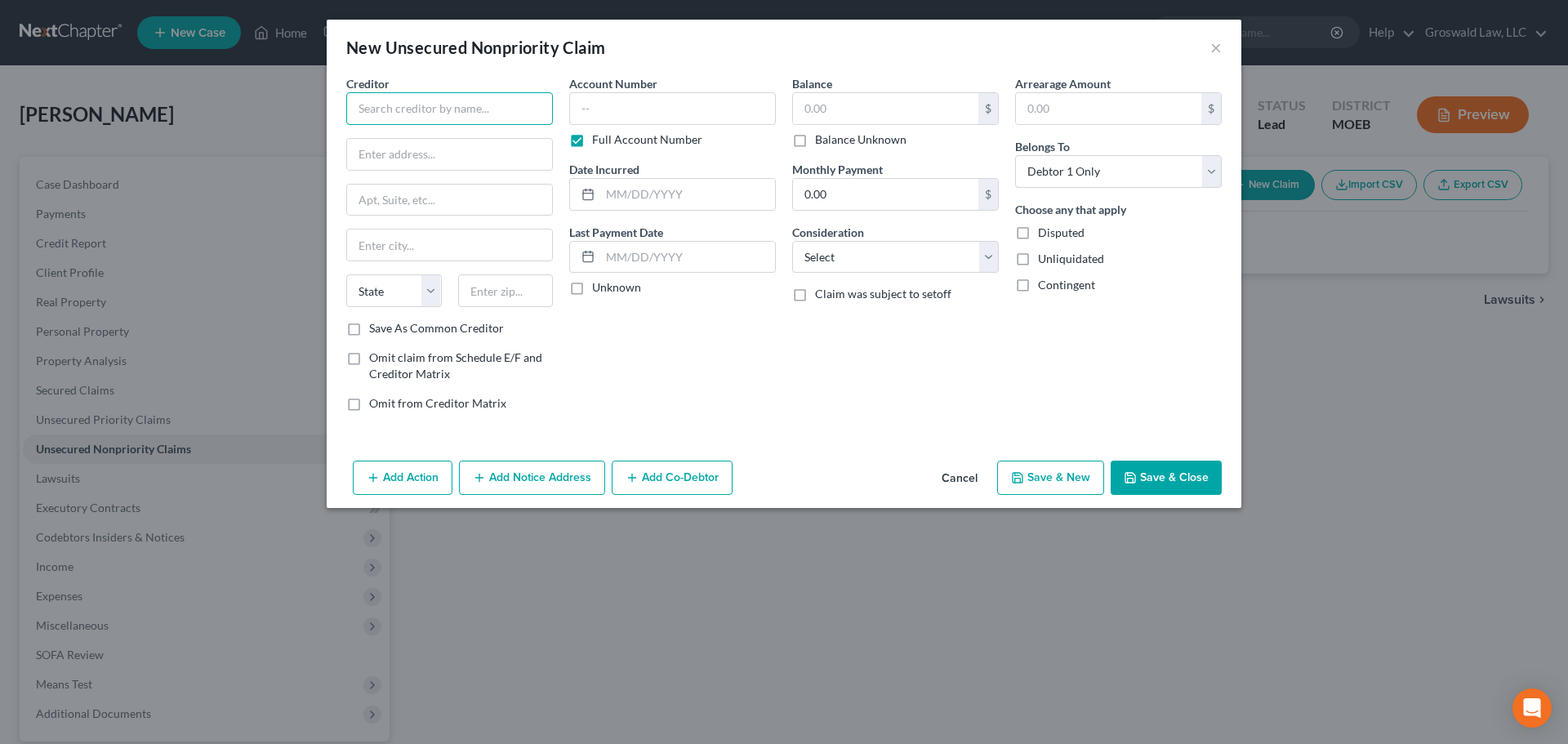
click at [462, 111] on input "text" at bounding box center [450, 108] width 206 height 32
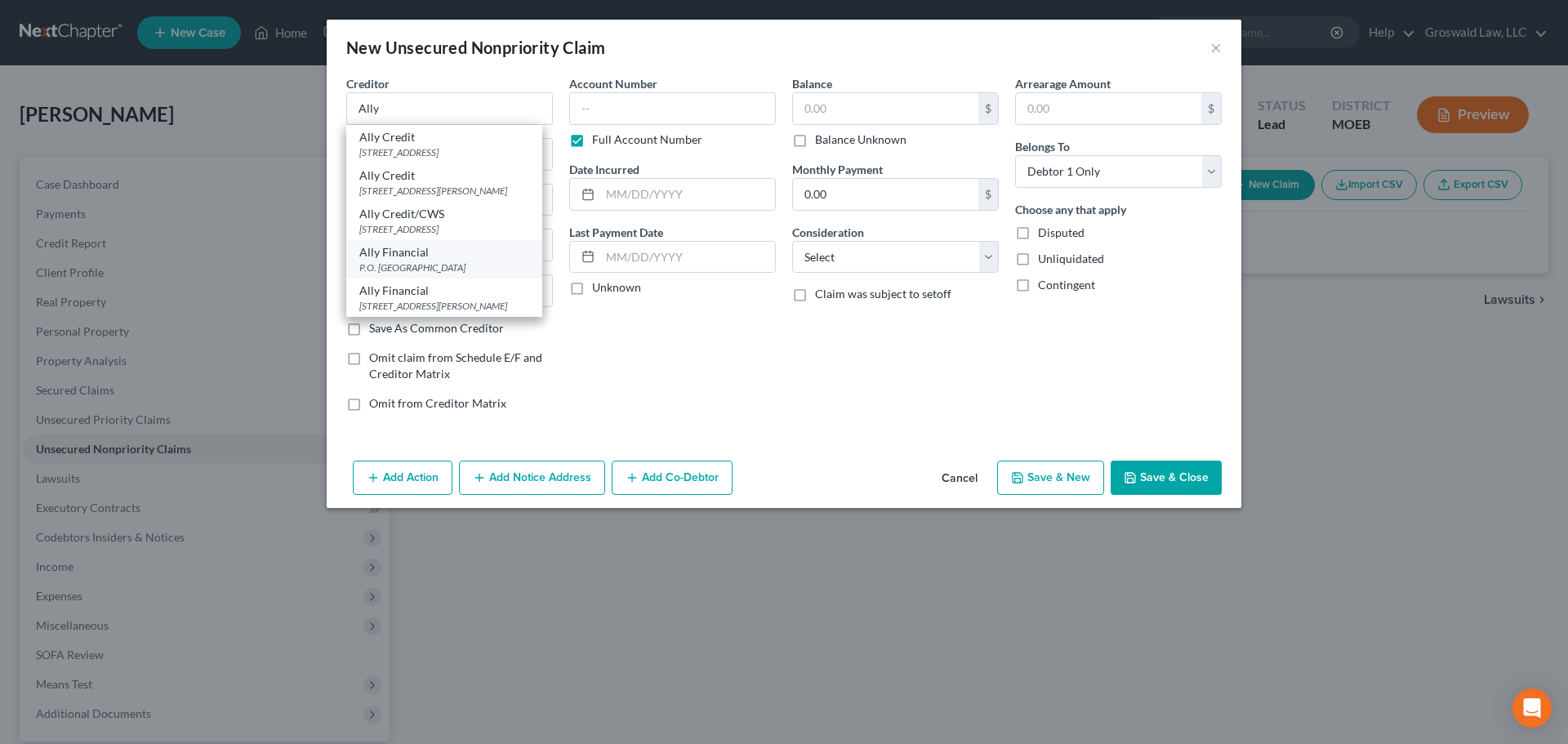
click at [446, 275] on div "P.O. Box 380901, Minneapolis, MN 55438" at bounding box center [444, 267] width 170 height 14
type input "Ally Financial"
type input "P.O. Box 380901"
type input "Minneapolis"
select select "24"
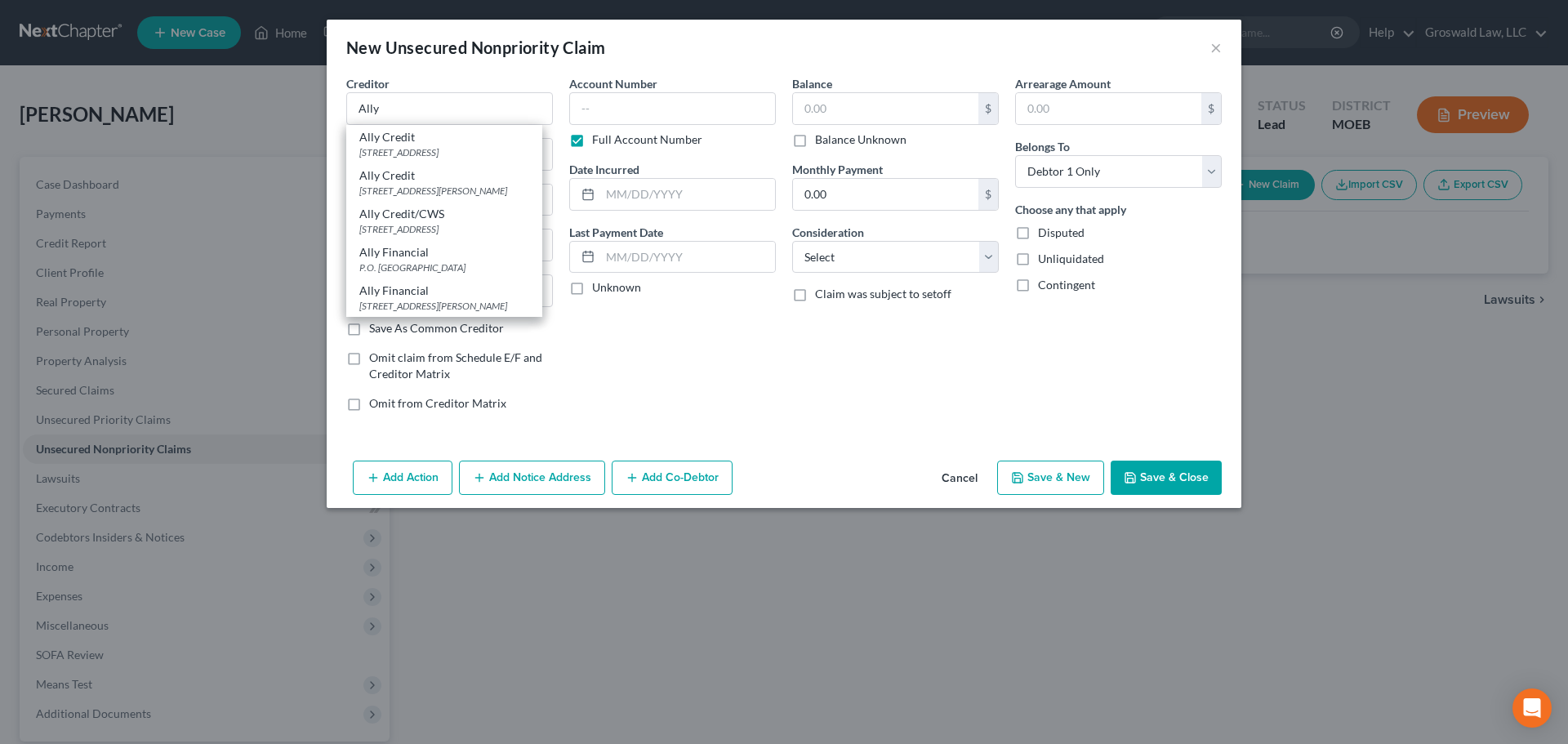
type input "55438"
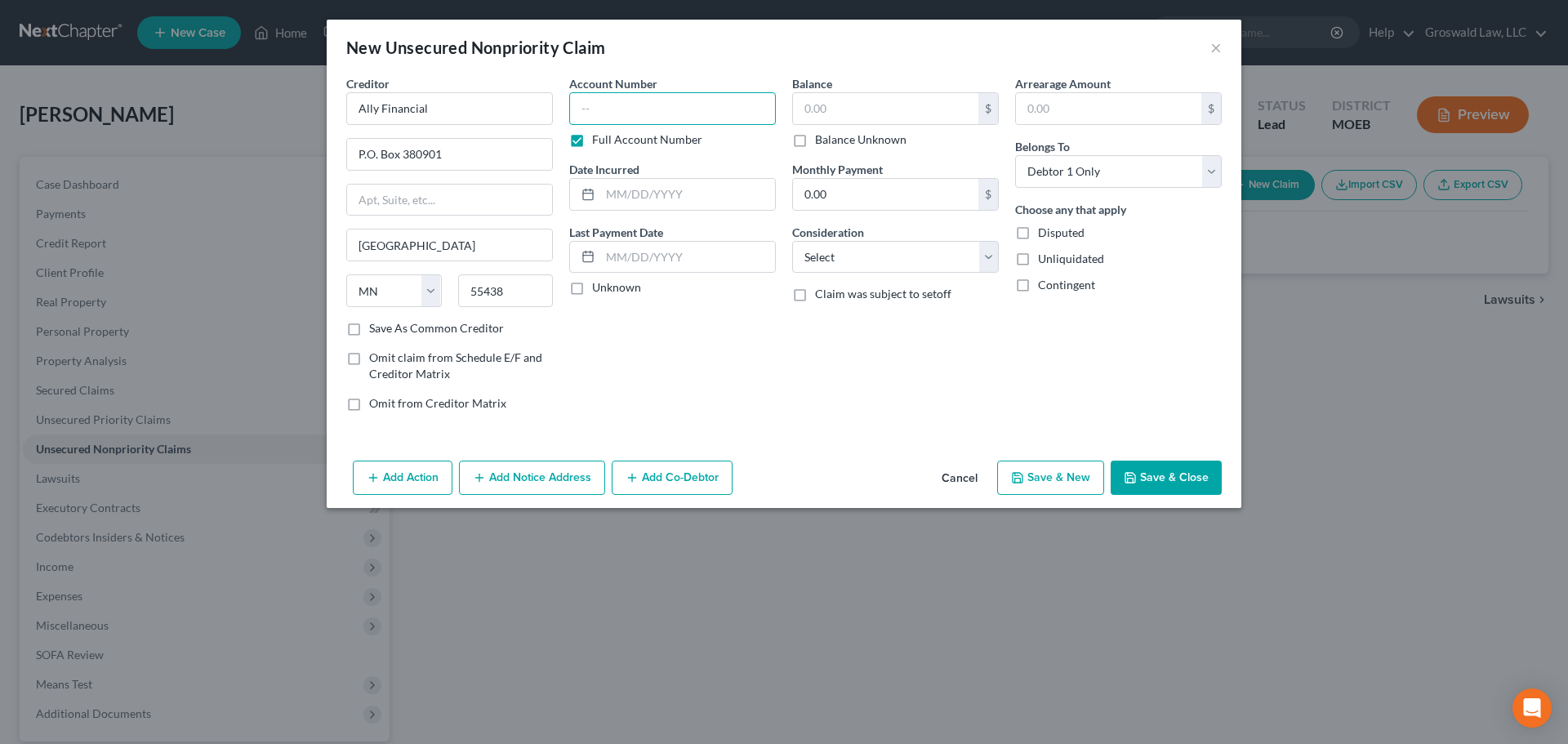
click at [649, 118] on input "text" at bounding box center [672, 108] width 206 height 32
paste input "2522-AC10353"
type input "2522-AC10353"
click at [1175, 481] on button "Save & Close" at bounding box center [1166, 478] width 111 height 34
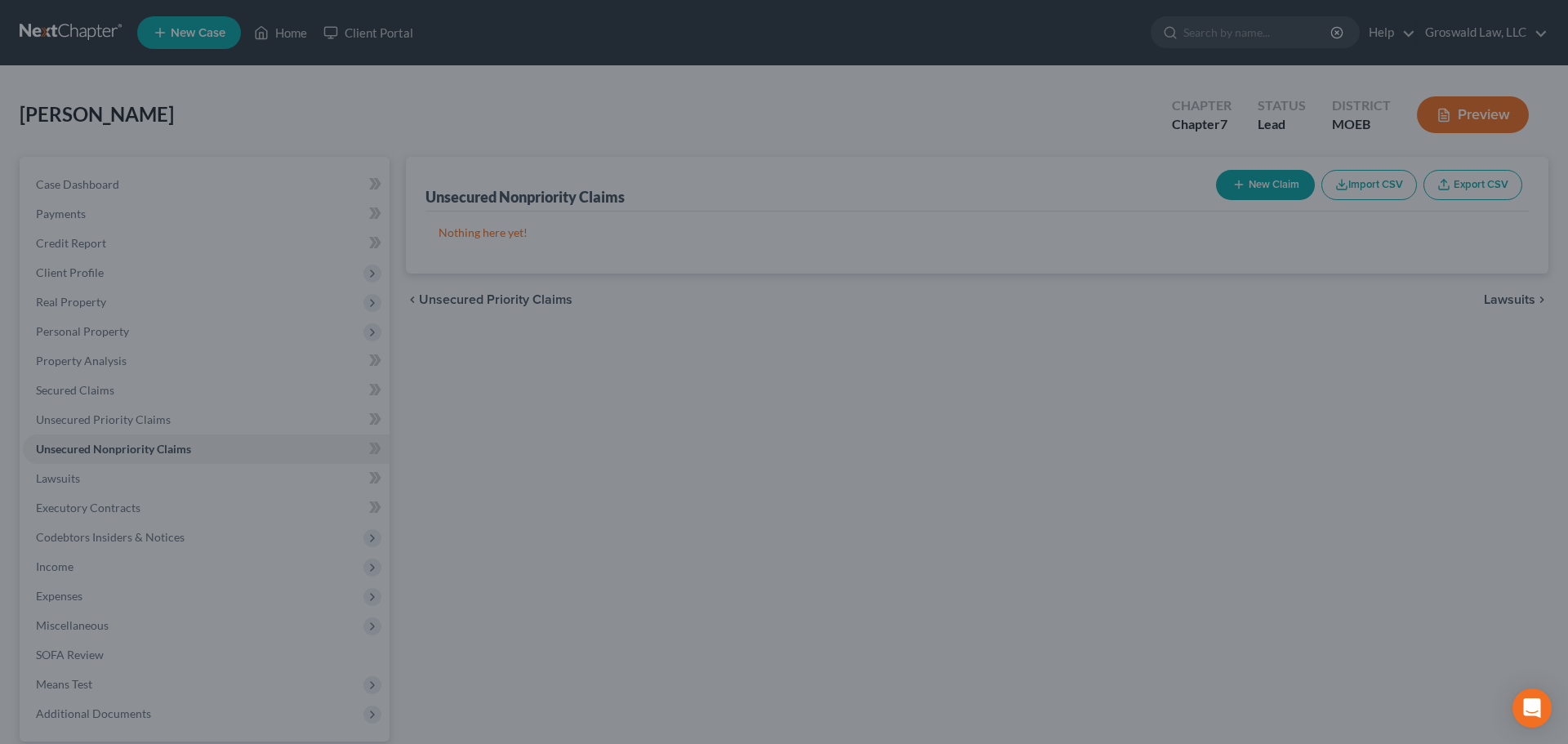
type input "0.00"
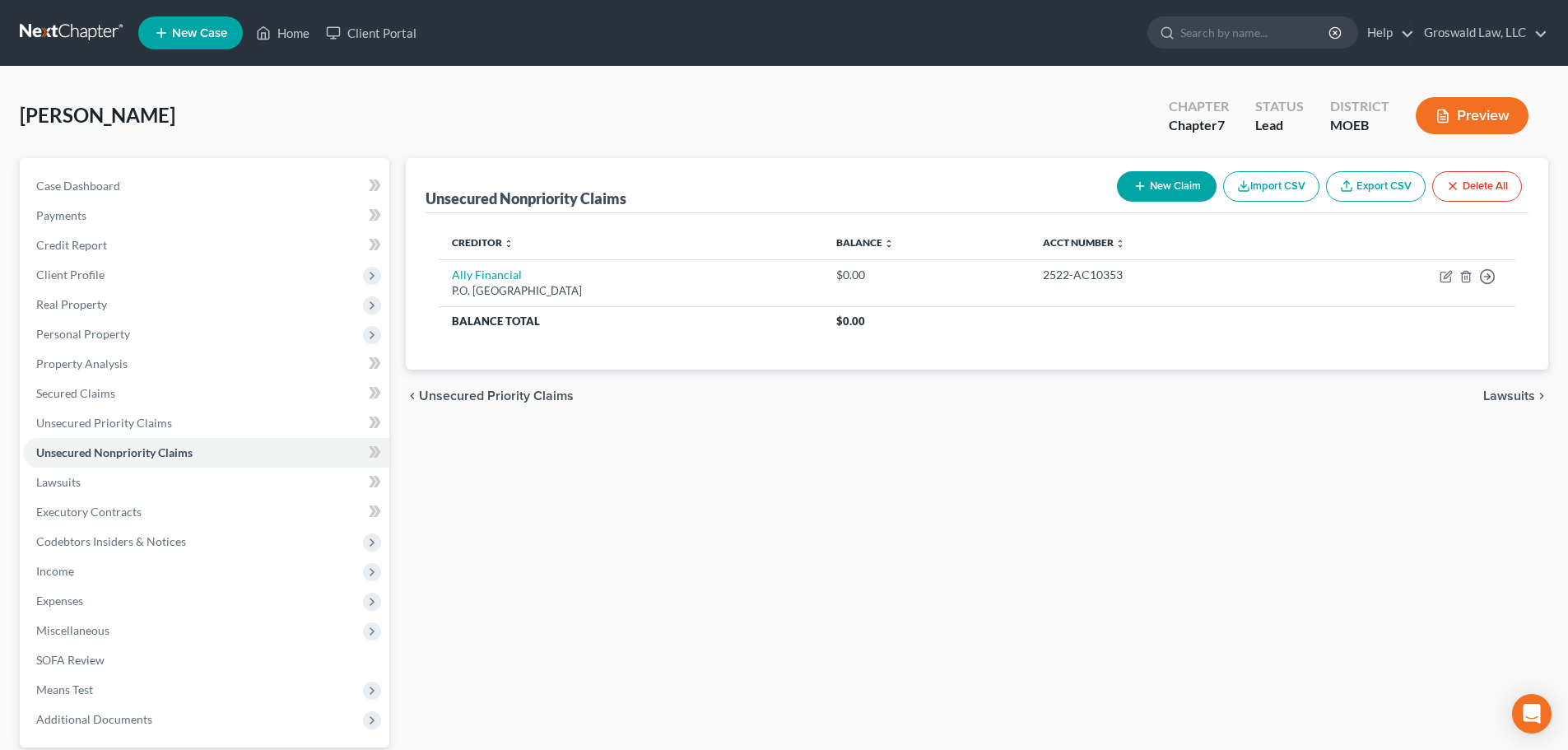
click at [1165, 193] on button "New Claim" at bounding box center [1166, 186] width 99 height 31
select select "0"
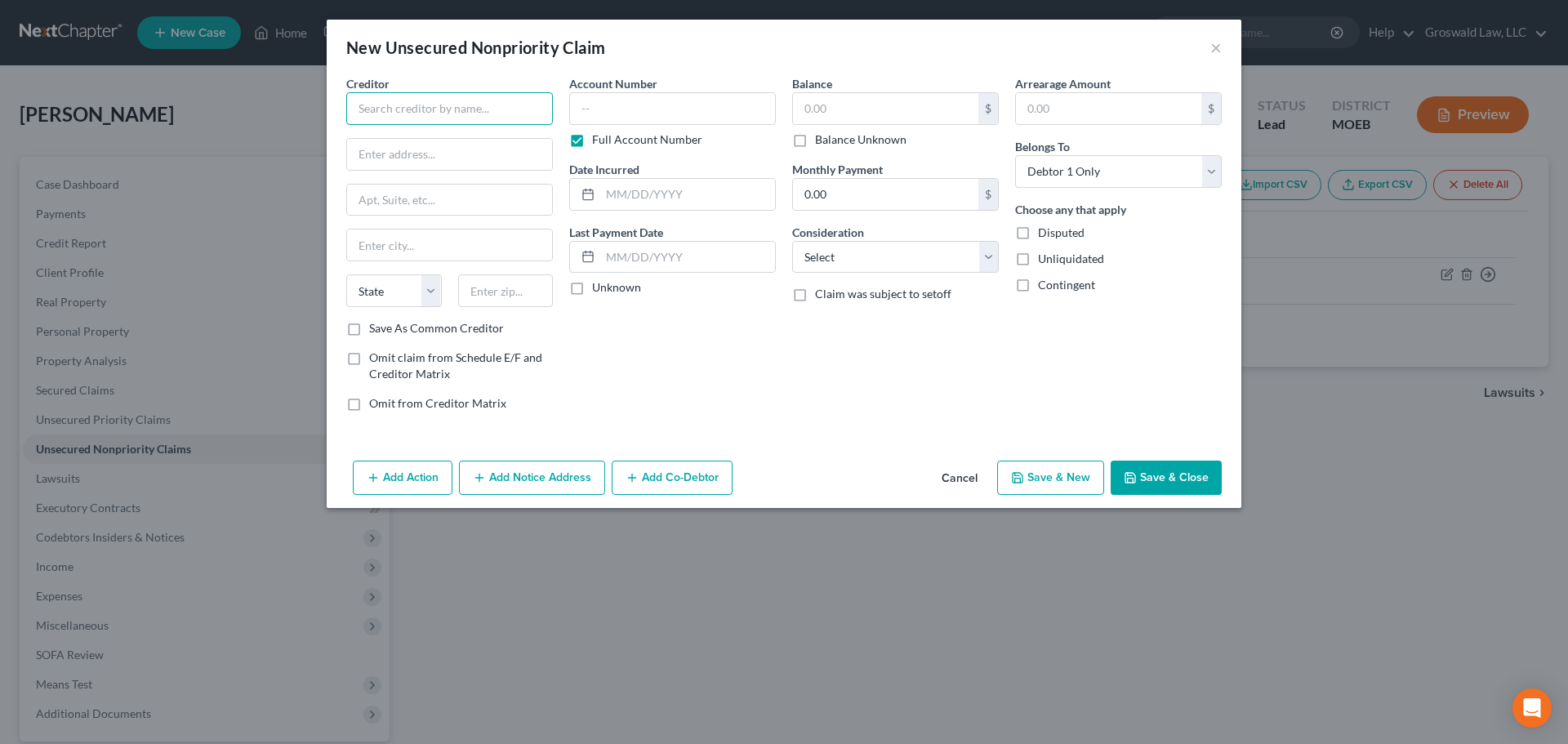
click at [459, 112] on input "text" at bounding box center [450, 108] width 206 height 32
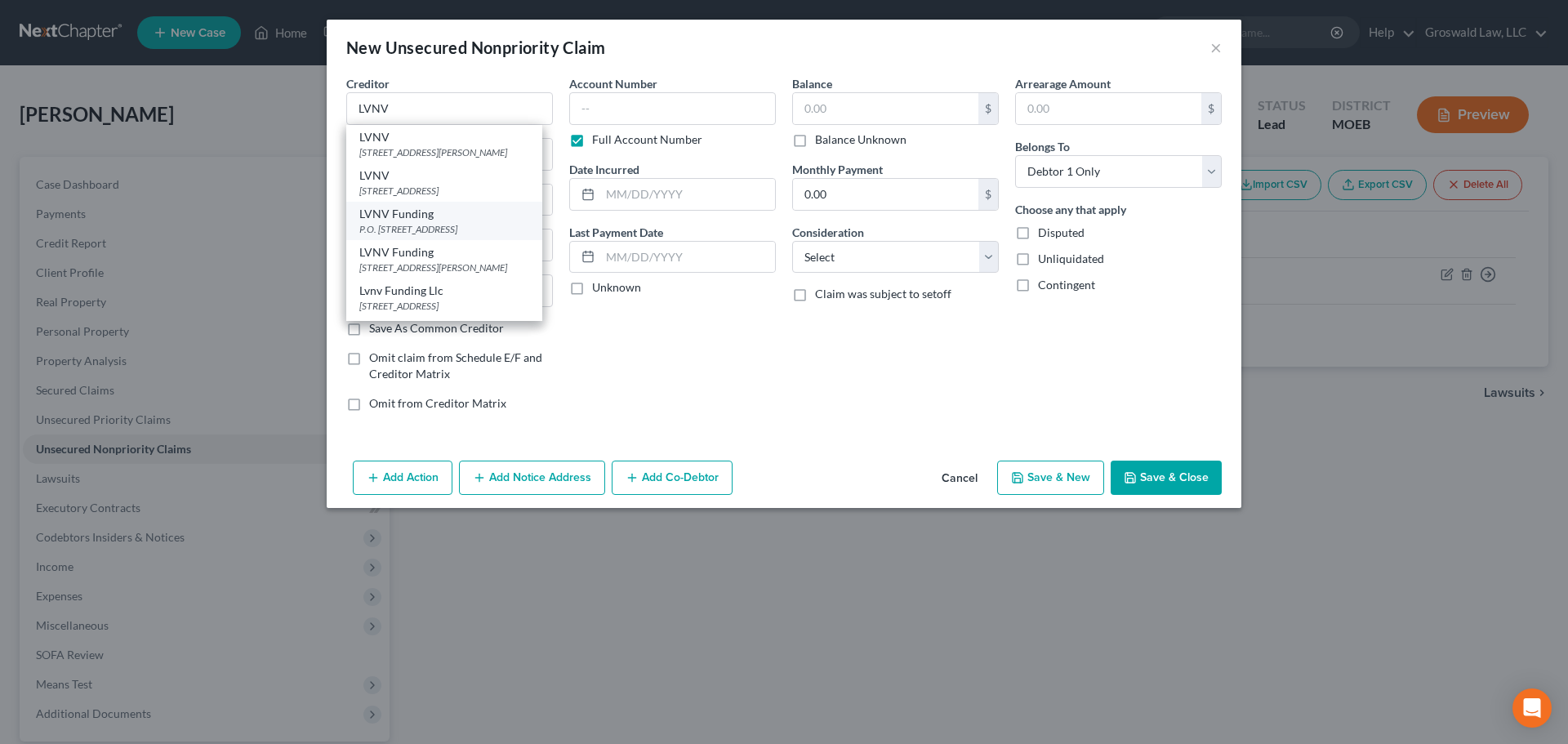
click at [434, 236] on div "P.O. Box 1269, Greenville, SC 29603" at bounding box center [444, 229] width 170 height 14
type input "LVNV Funding"
type input "P.O. Box 1269"
type input "Greenville"
select select "42"
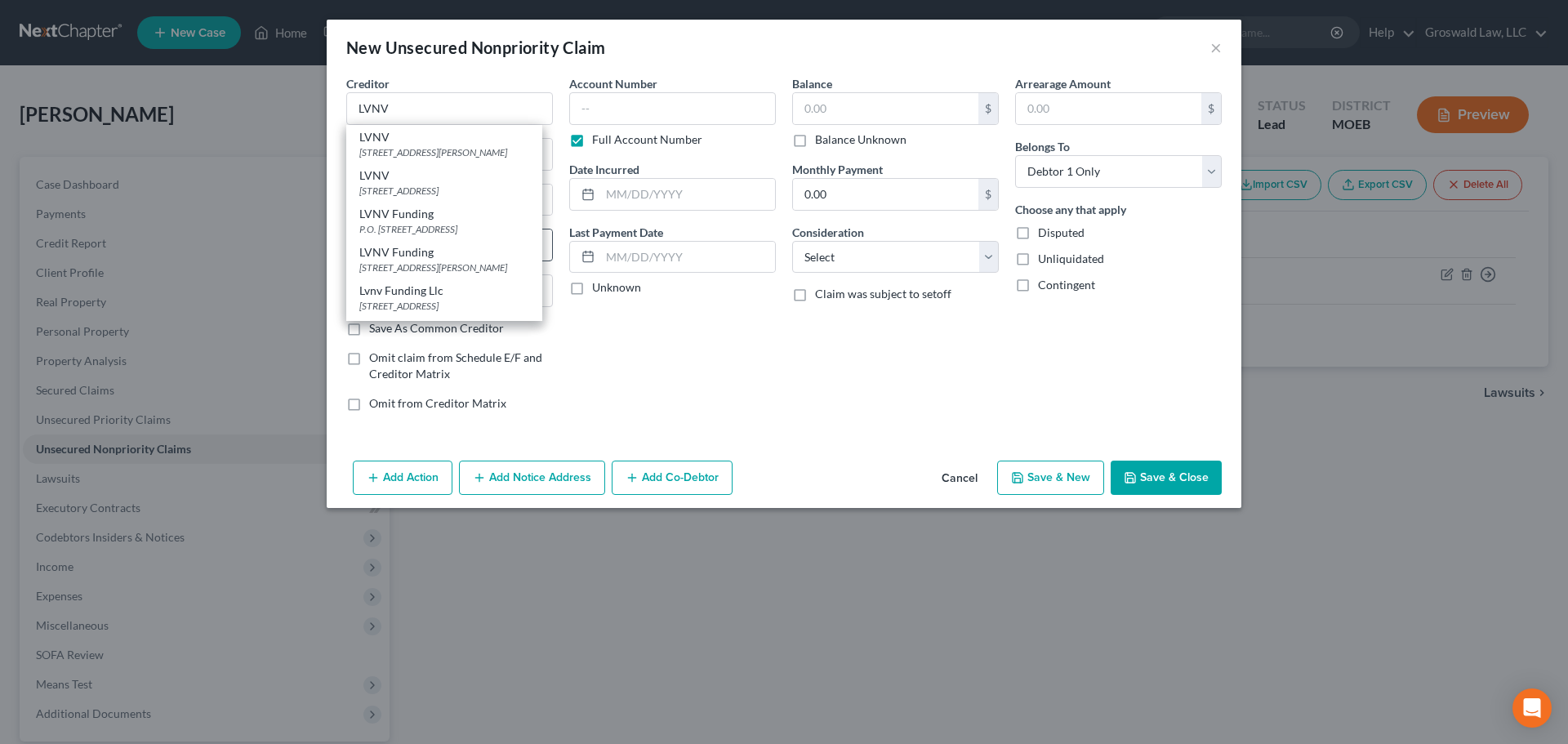
type input "29603"
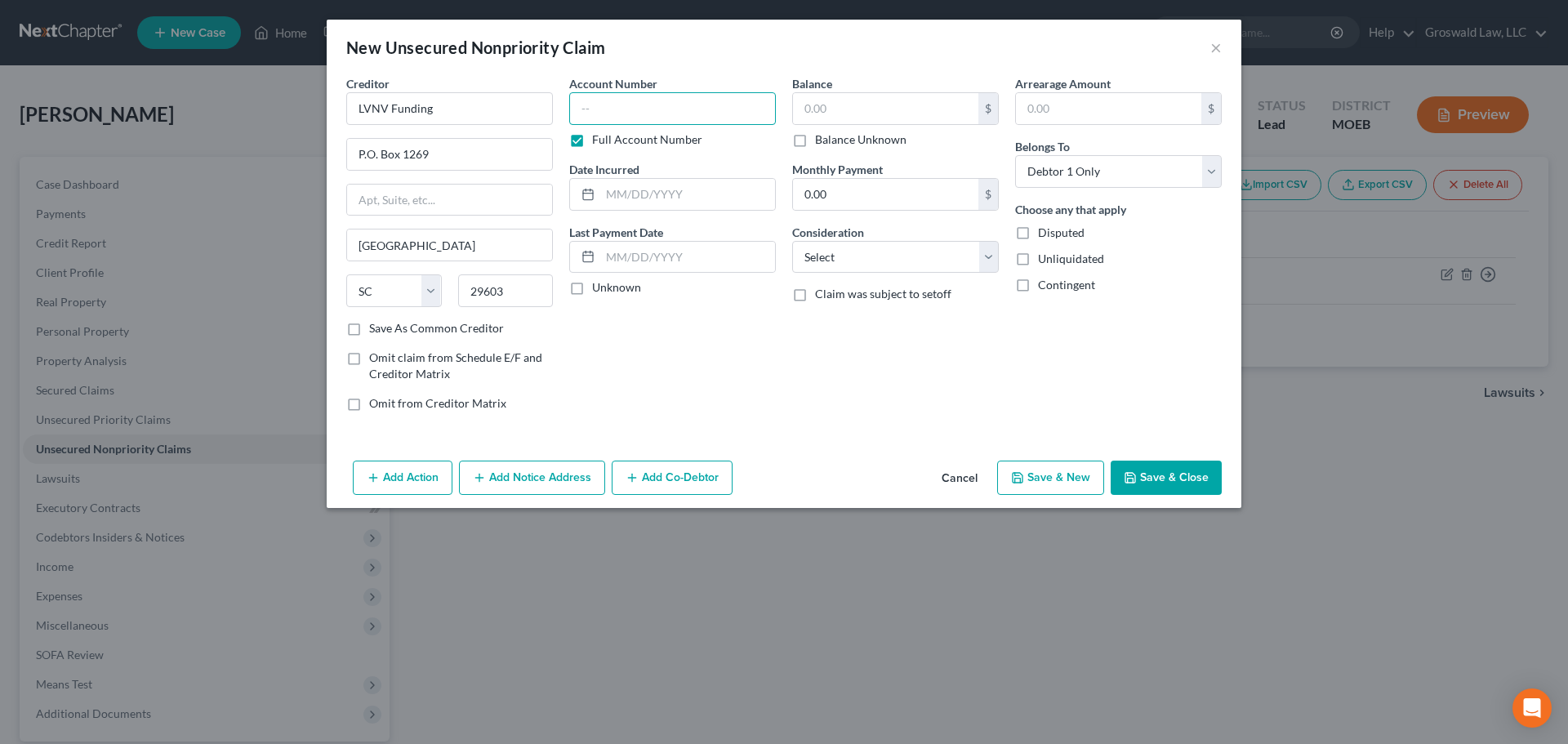
click at [619, 112] on input "text" at bounding box center [672, 108] width 206 height 32
paste input "2522-AC05697"
type input "2522-AC05697"
click at [1170, 476] on button "Save & Close" at bounding box center [1166, 478] width 111 height 34
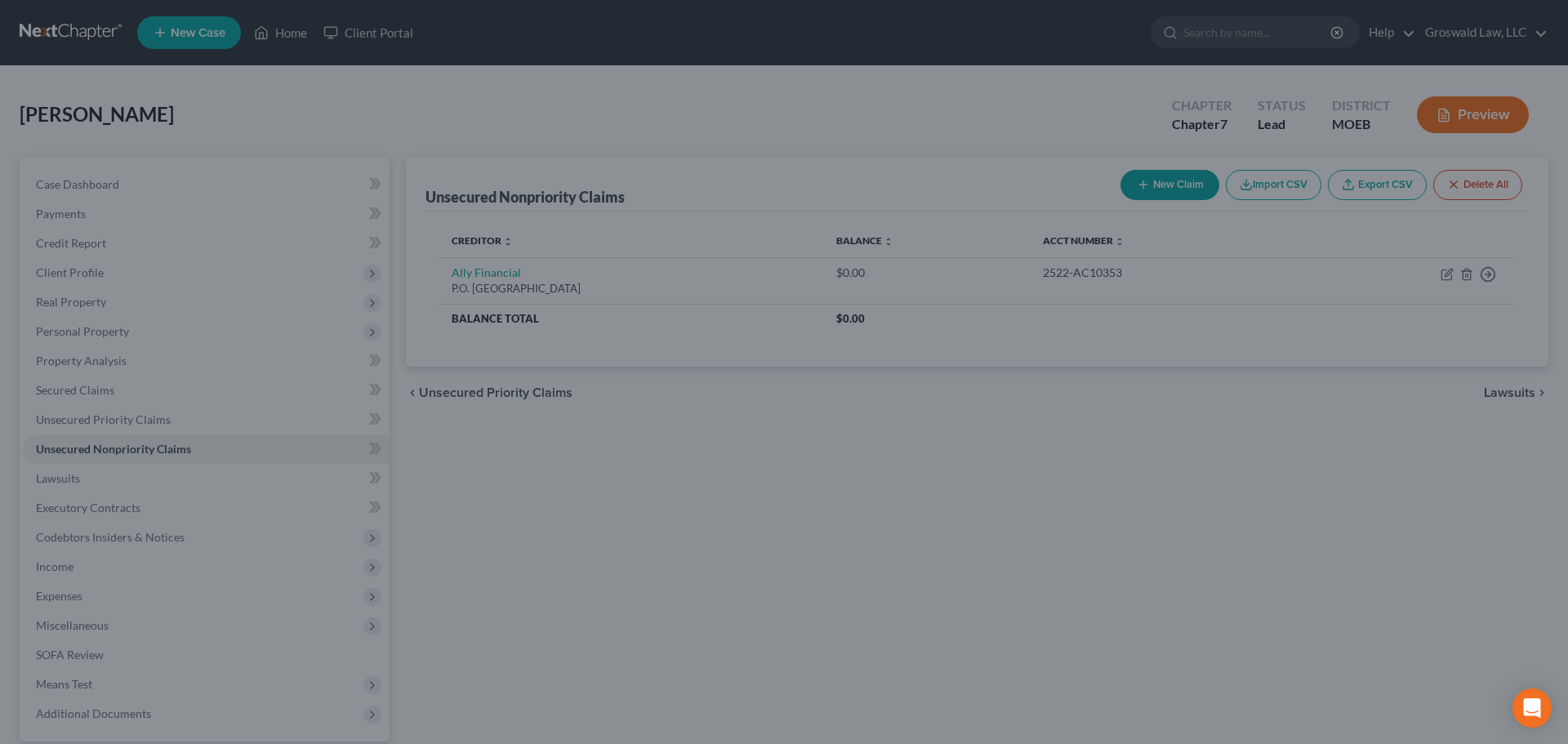
type input "0.00"
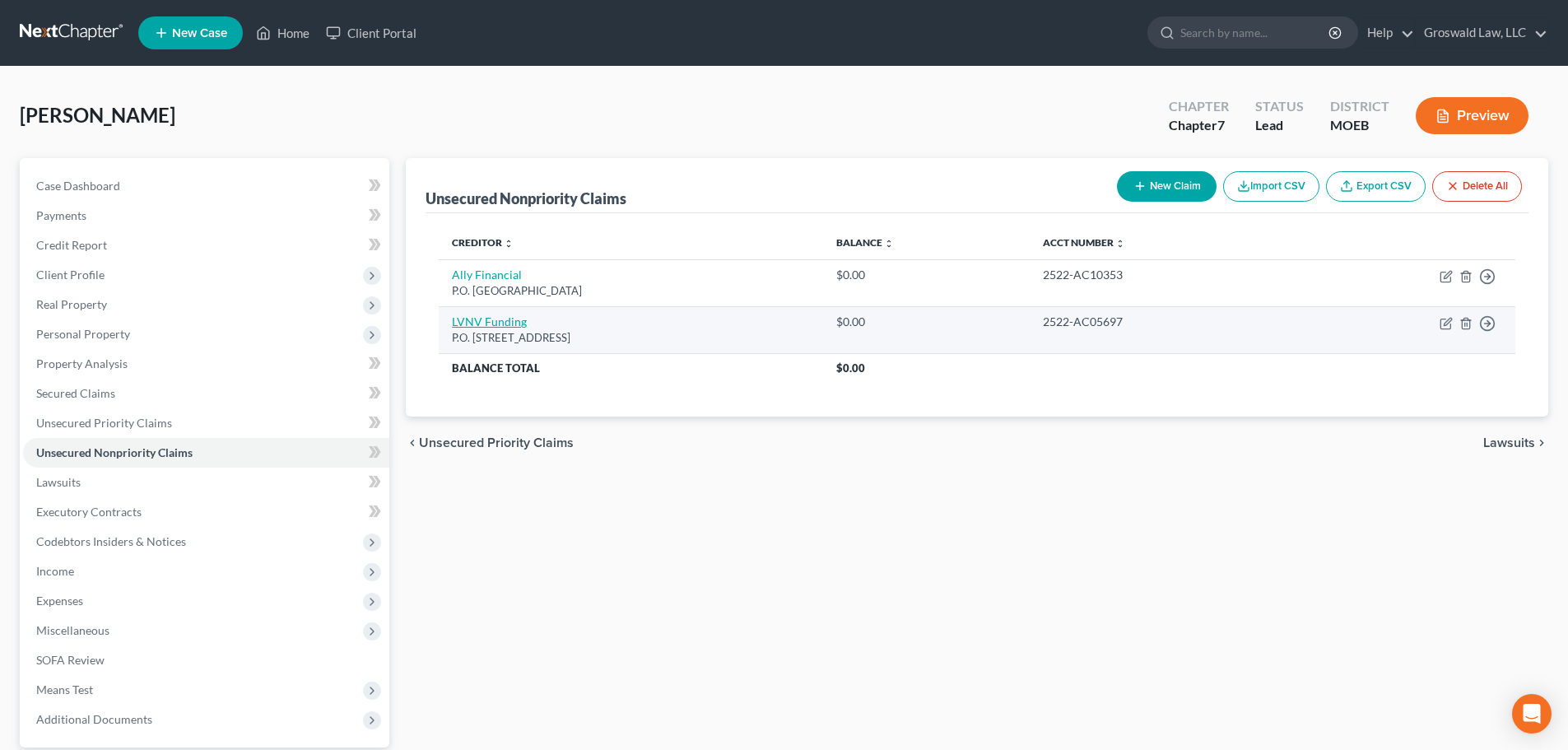
click at [466, 324] on link "LVNV Funding" at bounding box center [489, 321] width 75 height 14
select select "42"
select select "0"
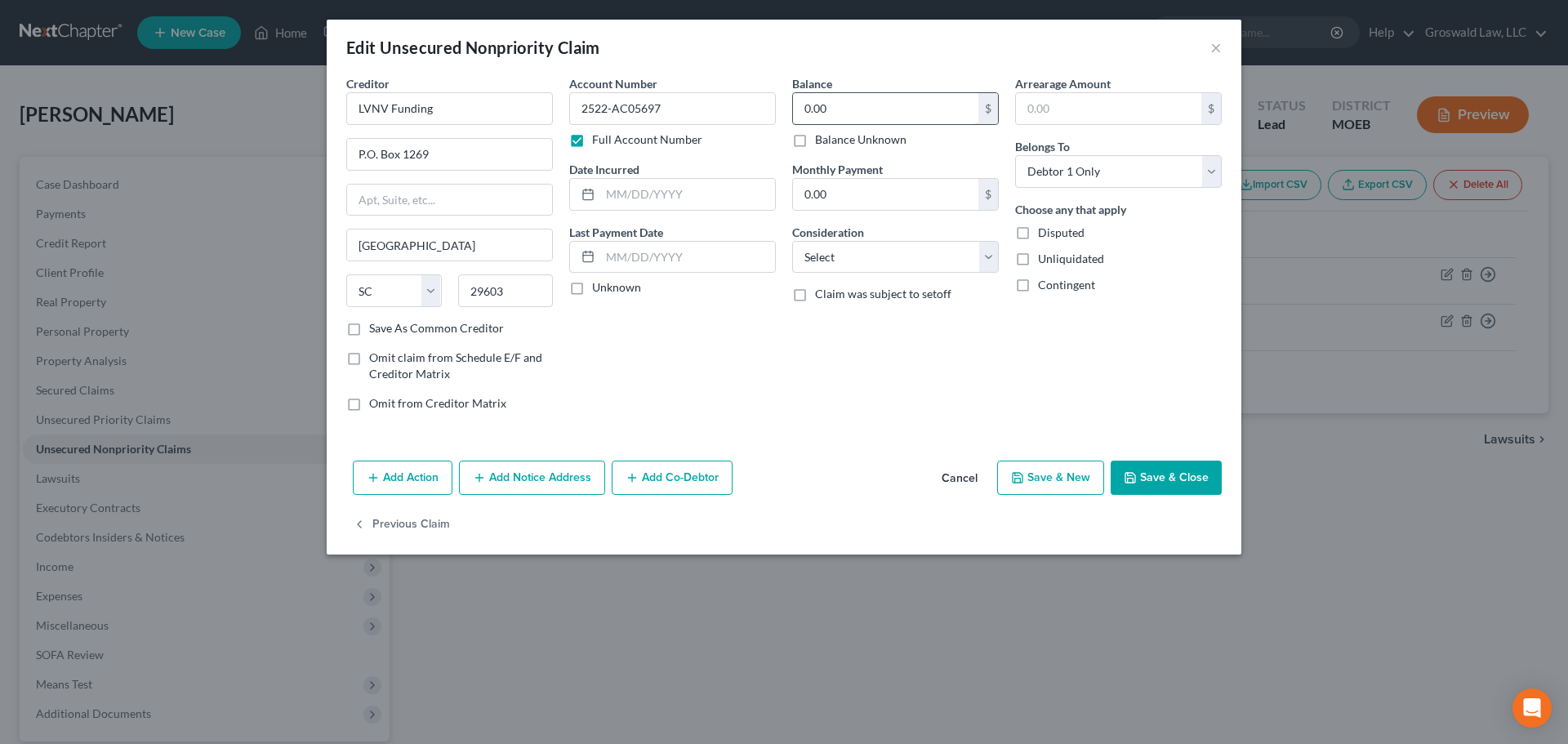
click at [890, 118] on input "0.00" at bounding box center [885, 109] width 185 height 31
type input "1"
type input "1,306.14"
click at [1144, 475] on button "Save & Close" at bounding box center [1166, 478] width 111 height 34
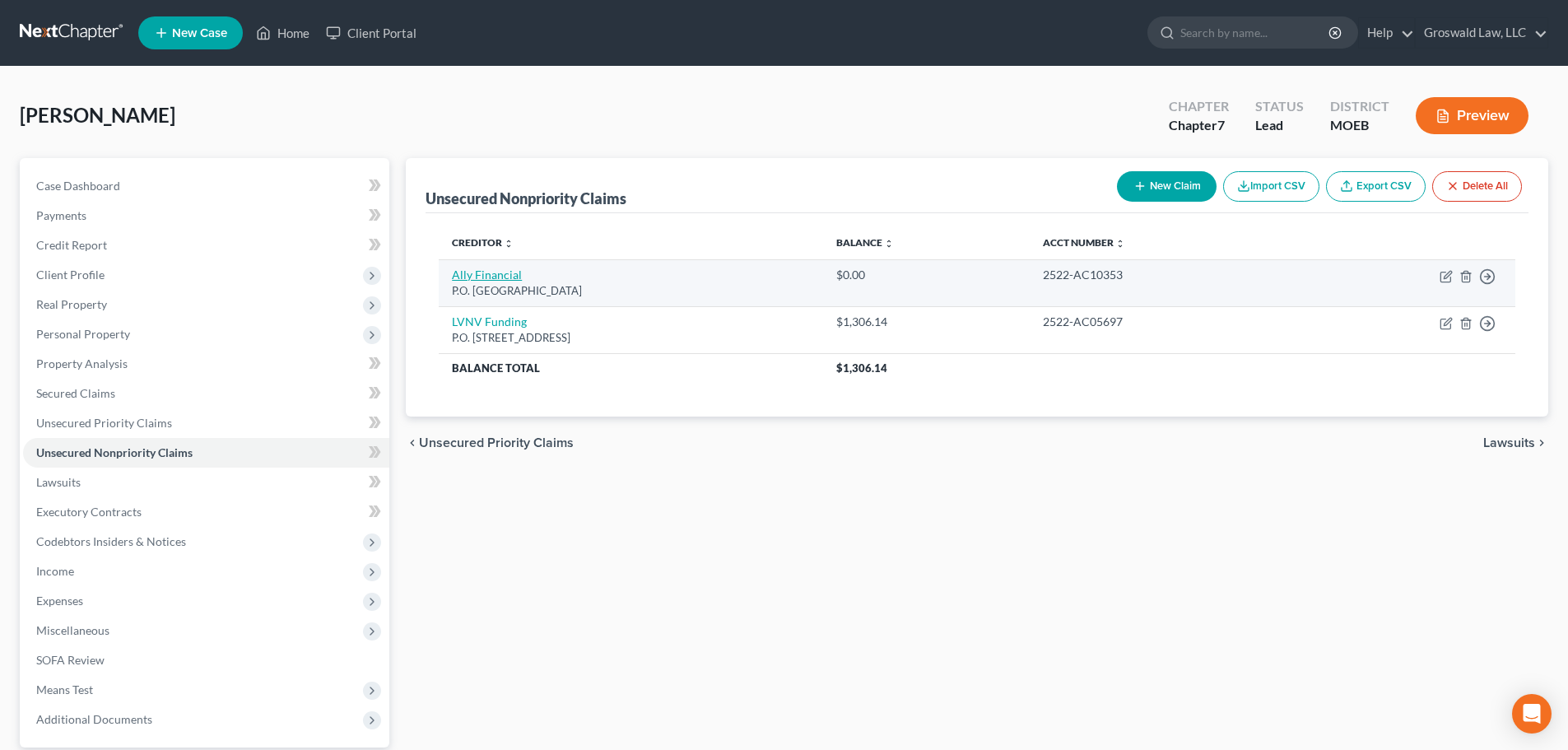
click at [482, 277] on link "Ally Financial" at bounding box center [486, 274] width 70 height 14
select select "24"
select select "0"
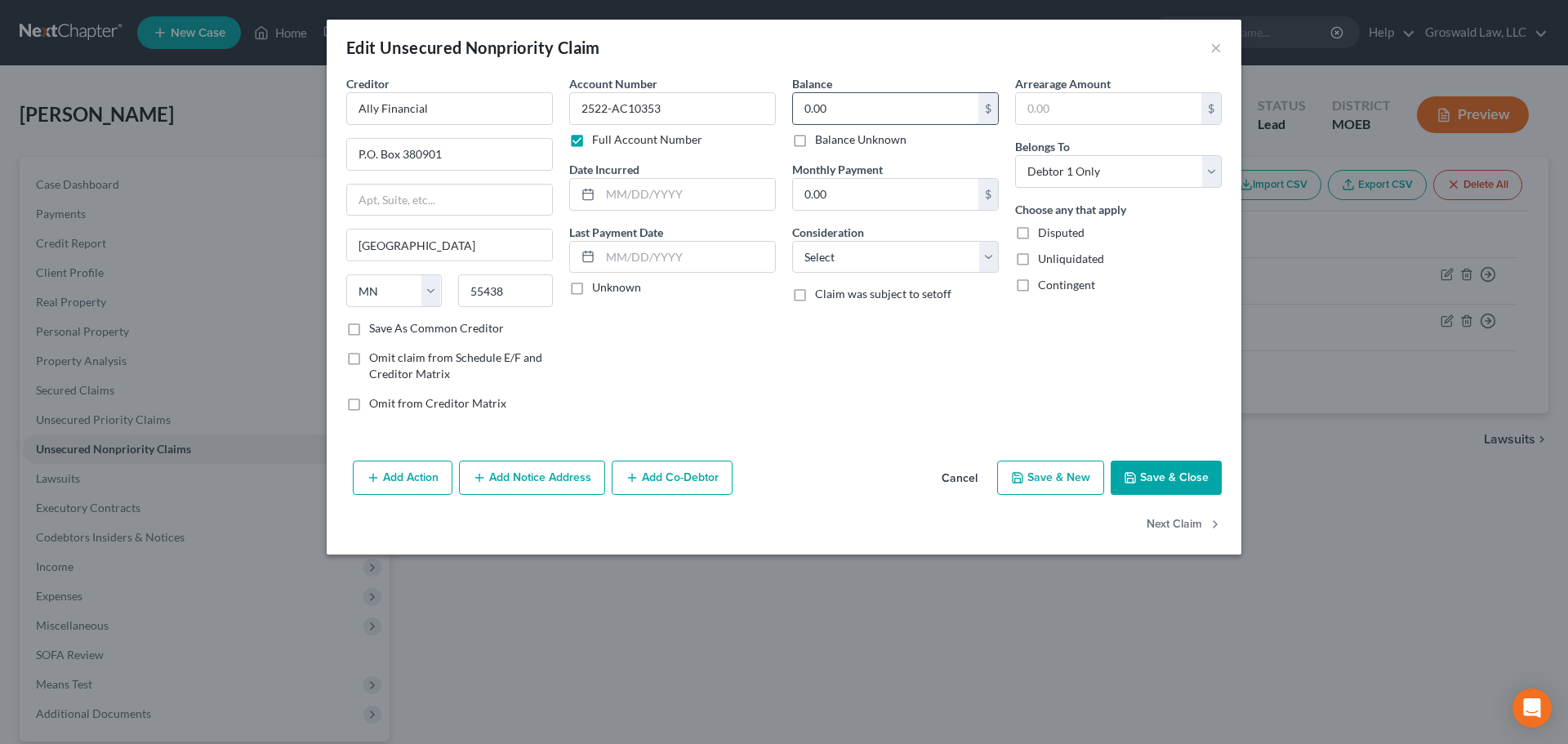
click at [878, 107] on input "0.00" at bounding box center [885, 109] width 185 height 31
type input "11,784.34"
click at [916, 261] on select "Select Cable / Satellite Services Collection Agency Credit Card Debt Debt Couns…" at bounding box center [895, 256] width 206 height 32
select select "4"
click at [792, 241] on select "Select Cable / Satellite Services Collection Agency Credit Card Debt Debt Couns…" at bounding box center [895, 256] width 206 height 32
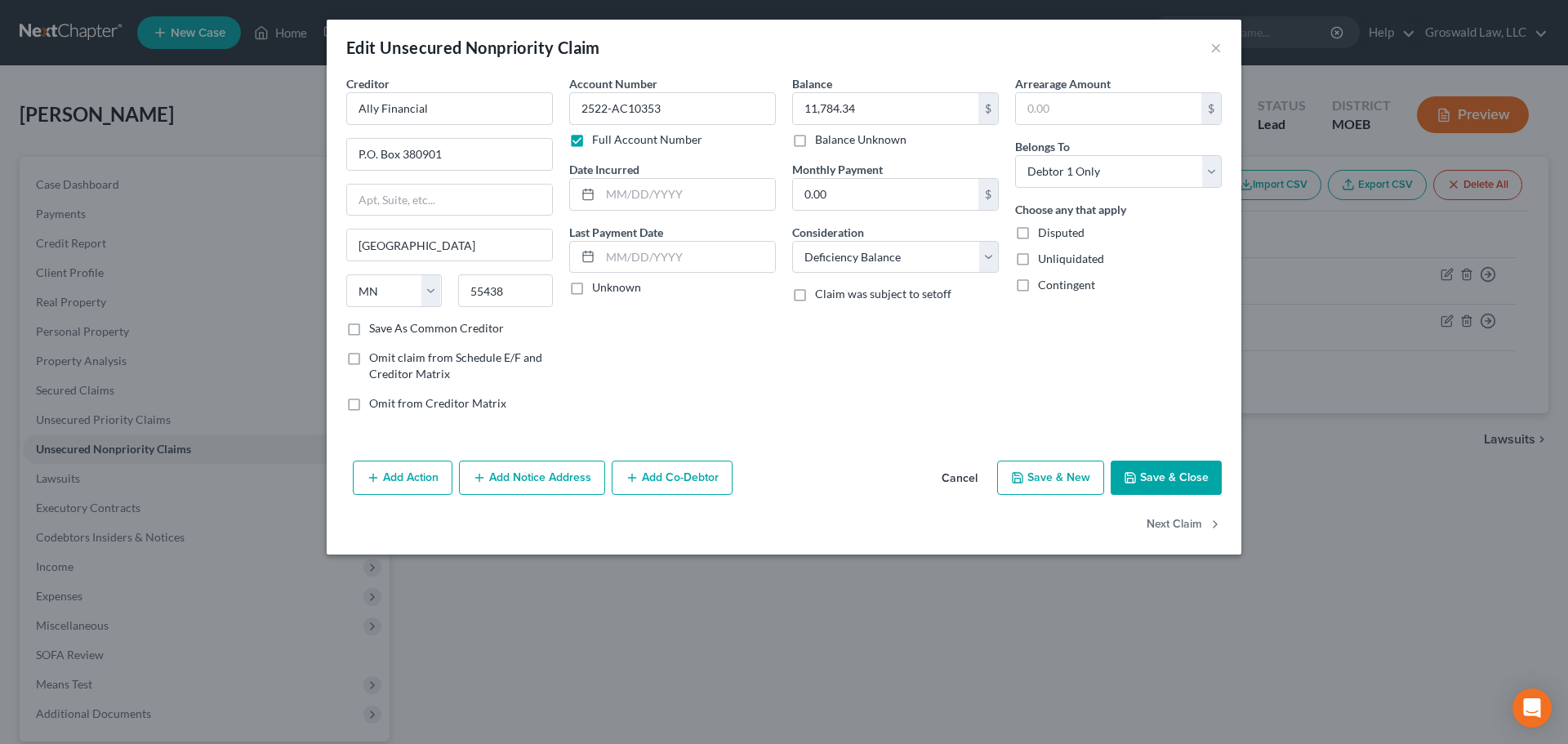
click at [1170, 483] on button "Save & Close" at bounding box center [1166, 478] width 111 height 34
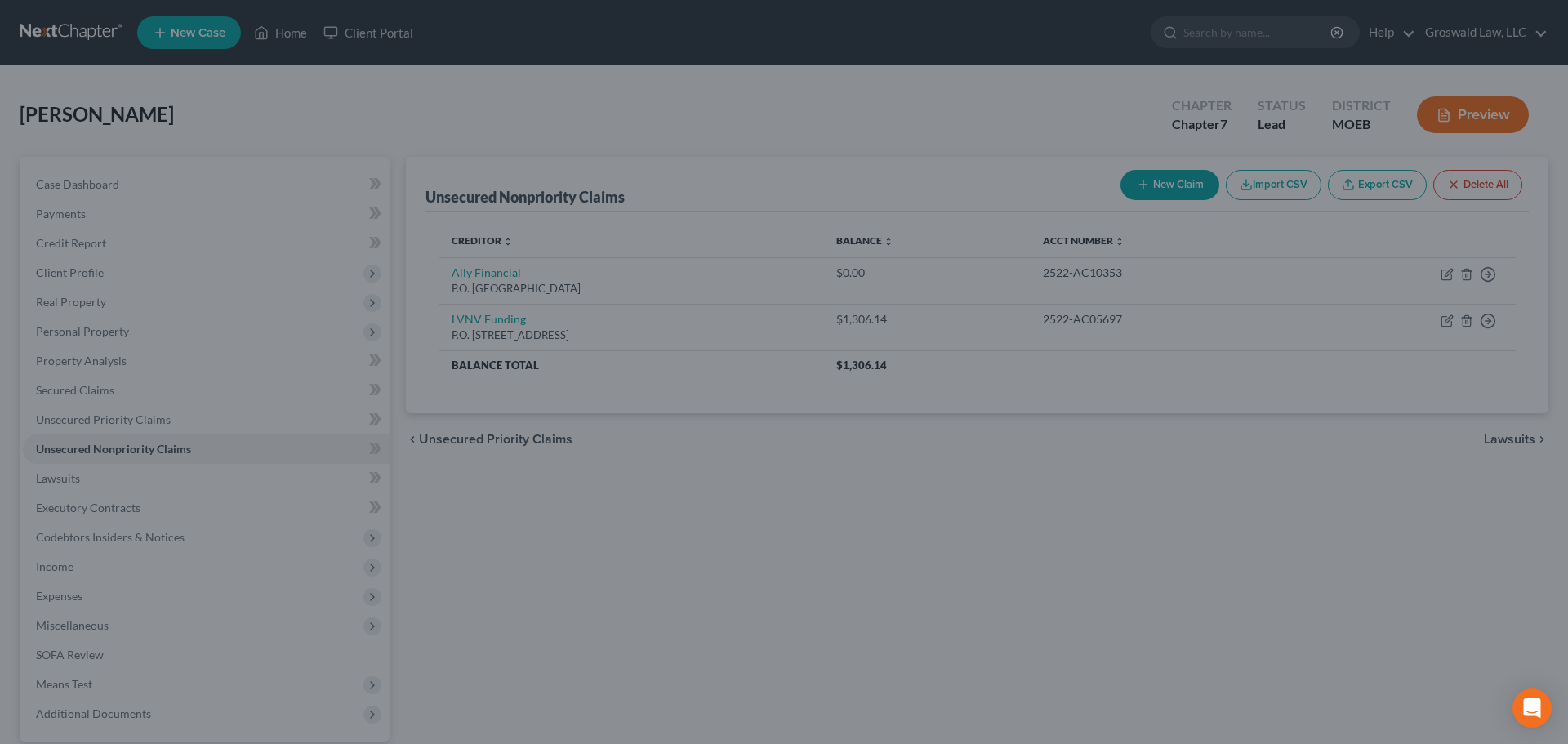
type input "0"
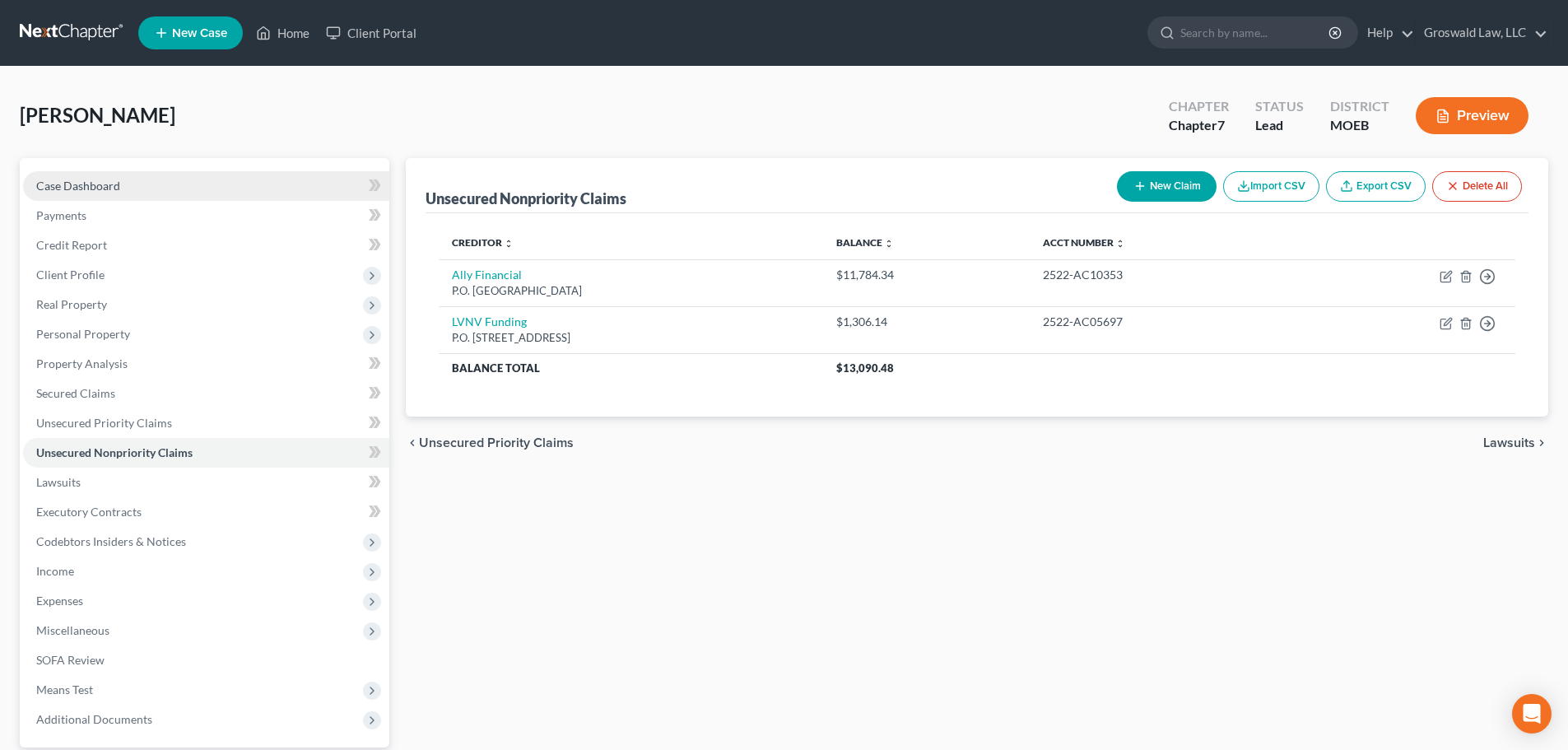
click at [111, 186] on span "Case Dashboard" at bounding box center [78, 185] width 84 height 14
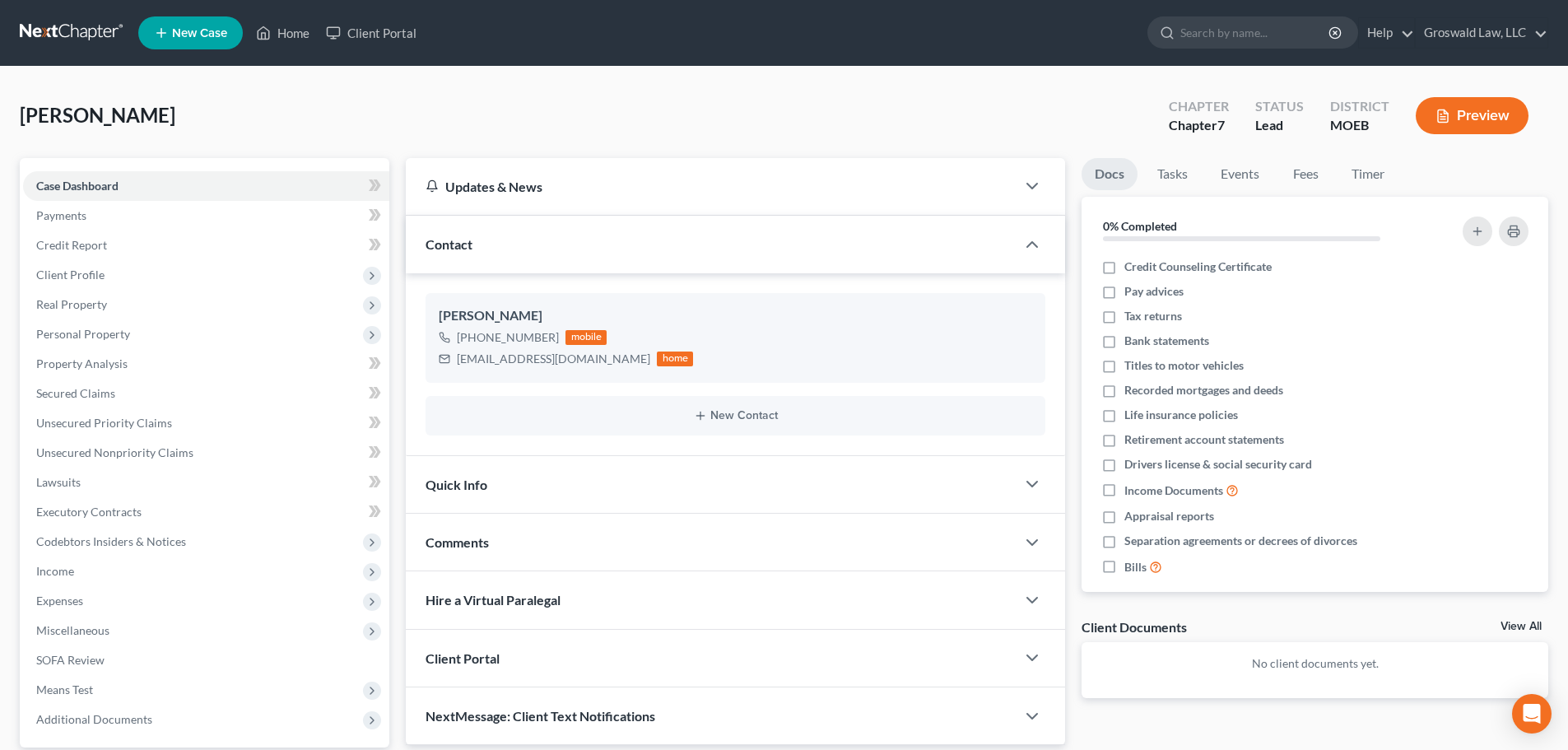
click at [553, 541] on div "Comments" at bounding box center [711, 542] width 609 height 57
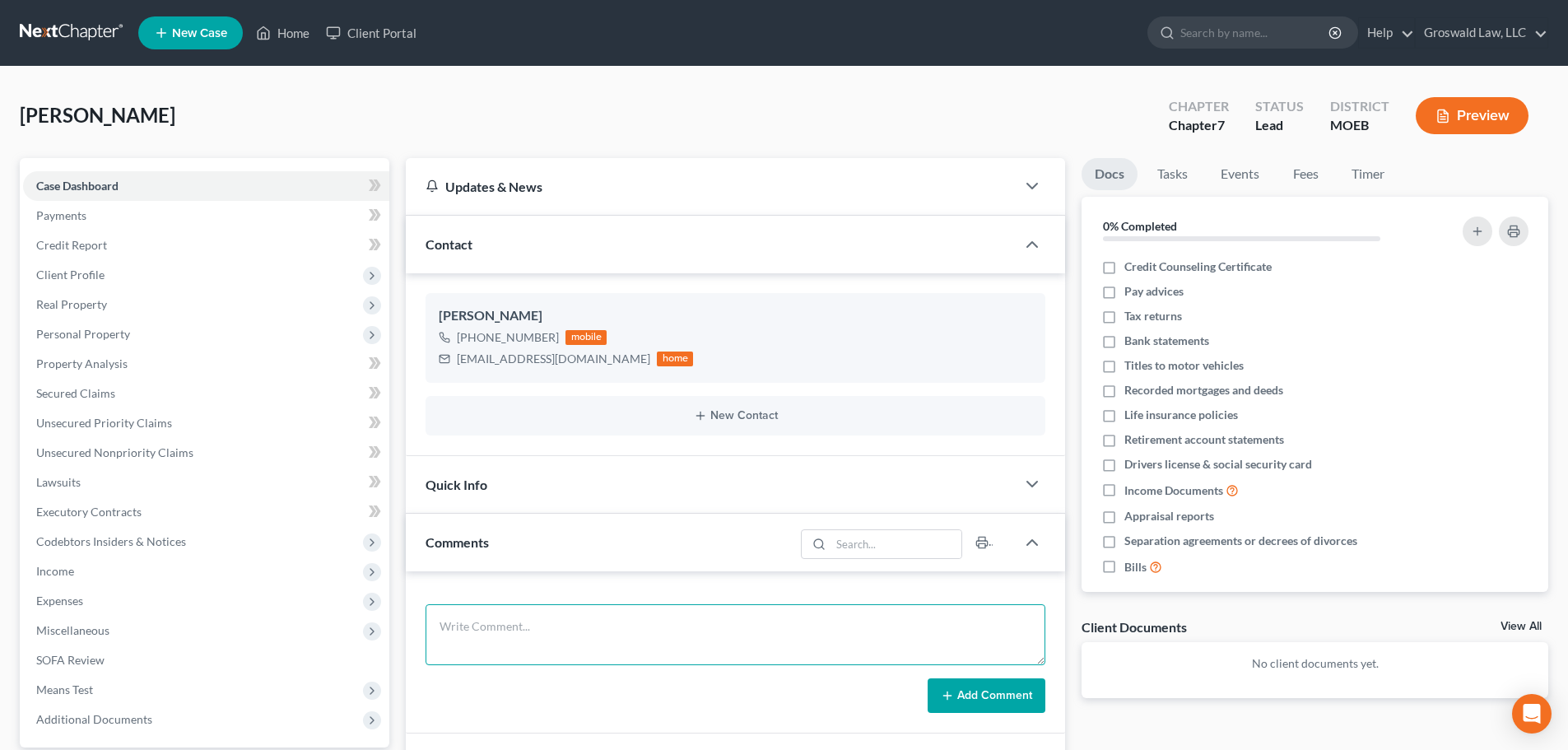
click at [566, 650] on textarea at bounding box center [735, 635] width 620 height 61
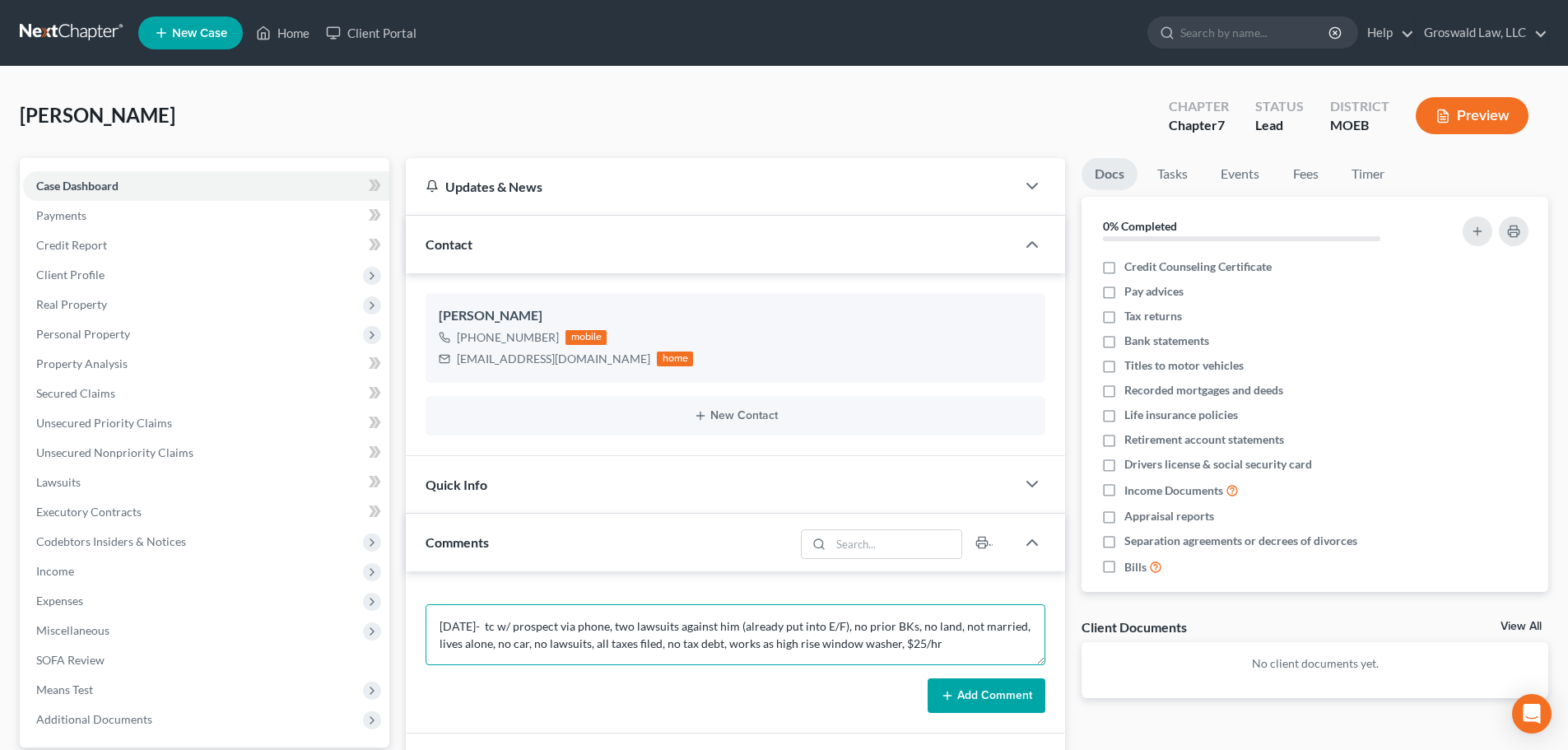
type textarea "9/9/25- tc w/ prospect via phone, two lawsuits against him (already put into E/…"
click at [1002, 689] on button "Add Comment" at bounding box center [986, 695] width 118 height 34
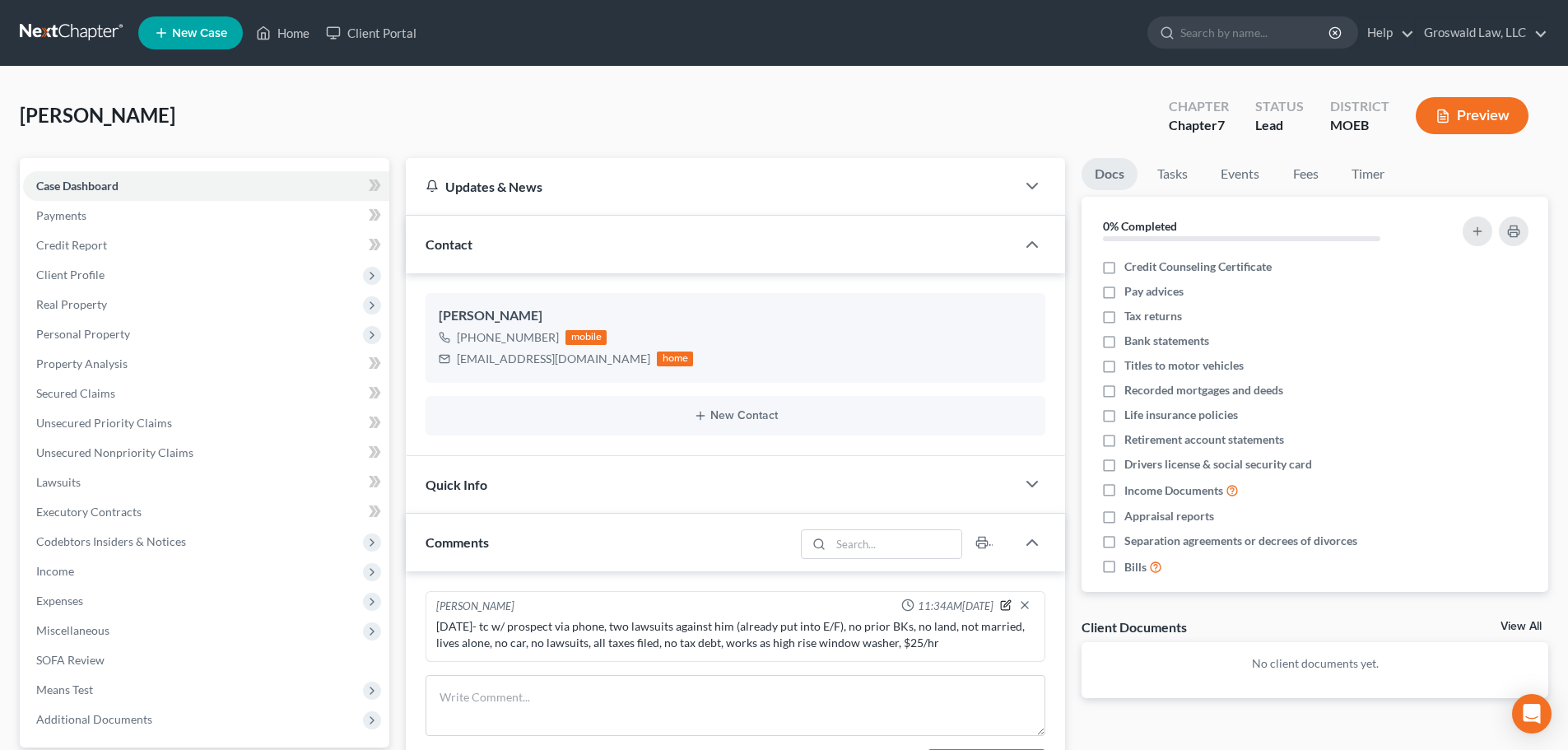
click at [1009, 608] on icon "button" at bounding box center [1005, 605] width 11 height 11
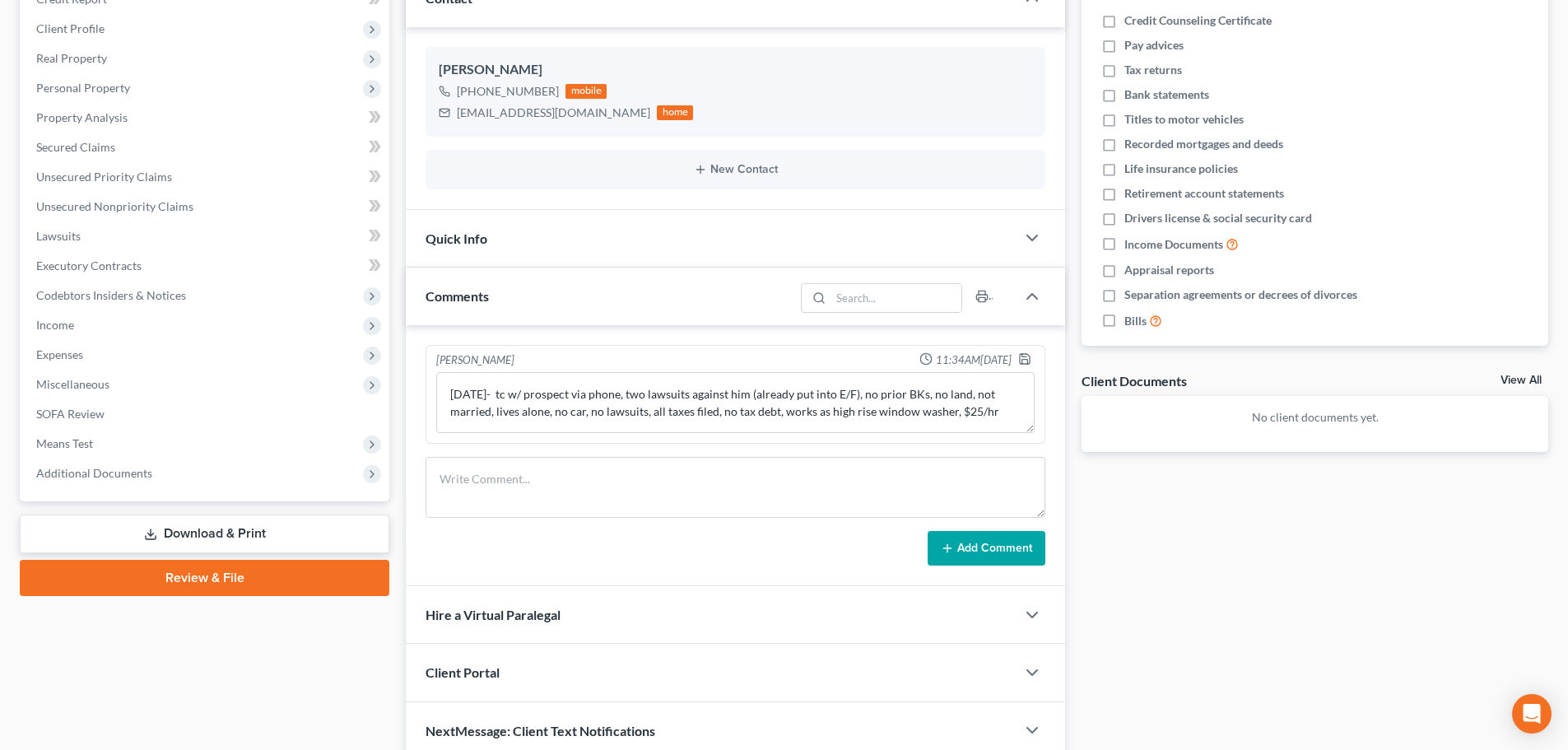
scroll to position [247, 0]
drag, startPoint x: 999, startPoint y: 413, endPoint x: 1008, endPoint y: 413, distance: 9.0
click at [999, 413] on textarea "9/9/25- tc w/ prospect via phone, two lawsuits against him (already put into E/…" at bounding box center [736, 402] width 598 height 61
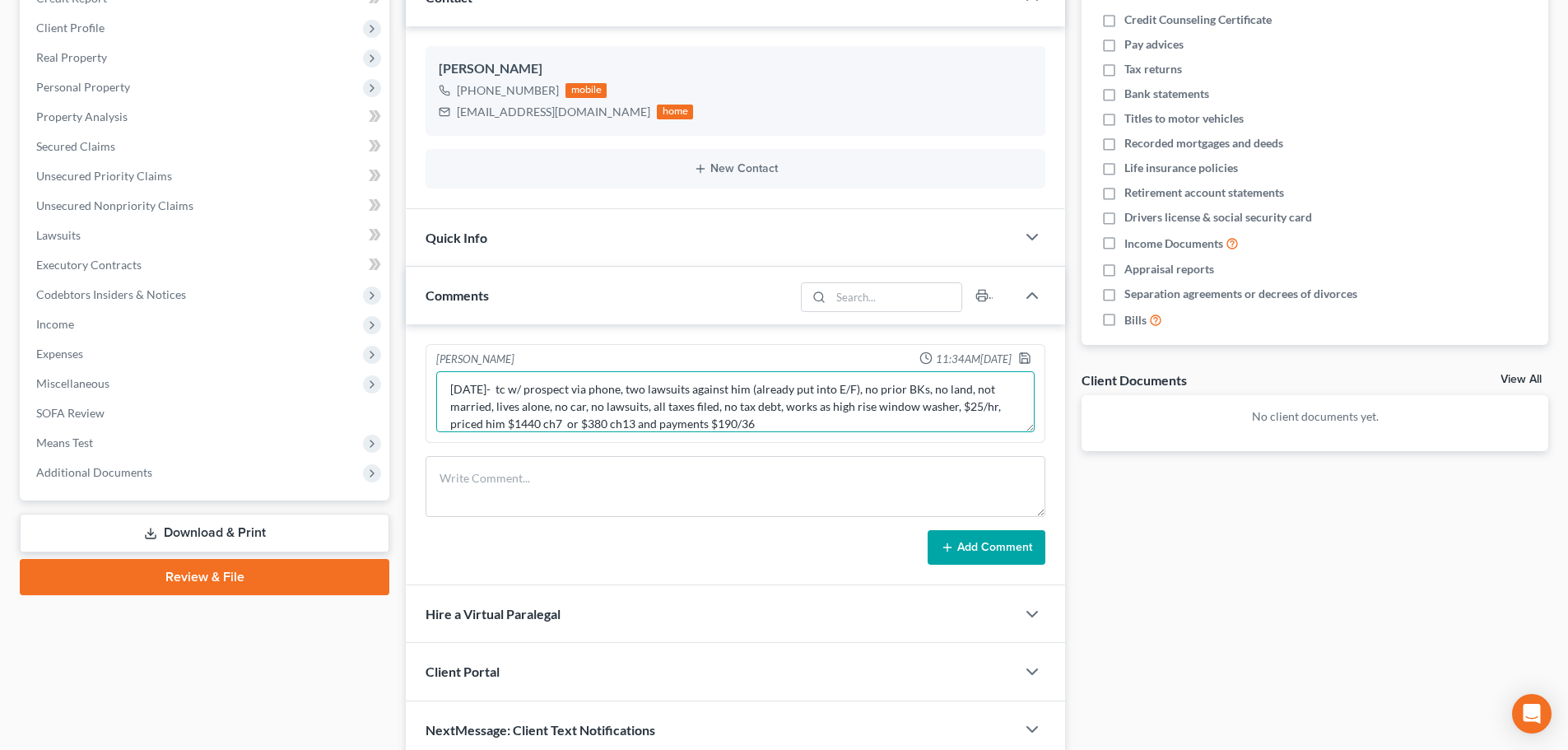
type textarea "9/9/25- tc w/ prospect via phone, two lawsuits against him (already put into E/…"
click at [1026, 367] on div at bounding box center [1027, 360] width 20 height 17
click at [1027, 361] on icon "button" at bounding box center [1025, 358] width 13 height 13
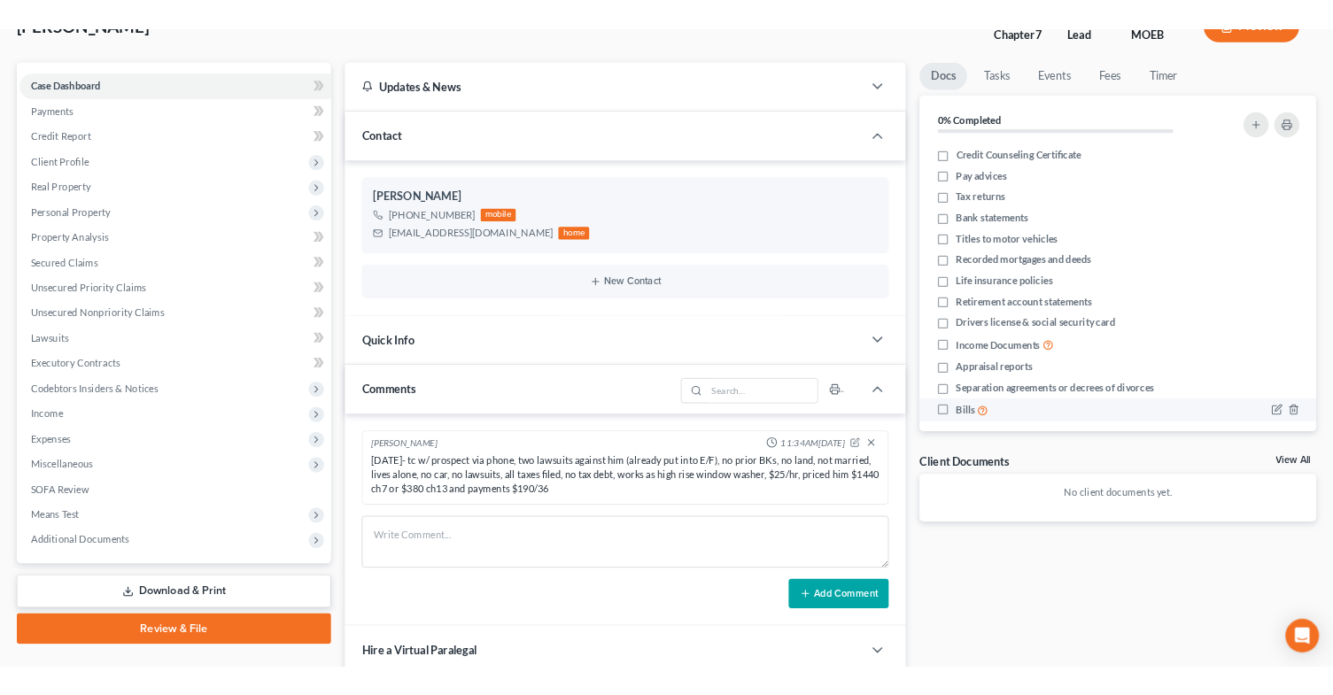
scroll to position [0, 0]
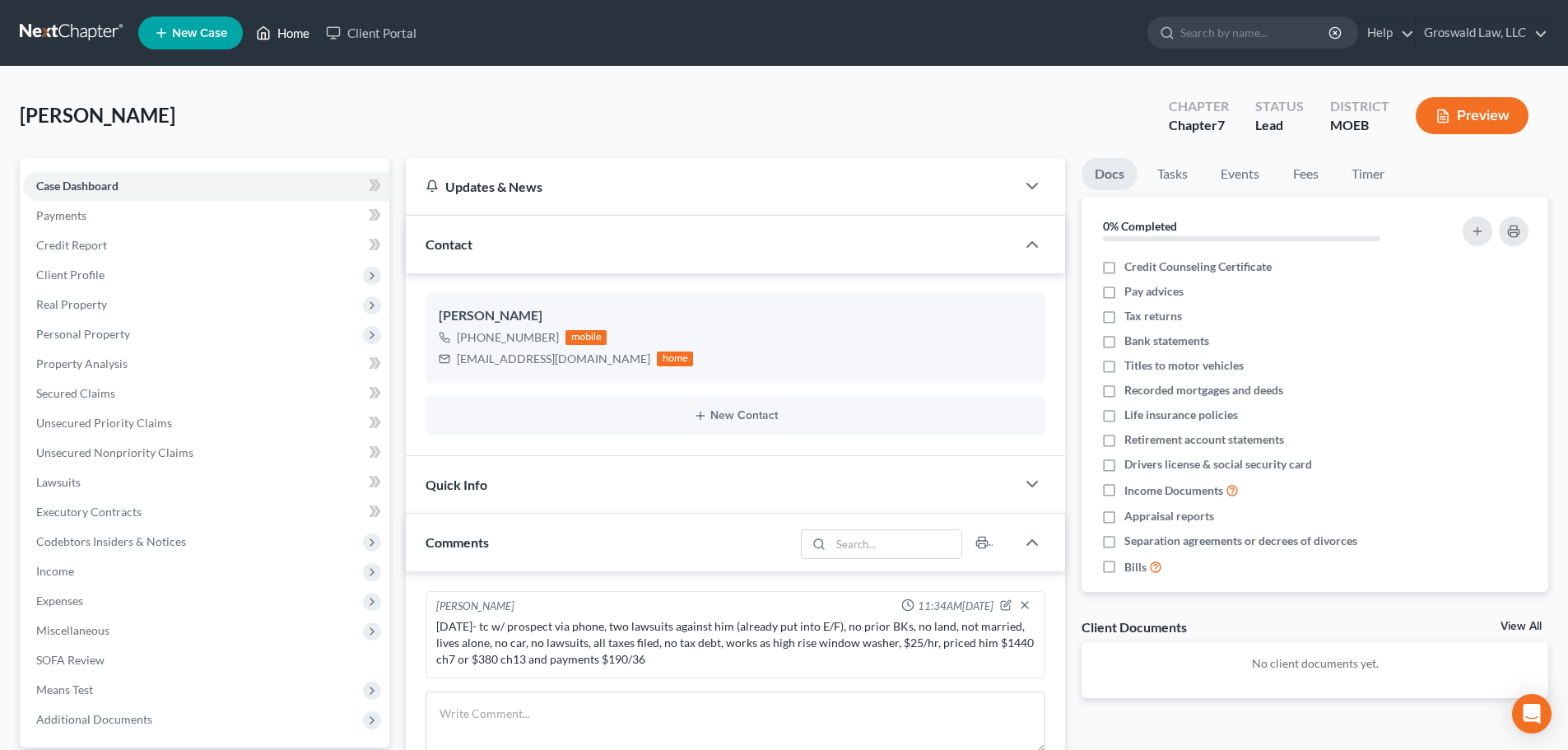
drag, startPoint x: 307, startPoint y: 33, endPoint x: 777, endPoint y: 2, distance: 471.0
click at [307, 33] on link "Home" at bounding box center [282, 33] width 70 height 30
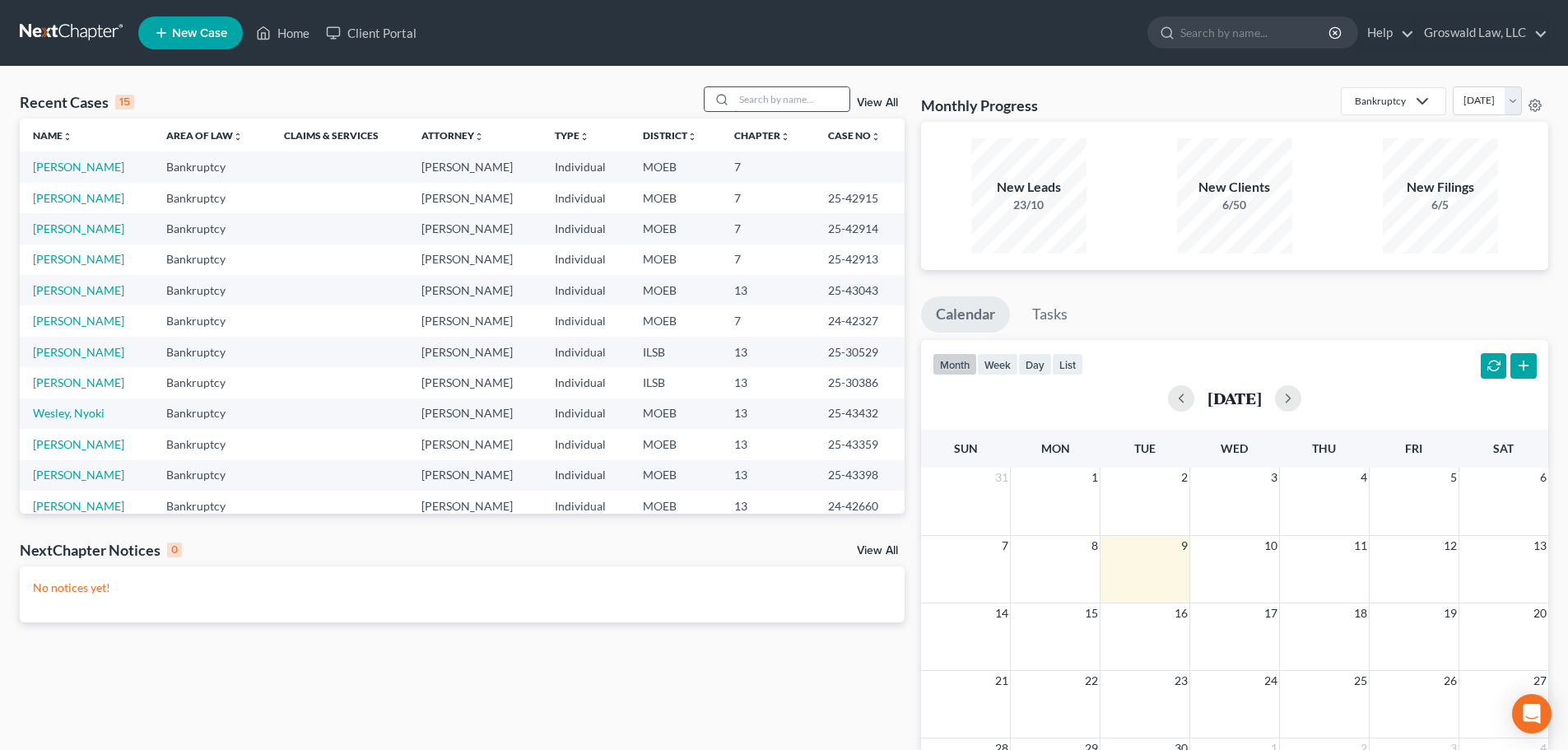
click at [798, 101] on input "search" at bounding box center [791, 99] width 115 height 24
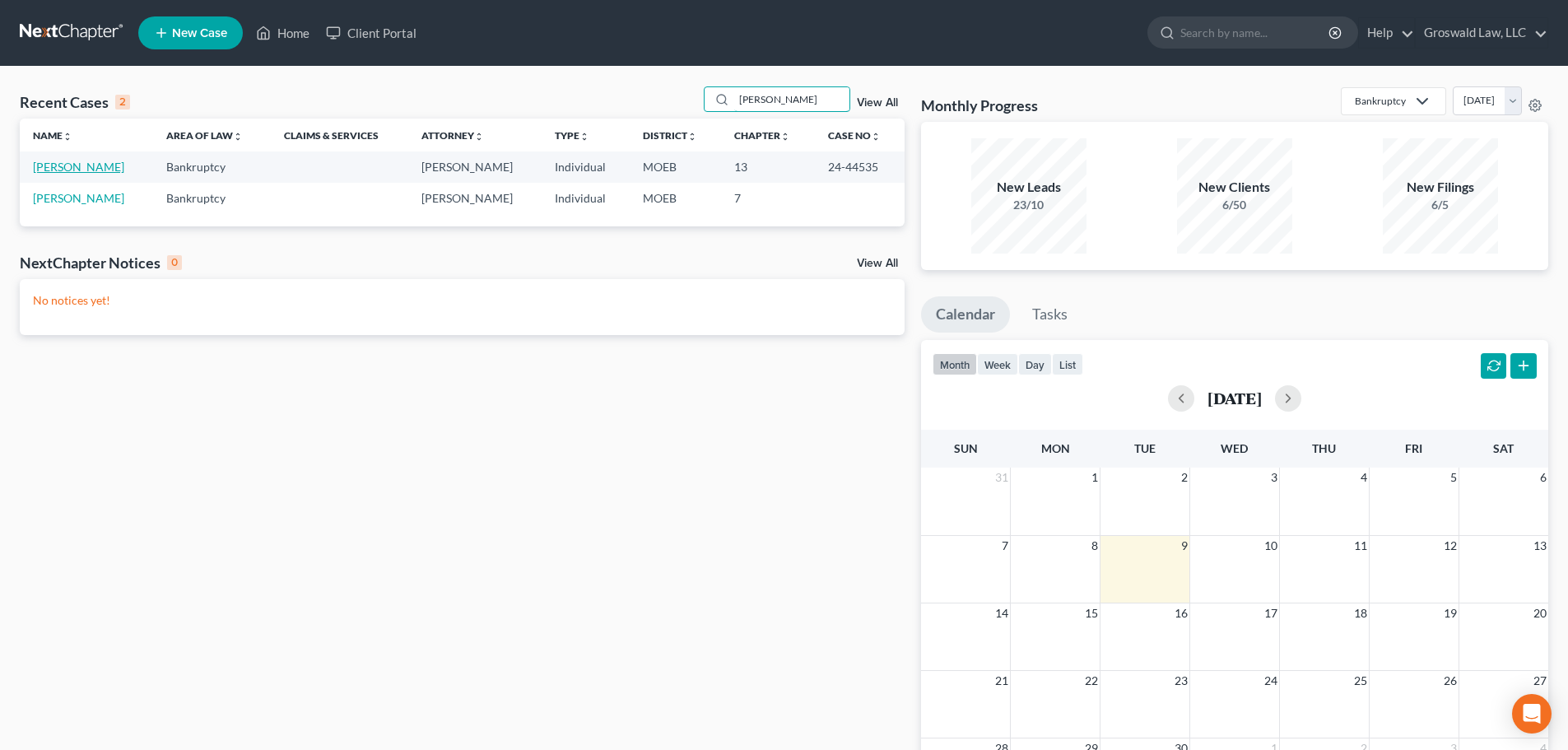
type input "harmon"
click at [53, 163] on link "Harmon, Eboni" at bounding box center [78, 166] width 91 height 14
